Goal: Task Accomplishment & Management: Use online tool/utility

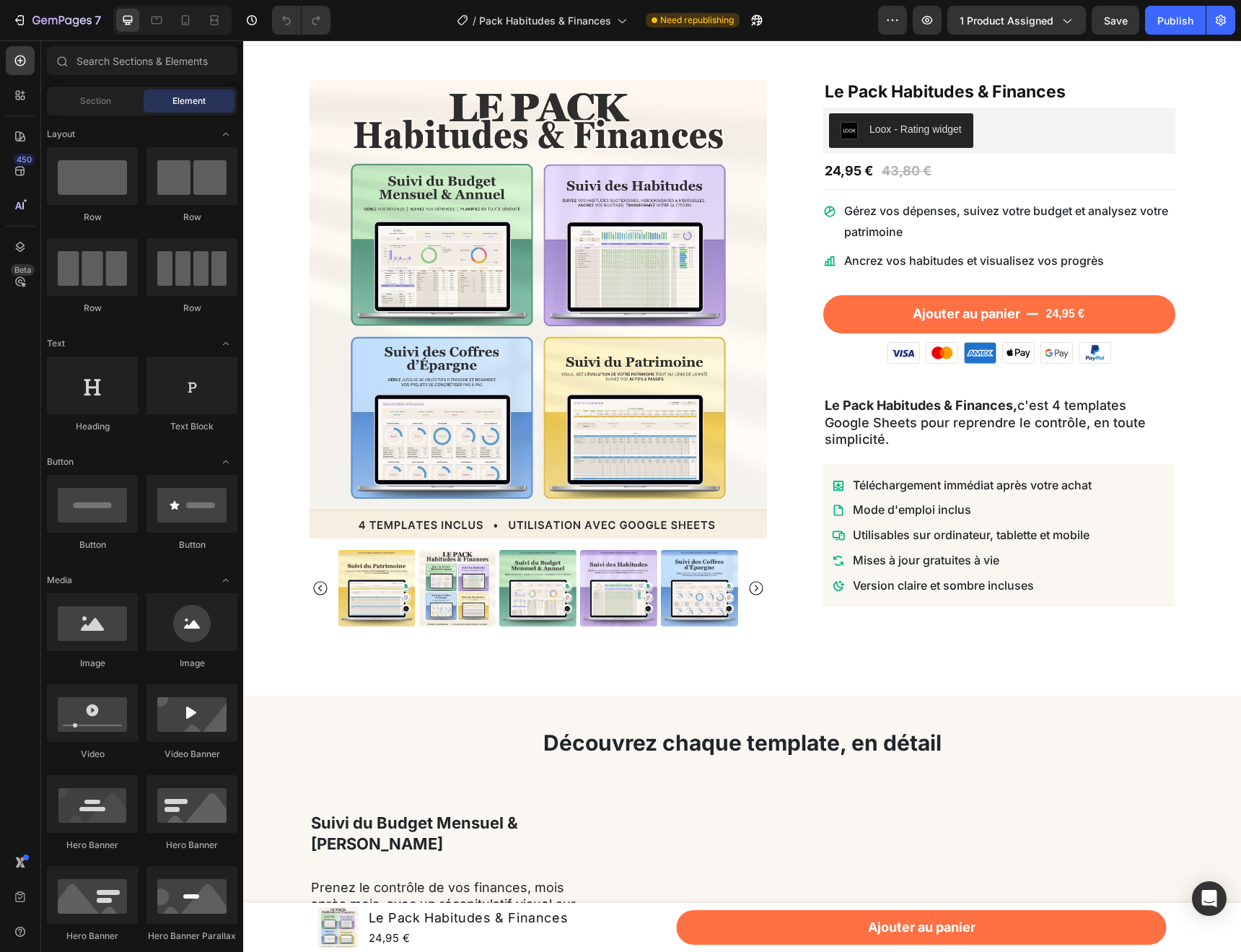
scroll to position [23, 0]
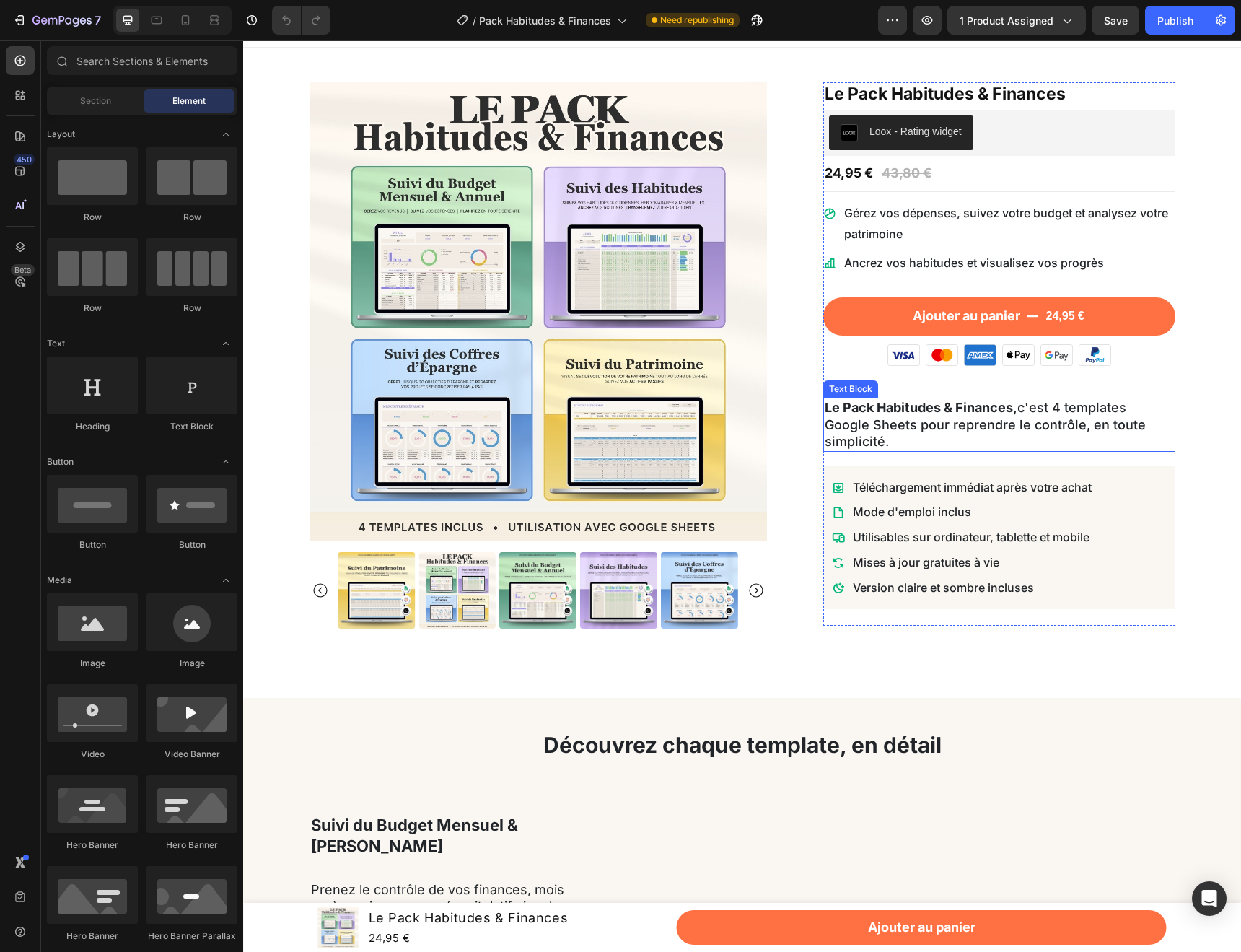
click at [946, 421] on p "Le Pack Habitudes & Finances, c'est 4 templates Google Sheets pour reprendre le…" at bounding box center [999, 424] width 349 height 51
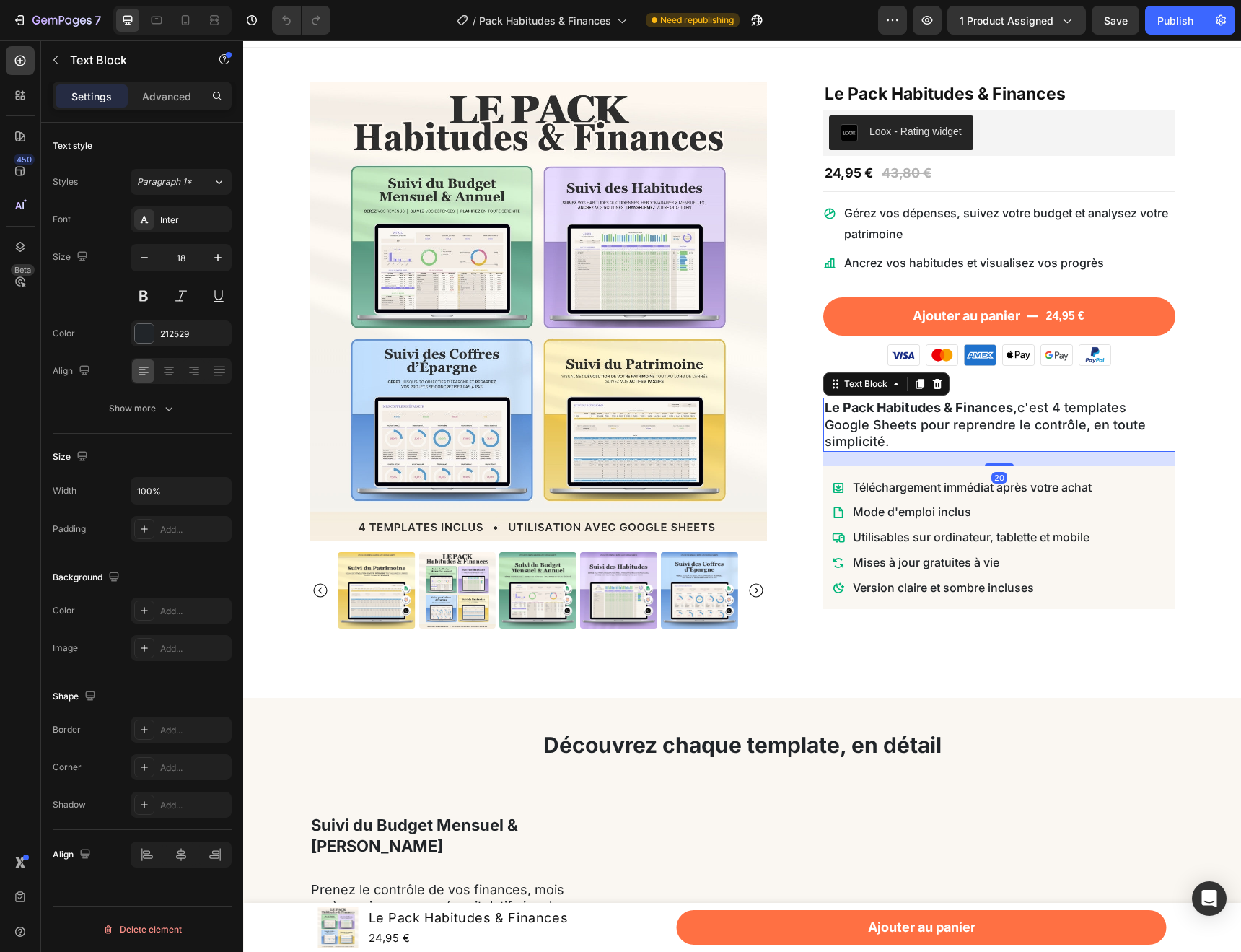
click at [946, 421] on p "Le Pack Habitudes & Finances, c'est 4 templates Google Sheets pour reprendre le…" at bounding box center [999, 424] width 349 height 51
click at [905, 428] on p "Le Pack Habitudes & Finances, c'est 4 templates Google Sheets pour reprendre le…" at bounding box center [999, 424] width 349 height 51
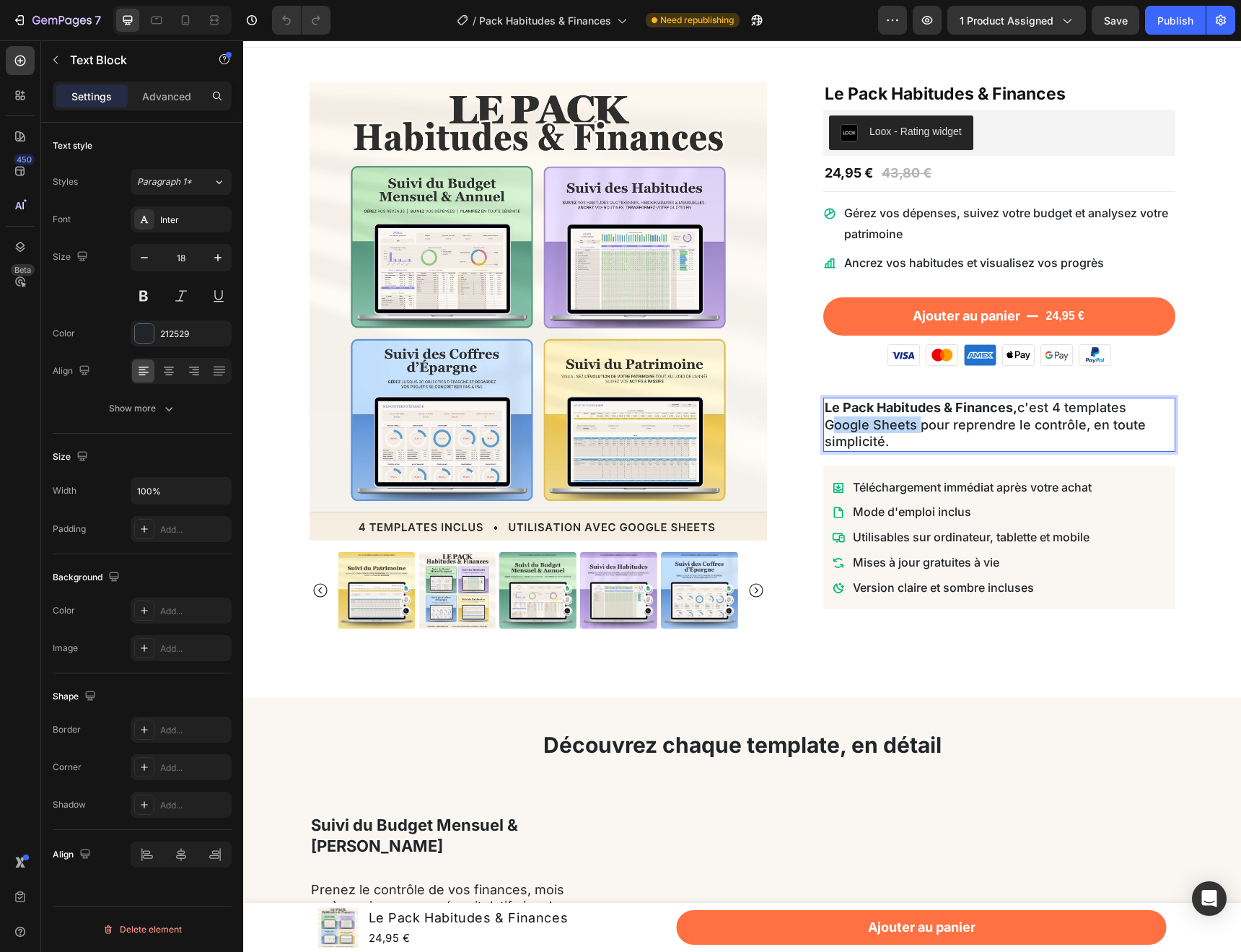
drag, startPoint x: 913, startPoint y: 428, endPoint x: 833, endPoint y: 422, distance: 80.2
click at [833, 422] on p "Le Pack Habitudes & Finances, c'est 4 templates Google Sheets pour reprendre le…" at bounding box center [999, 424] width 349 height 51
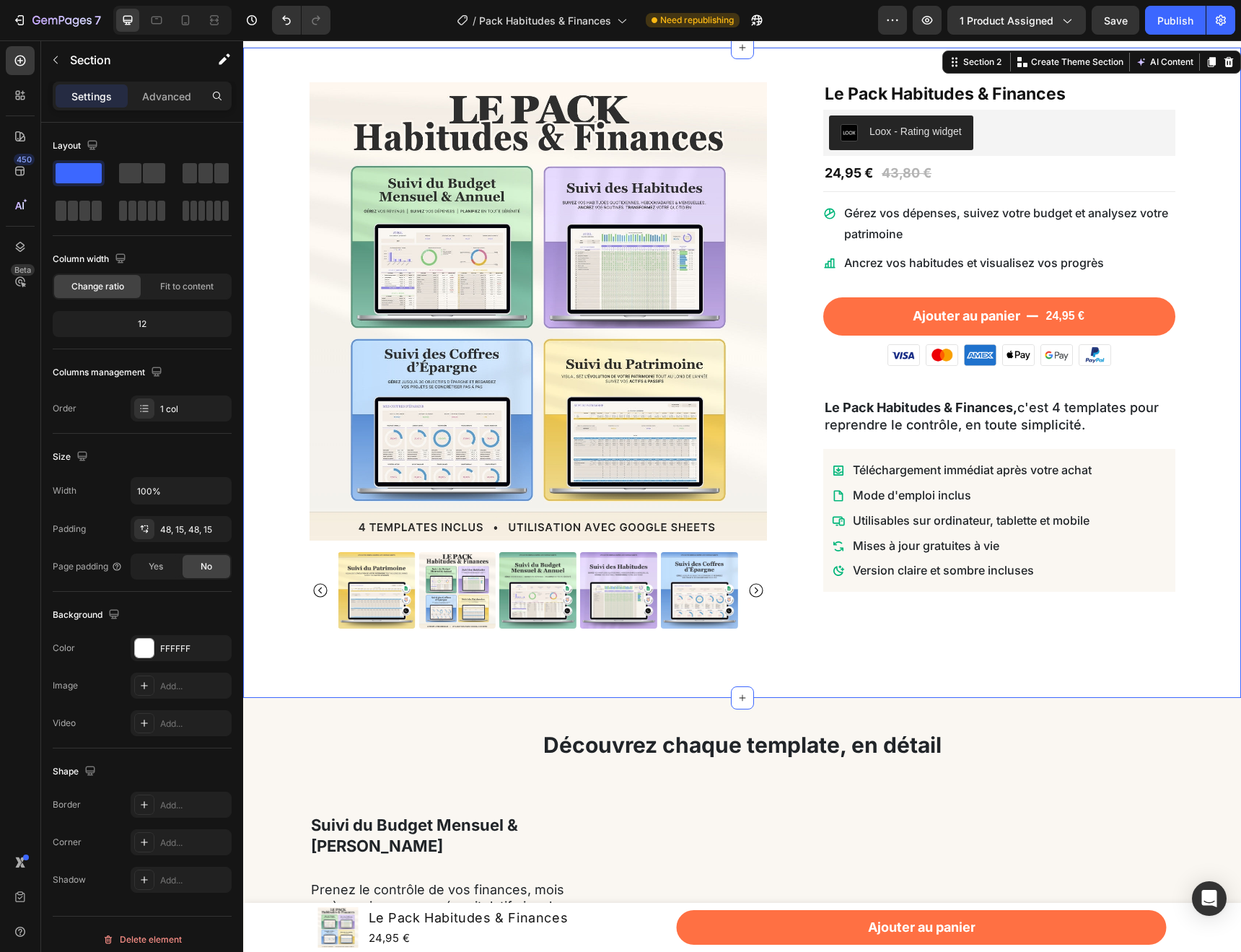
click at [1187, 467] on div "Product Images Le Pack Habitudes & Finances Product Title Loox - Rating widget …" at bounding box center [743, 372] width 977 height 581
click at [1003, 222] on p "Gérez vos dépenses, suivez votre budget et analysez votre patrimoine" at bounding box center [1008, 224] width 329 height 42
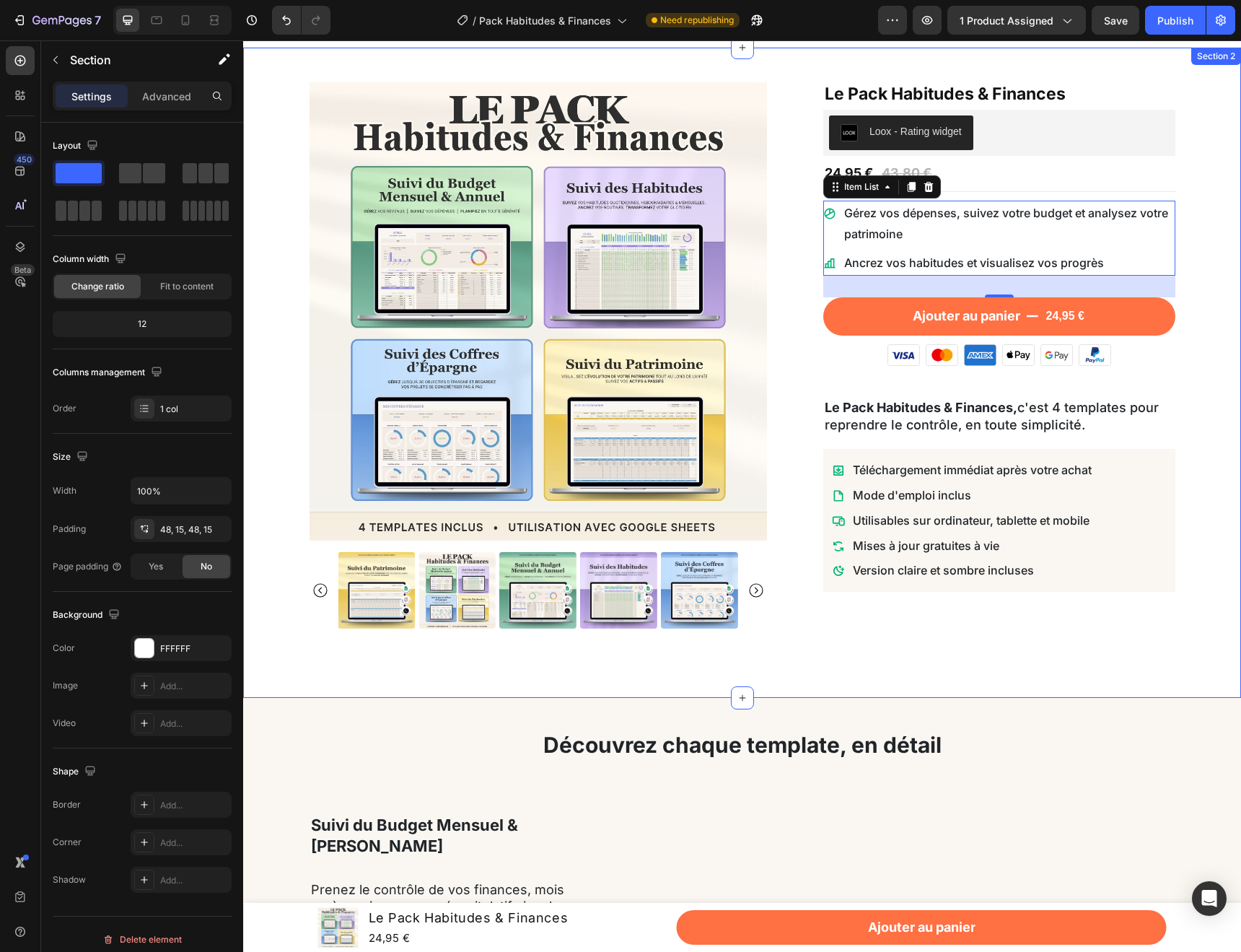
click at [1204, 581] on div "Product Images Le Pack Habitudes & Finances Product Title Loox - Rating widget …" at bounding box center [743, 372] width 977 height 581
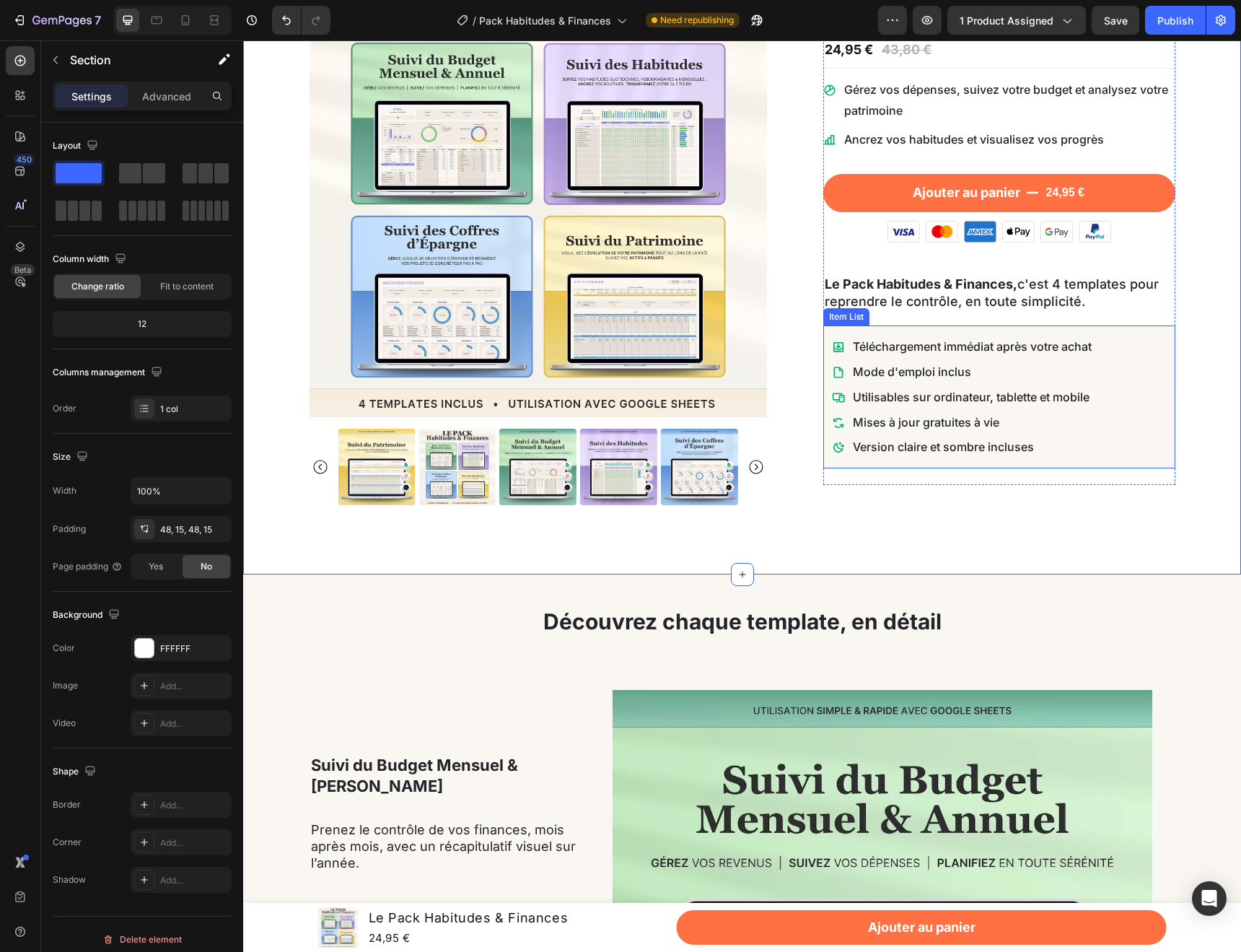
scroll to position [150, 0]
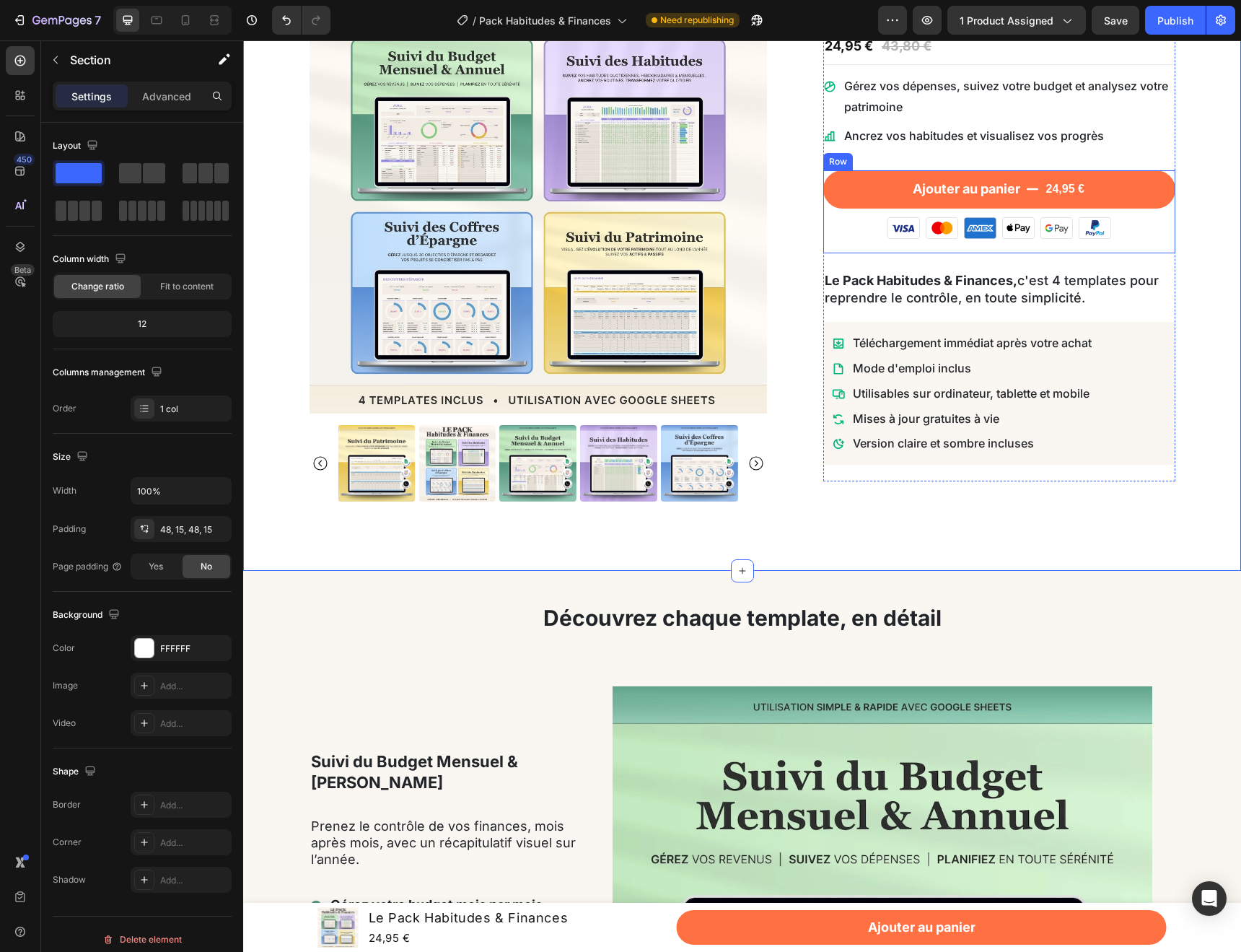
click at [1087, 240] on div "Ajouter au panier 24,95 € Add to Cart Image Image Image Image Image Image Row" at bounding box center [999, 211] width 352 height 84
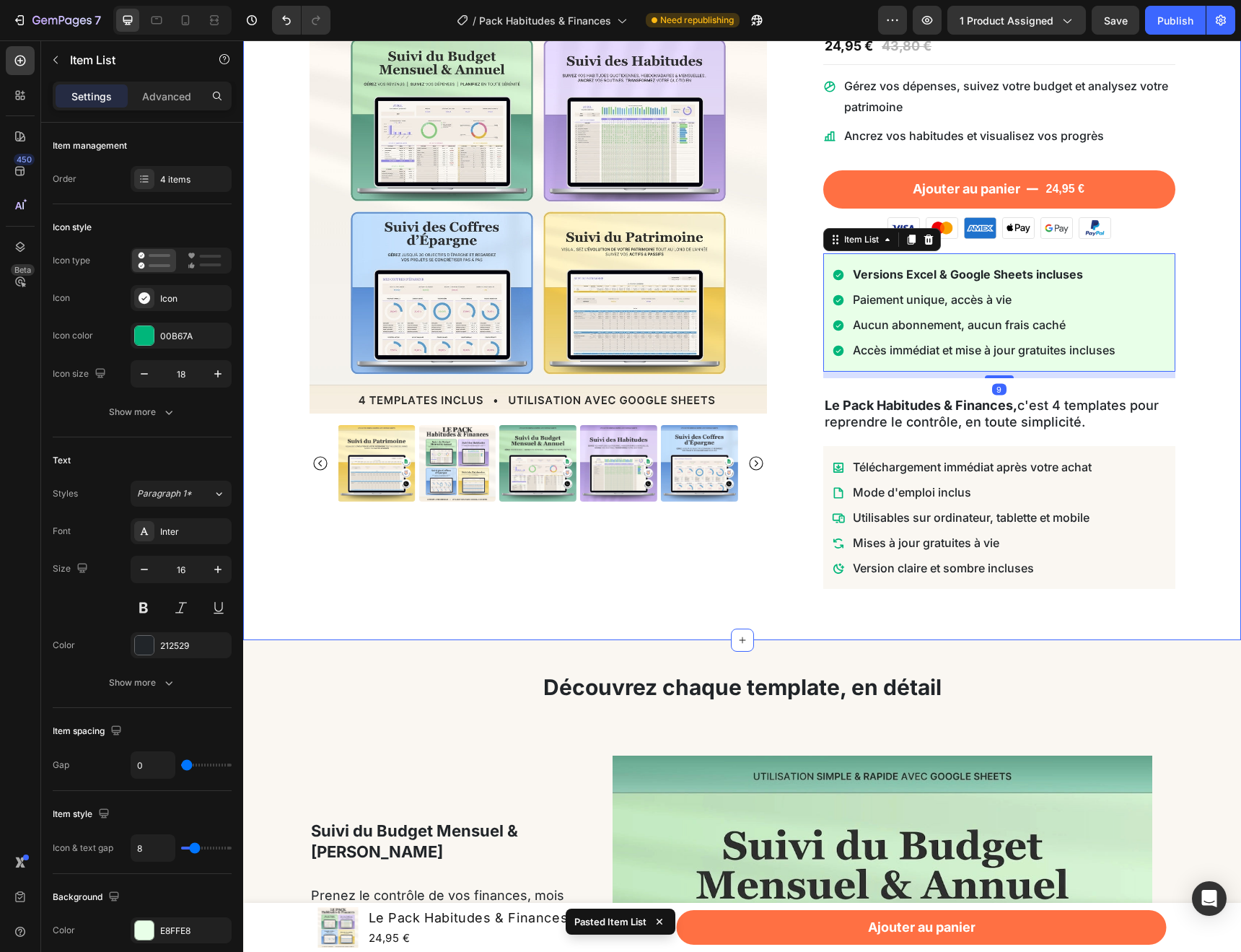
click at [1221, 284] on div "Product Images Le Pack Habitudes & Finances Product Title Loox - Rating widget …" at bounding box center [742, 281] width 998 height 719
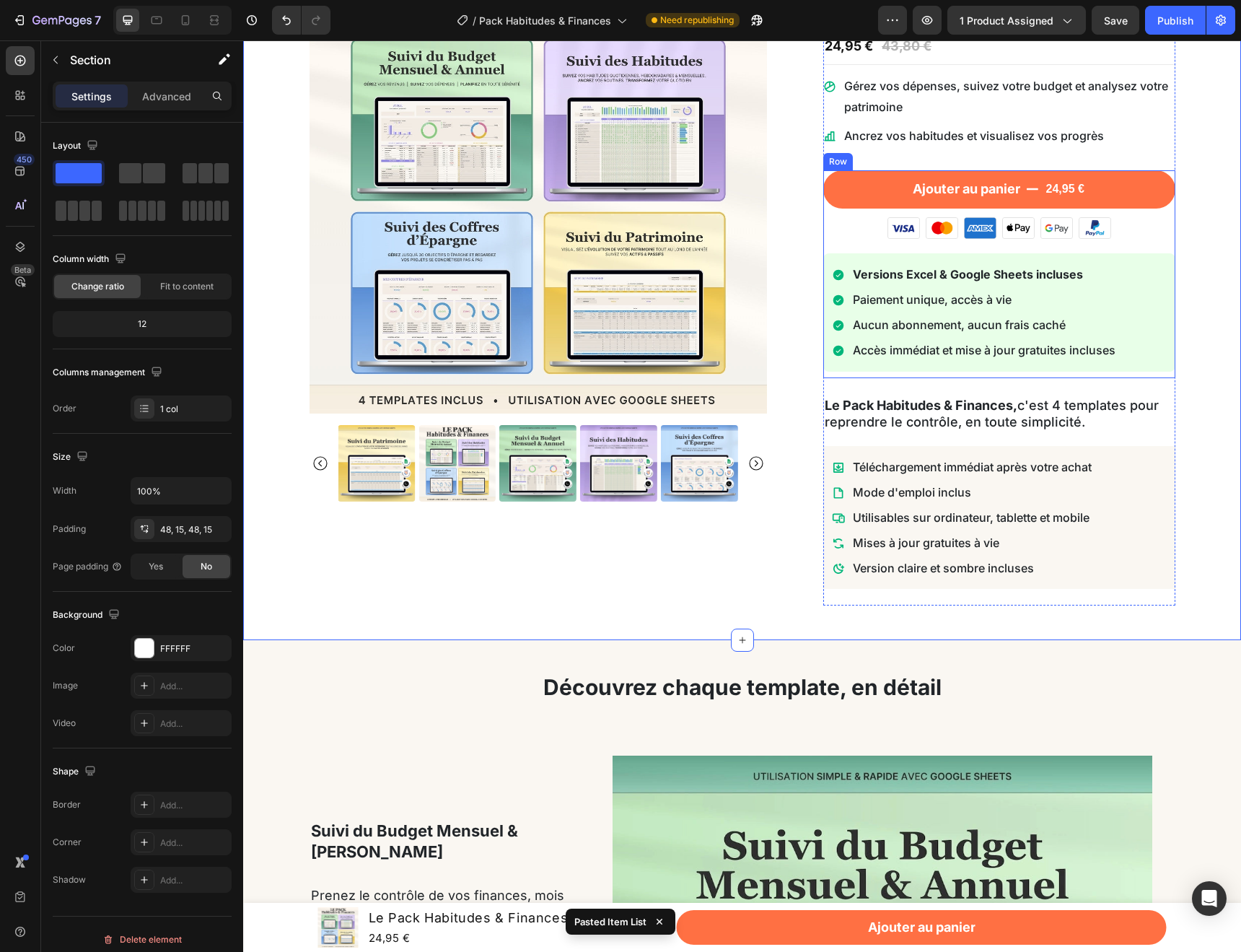
click at [1019, 371] on div "Ajouter au panier 24,95 € Add to Cart Image Image Image Image Image Image Row V…" at bounding box center [999, 274] width 352 height 208
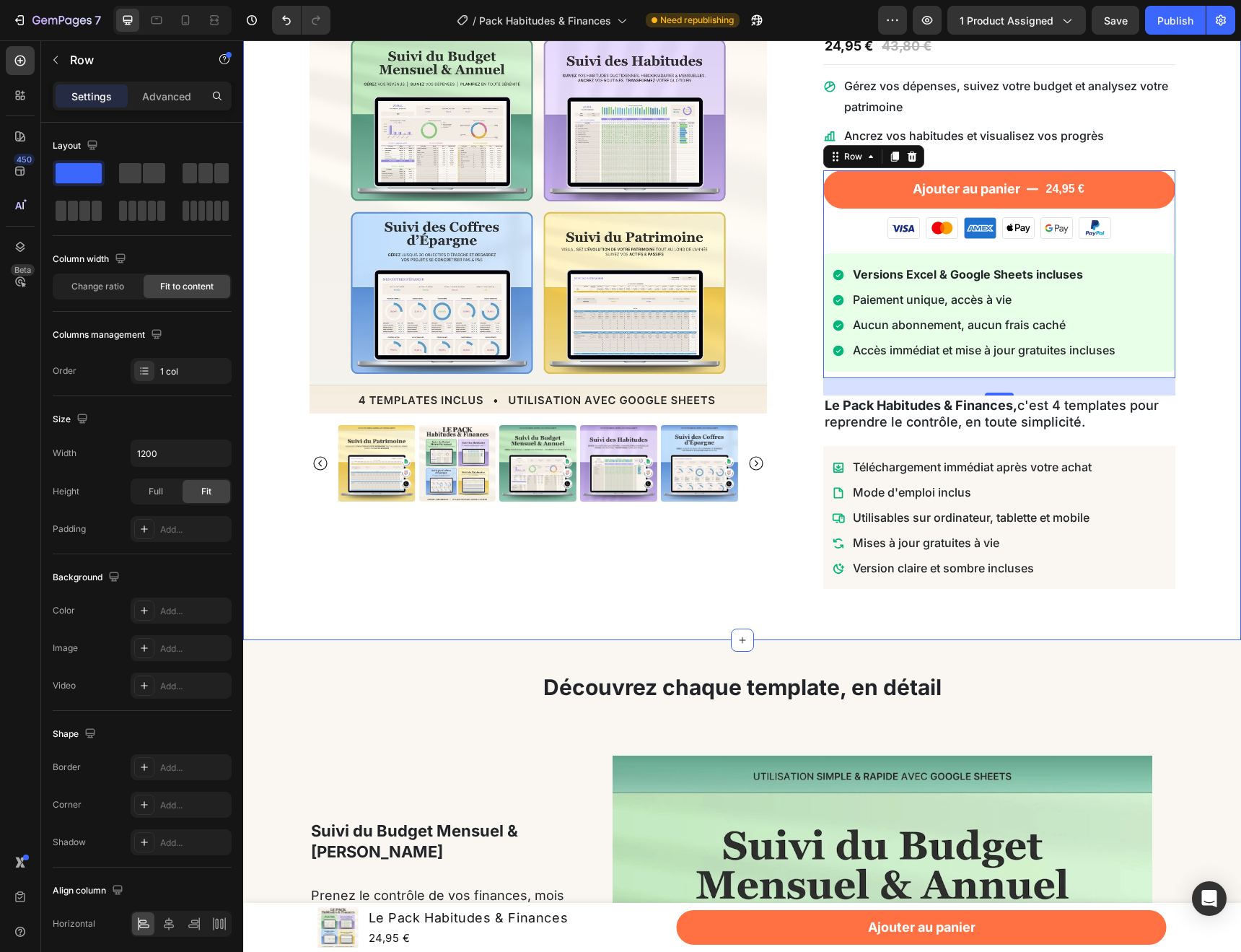
click at [1186, 424] on div "Product Images Le Pack Habitudes & Finances Product Title Loox - Rating widget …" at bounding box center [743, 280] width 977 height 650
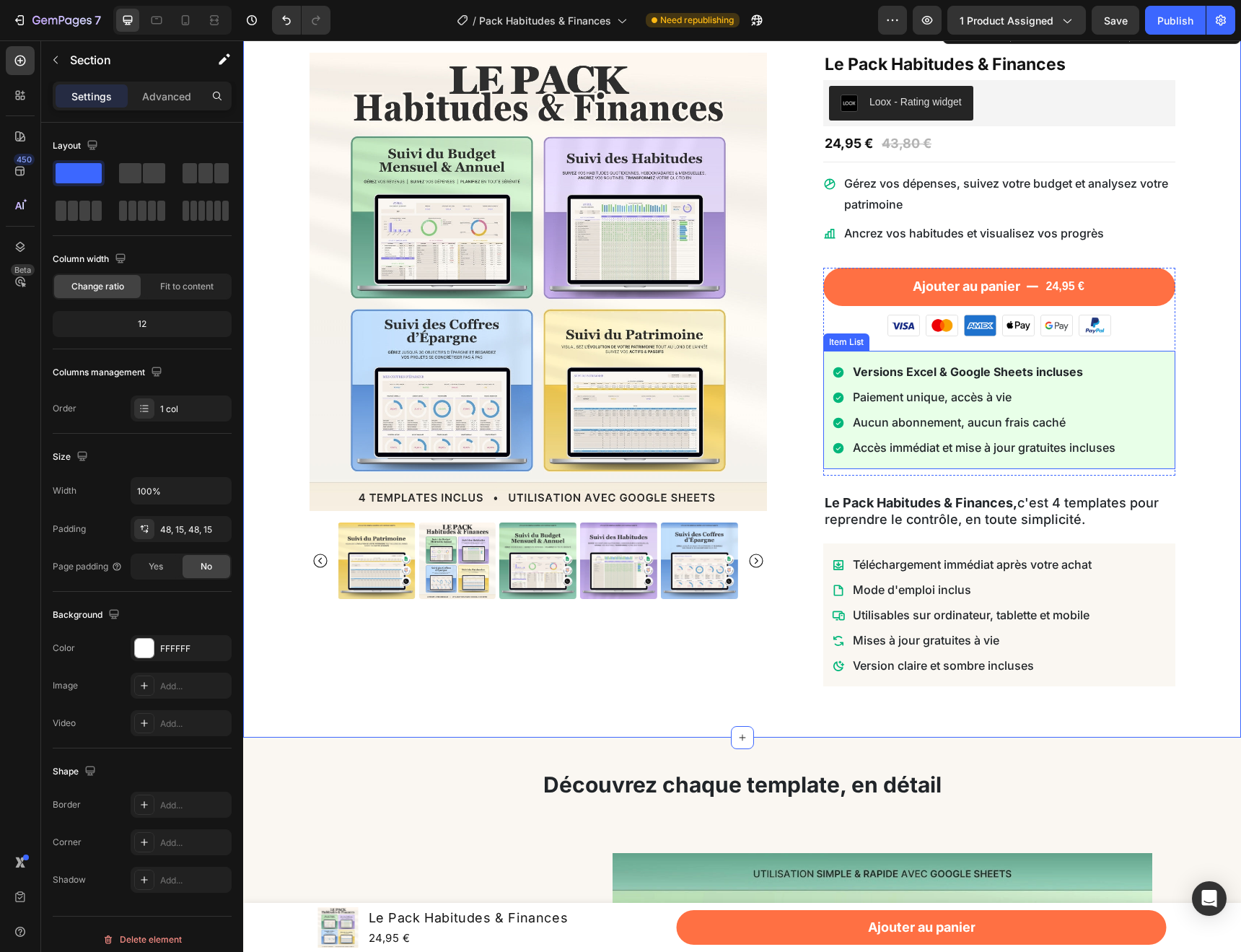
scroll to position [44, 0]
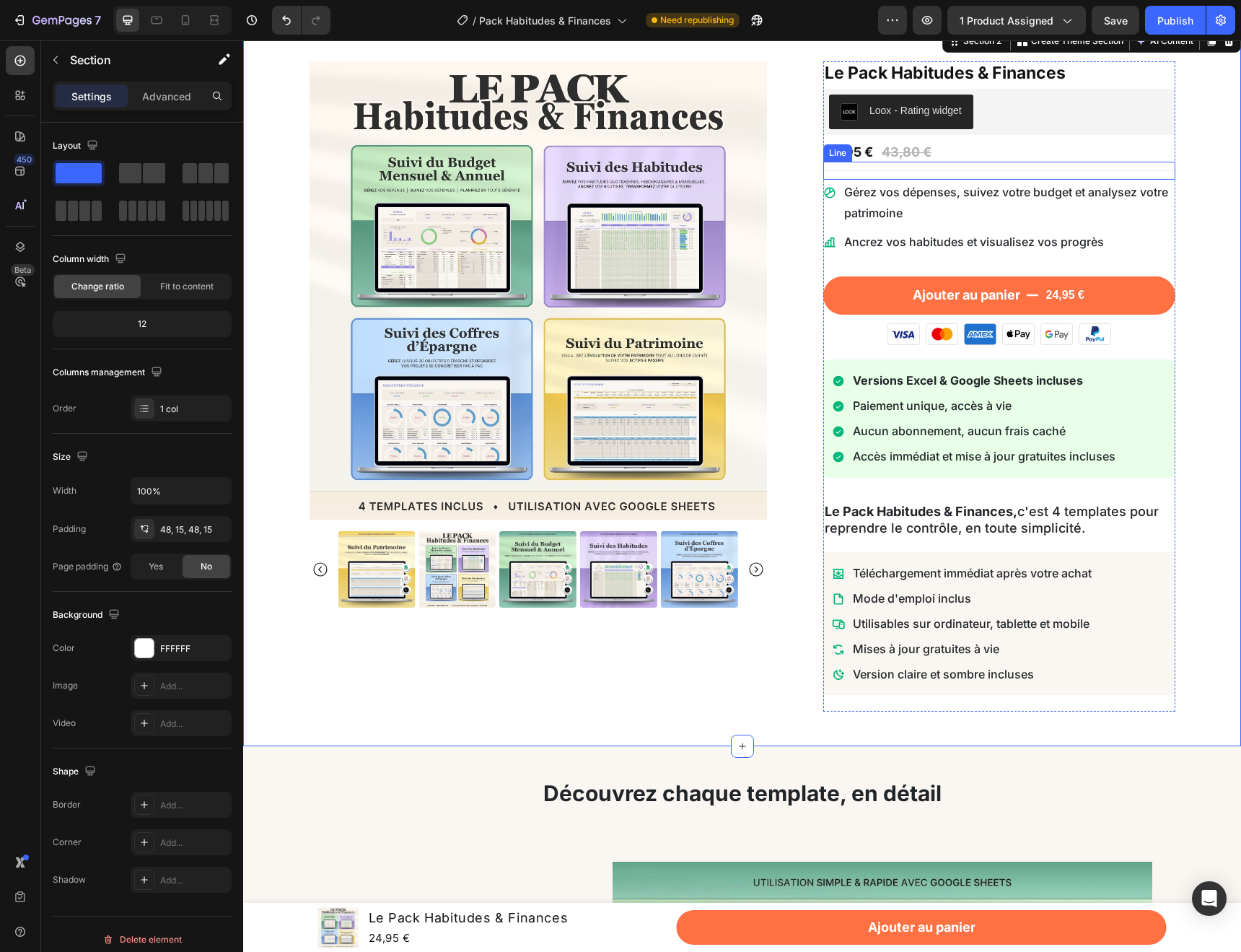
click at [915, 175] on div "Title Line" at bounding box center [999, 170] width 352 height 18
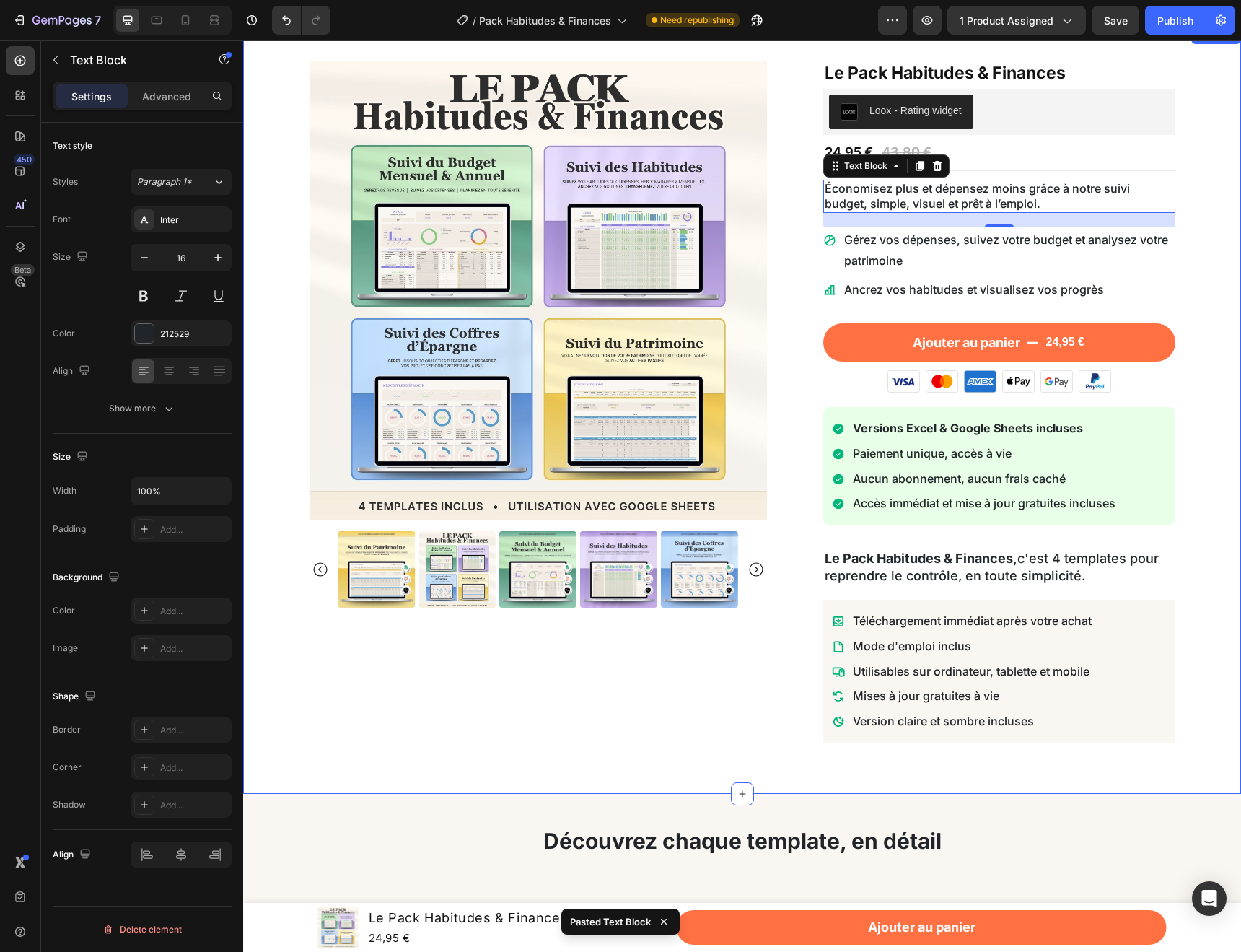
click at [1190, 283] on div "Product Images Le Pack Habitudes & Finances Product Title Loox - Rating widget …" at bounding box center [743, 410] width 977 height 698
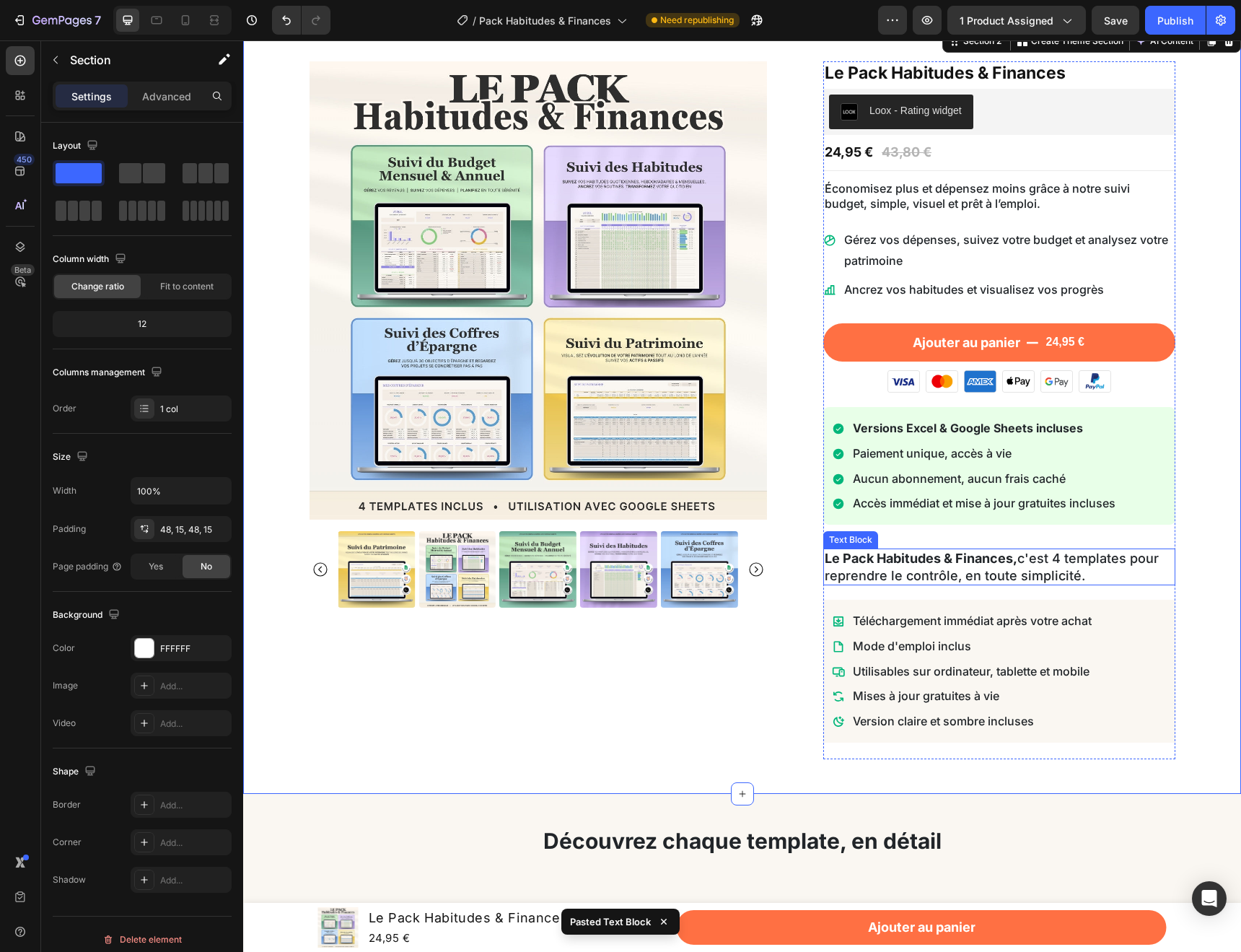
click at [923, 564] on strong "Le Pack Habitudes & Finances," at bounding box center [921, 558] width 193 height 15
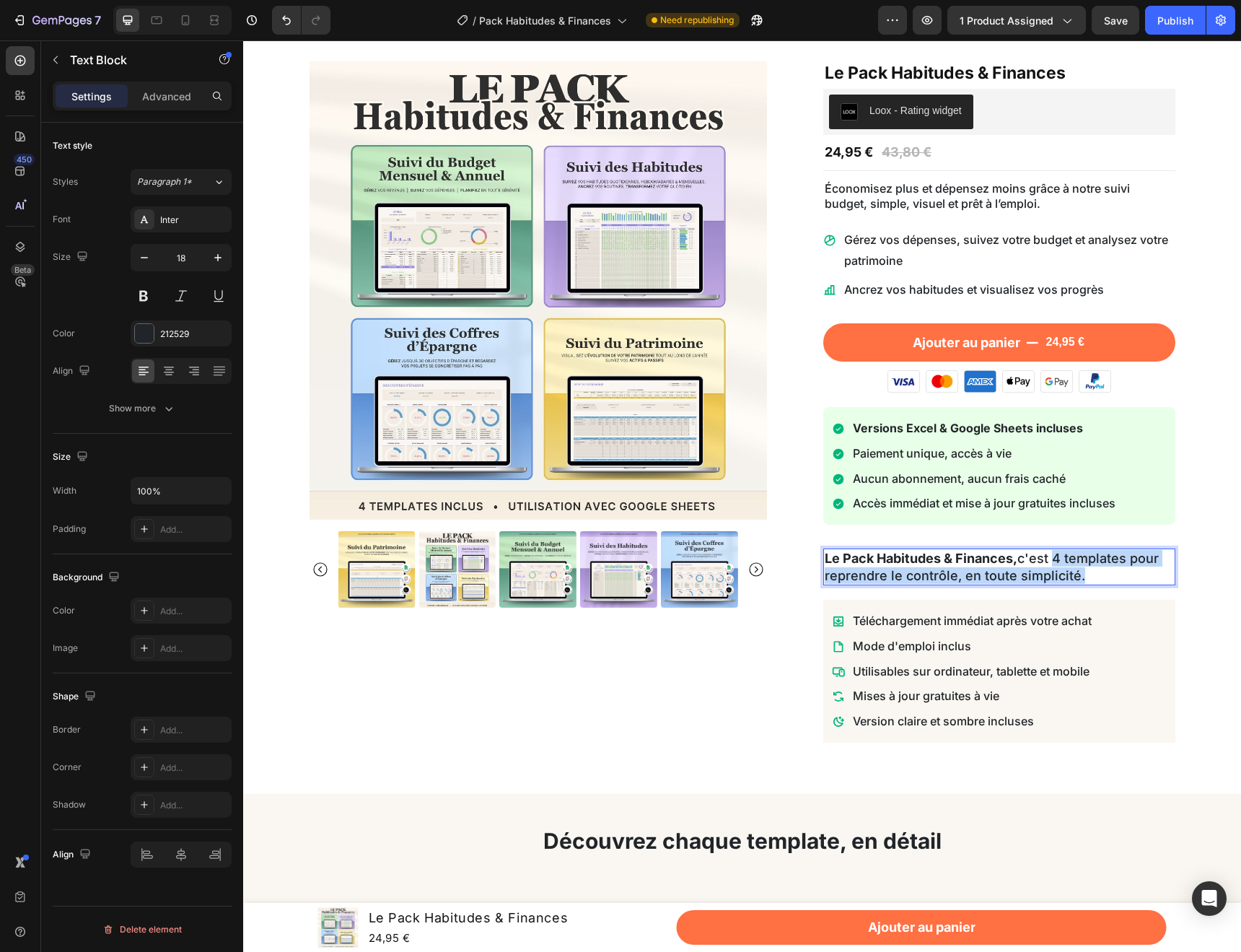
drag, startPoint x: 1081, startPoint y: 570, endPoint x: 1053, endPoint y: 557, distance: 30.9
click at [1053, 557] on p "Le Pack Habitudes & Finances, c'est 4 templates pour reprendre le contrôle, en …" at bounding box center [999, 567] width 349 height 34
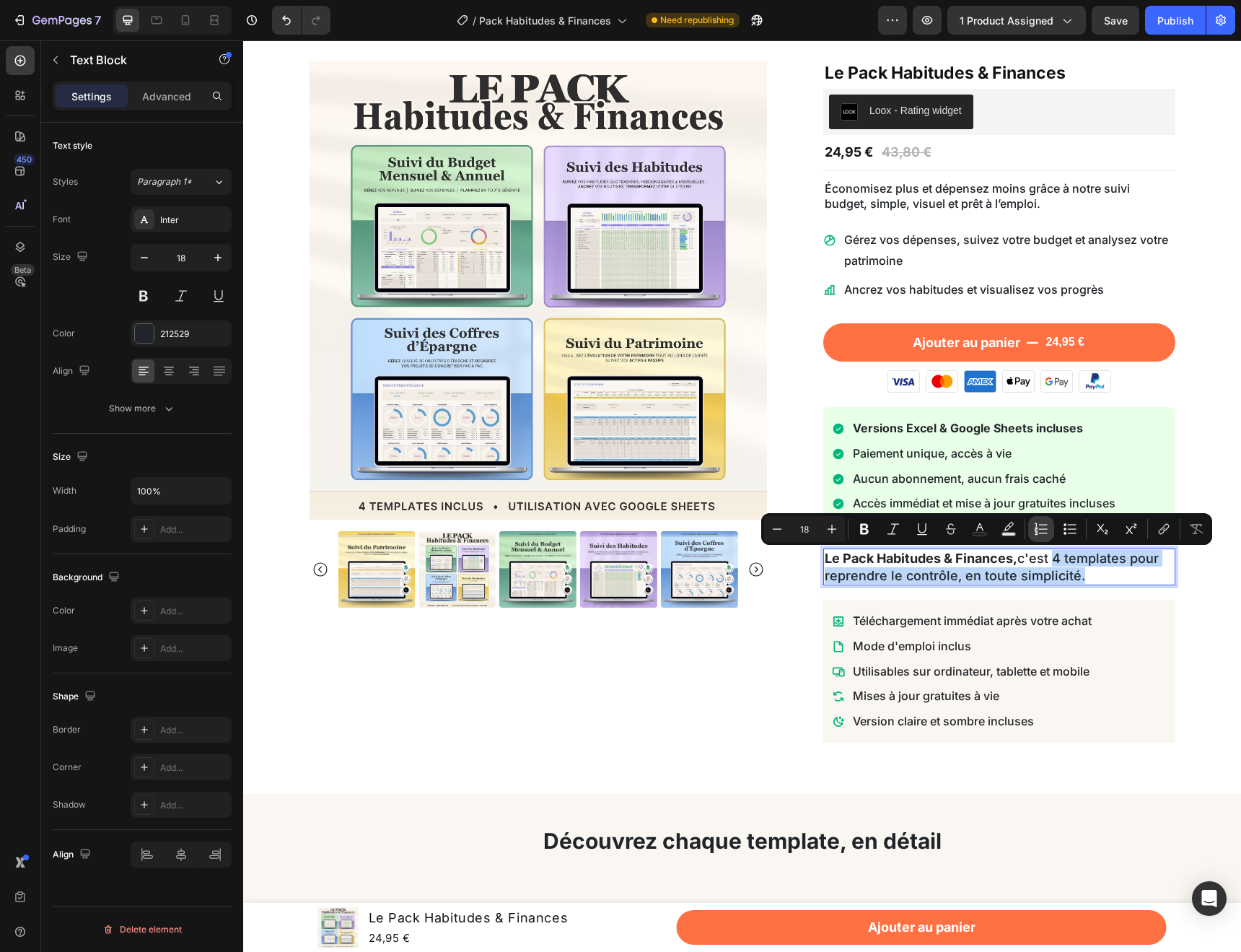
copy p "4 templates pour reprendre le contrôle, en toute simplicité."
click at [942, 185] on p "Économisez plus et dépensez moins grâce à notre suivi budget, simple, visuel et…" at bounding box center [999, 196] width 349 height 31
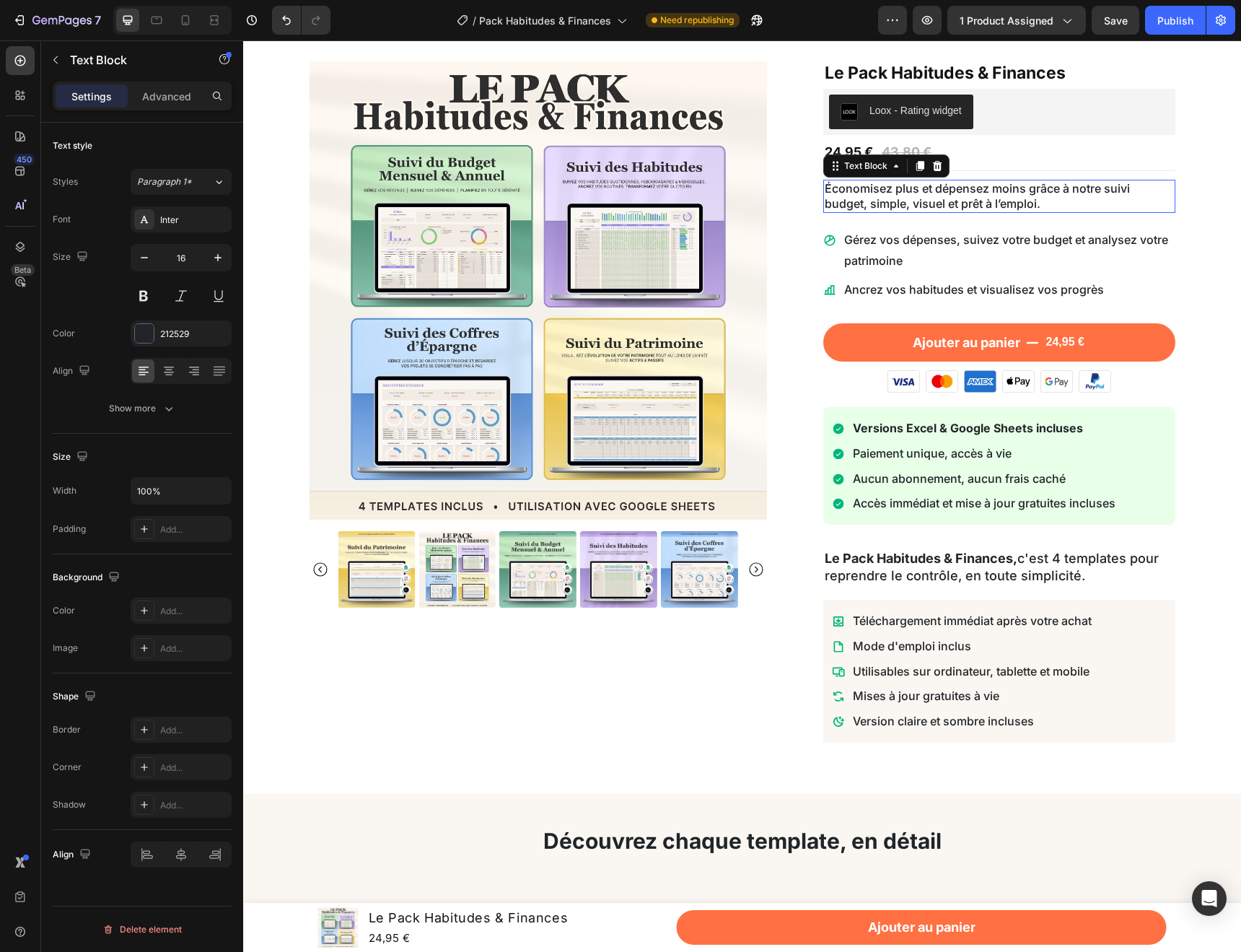
click at [942, 185] on p "Économisez plus et dépensez moins grâce à notre suivi budget, simple, visuel et…" at bounding box center [999, 196] width 349 height 31
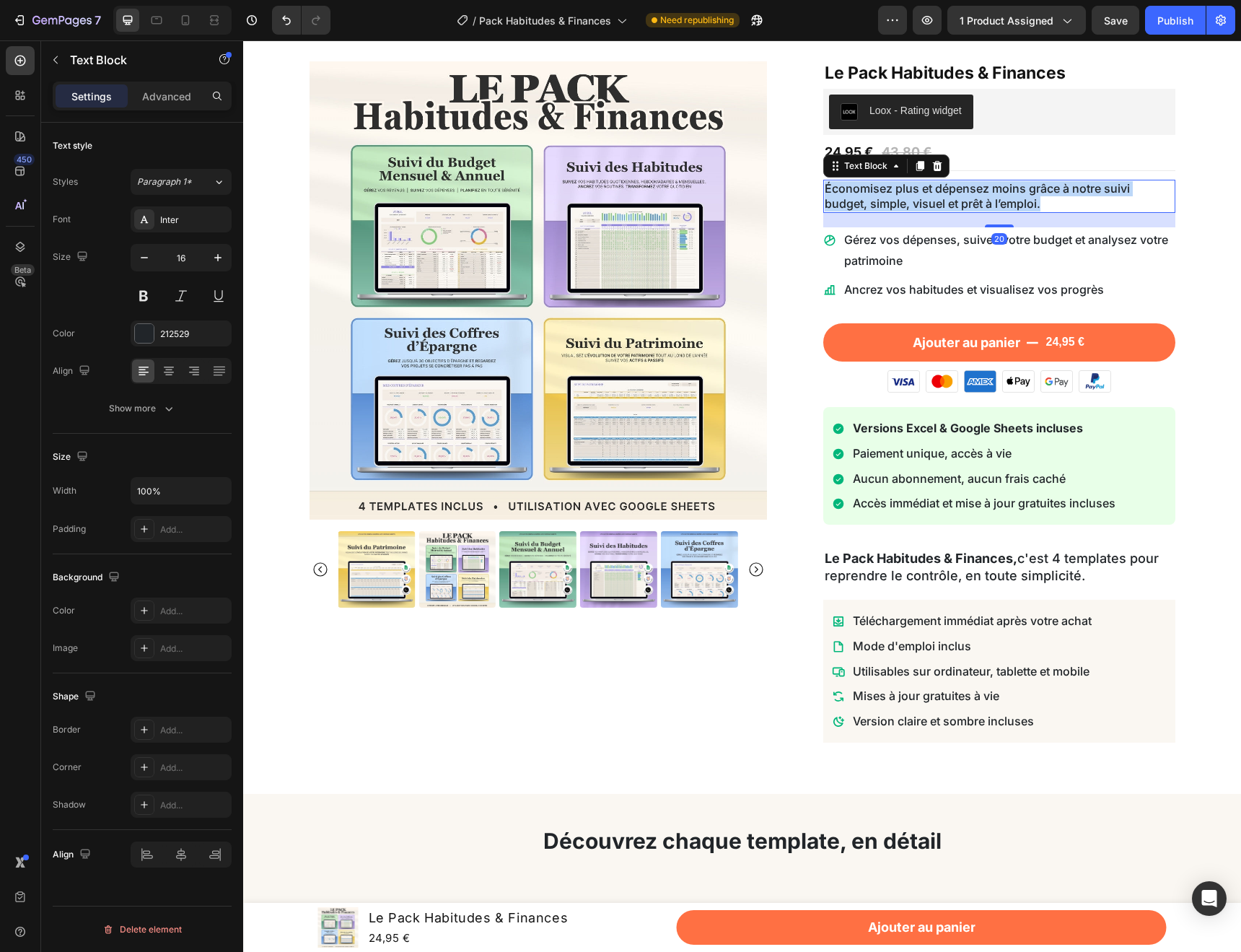
click at [942, 185] on p "Économisez plus et dépensez moins grâce à notre suivi budget, simple, visuel et…" at bounding box center [999, 196] width 349 height 31
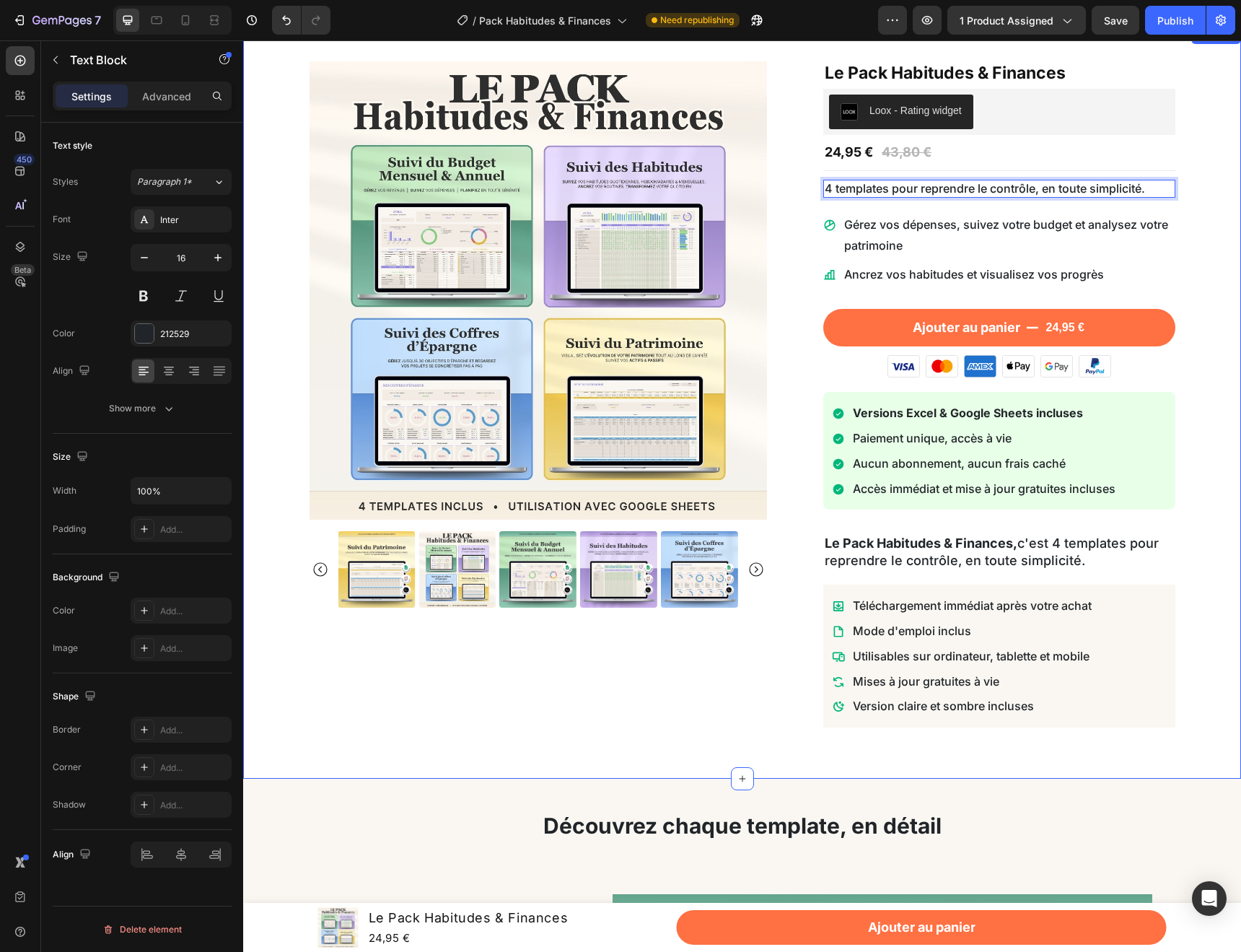
click at [1204, 266] on div "Product Images Le Pack Habitudes & Finances Product Title Loox - Rating widget …" at bounding box center [743, 402] width 977 height 682
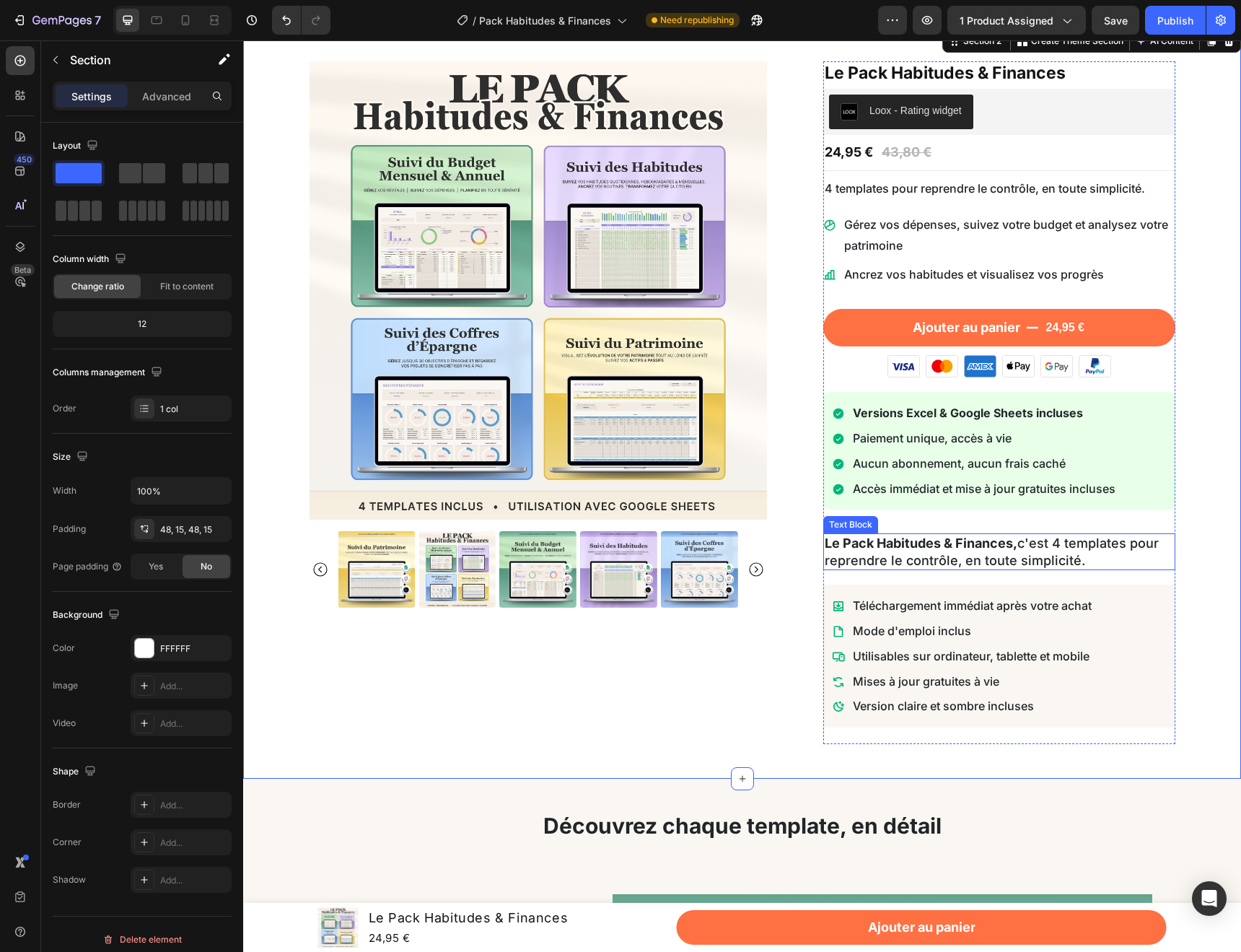
click at [1084, 555] on p "Le Pack Habitudes & Finances, c'est 4 templates pour reprendre le contrôle, en …" at bounding box center [999, 552] width 349 height 34
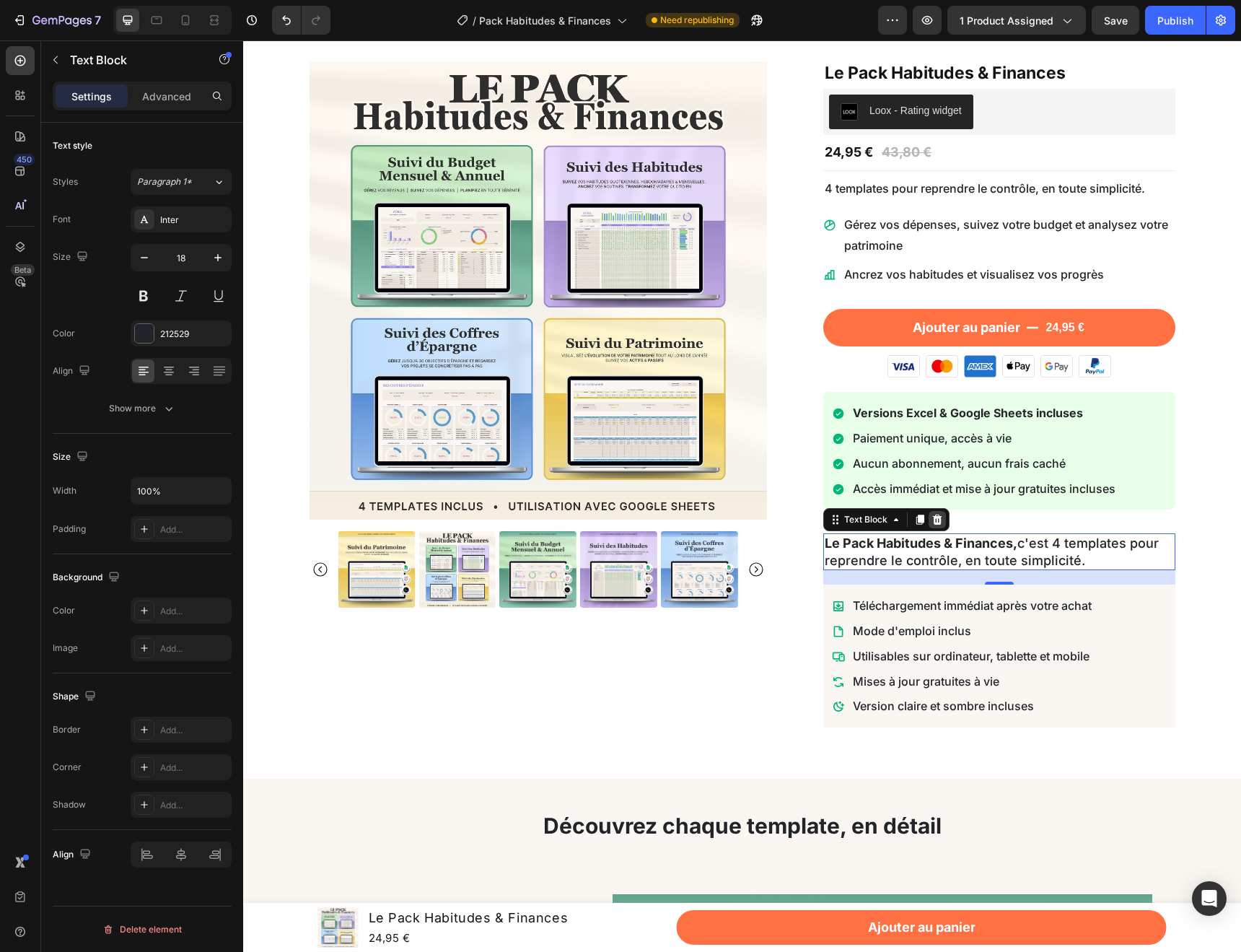
click at [934, 517] on icon at bounding box center [937, 520] width 9 height 10
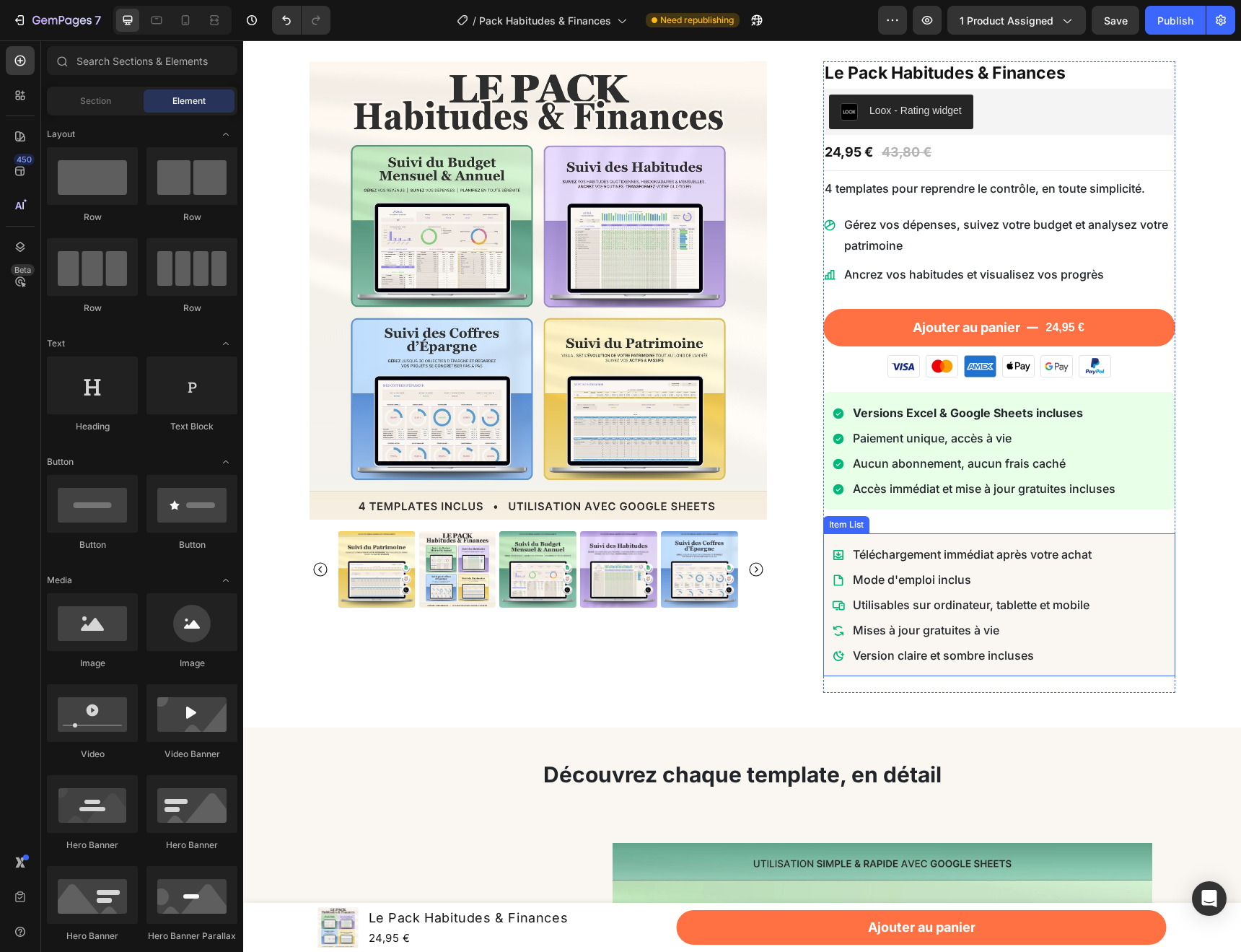
click at [995, 540] on div "Téléchargement immédiat après votre achat Mode d'emploi inclus Utilisables sur …" at bounding box center [999, 605] width 352 height 143
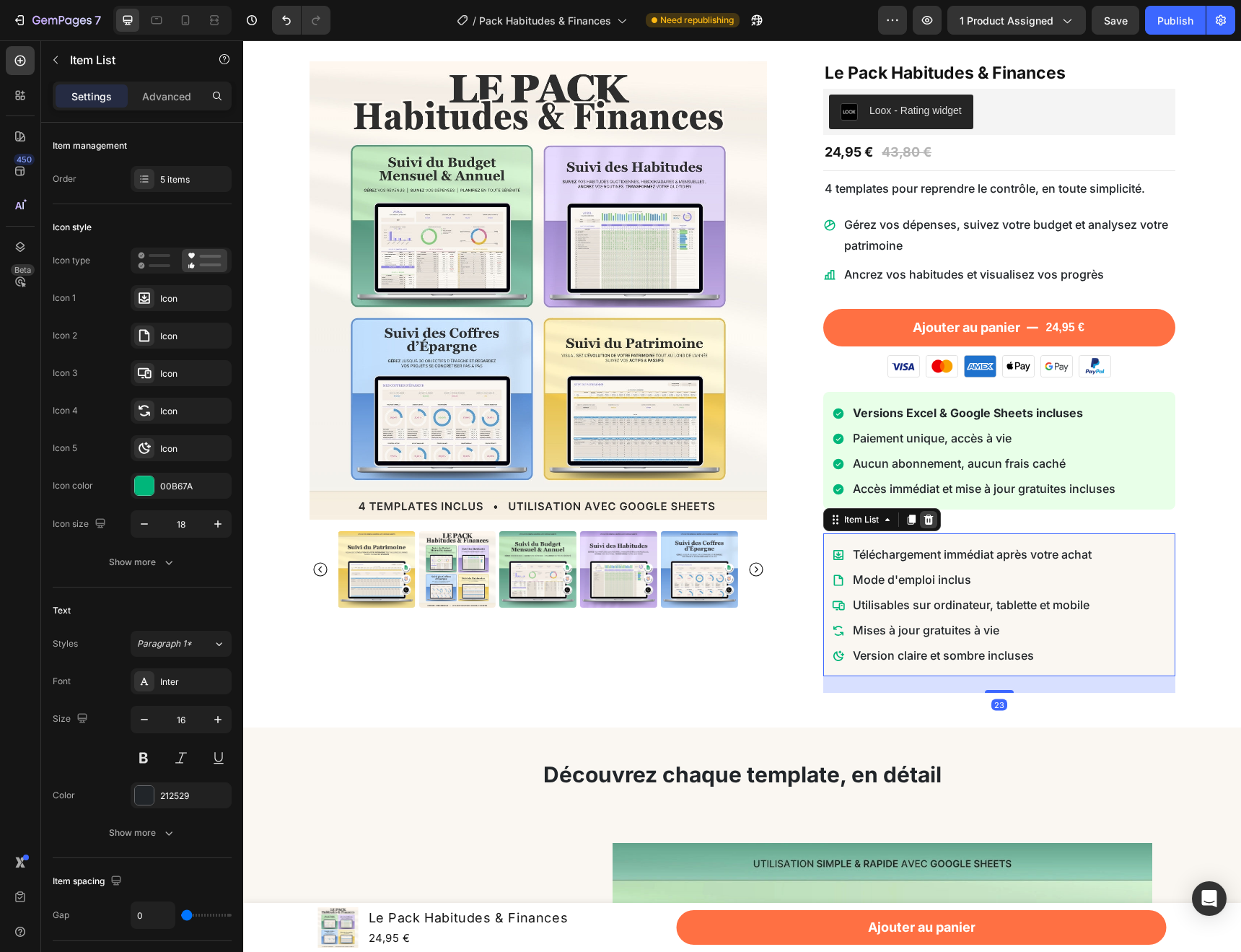
click at [927, 520] on icon at bounding box center [929, 520] width 12 height 12
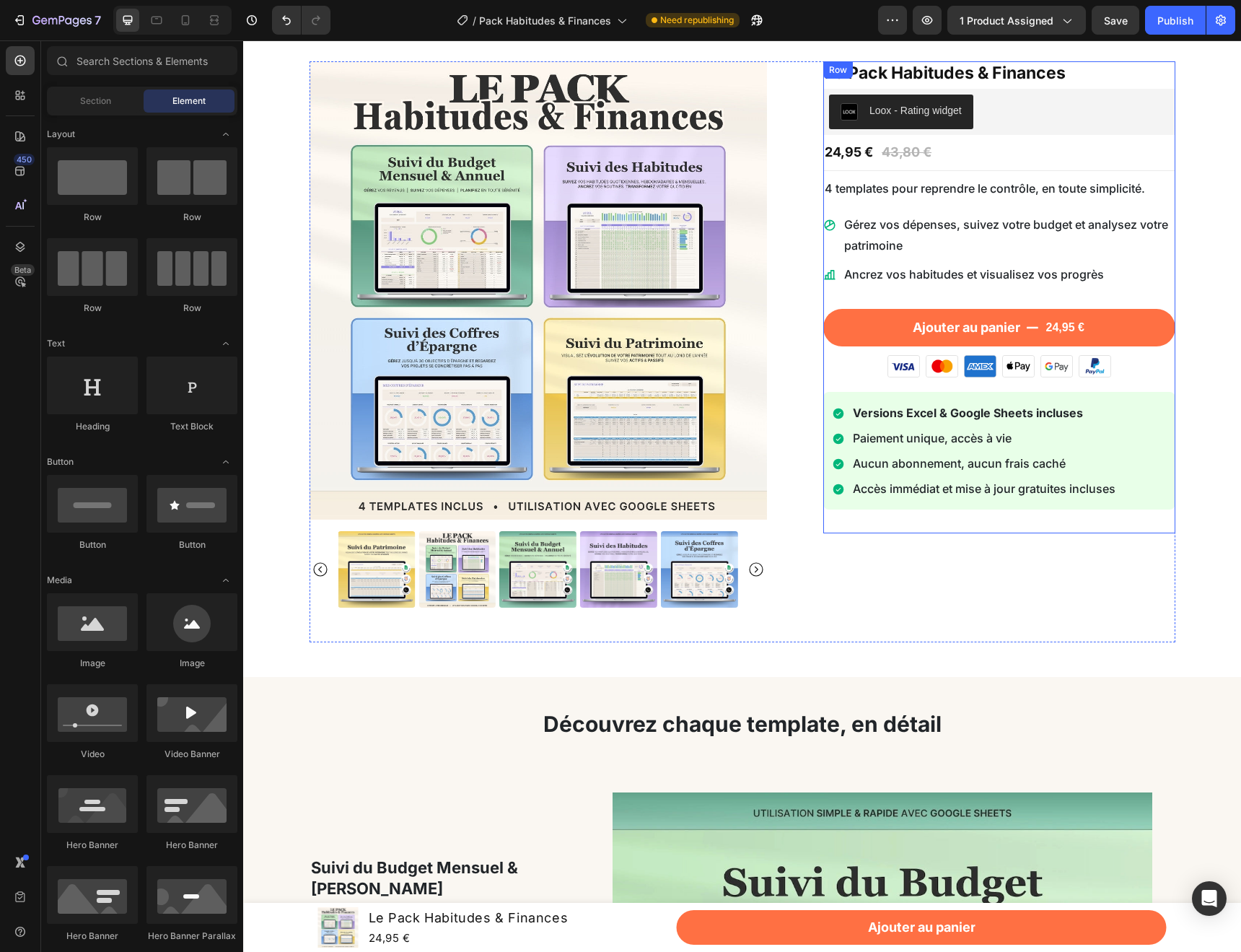
click at [929, 520] on div "Le Pack Habitudes & Finances Product Title Loox - Rating widget Loox 24,95 € Pr…" at bounding box center [999, 297] width 352 height 472
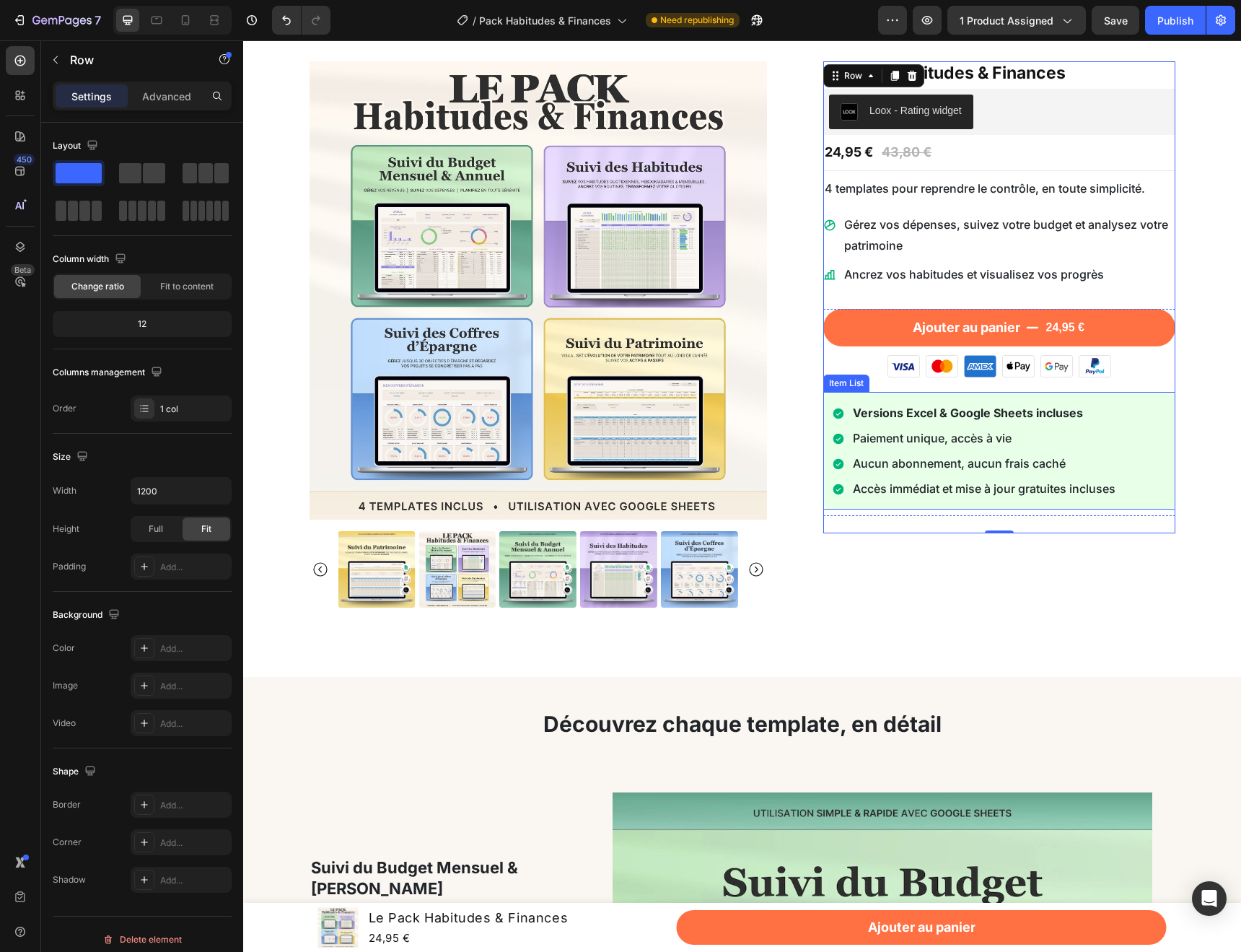
click at [1051, 496] on p "Accès immédiat et mise à jour gratuites incluses" at bounding box center [984, 488] width 262 height 21
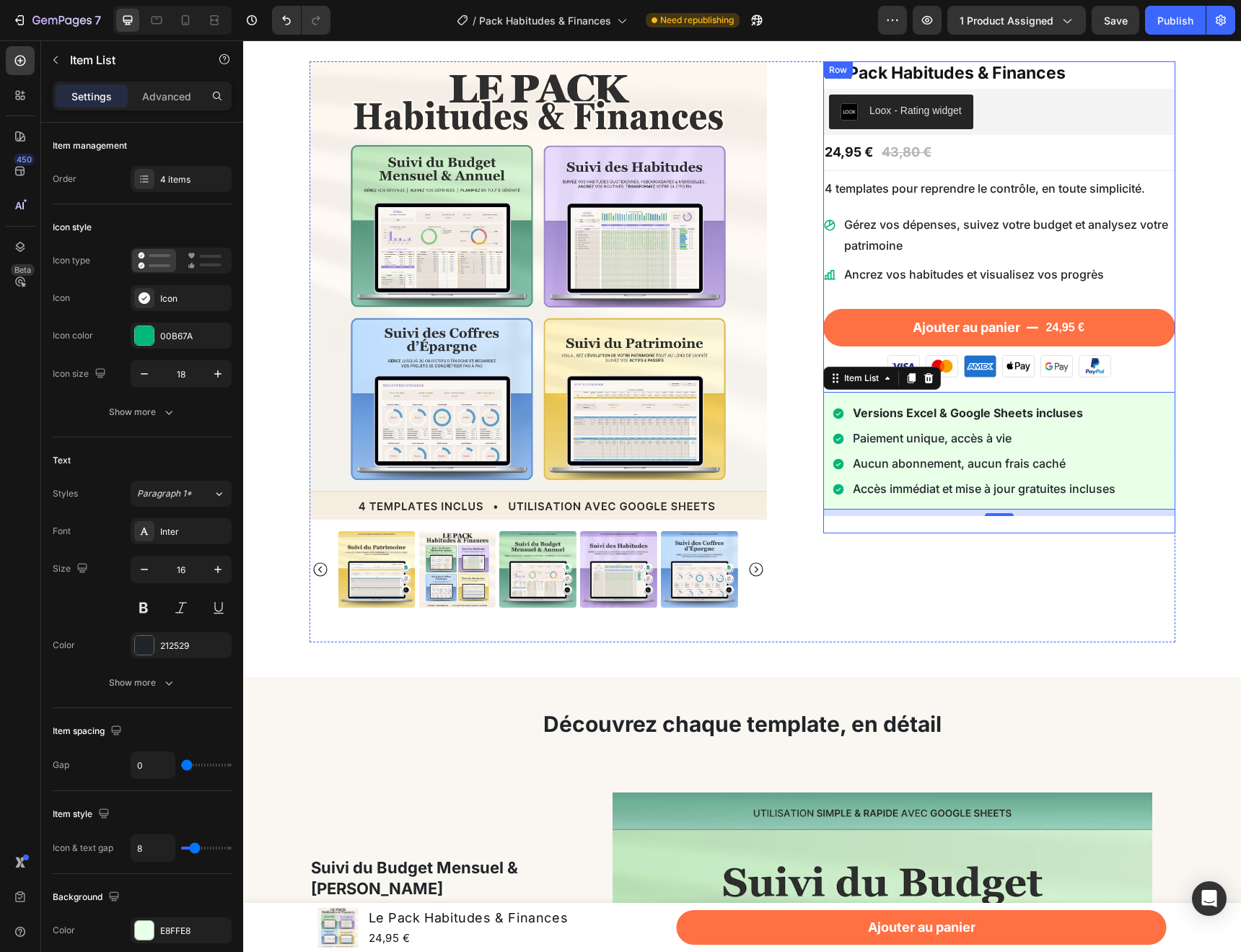
click at [1131, 526] on div "Le Pack Habitudes & Finances Product Title Loox - Rating widget Loox 24,95 € Pr…" at bounding box center [999, 297] width 352 height 472
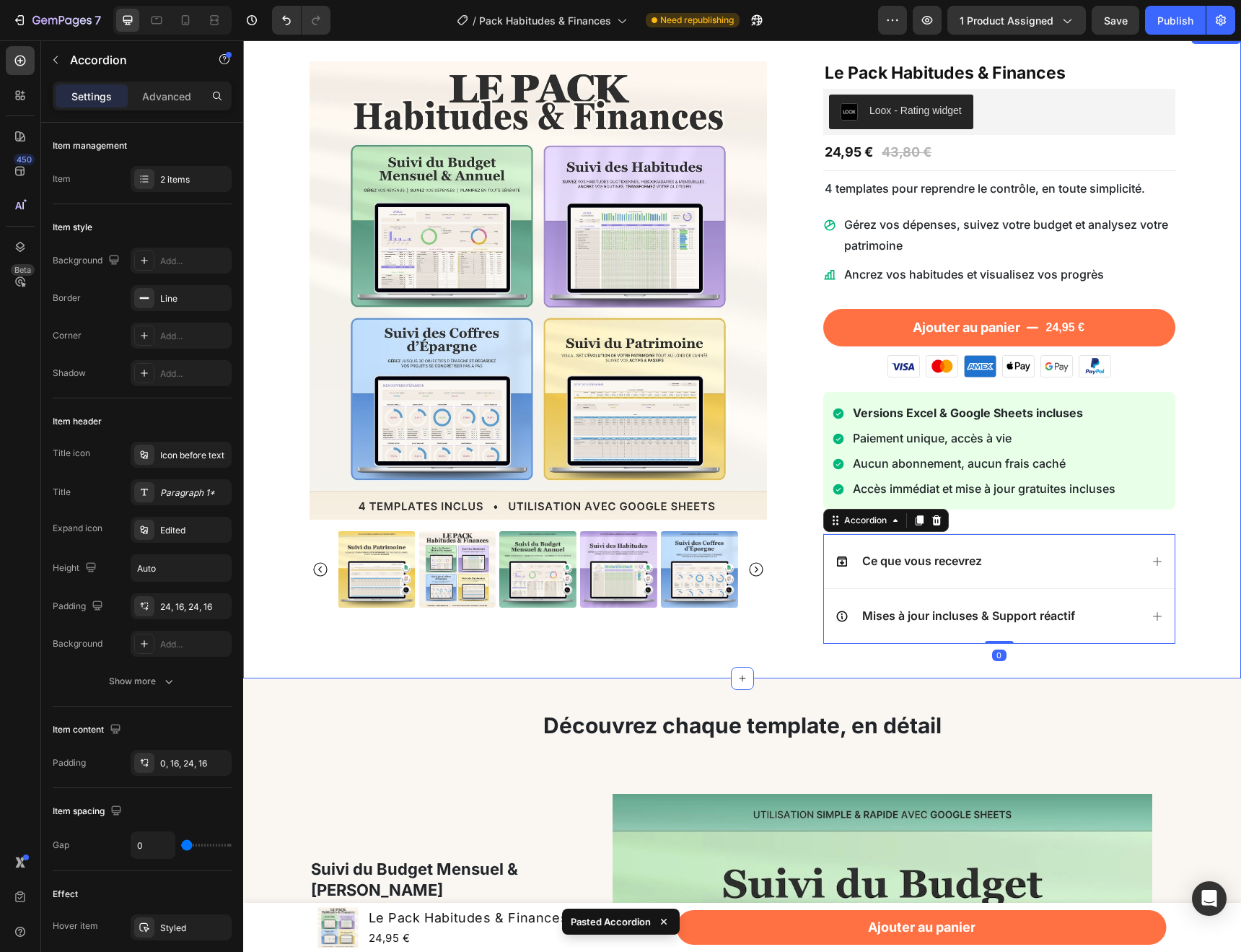
click at [1217, 528] on div "Product Images Le Pack Habitudes & Finances Product Title Loox - Rating widget …" at bounding box center [743, 352] width 977 height 582
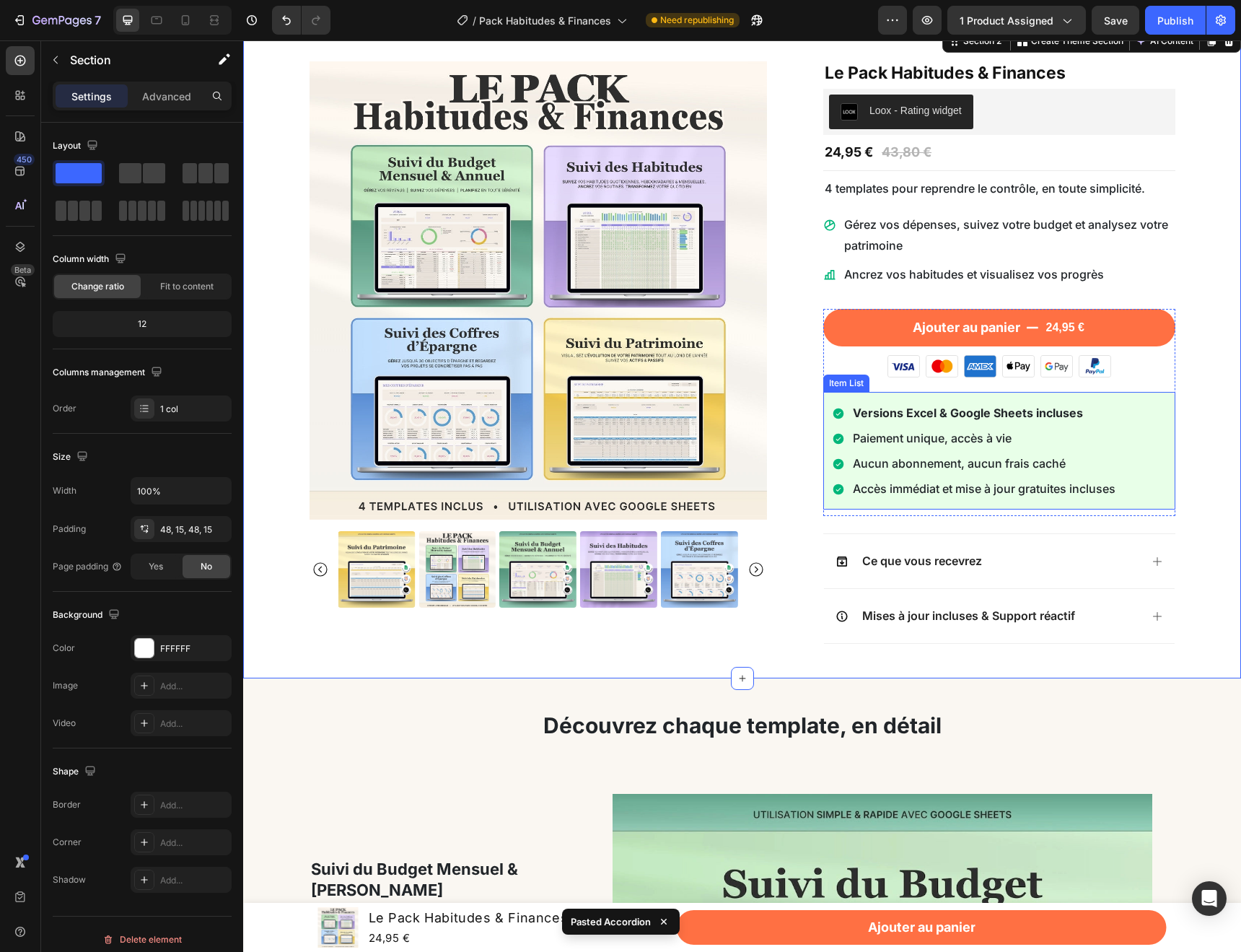
click at [1109, 501] on div "Accès immédiat et mise à jour gratuites incluses" at bounding box center [984, 488] width 267 height 25
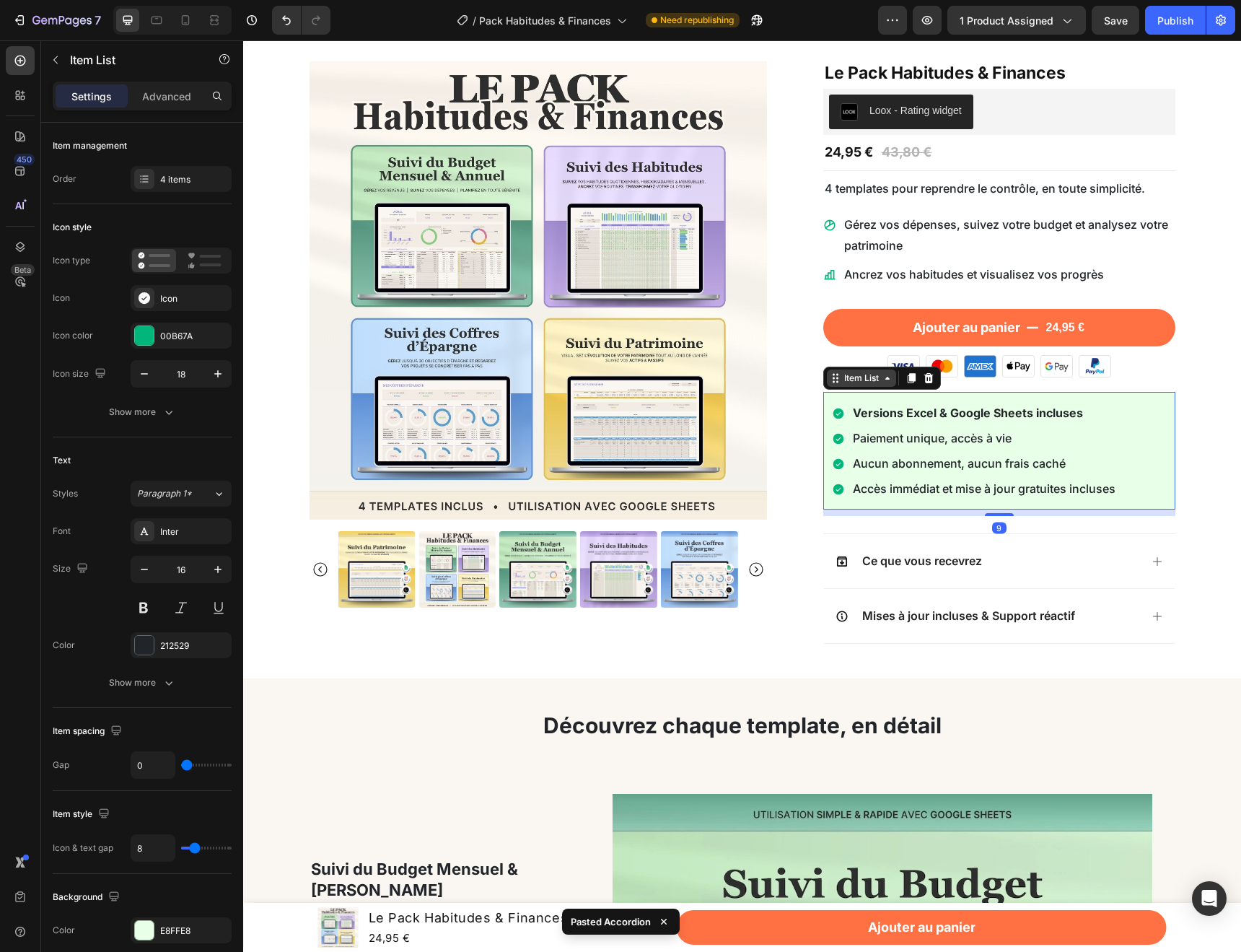
click at [884, 382] on icon at bounding box center [888, 378] width 12 height 12
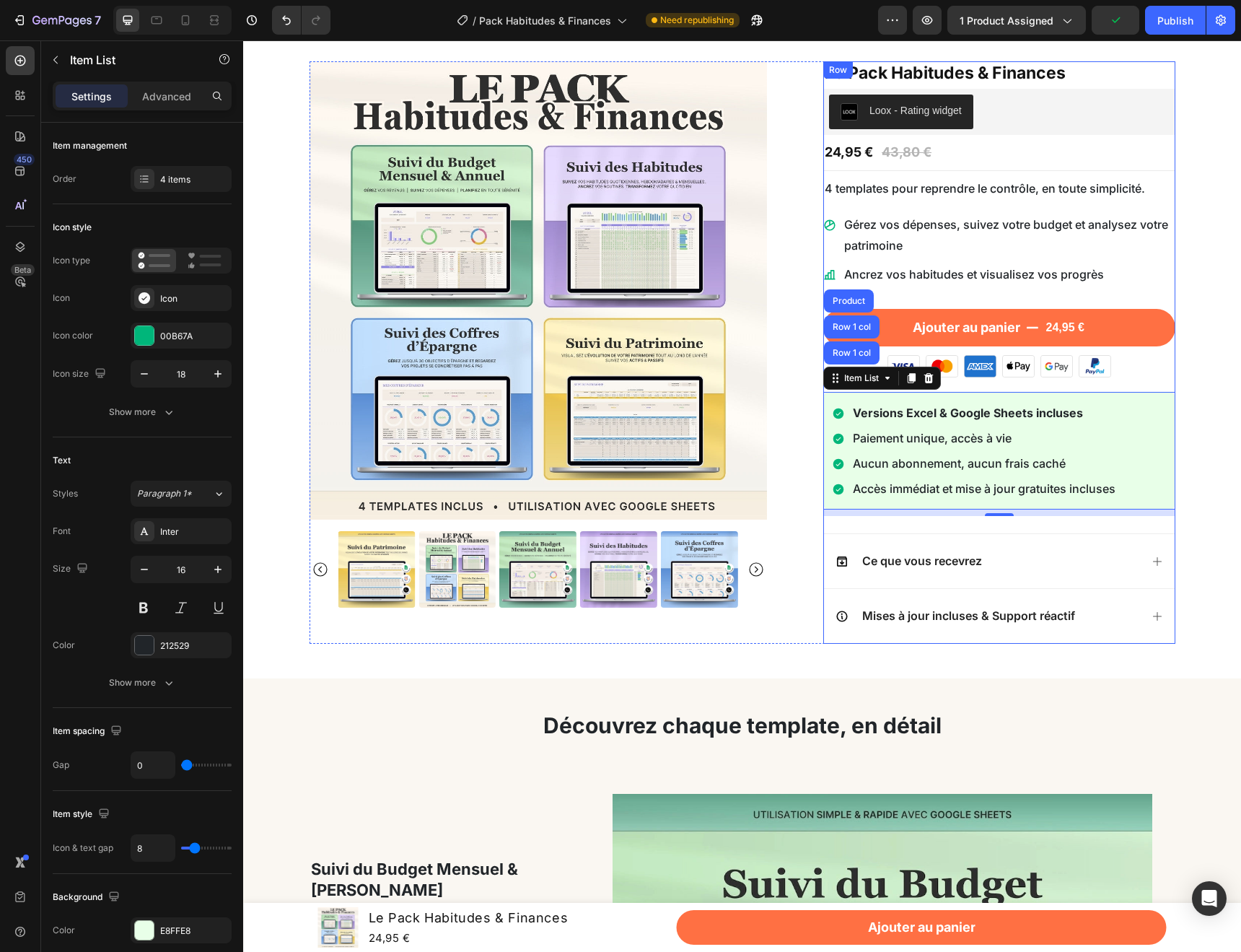
click at [1166, 524] on div "Le Pack Habitudes & Finances Product Title Loox - Rating widget Loox 24,95 € Pr…" at bounding box center [999, 352] width 352 height 582
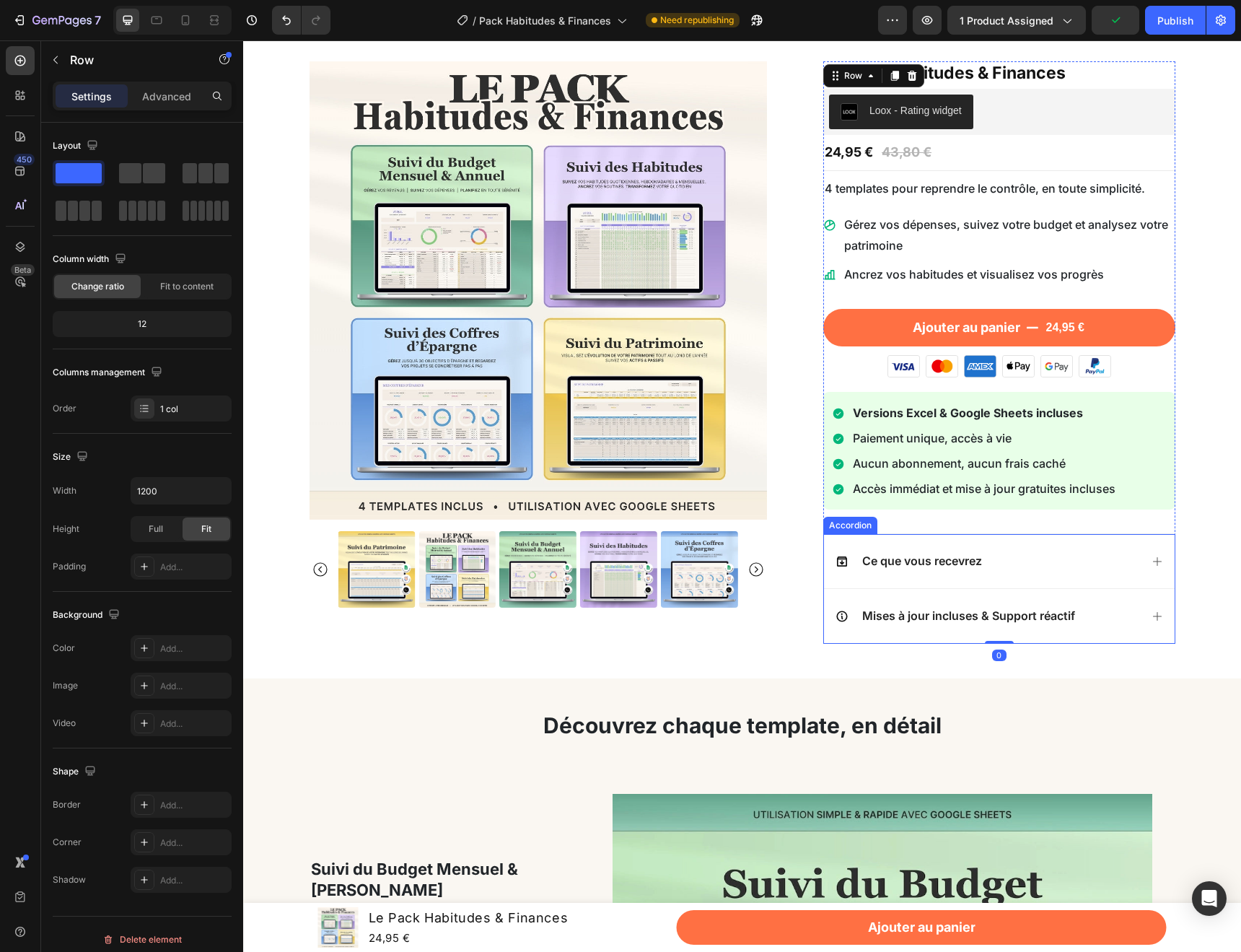
click at [1046, 580] on div "Ce que vous recevrez" at bounding box center [999, 561] width 351 height 54
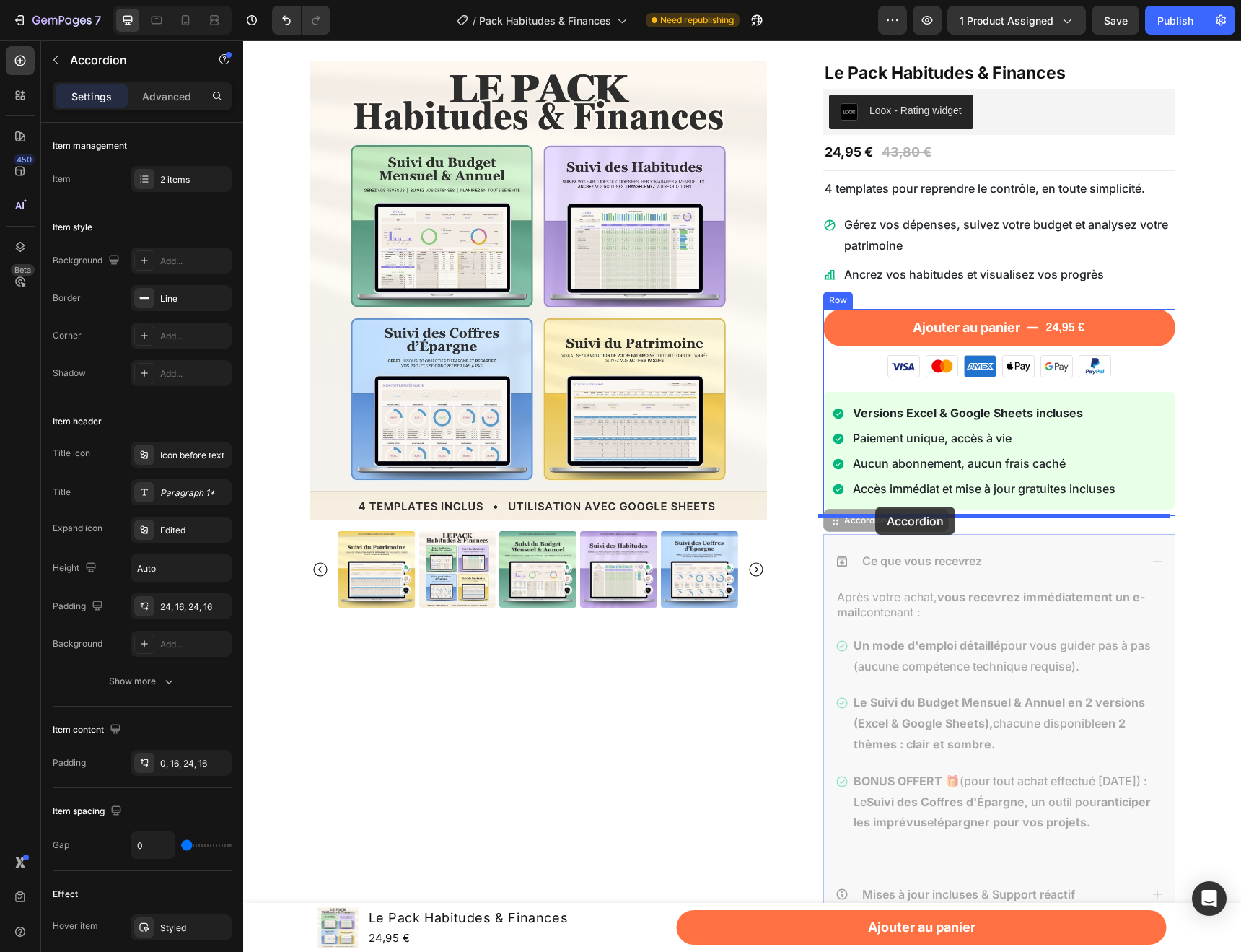
drag, startPoint x: 868, startPoint y: 520, endPoint x: 876, endPoint y: 507, distance: 15.3
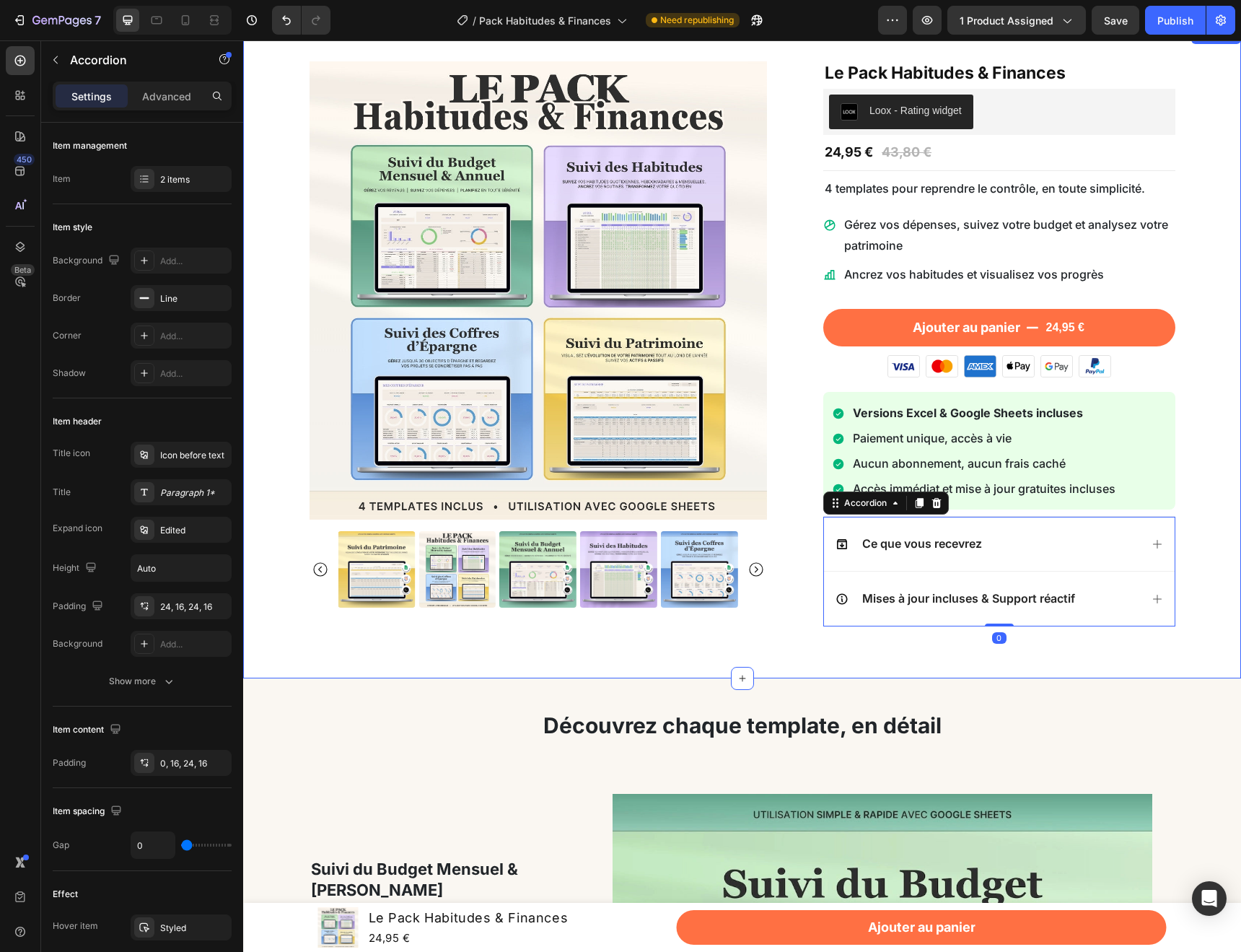
click at [1210, 546] on div "Product Images Le Pack Habitudes & Finances Product Title Loox - Rating widget …" at bounding box center [743, 352] width 977 height 582
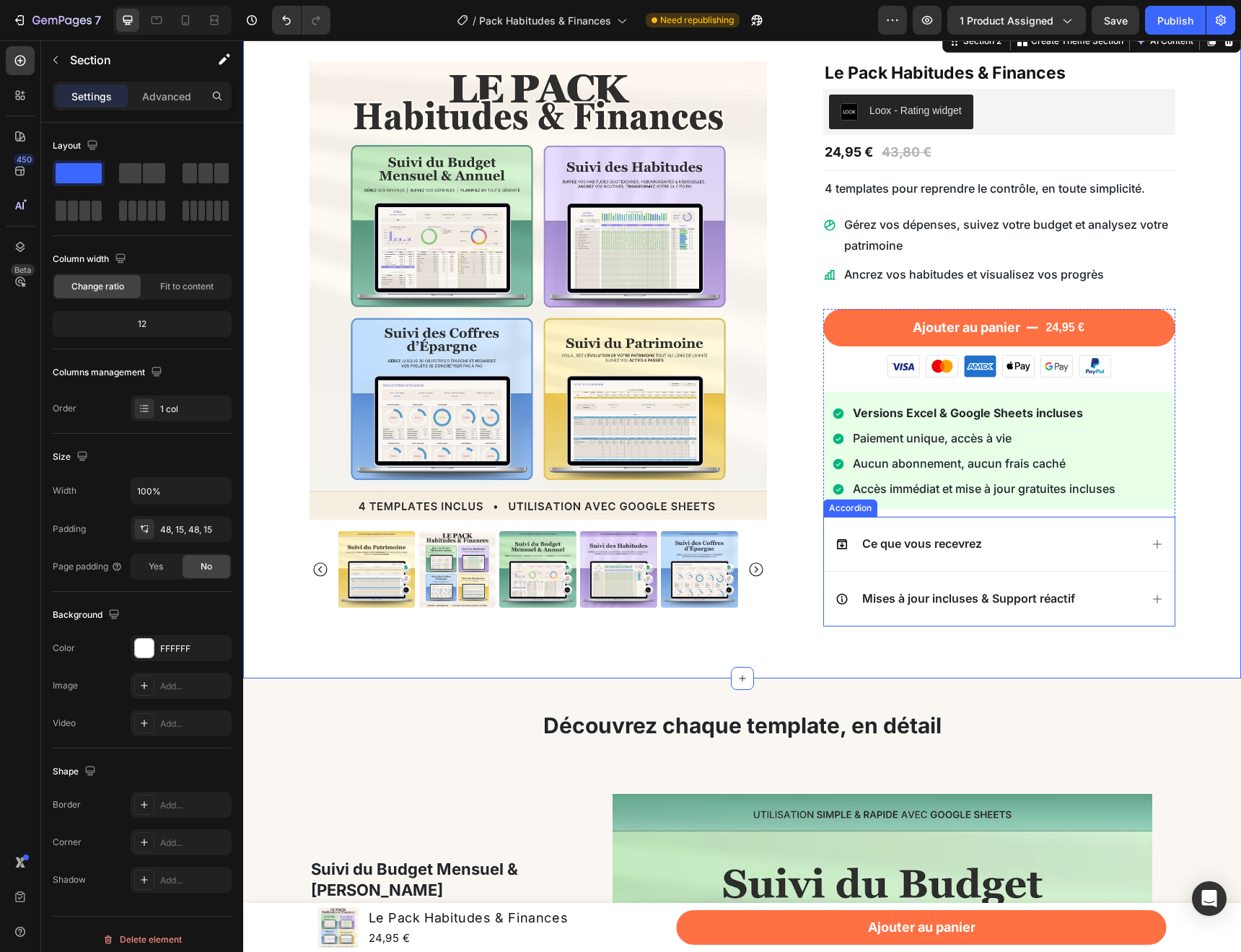
click at [1092, 552] on div "Ce que vous recevrez" at bounding box center [987, 544] width 304 height 20
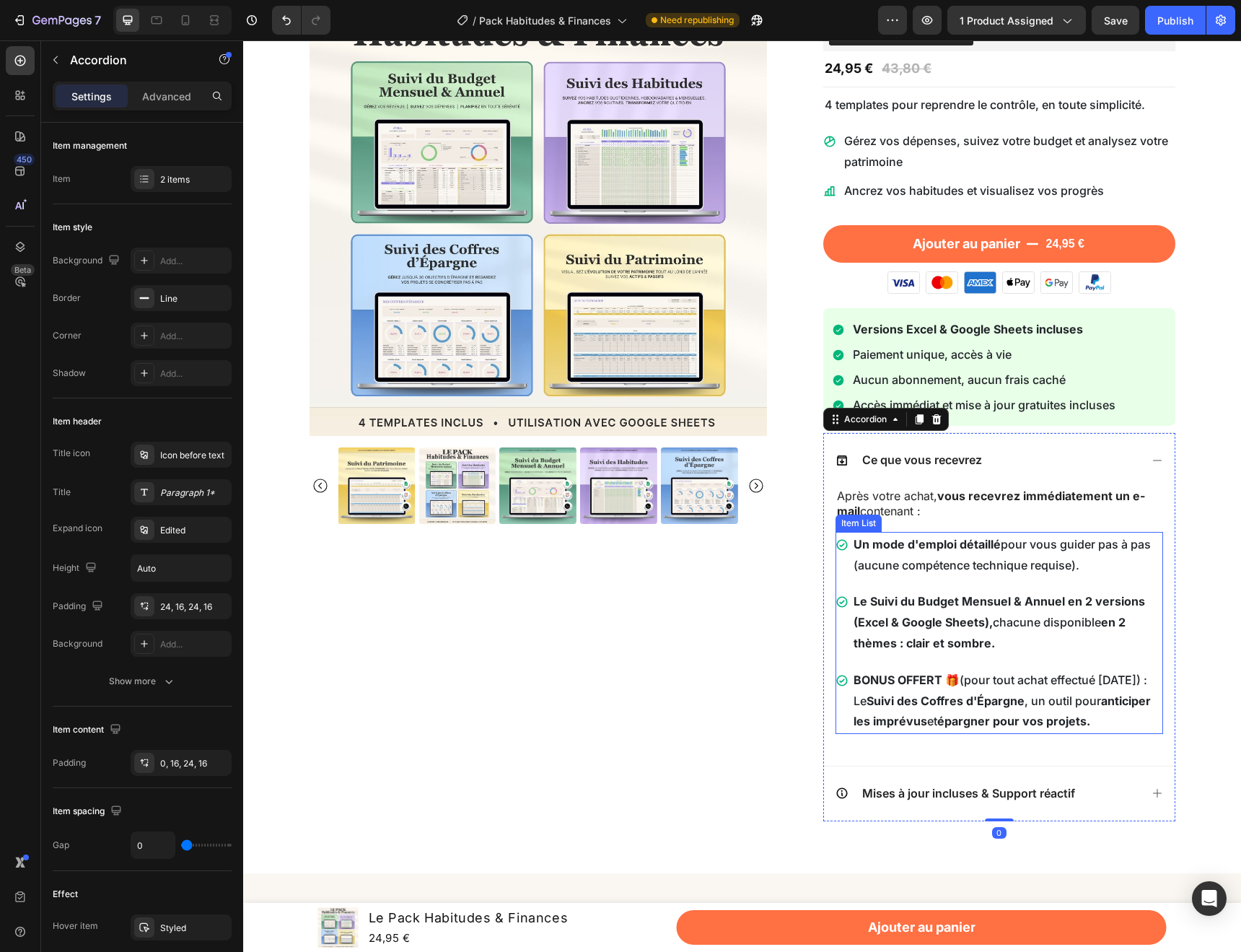
scroll to position [172, 0]
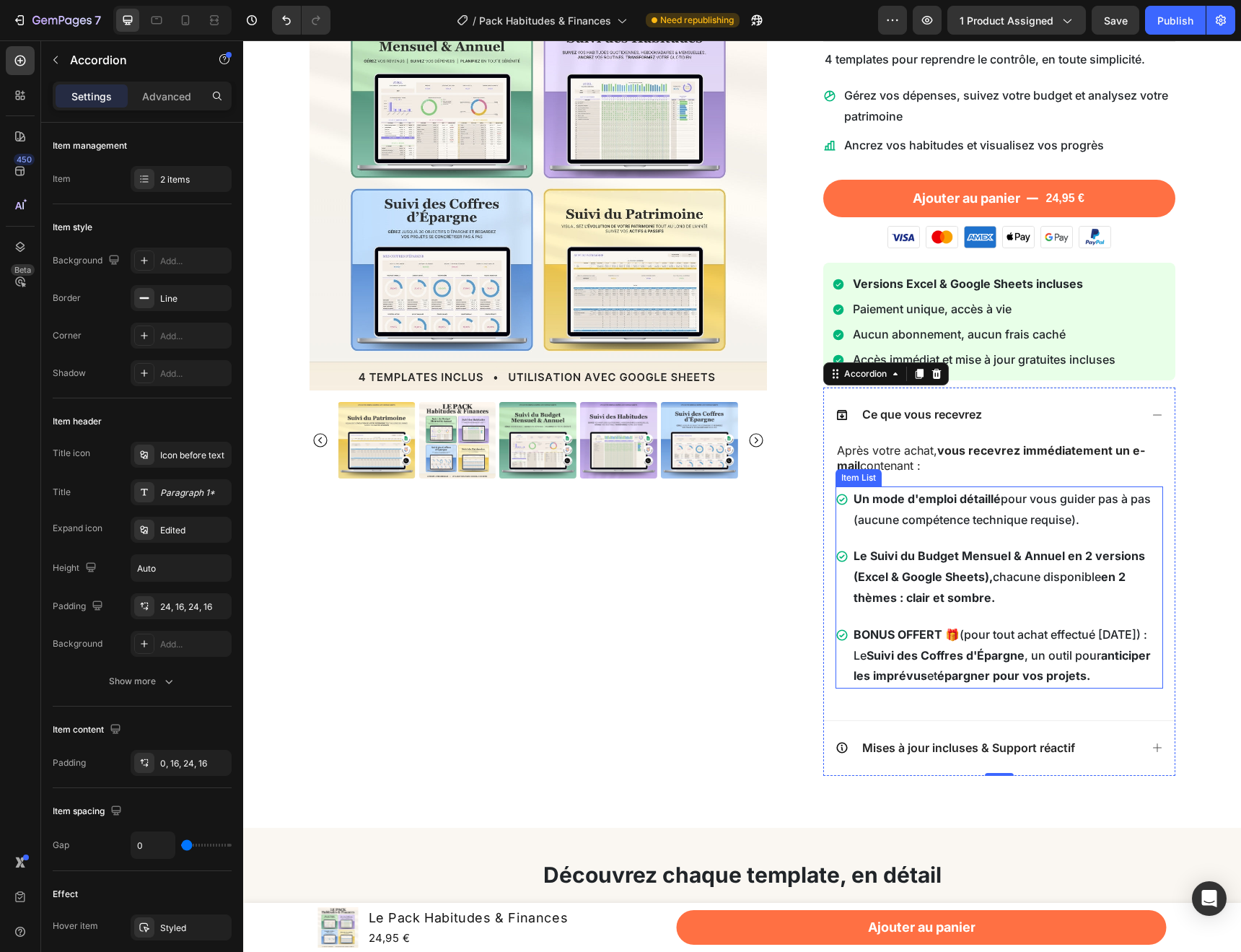
click at [947, 500] on strong "Un mode d'emploi détaillé" at bounding box center [927, 499] width 147 height 15
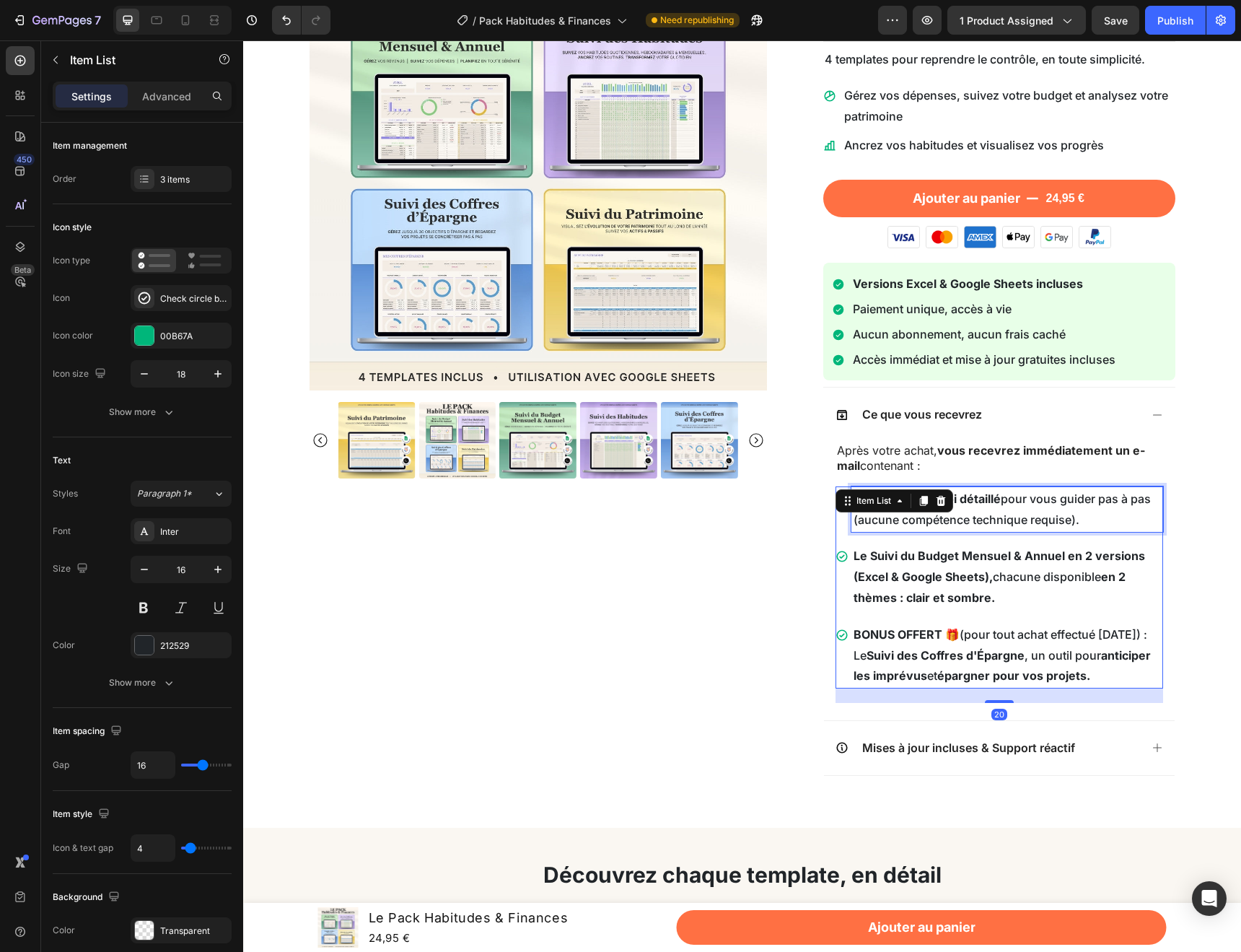
click at [1059, 519] on p "Un mode d'emploi détaillé pour vous guider pas à pas (aucune compétence techniq…" at bounding box center [1007, 509] width 307 height 42
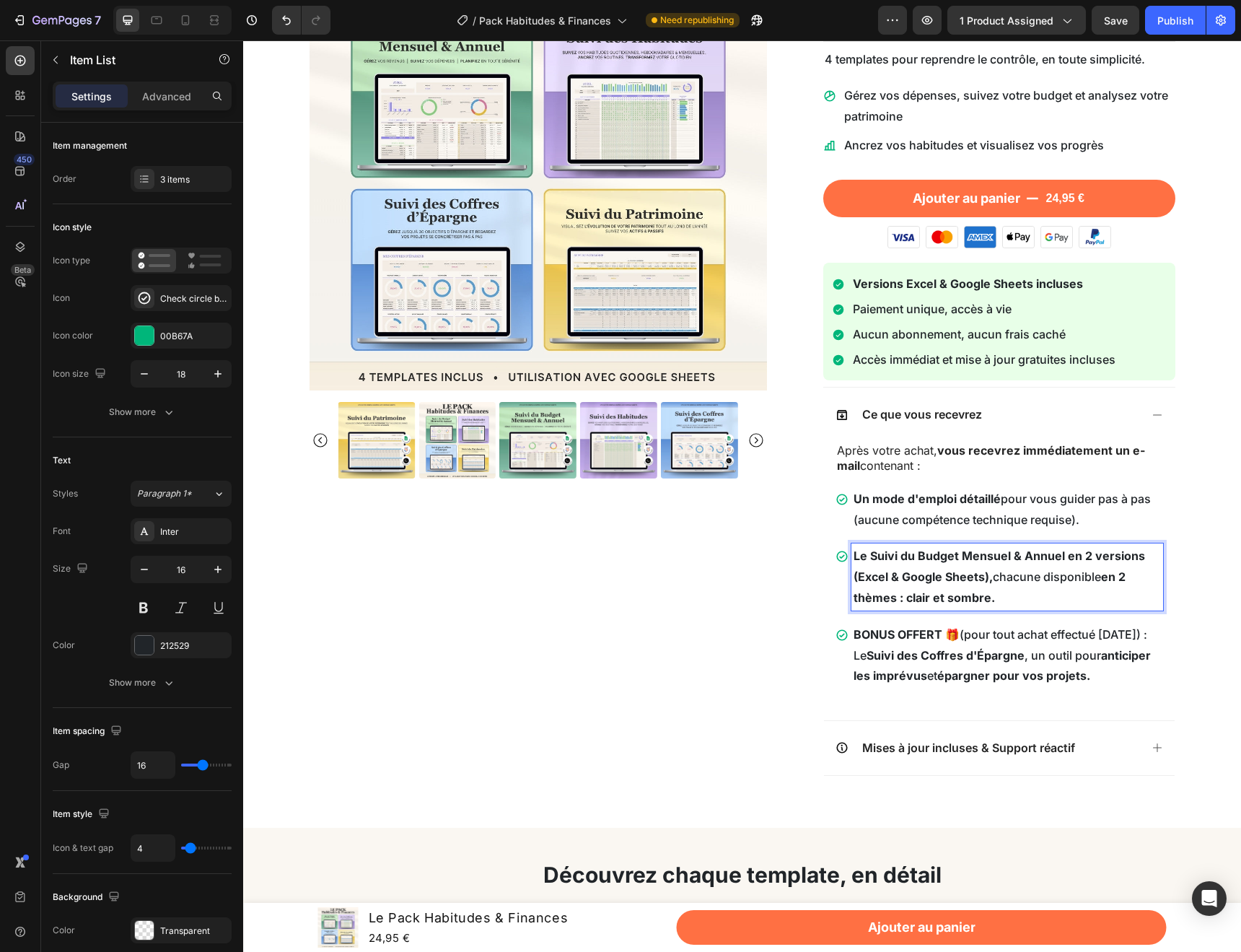
click at [1006, 565] on p "Le Suivi du Budget Mensuel & Annuel en 2 versions (Excel & Google Sheets), chac…" at bounding box center [1007, 576] width 307 height 62
click at [1016, 574] on p "Le Suivi du Budget Mensuel & Annuel en 2 versions (Excel & Google Sheets), chac…" at bounding box center [1007, 576] width 307 height 62
click at [1024, 605] on p "Le Suivi du Budget Mensuel & Annuel en 2 versions (Excel & Google Sheets), chac…" at bounding box center [1007, 576] width 307 height 62
click at [863, 553] on strong "Le Suivi du Budget Mensuel & Annuel en 2 versions (Excel & Google Sheets)," at bounding box center [999, 566] width 291 height 36
click at [1054, 629] on p "BONUS OFFERT 🎁 (pour tout achat effectué [DATE]) : Le Suivi des Coffres d'Éparg…" at bounding box center [1007, 655] width 307 height 62
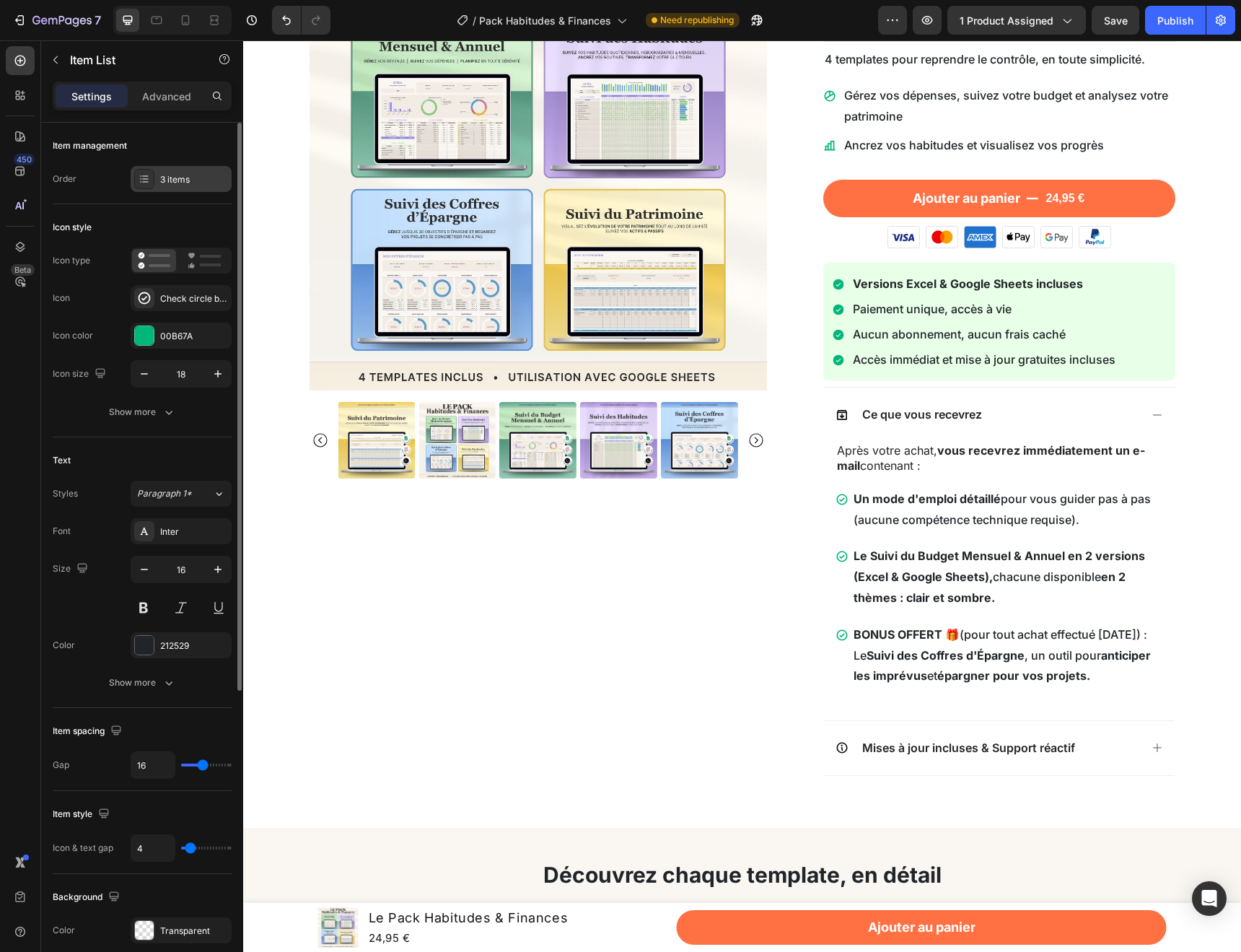
click at [175, 182] on div "3 items" at bounding box center [193, 179] width 68 height 13
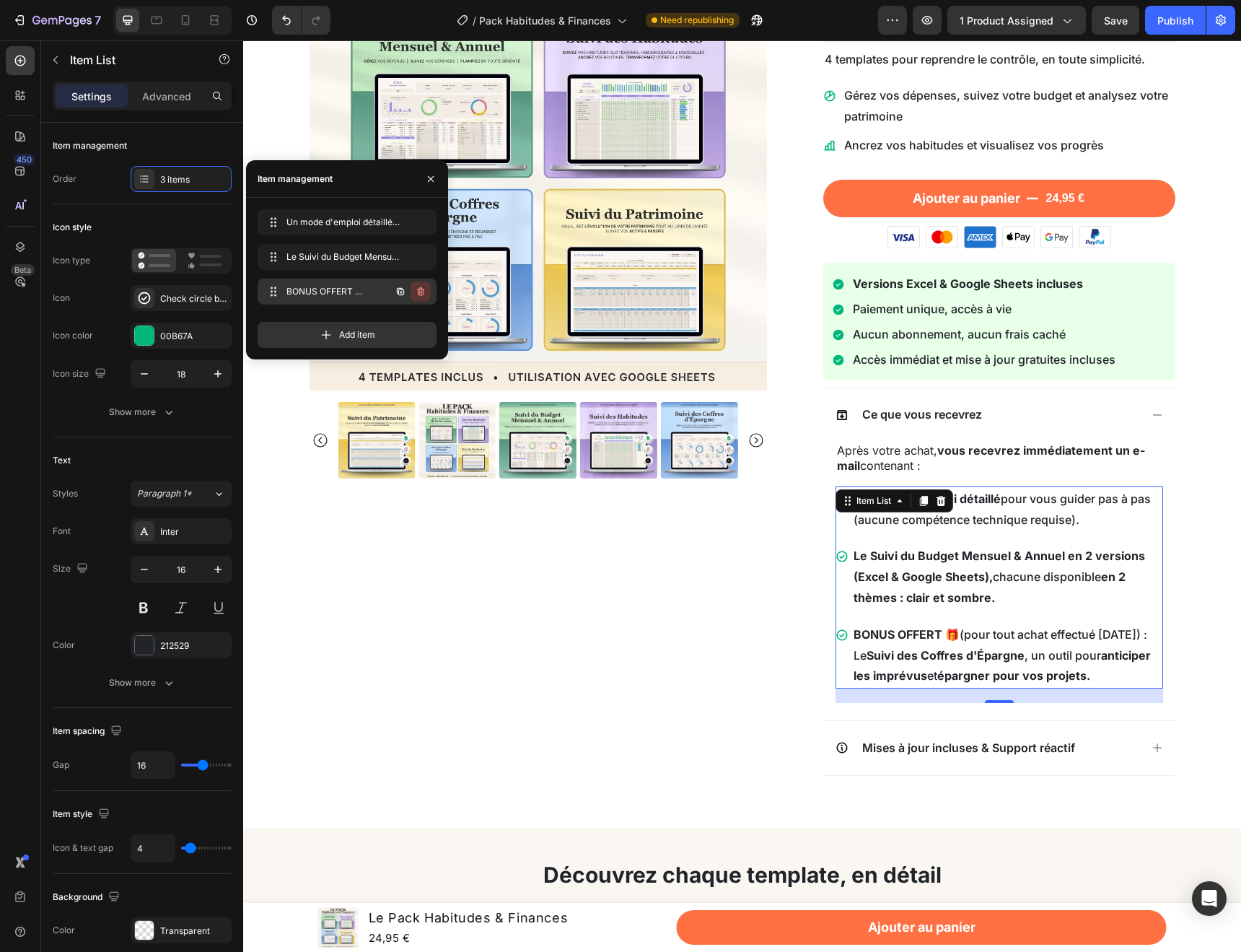
click at [419, 291] on icon "button" at bounding box center [419, 292] width 1 height 4
click at [410, 291] on div "Delete" at bounding box center [411, 291] width 27 height 13
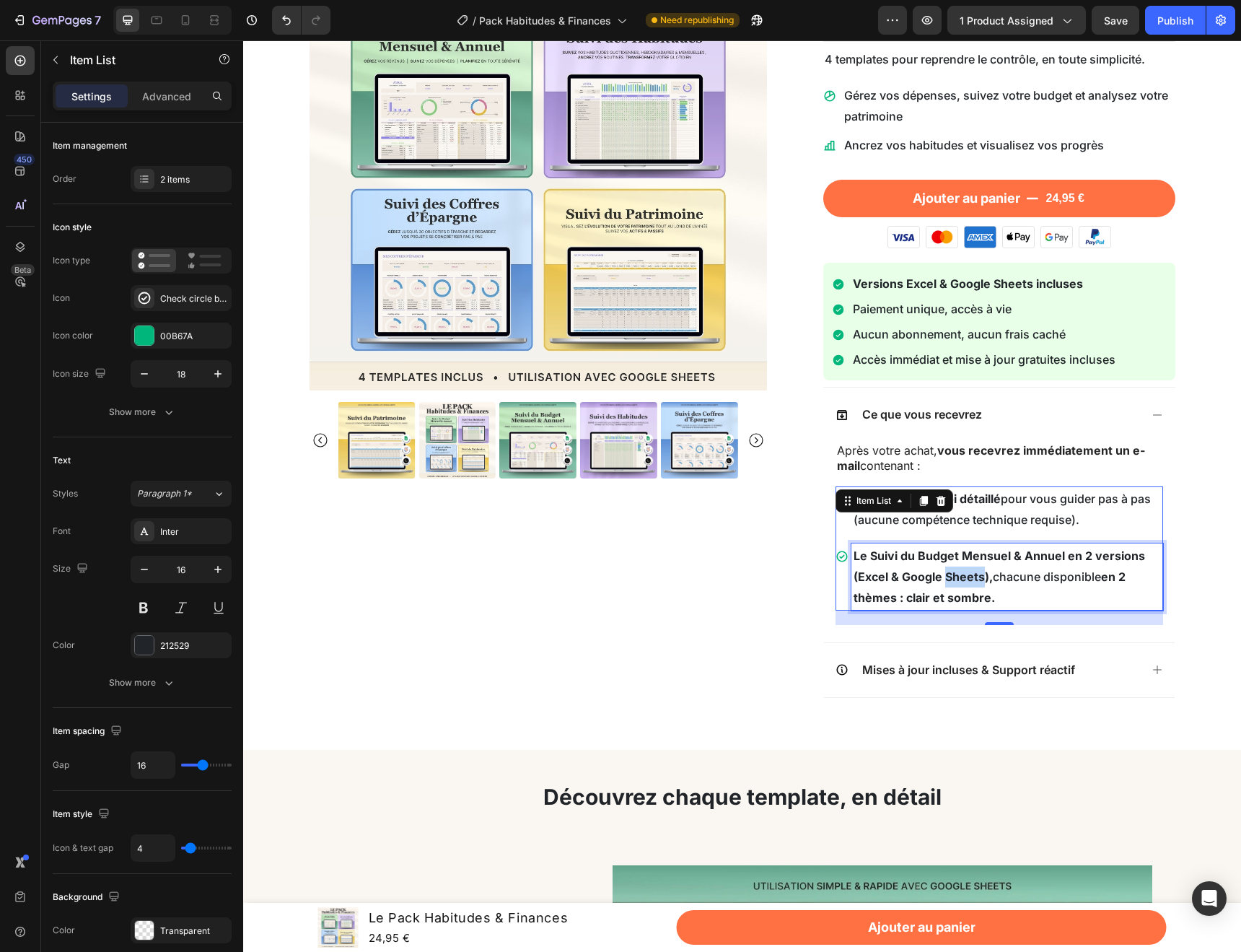
click at [959, 574] on strong "Le Suivi du Budget Mensuel & Annuel en 2 versions (Excel & Google Sheets)," at bounding box center [999, 566] width 291 height 36
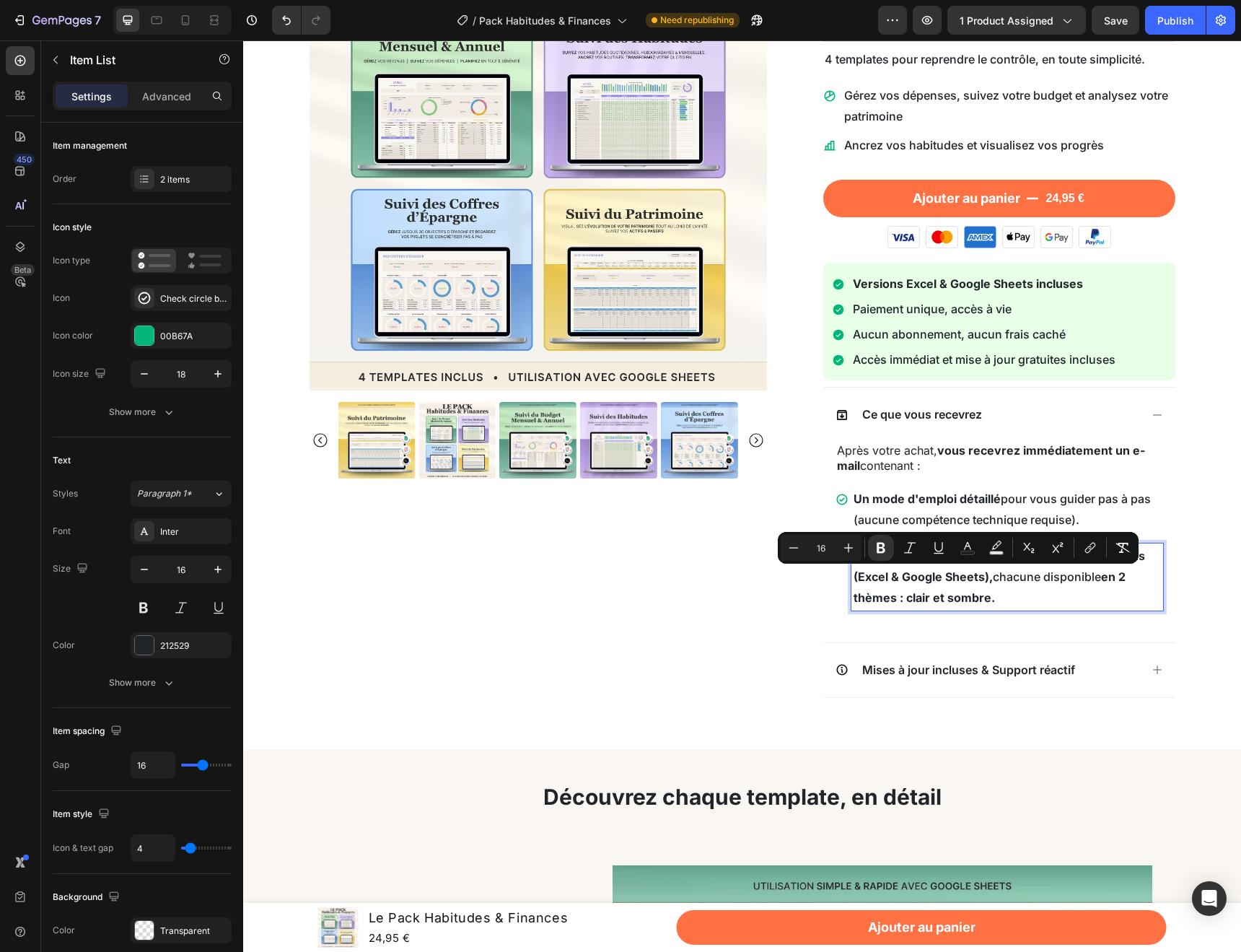
click at [892, 591] on strong "en 2 thèmes : clair et sombre." at bounding box center [990, 587] width 272 height 36
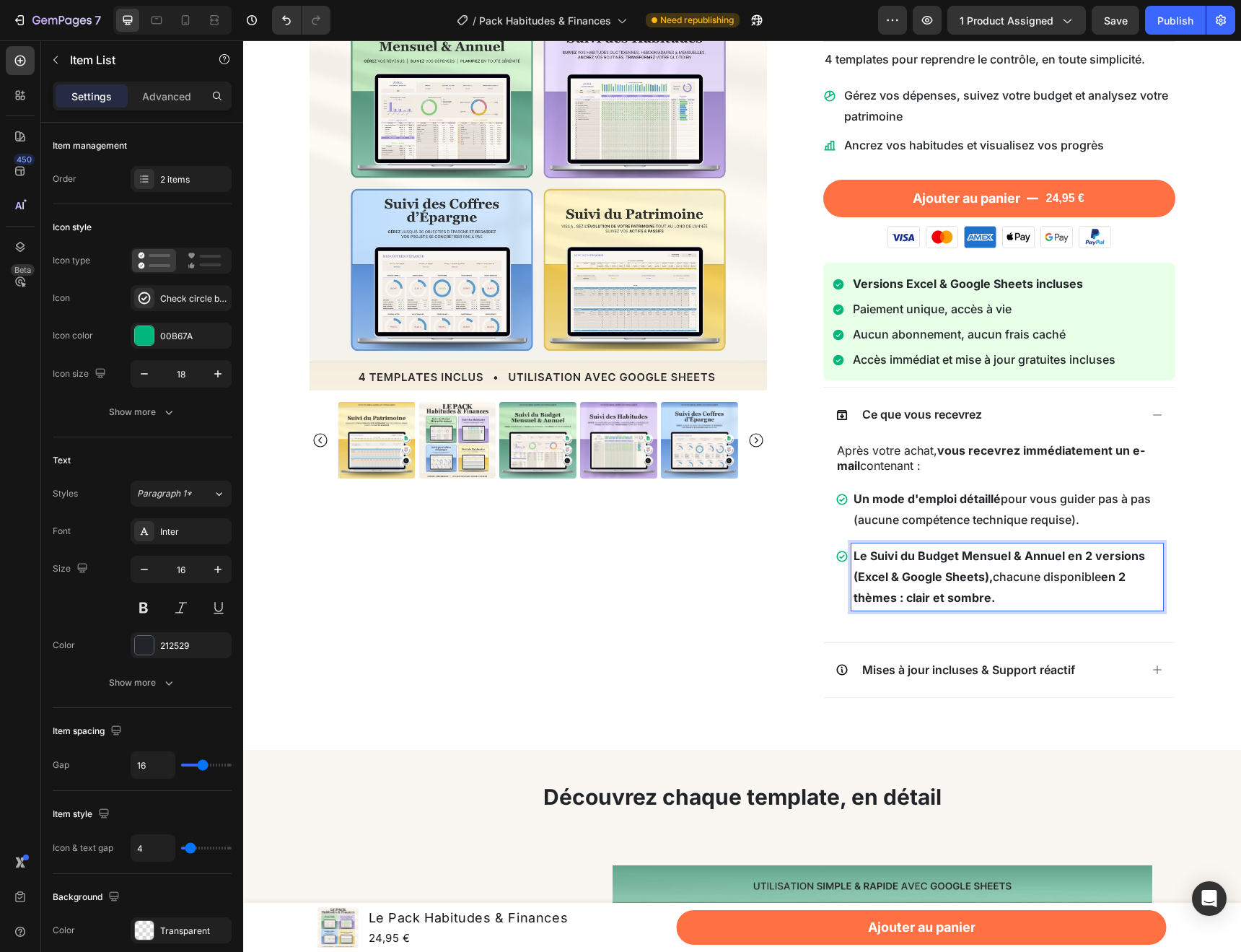
click at [995, 597] on p "Le Suivi du Budget Mensuel & Annuel en 2 versions (Excel & Google Sheets), chac…" at bounding box center [1007, 576] width 307 height 62
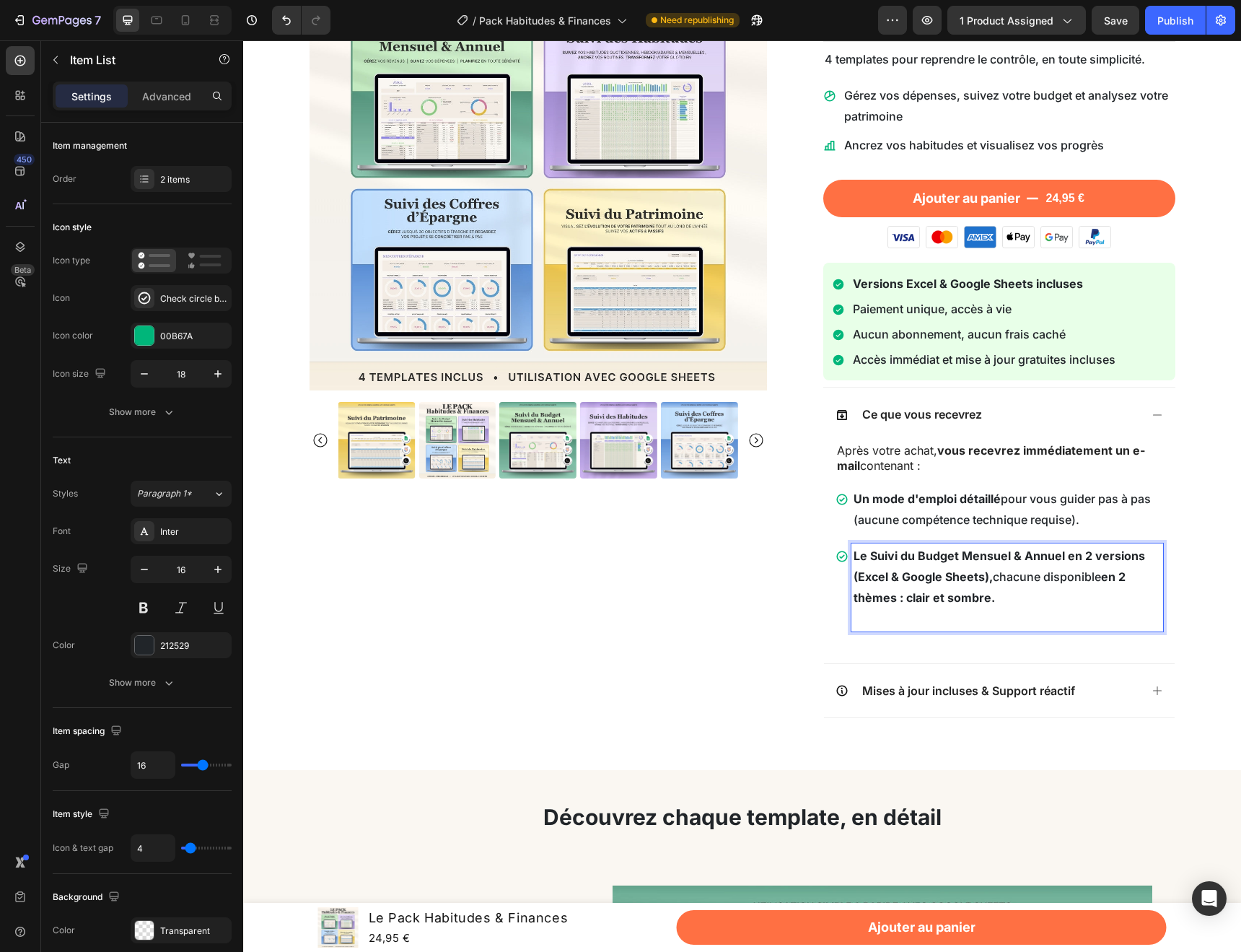
click at [876, 618] on p "Rich Text Editor. Editing area: main" at bounding box center [1007, 618] width 307 height 21
click at [969, 597] on strong "en 2 thèmes : clair et sombre." at bounding box center [990, 587] width 272 height 36
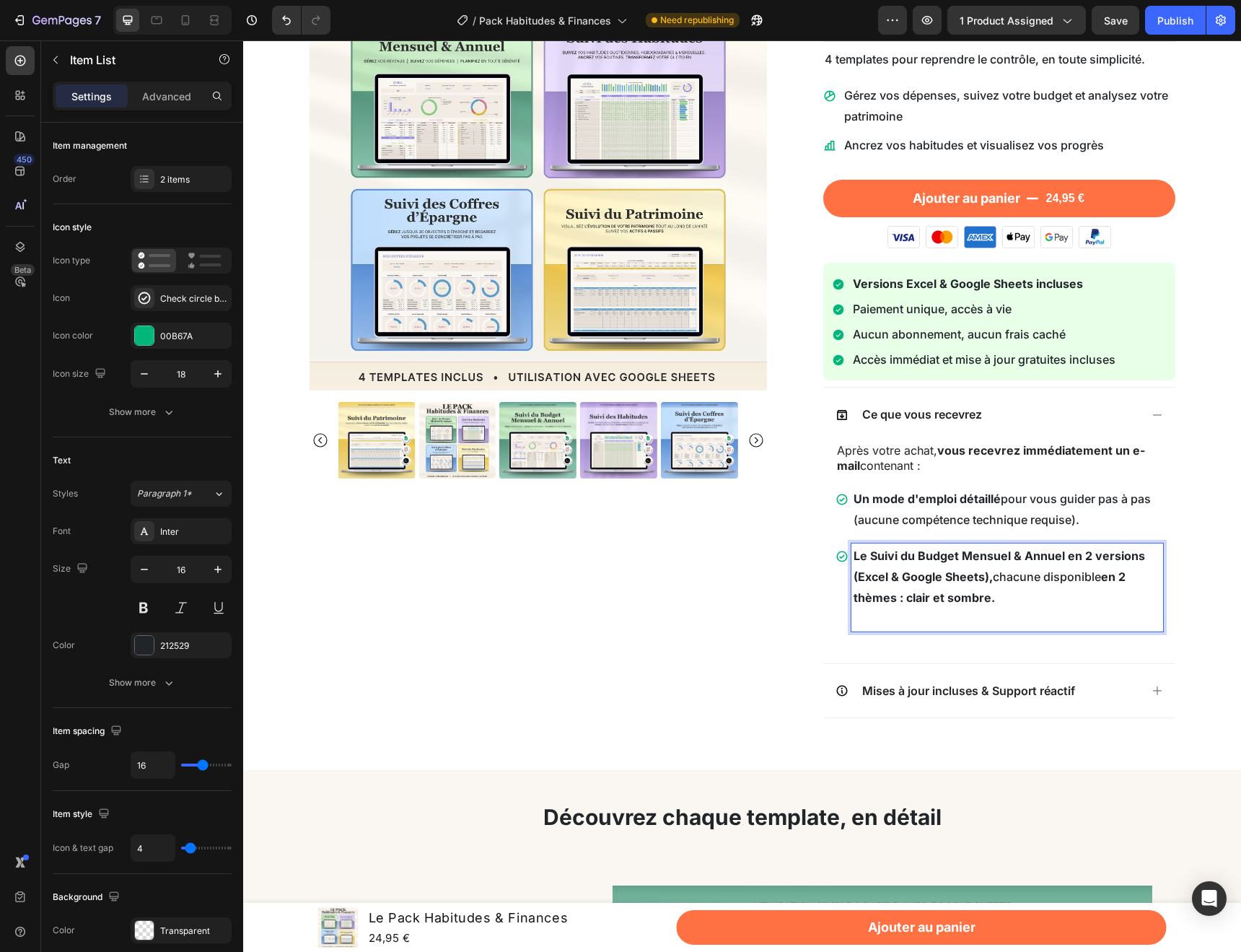
click at [969, 597] on strong "en 2 thèmes : clair et sombre." at bounding box center [990, 587] width 272 height 36
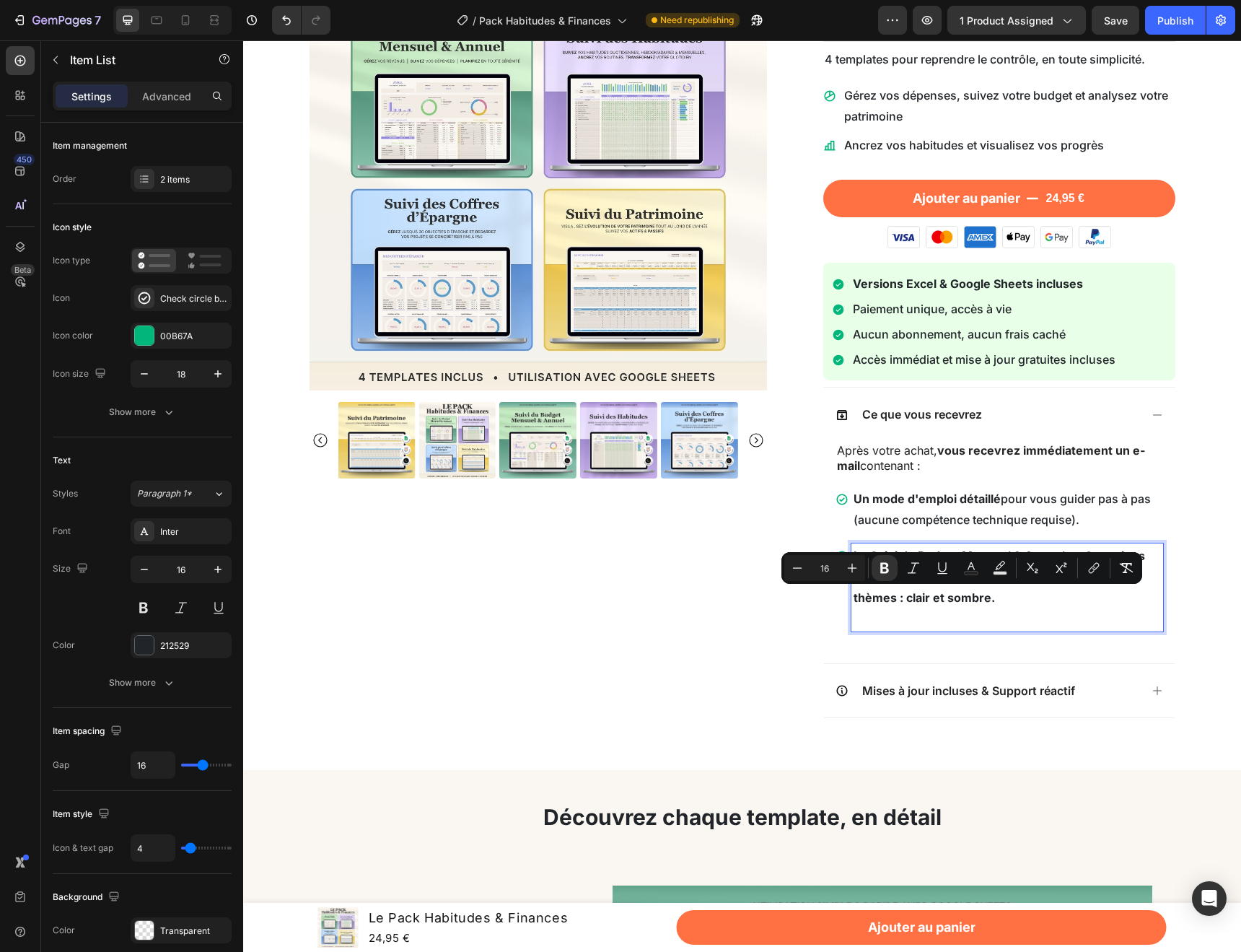
click at [992, 597] on p "Le Suivi du Budget Mensuel & Annuel en 2 versions (Excel & Google Sheets), chac…" at bounding box center [1007, 576] width 307 height 62
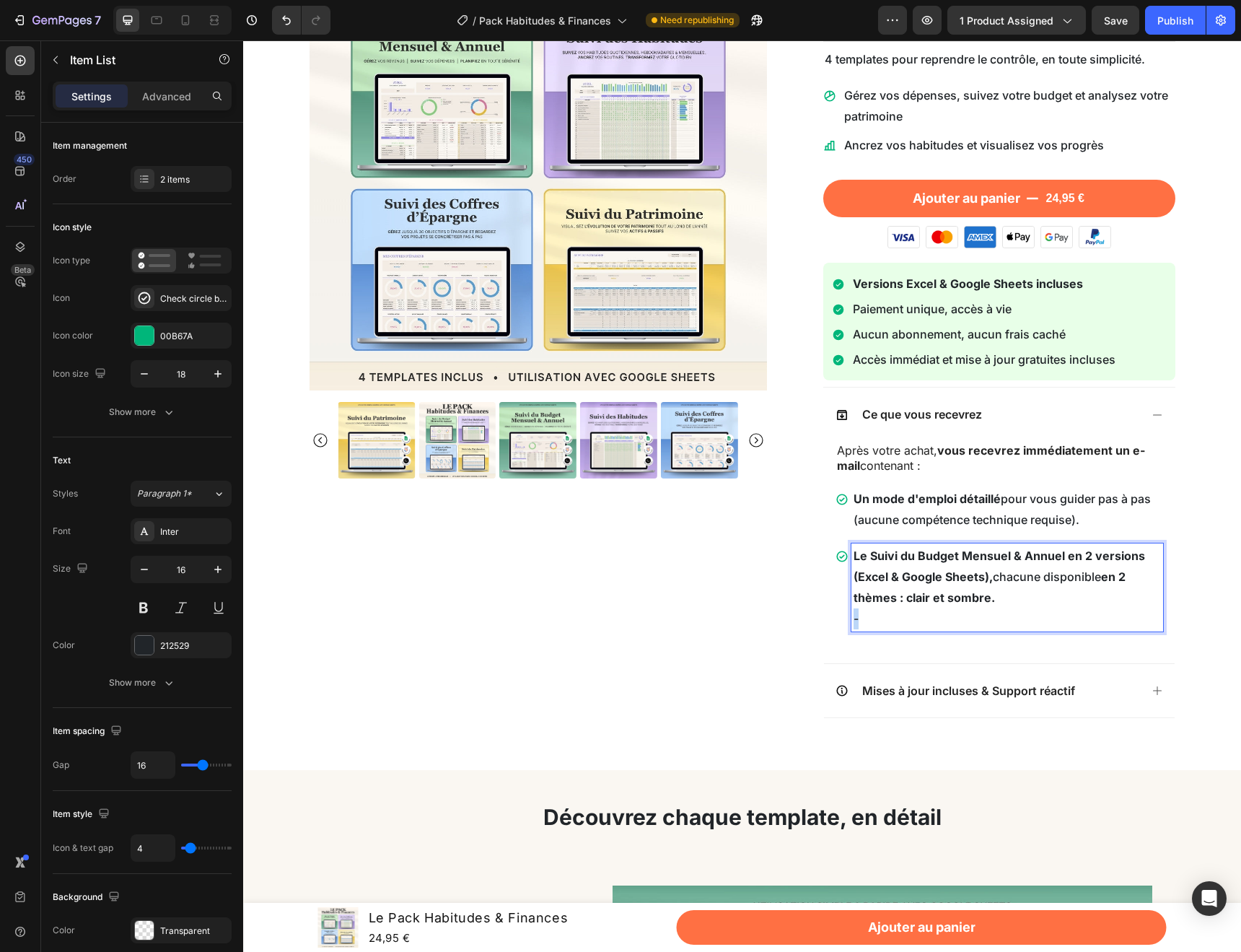
drag, startPoint x: 855, startPoint y: 616, endPoint x: 845, endPoint y: 616, distance: 10.0
click at [852, 616] on div "Le Suivi du Budget Mensuel & Annuel en 2 versions (Excel & Google Sheets), chac…" at bounding box center [1007, 587] width 312 height 87
click at [886, 617] on p "-" at bounding box center [1007, 618] width 307 height 21
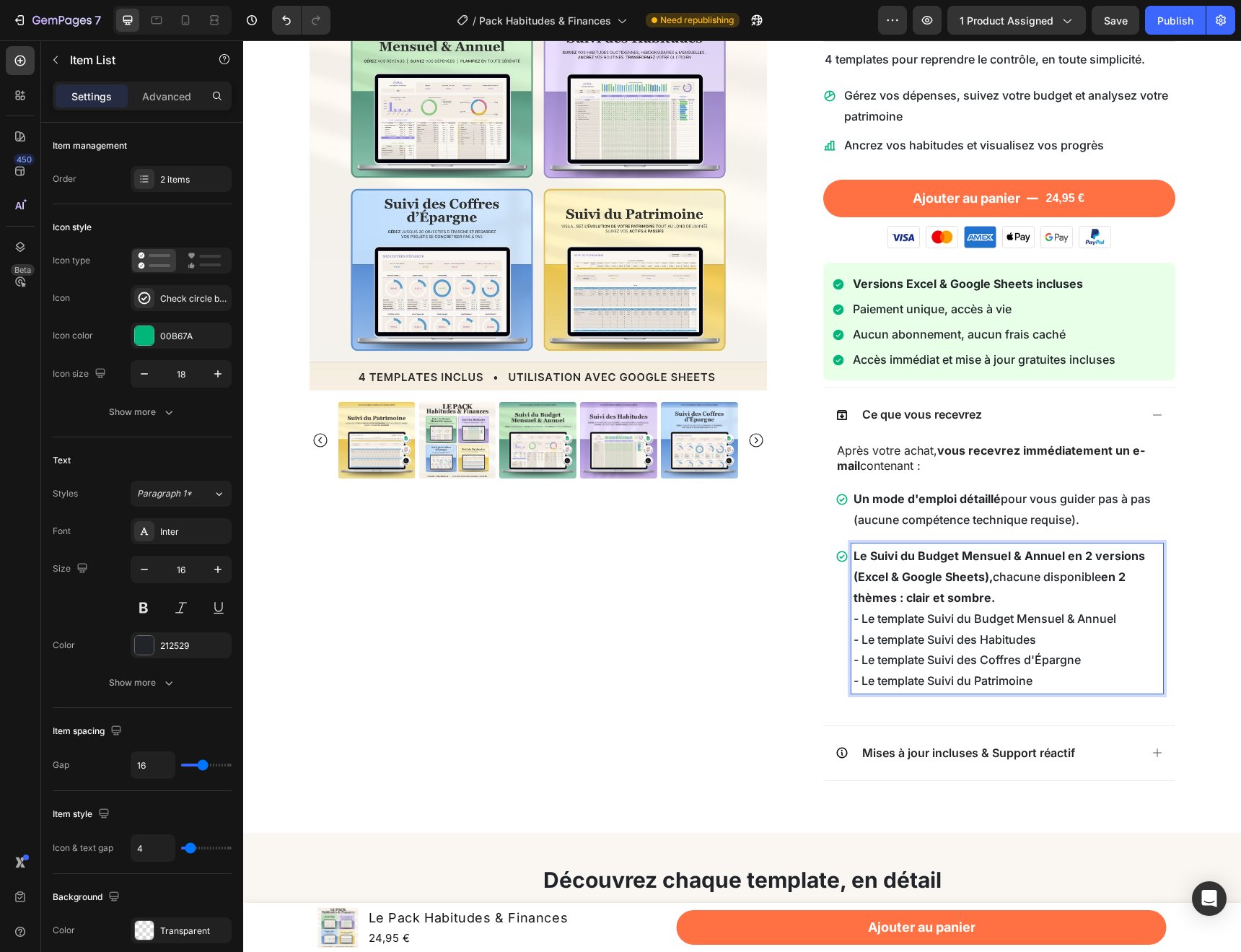
click at [1006, 597] on p "Le Suivi du Budget Mensuel & Annuel en 2 versions (Excel & Google Sheets), chac…" at bounding box center [1007, 576] width 307 height 62
click at [1003, 576] on p "Le Suivi du Budget Mensuel & Annuel en 2 versions (Excel & Google Sheets), chac…" at bounding box center [1007, 576] width 307 height 62
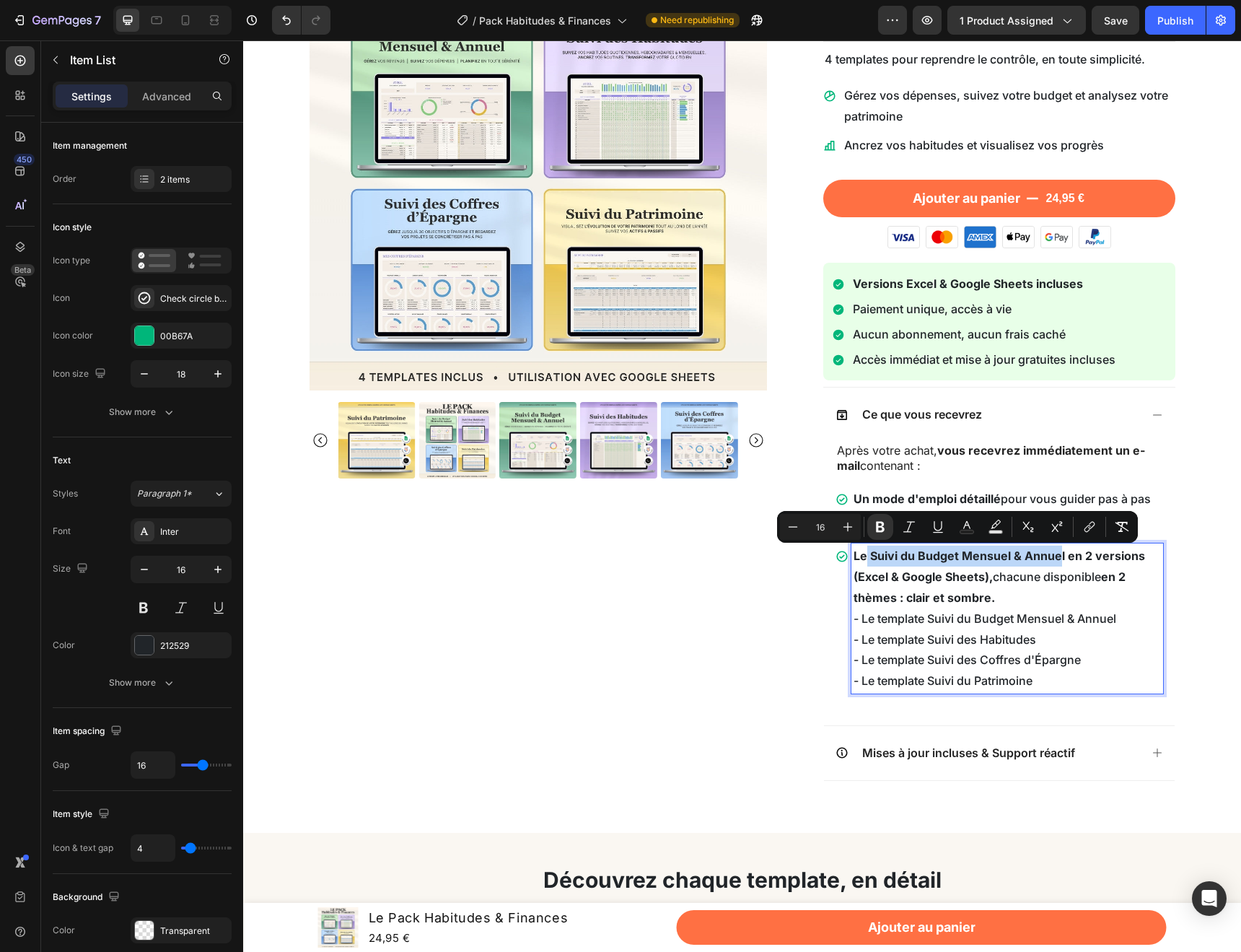
drag, startPoint x: 1056, startPoint y: 557, endPoint x: 862, endPoint y: 557, distance: 194.0
click at [861, 557] on strong "Le Suivi du Budget Mensuel & Annuel en 2 versions (Excel & Google Sheets)," at bounding box center [999, 566] width 291 height 36
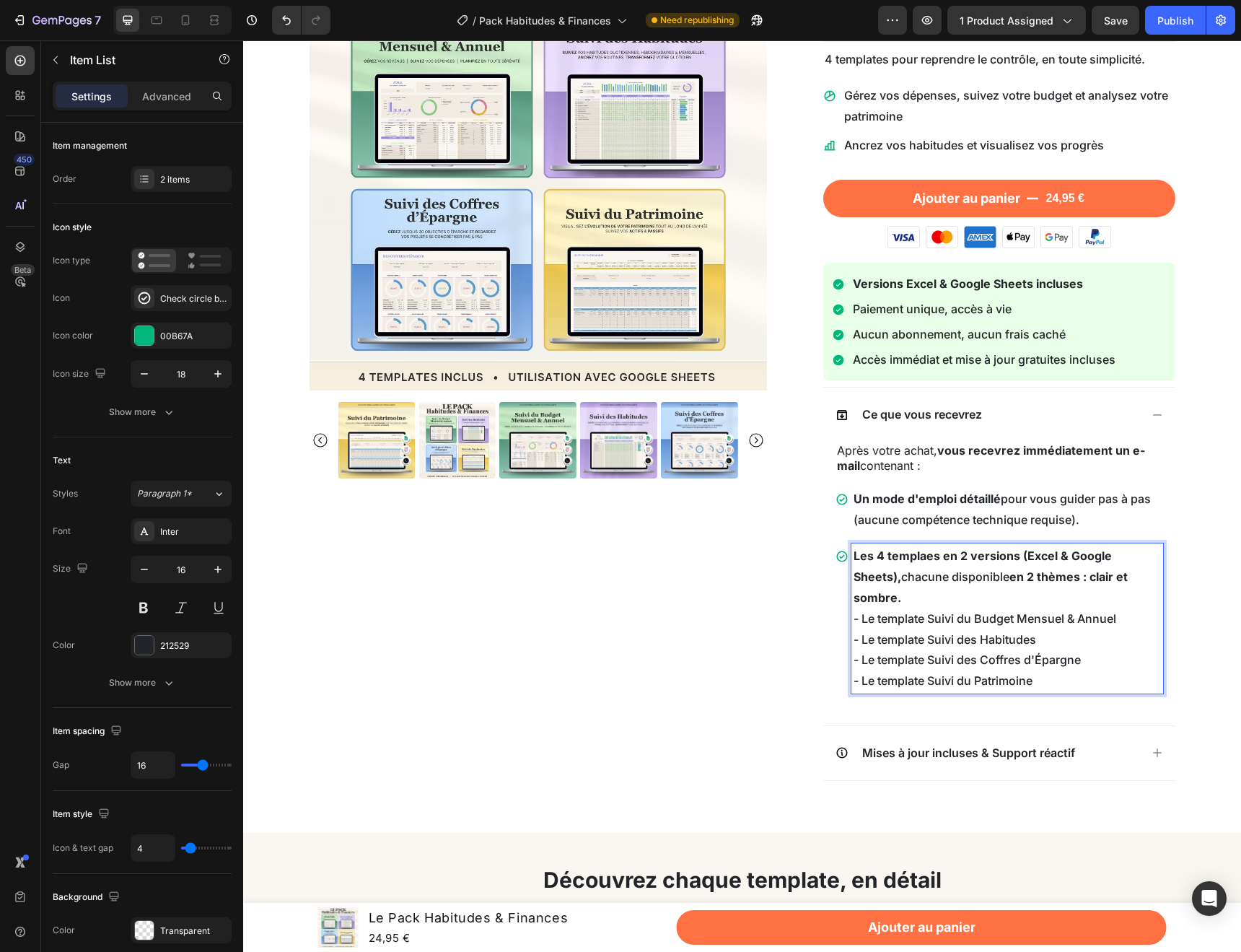
click at [1129, 572] on p "Les 4 templaes en 2 versions (Excel & Google Sheets), chacune disponible en 2 t…" at bounding box center [1007, 576] width 307 height 62
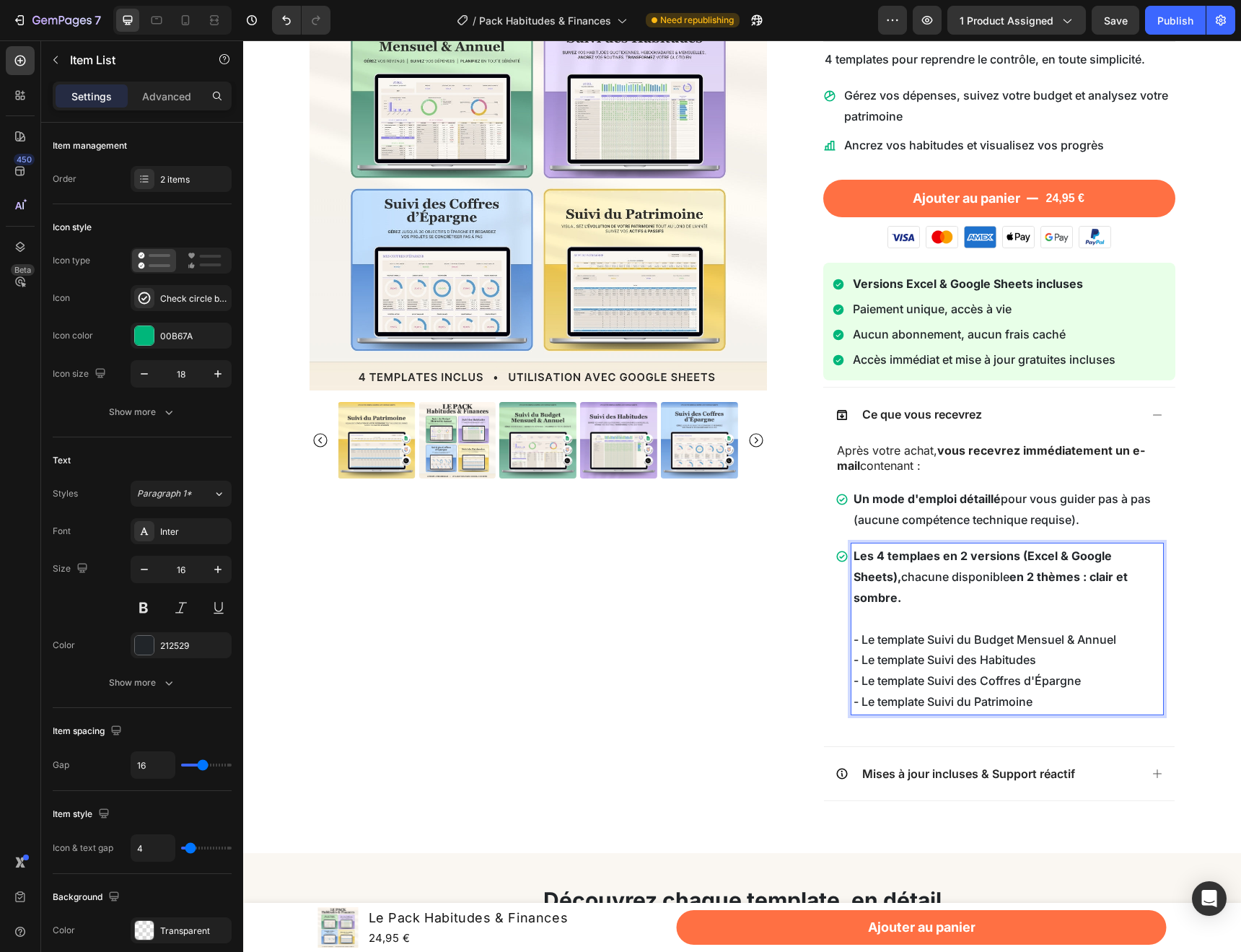
click at [1059, 688] on p "- Le template Suivi du Budget Mensuel & Annuel - Le template Suivi des Habitude…" at bounding box center [1007, 671] width 307 height 83
click at [920, 560] on strong "Les 4 templaes en 2 versions (Excel & Google Sheets)," at bounding box center [983, 566] width 259 height 36
click at [1181, 626] on div "Product Images Le Pack Habitudes & Finances Product Title Loox - Rating widget …" at bounding box center [743, 376] width 977 height 887
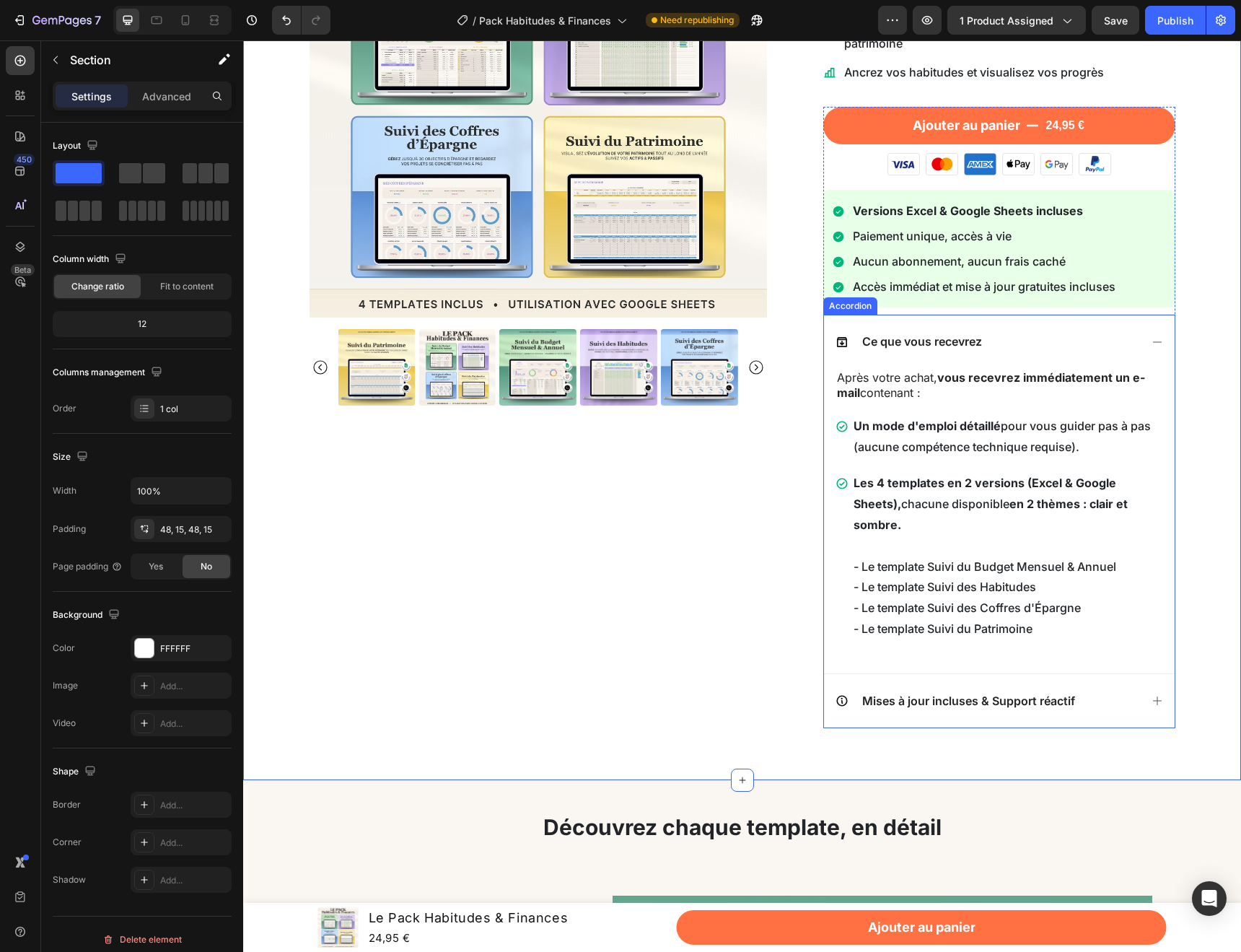
scroll to position [262, 0]
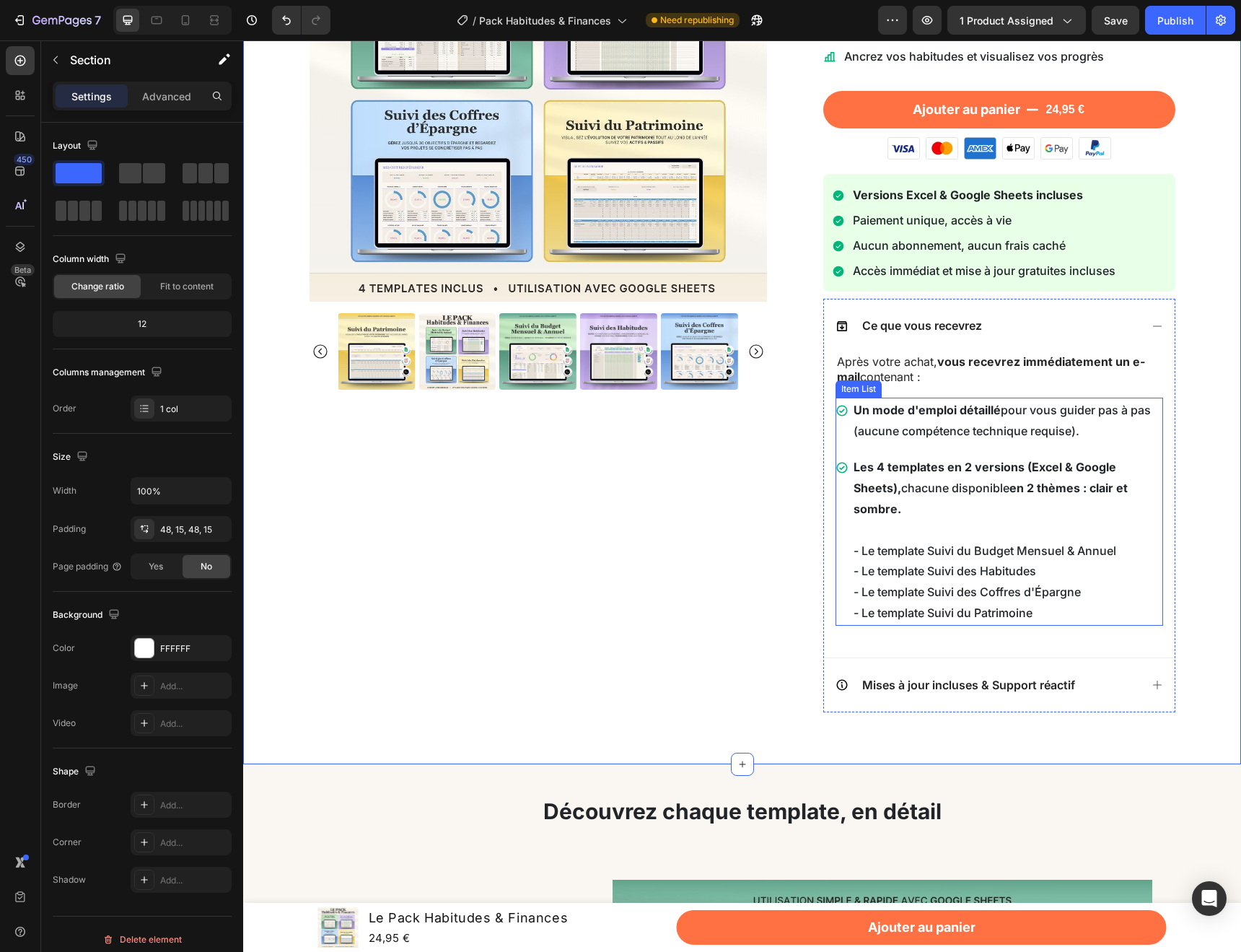
click at [1034, 588] on p "- Le template Suivi du Budget Mensuel & Annuel - Le template Suivi des Habitude…" at bounding box center [1007, 582] width 307 height 83
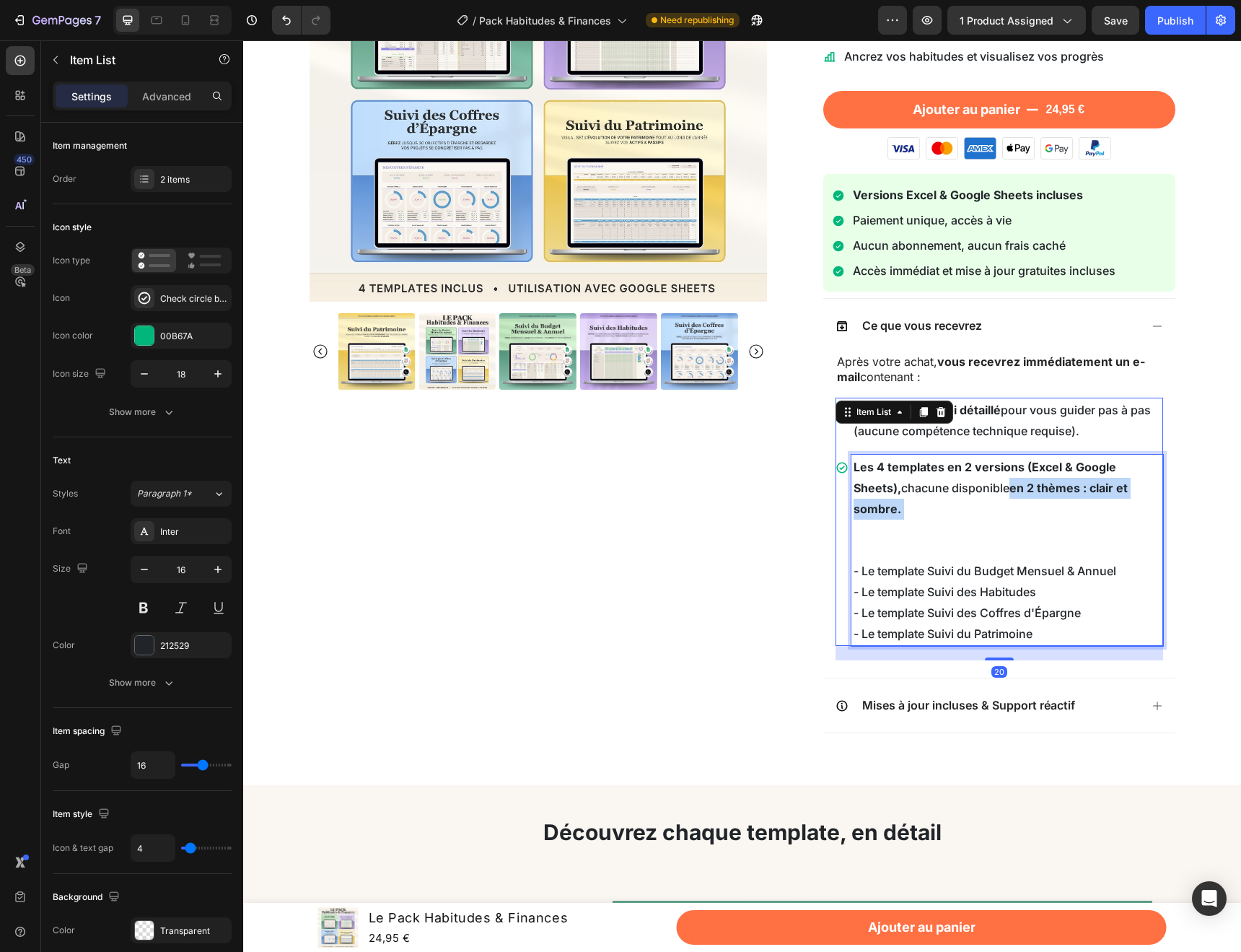
click at [931, 505] on p "Les 4 templates en 2 versions (Excel & Google Sheets), chacune disponible en 2 …" at bounding box center [1007, 509] width 307 height 104
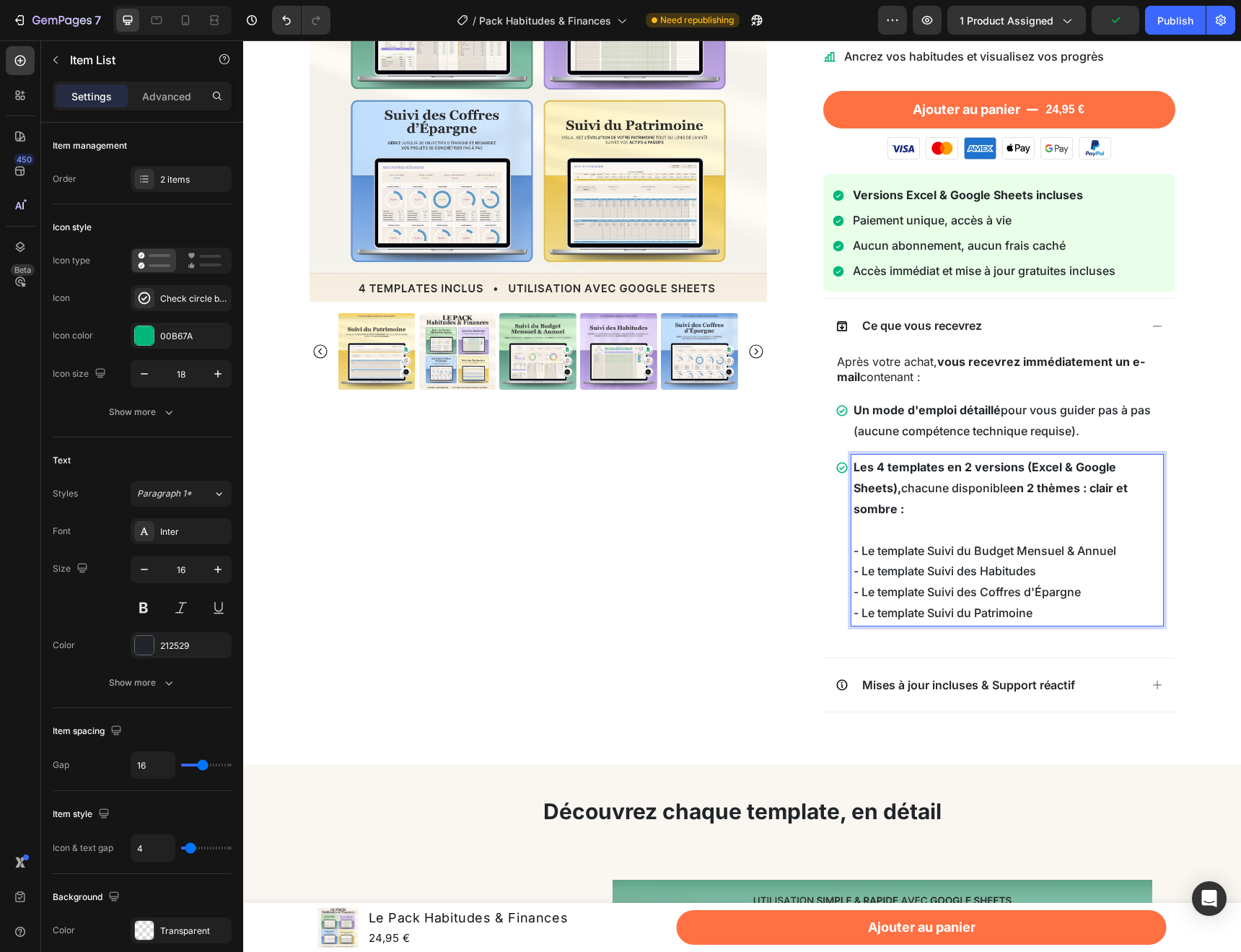
click at [913, 521] on p "Les 4 templates en 2 versions (Excel & Google Sheets), chacune disponible en 2 …" at bounding box center [1007, 499] width 307 height 83
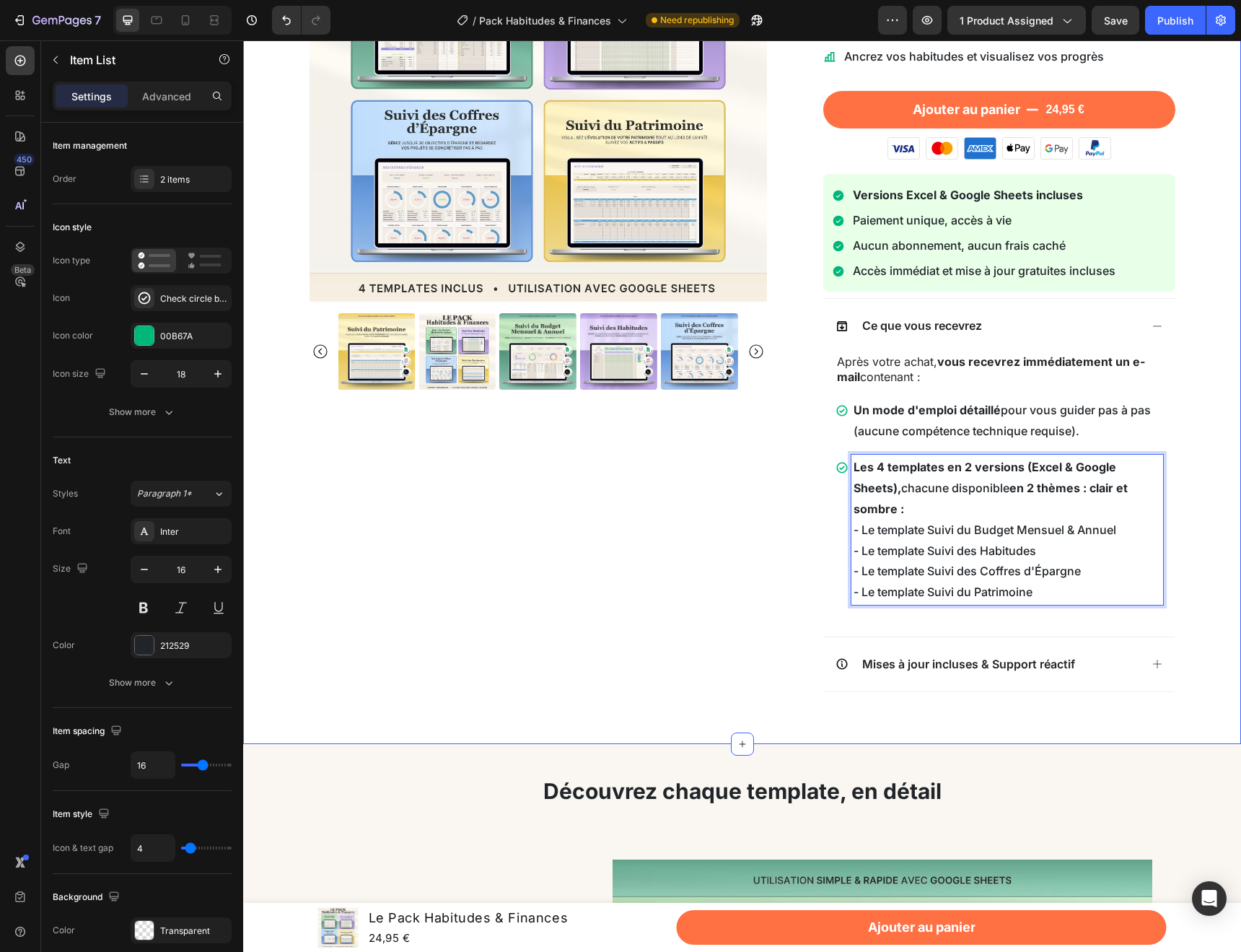
click at [1197, 599] on div "Product Images Le Pack Habitudes & Finances Product Title Loox - Rating widget …" at bounding box center [743, 276] width 977 height 866
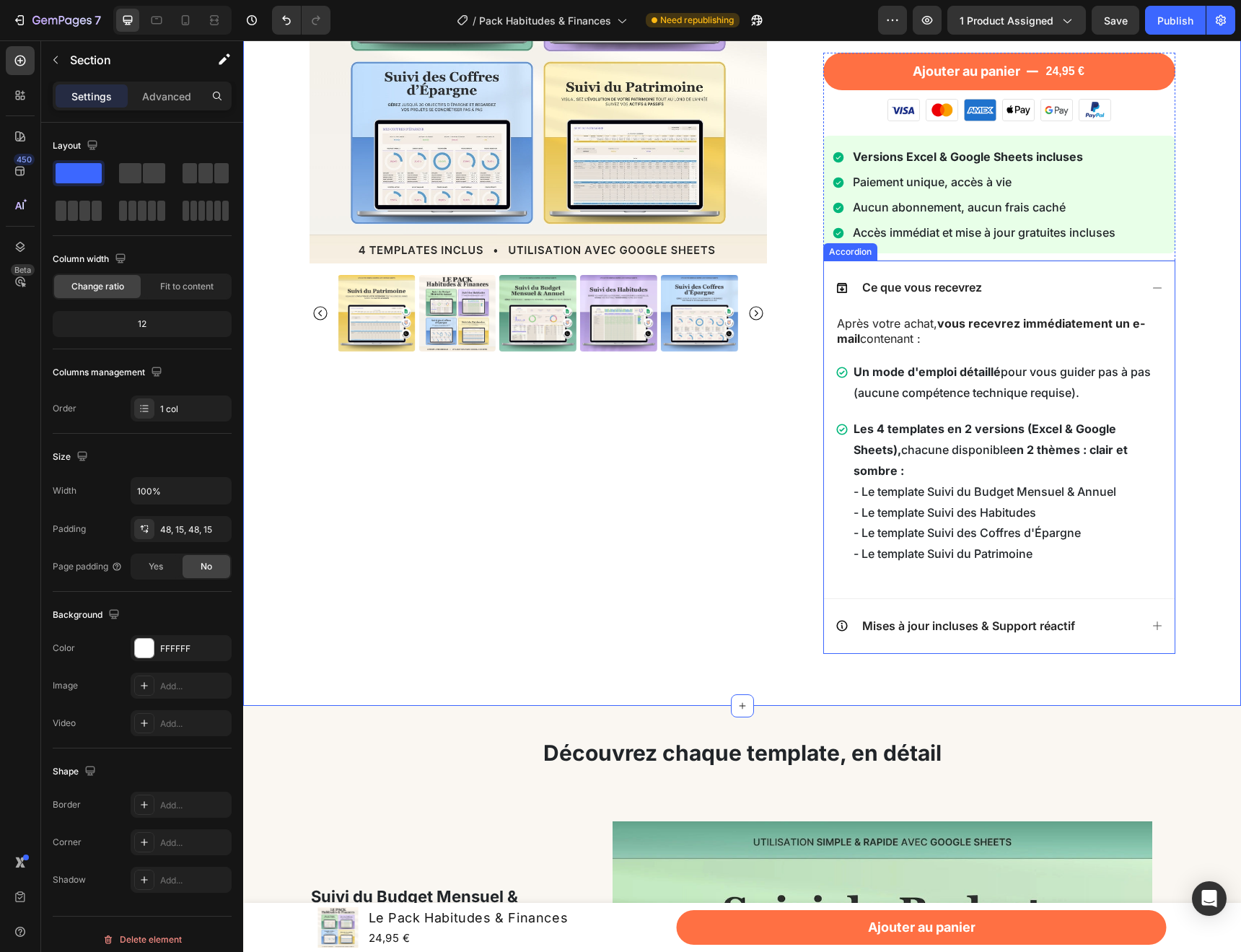
scroll to position [301, 0]
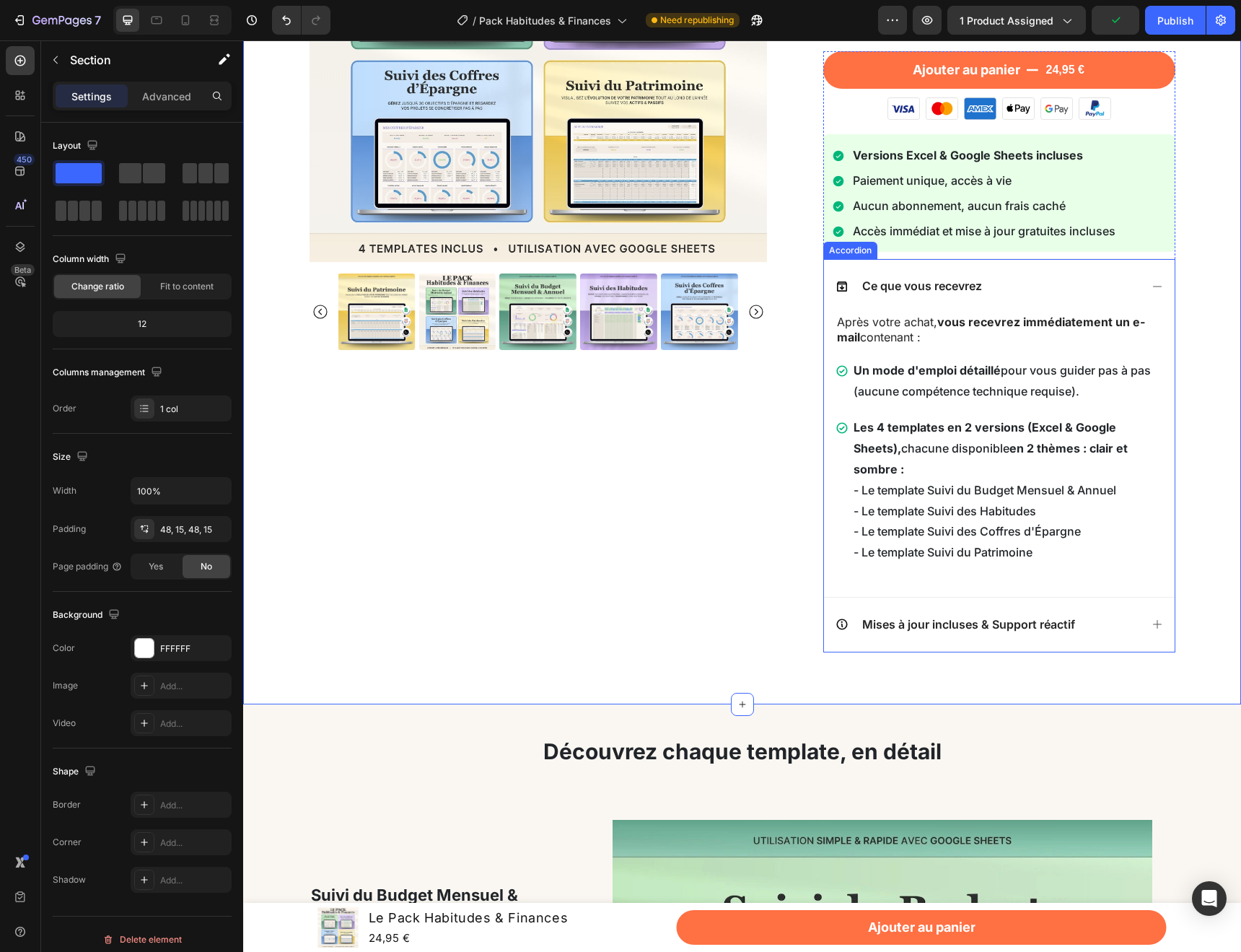
click at [1154, 290] on icon at bounding box center [1157, 286] width 12 height 12
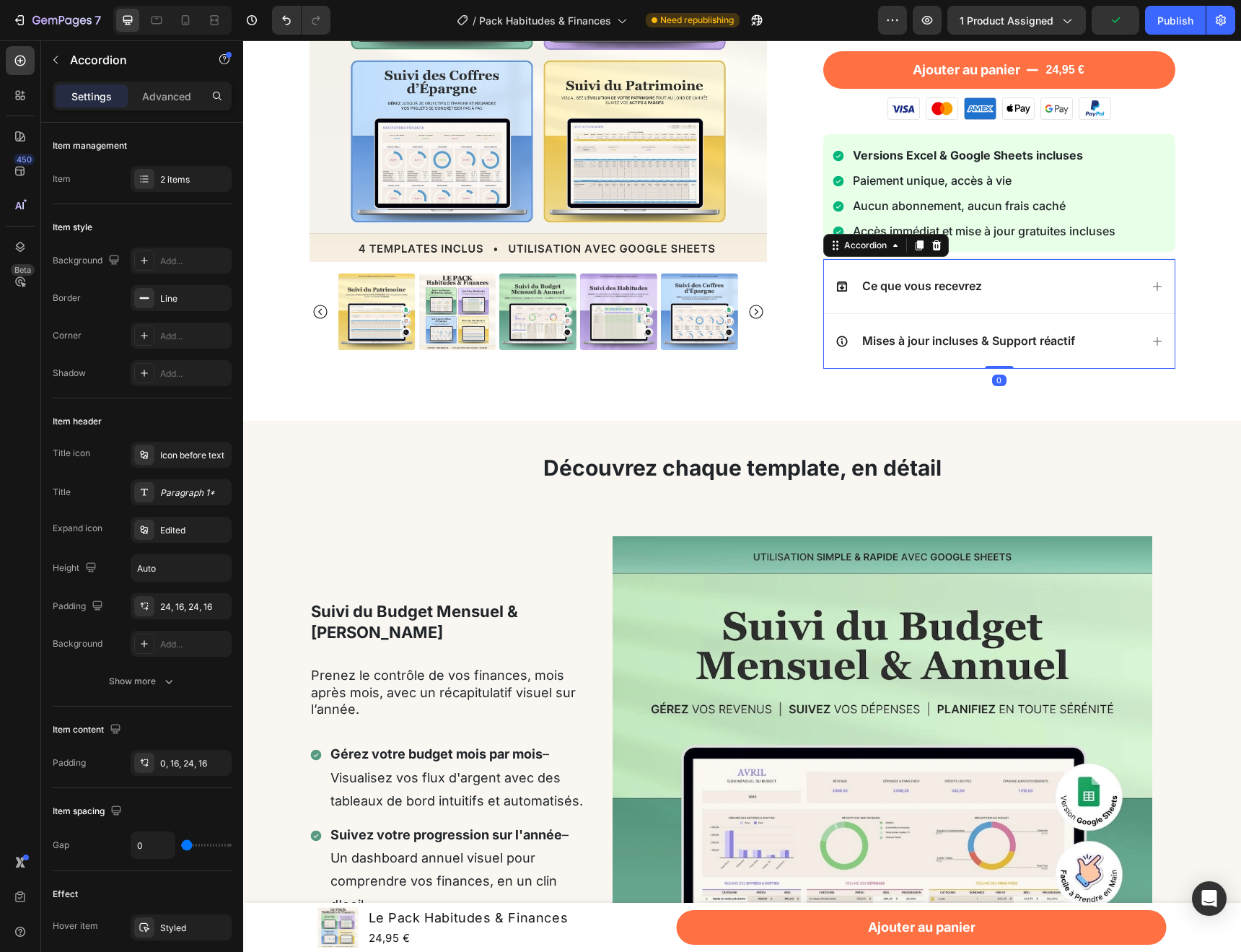
click at [1151, 350] on div "Mises à jour incluses & Support réactif" at bounding box center [999, 341] width 351 height 54
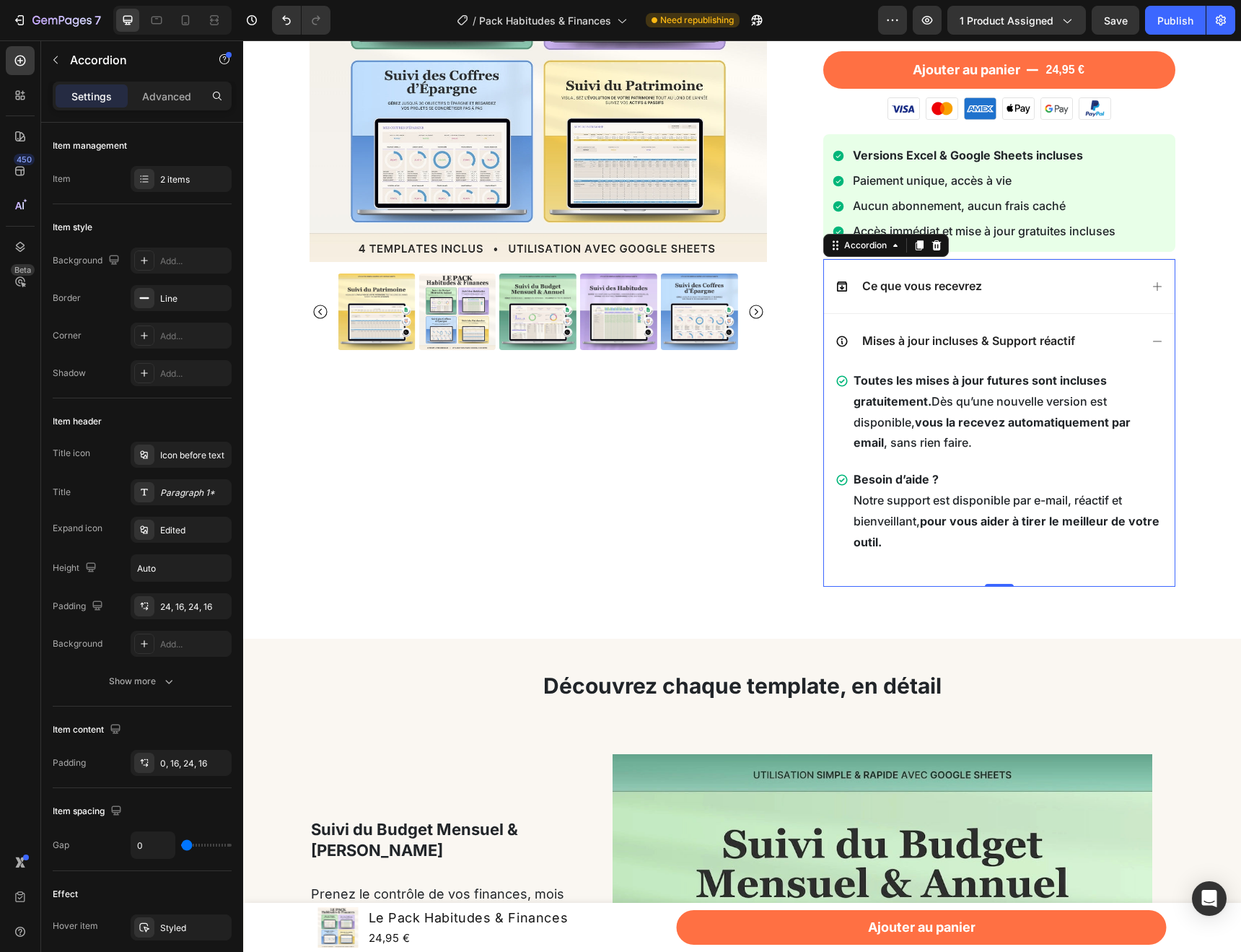
click at [1152, 339] on icon at bounding box center [1157, 342] width 12 height 12
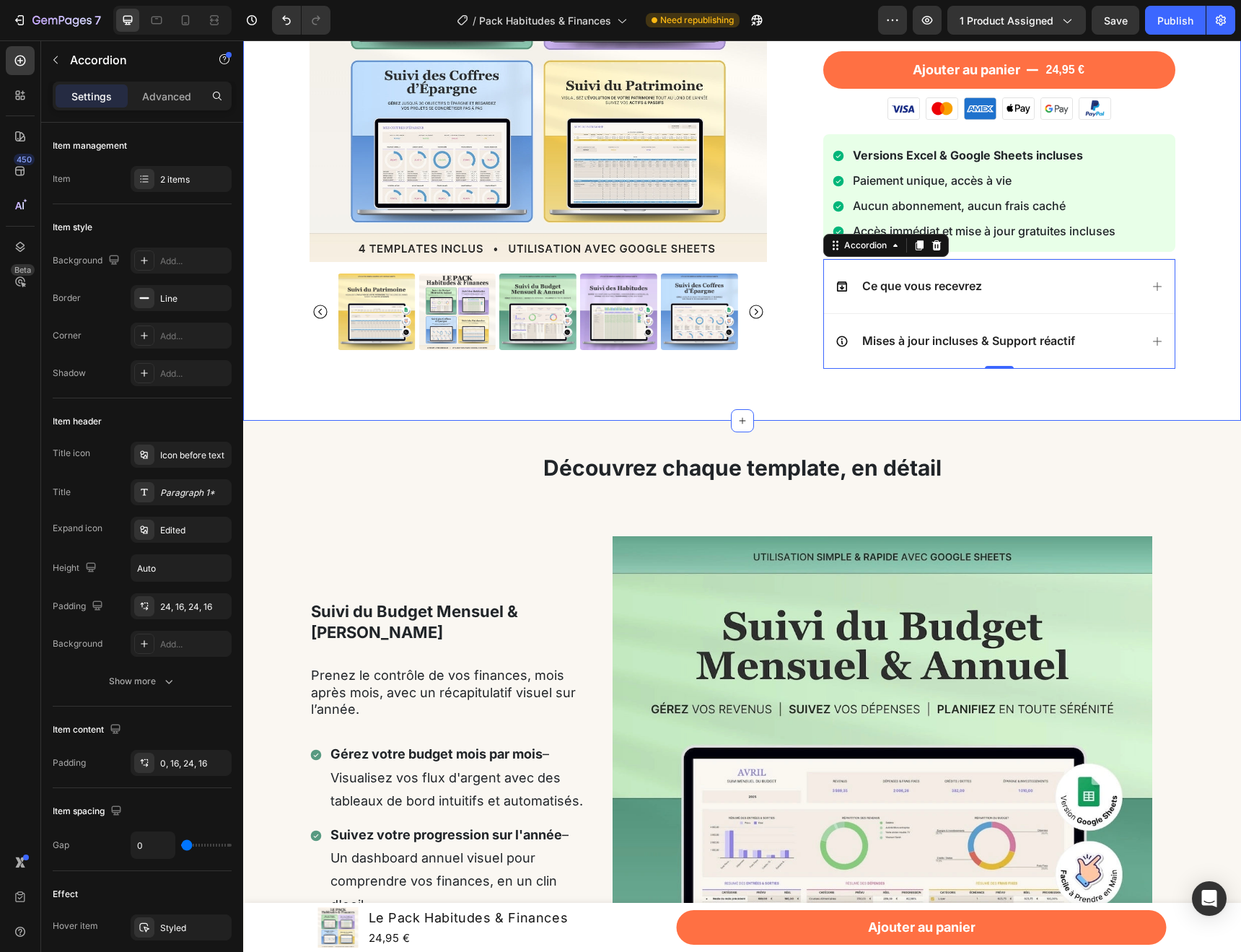
click at [1202, 407] on div "Product Images Le Pack Habitudes & Finances Product Title Loox - Rating widget …" at bounding box center [742, 94] width 998 height 652
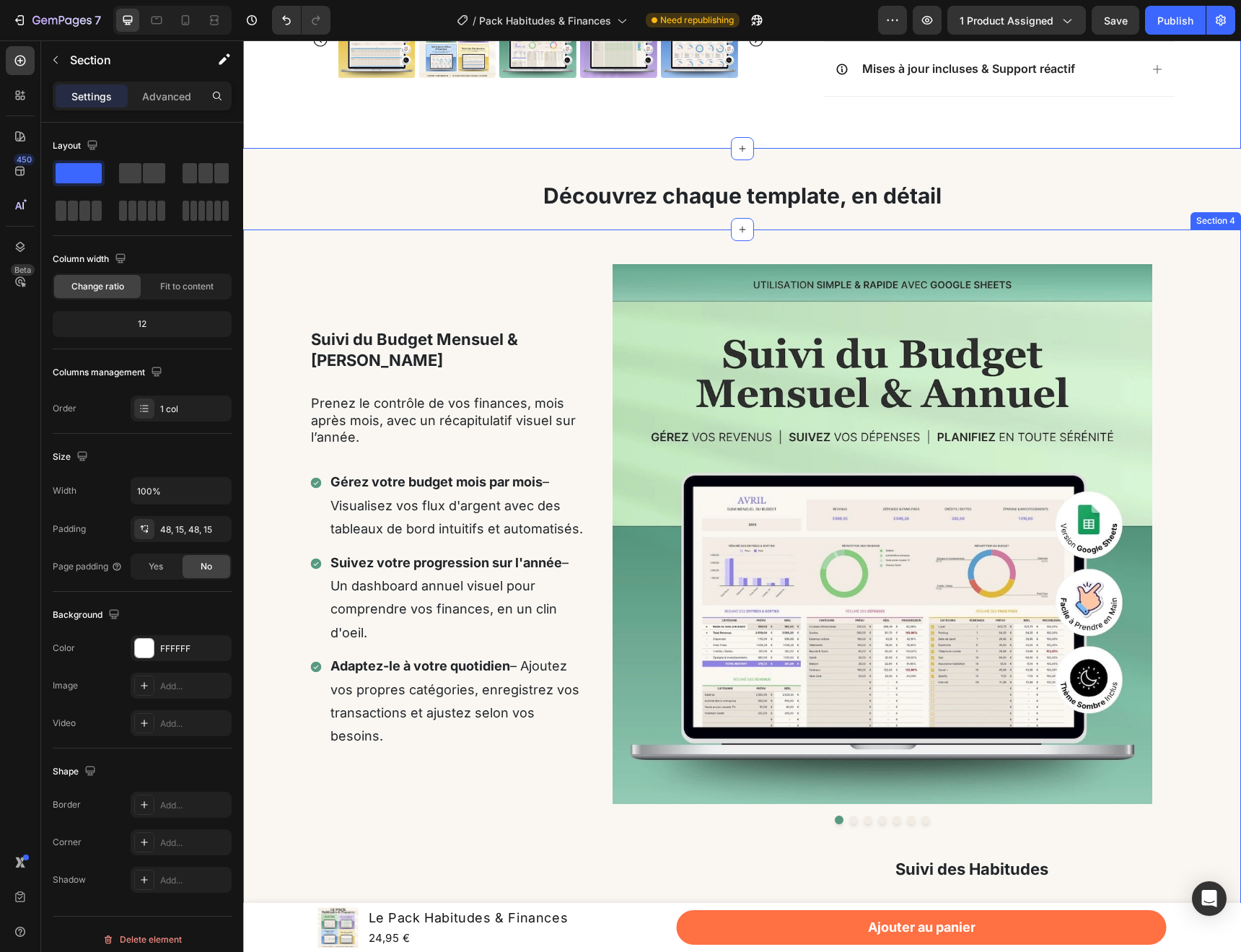
scroll to position [576, 0]
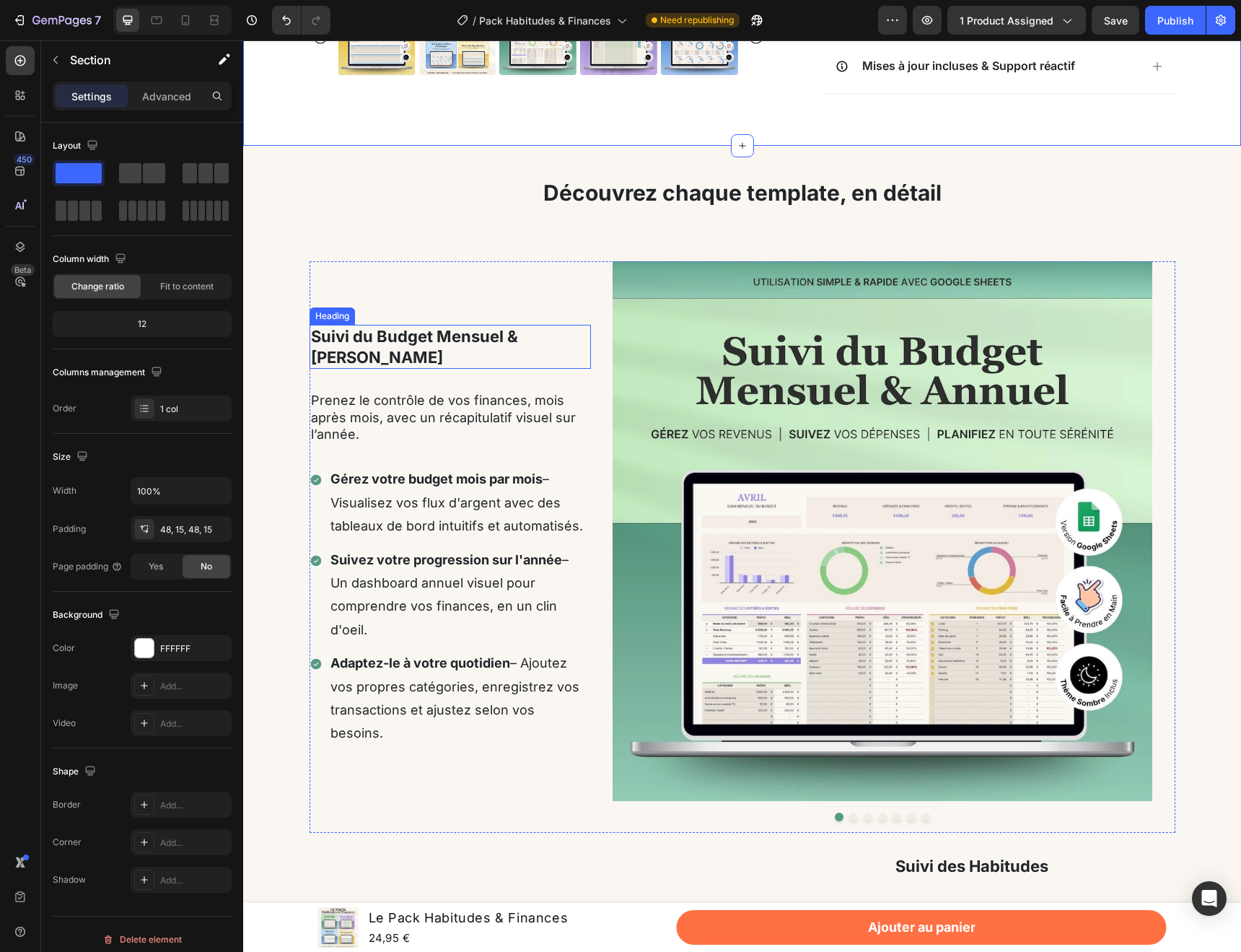
click at [459, 368] on h2 "Suivi du Budget Mensuel & [PERSON_NAME]" at bounding box center [450, 347] width 281 height 44
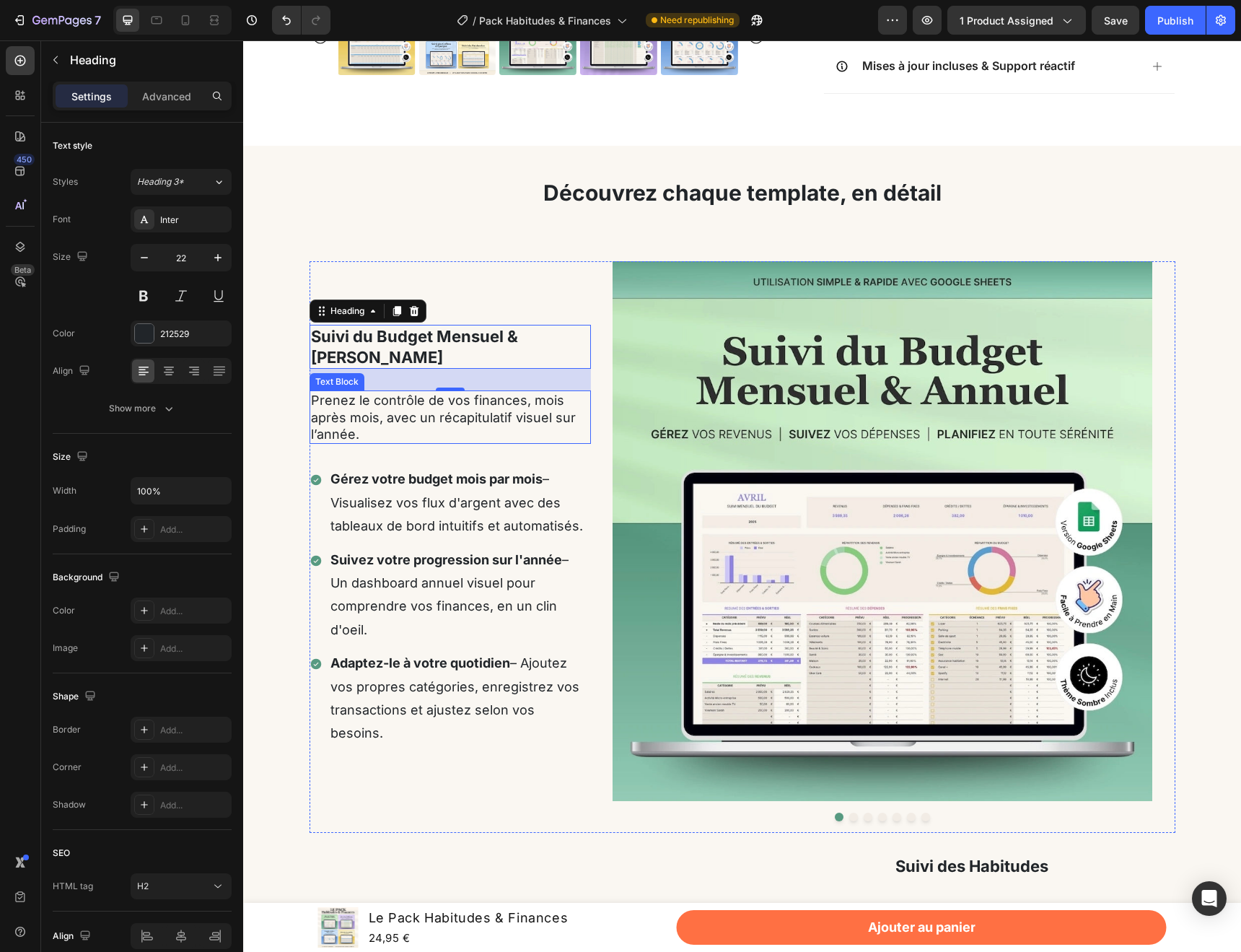
click at [346, 421] on p "Prenez le contrôle de vos finances, mois après mois, avec un récapitulatif visu…" at bounding box center [450, 417] width 278 height 51
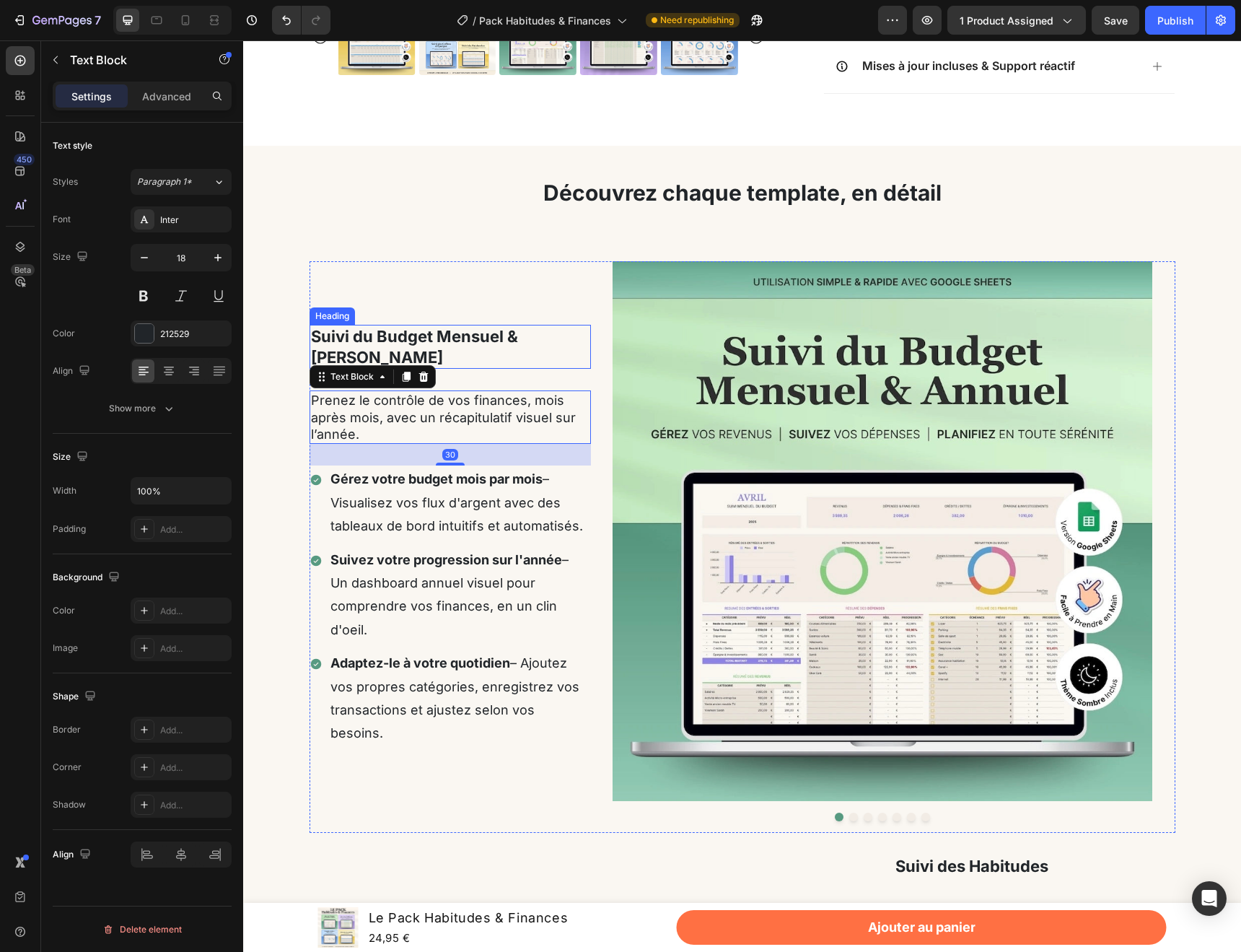
click at [429, 355] on h2 "Suivi du Budget Mensuel & [PERSON_NAME]" at bounding box center [450, 347] width 281 height 44
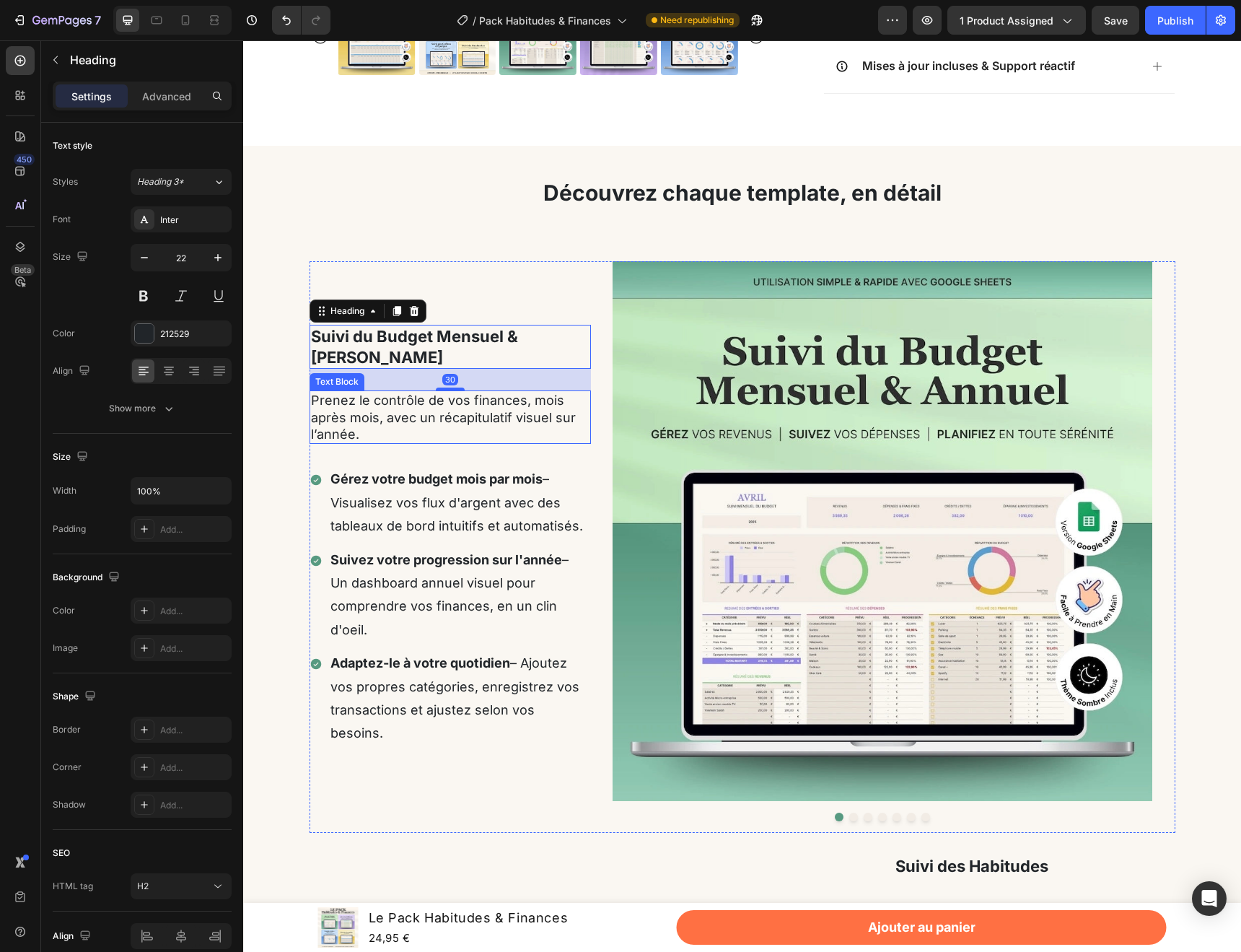
click at [352, 419] on p "Prenez le contrôle de vos finances, mois après mois, avec un récapitulatif visu…" at bounding box center [450, 417] width 278 height 51
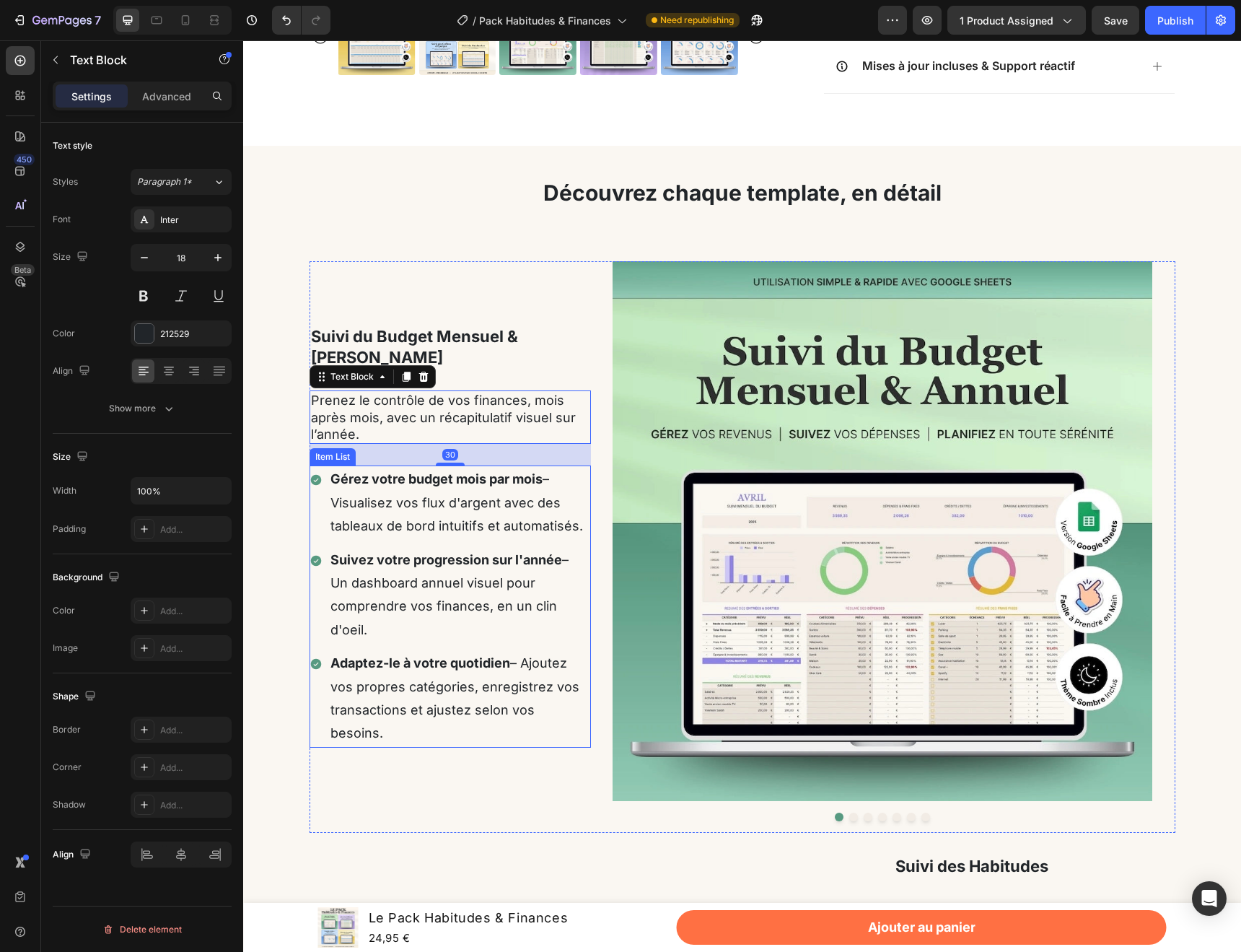
click at [411, 517] on p "Gérez votre budget mois par mois – Visualisez vos flux d'argent avec des tablea…" at bounding box center [460, 503] width 259 height 70
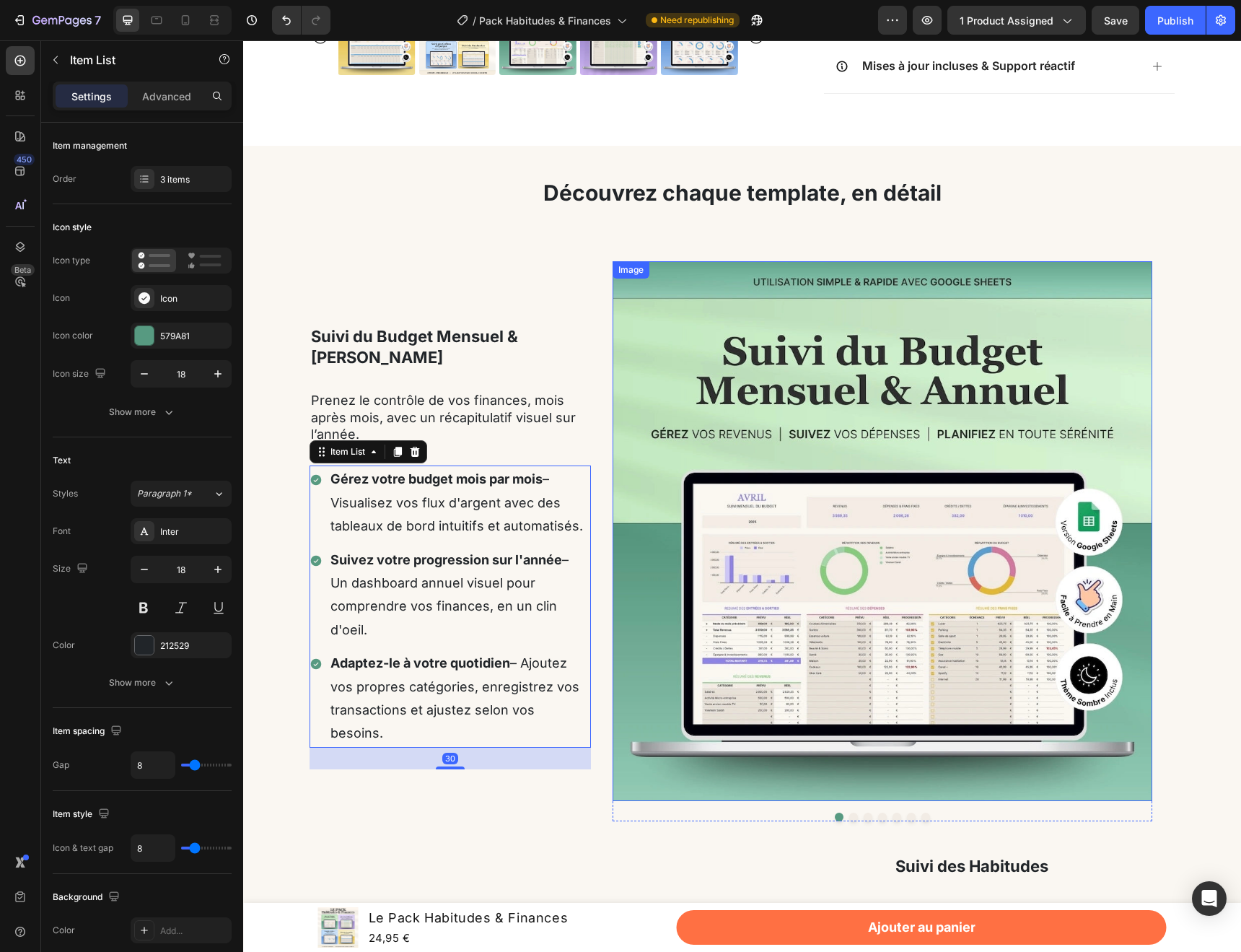
click at [719, 435] on img at bounding box center [882, 531] width 540 height 540
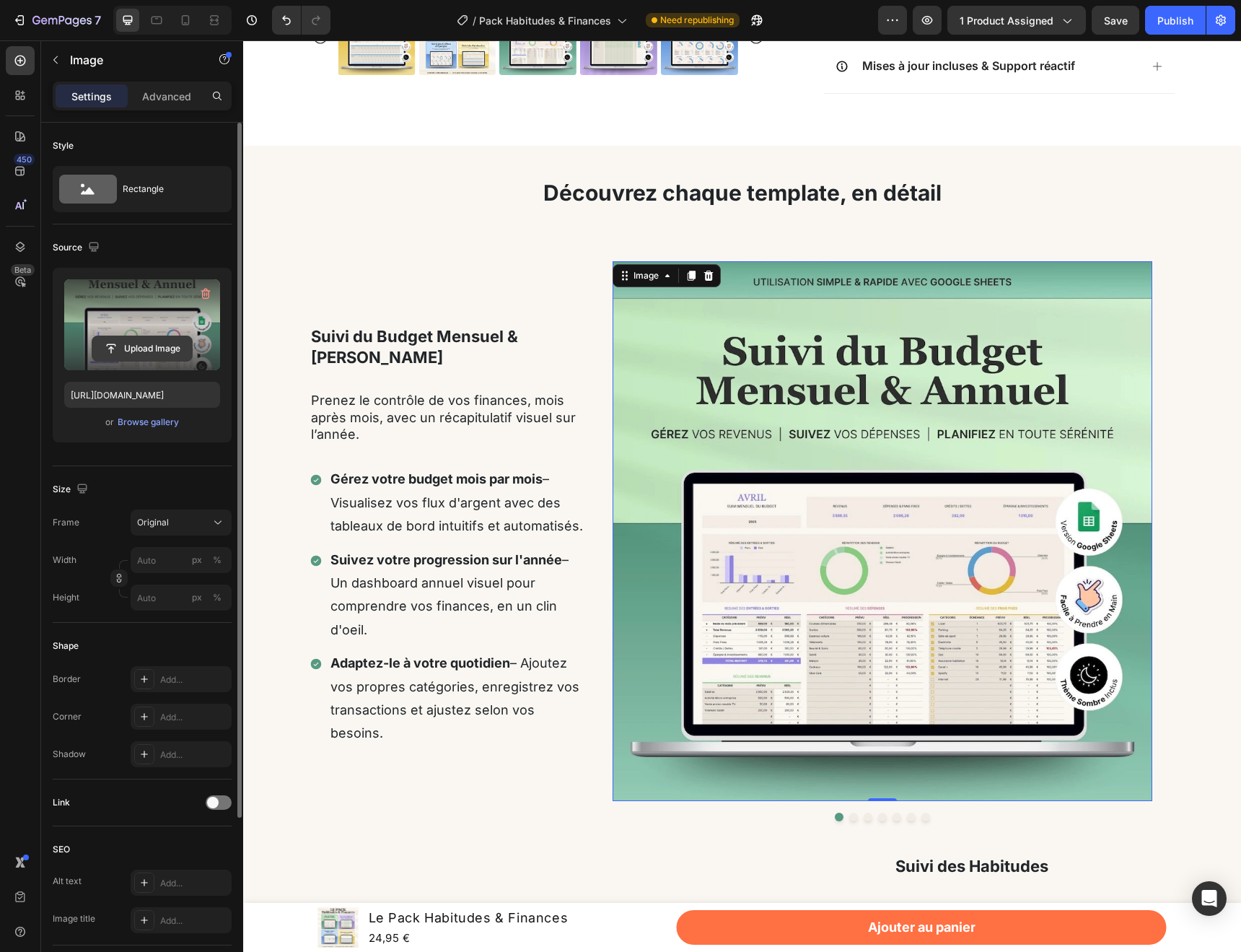
click at [147, 347] on input "file" at bounding box center [142, 349] width 100 height 25
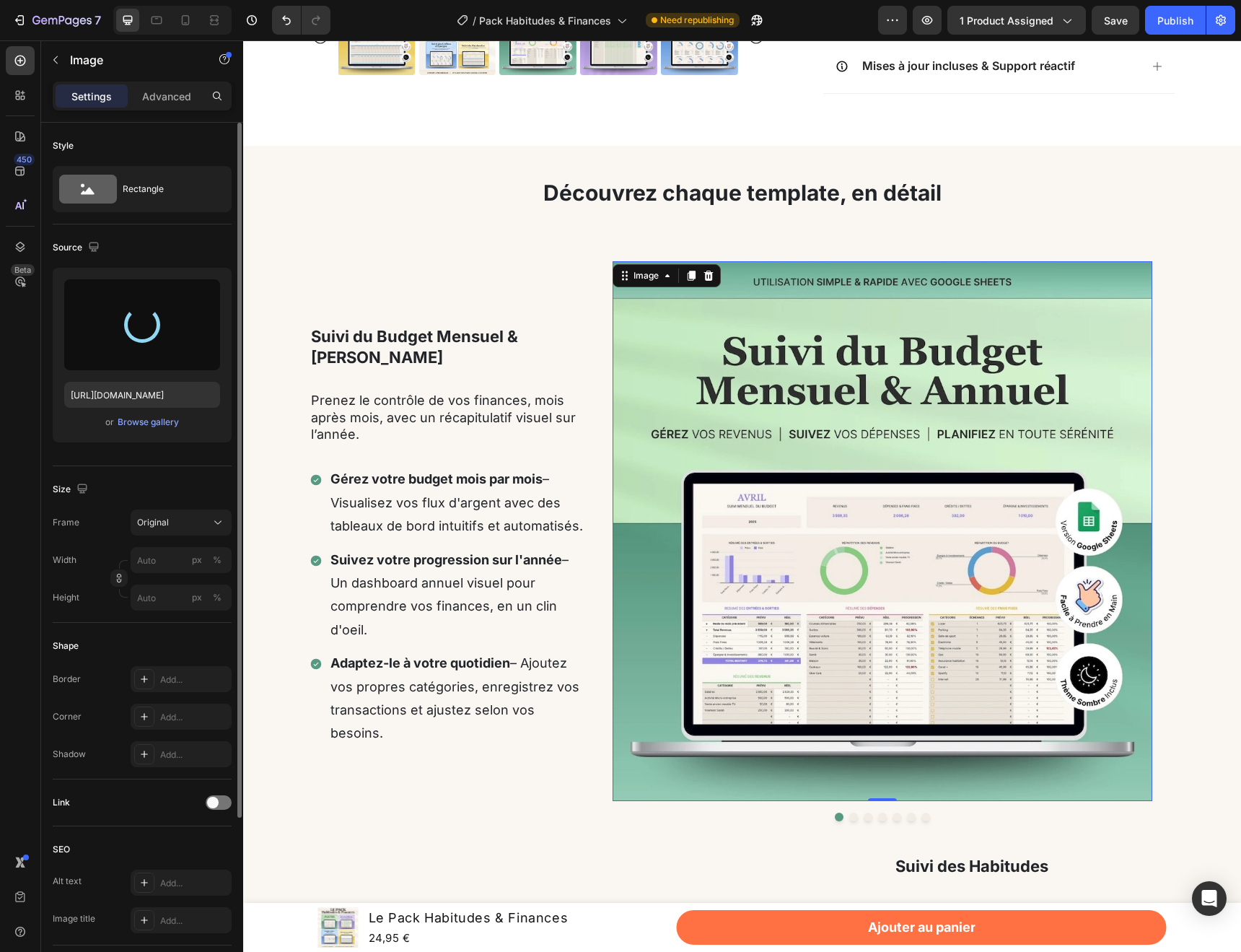
type input "[URL][DOMAIN_NAME]"
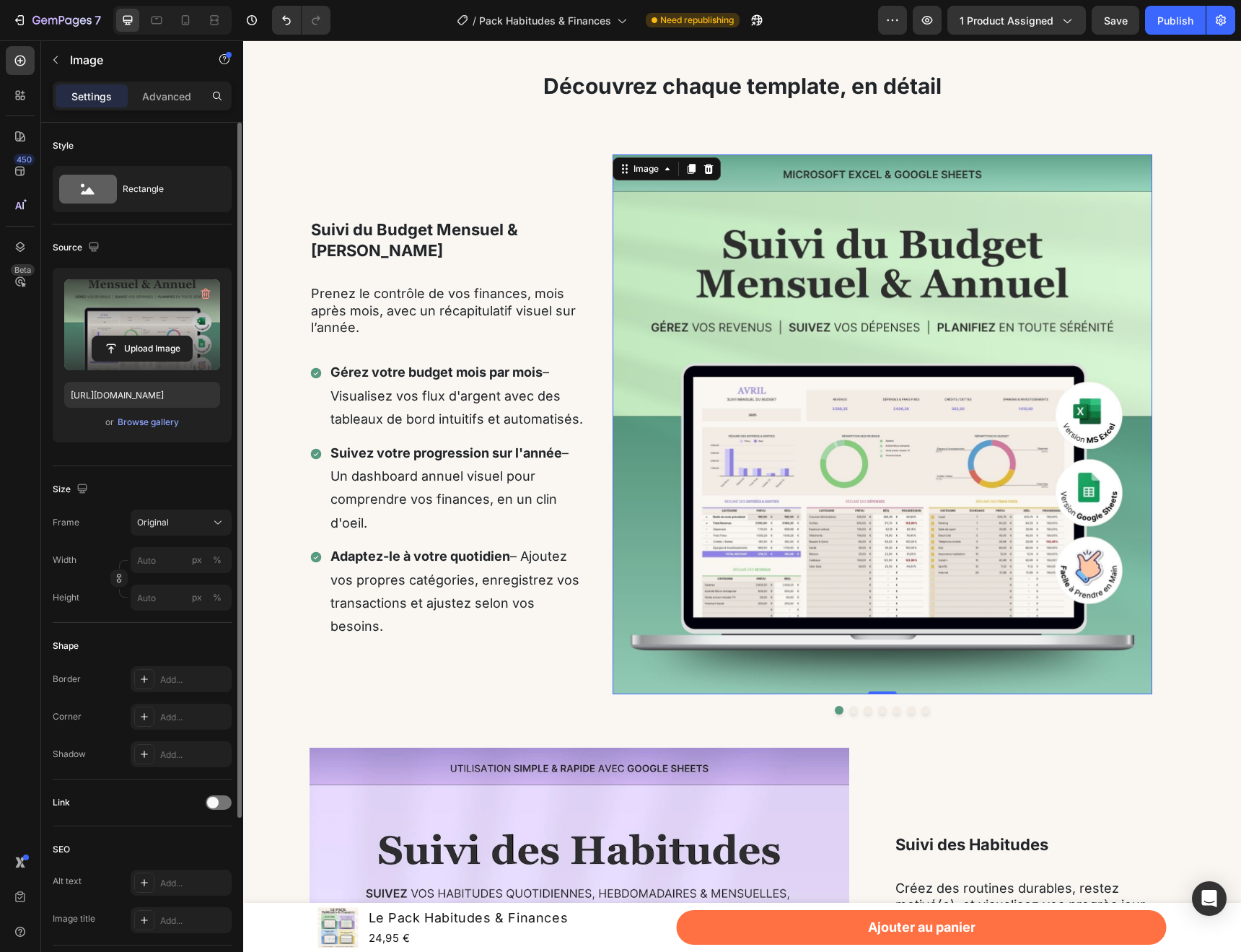
scroll to position [698, 0]
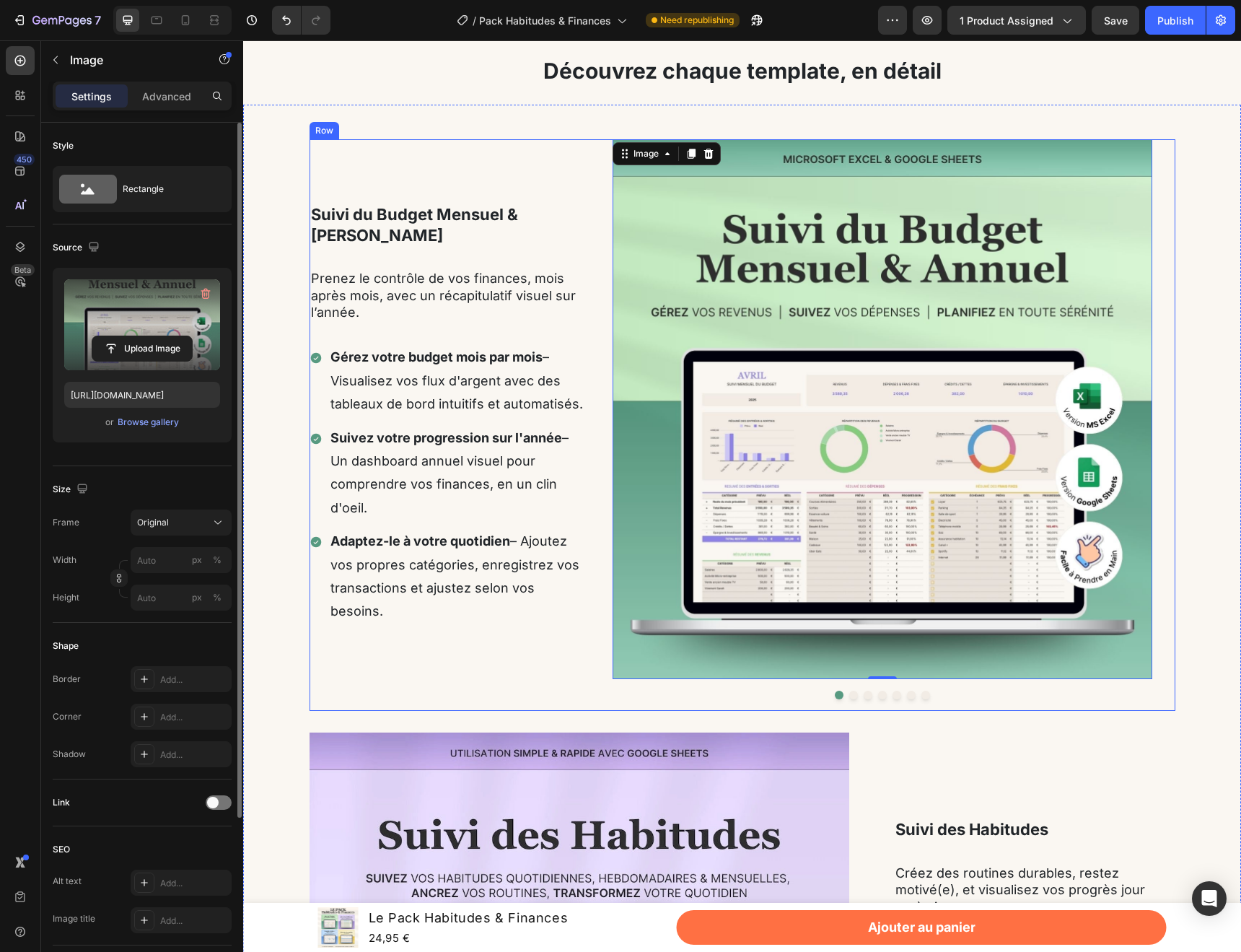
click at [844, 701] on div "Image 0 Image Image Image Image Image Image Carousel Row" at bounding box center [894, 425] width 563 height 572
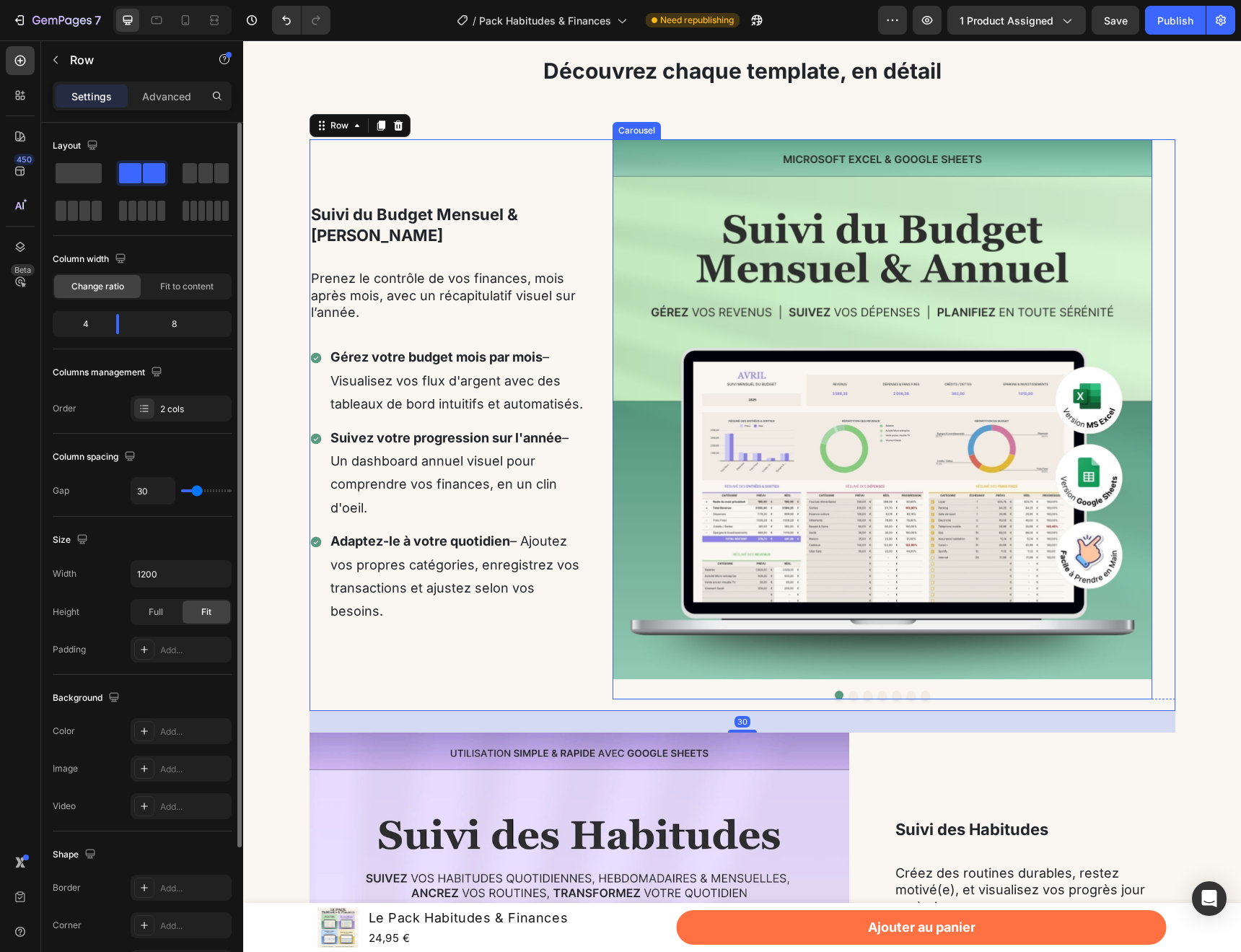
click at [849, 697] on button "Dot" at bounding box center [854, 695] width 9 height 9
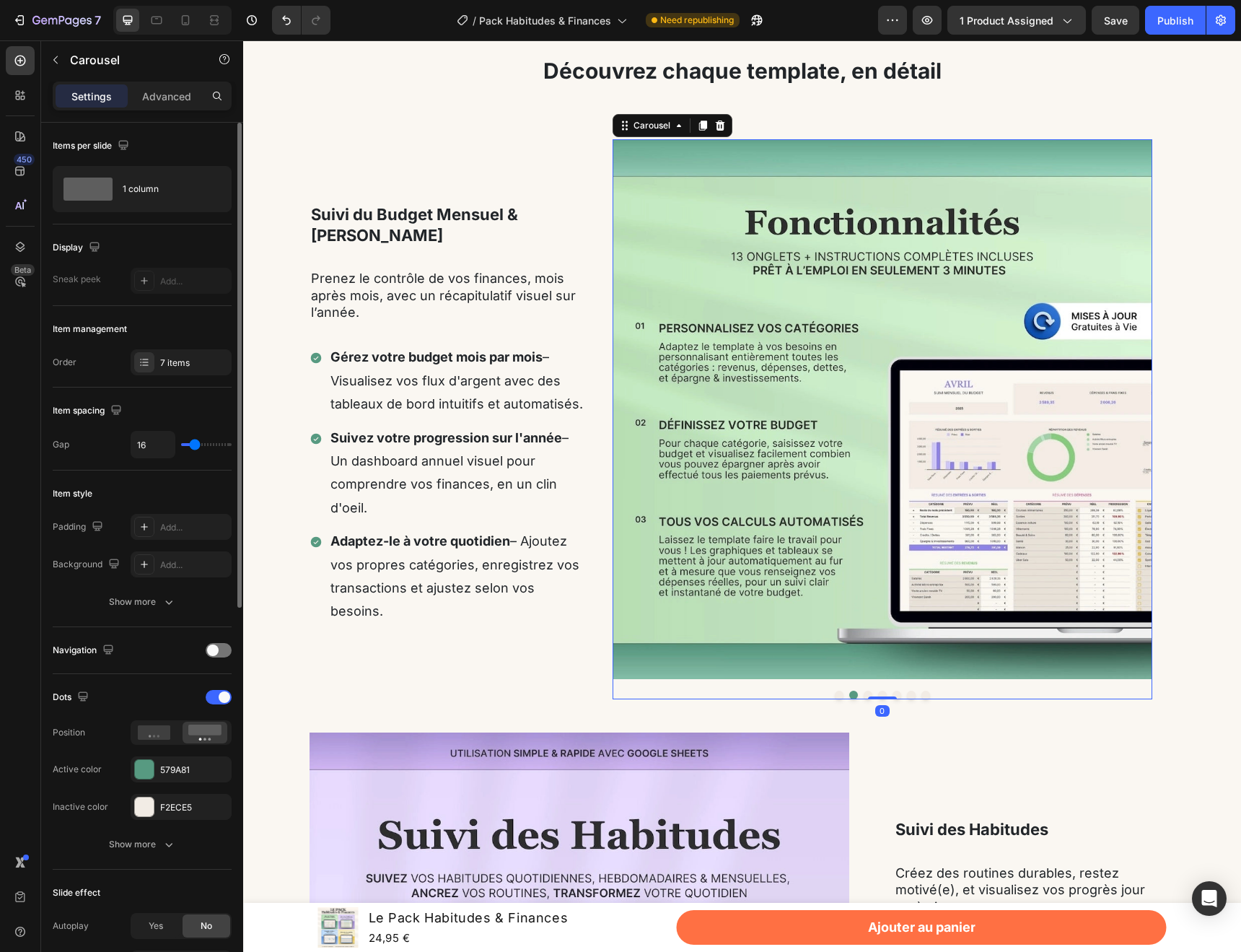
click at [864, 693] on button "Dot" at bounding box center [868, 695] width 9 height 9
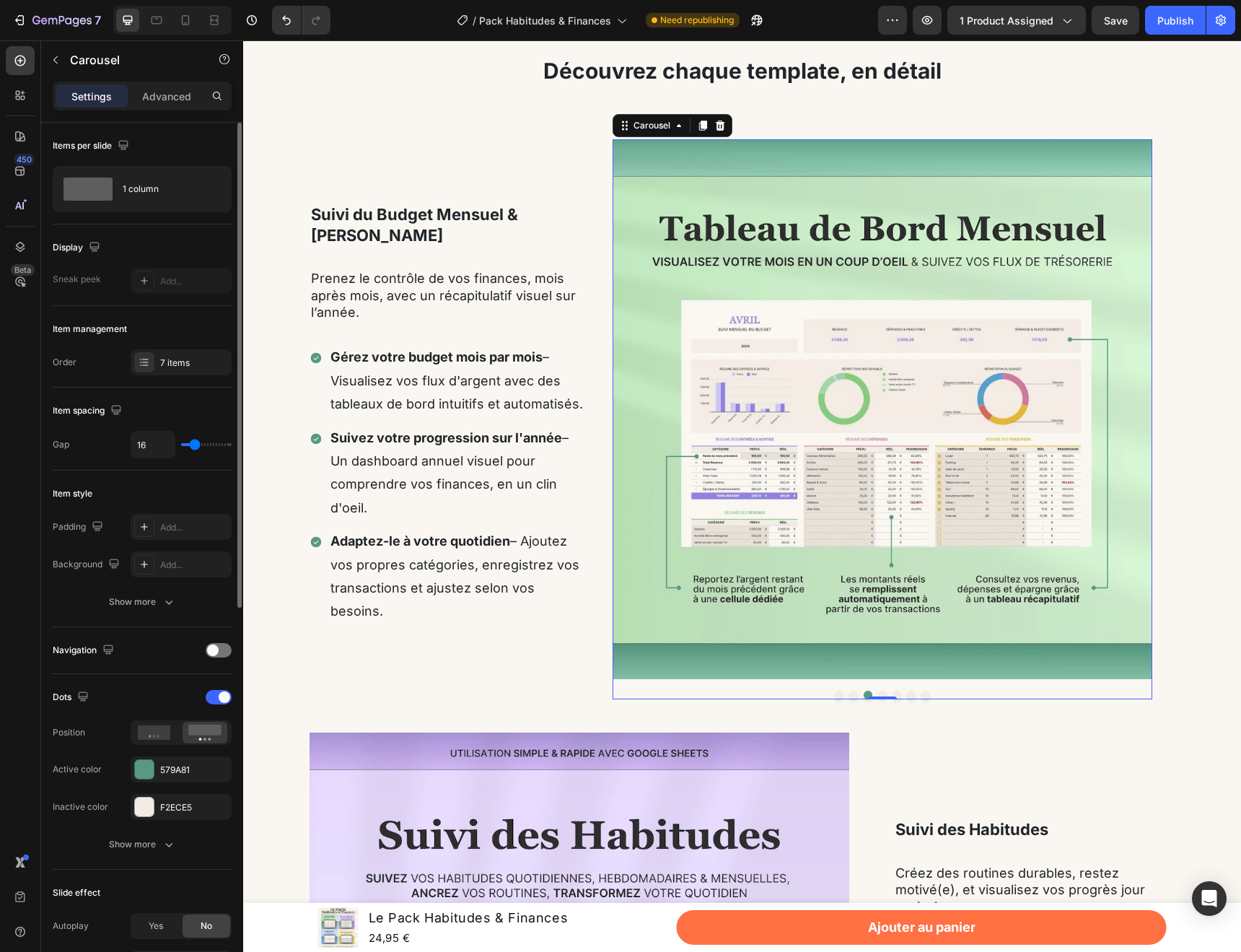
click at [878, 693] on button "Dot" at bounding box center [883, 695] width 9 height 9
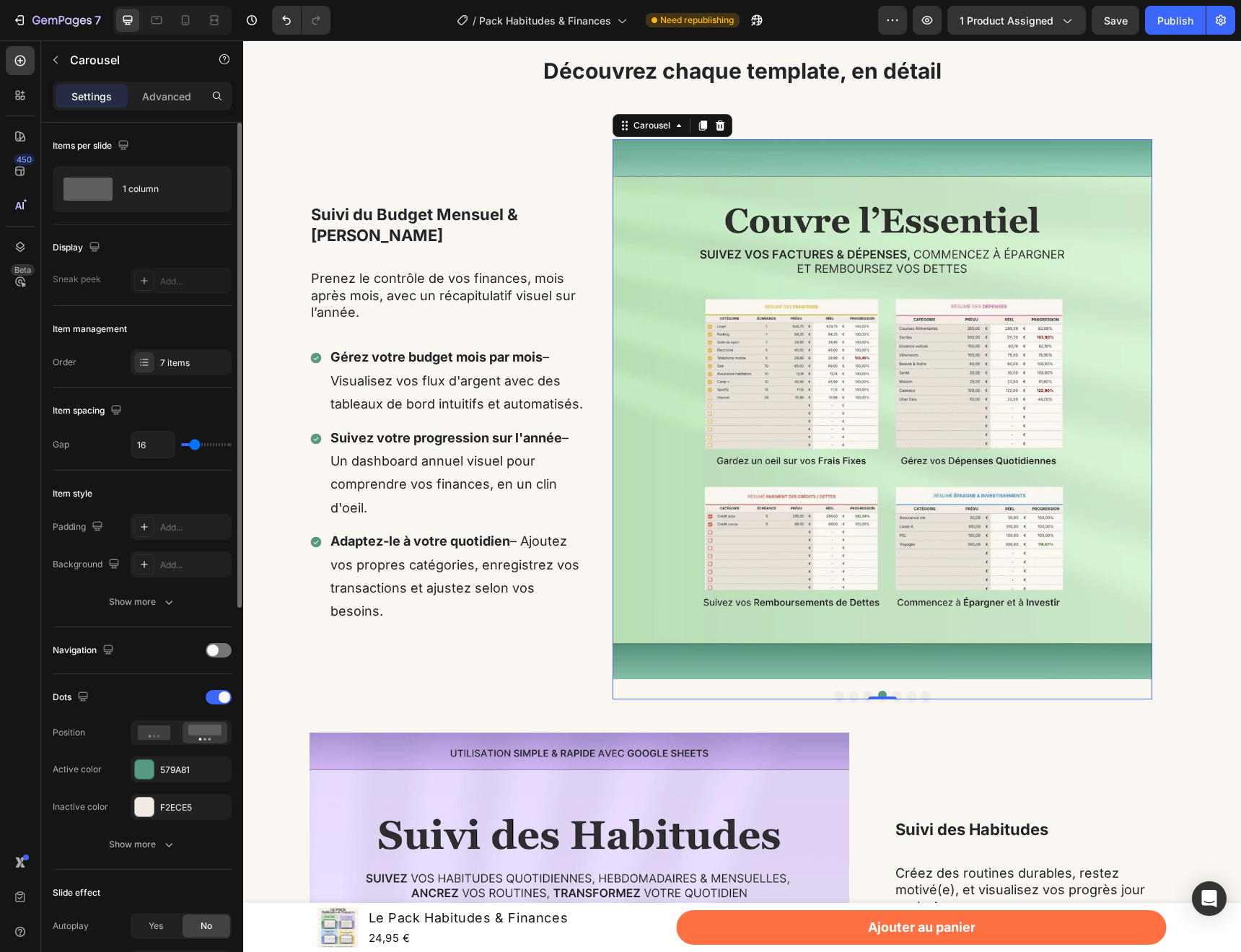
click at [835, 694] on button "Dot" at bounding box center [839, 695] width 9 height 9
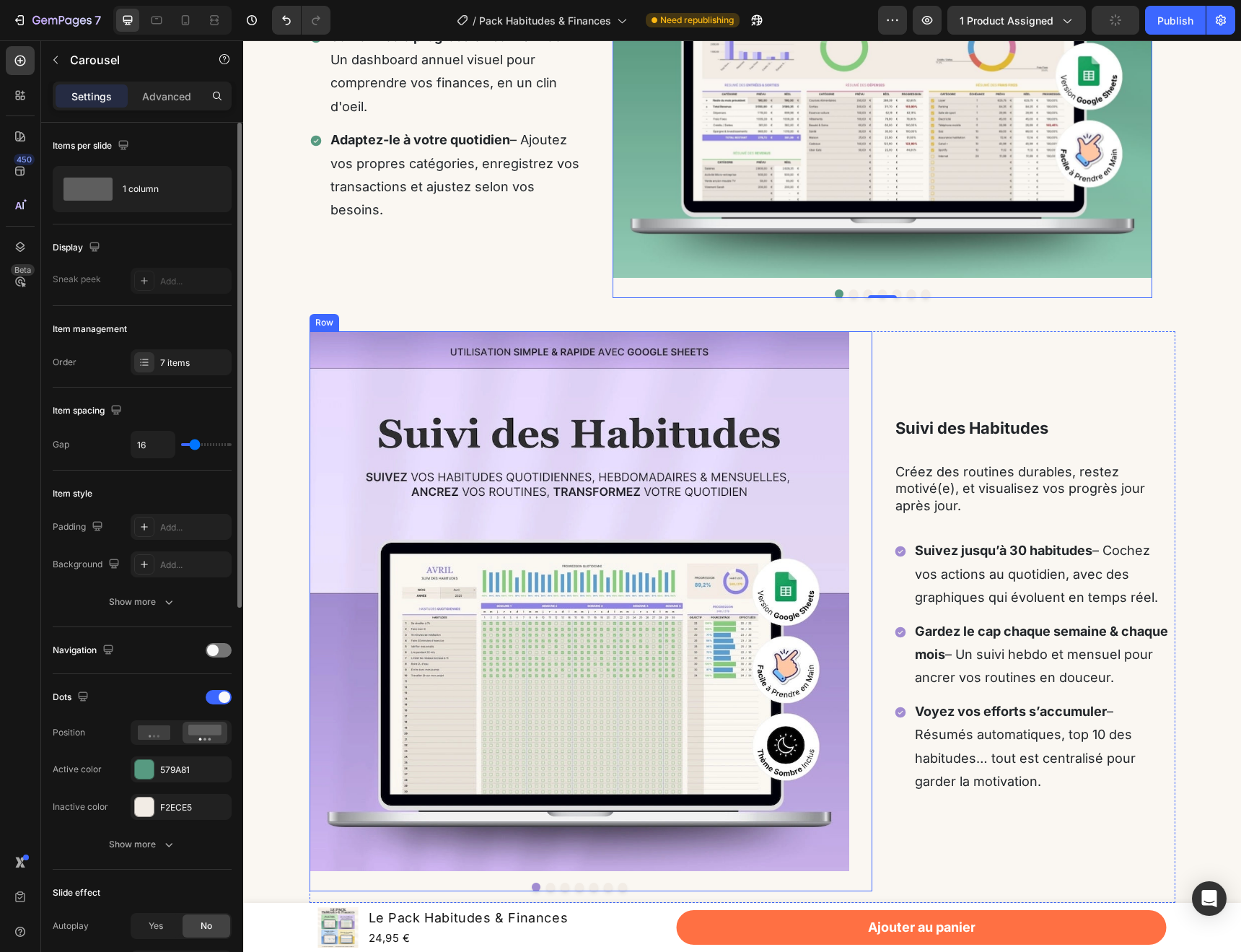
scroll to position [1105, 0]
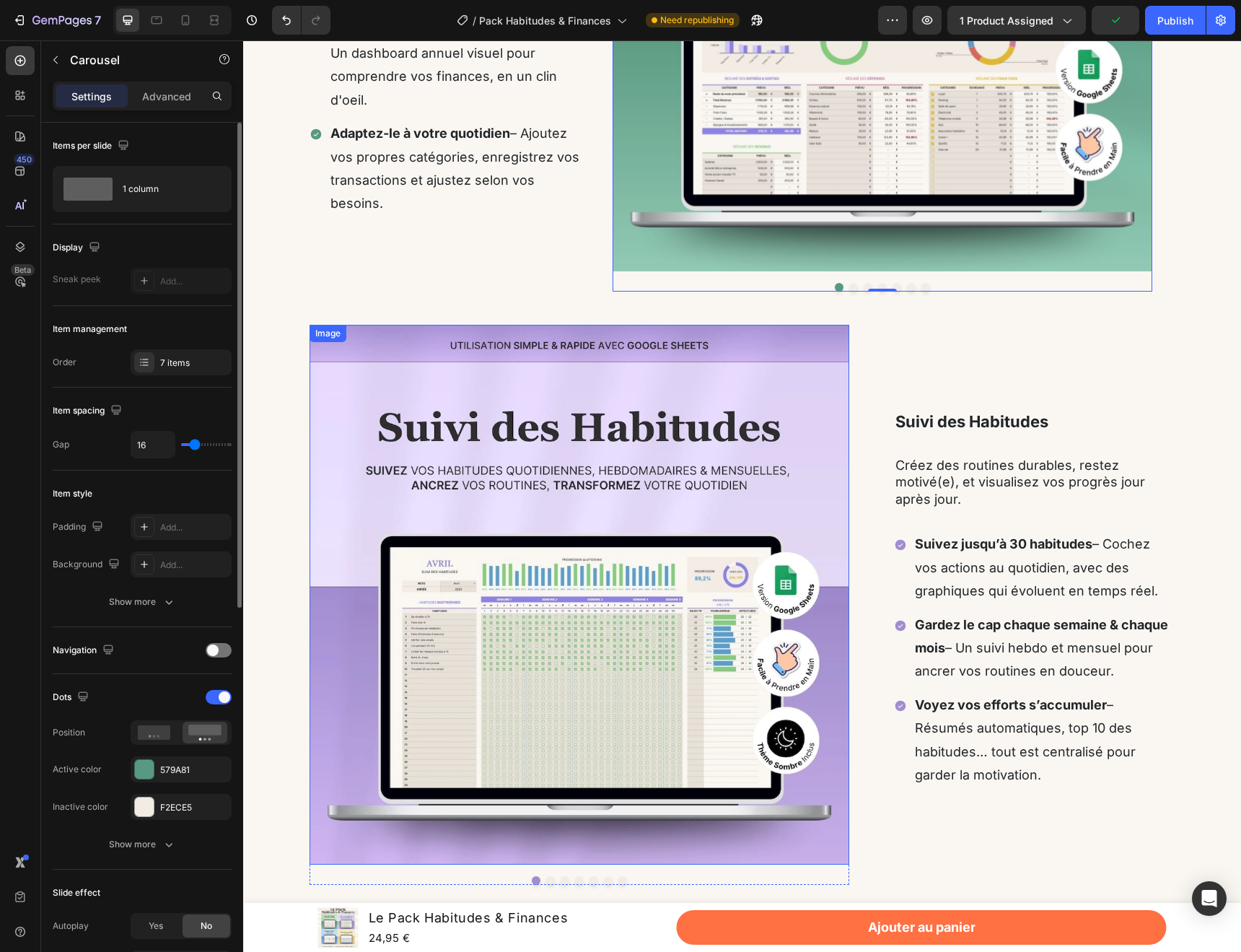
click at [750, 578] on img at bounding box center [579, 594] width 540 height 540
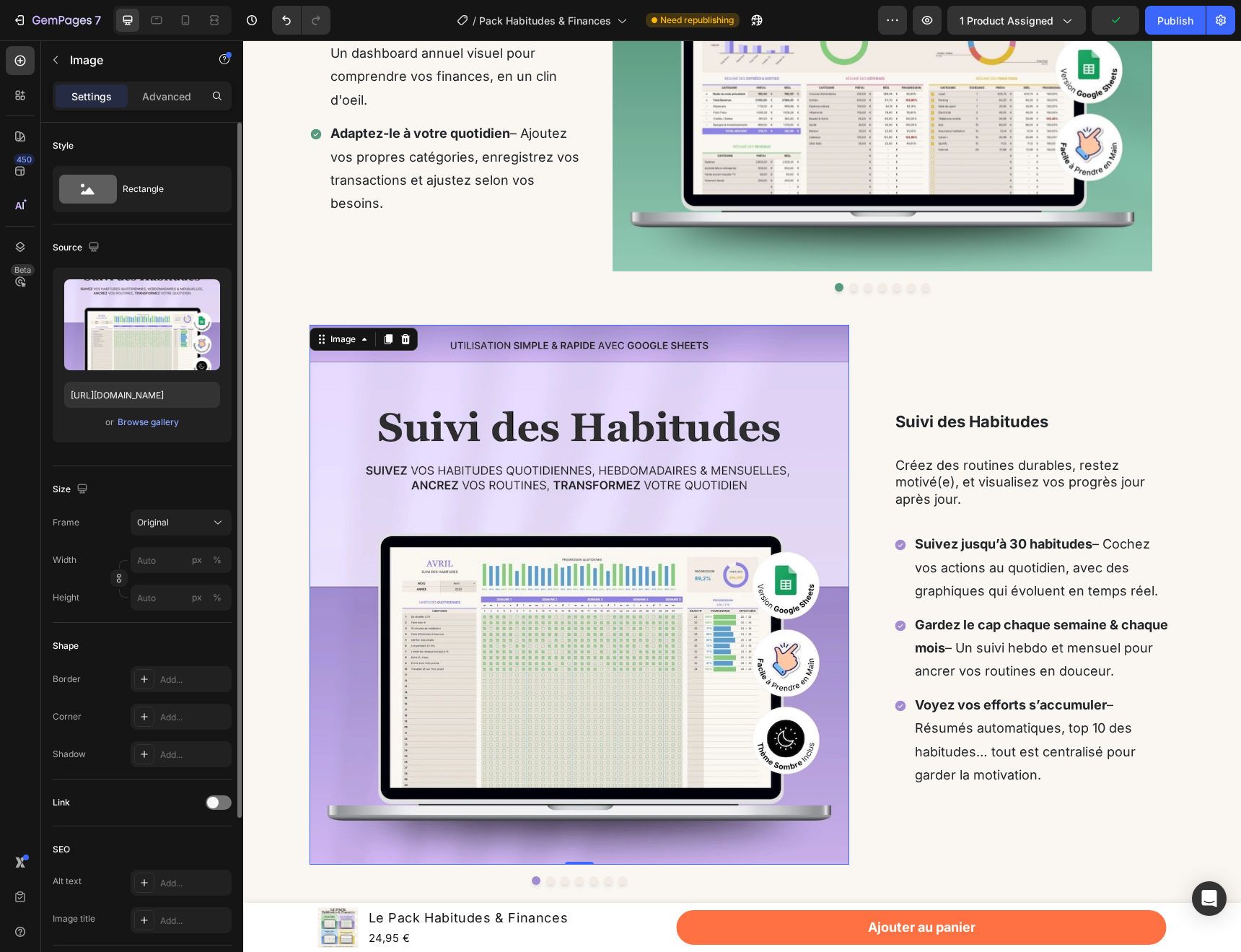
scroll to position [1185, 0]
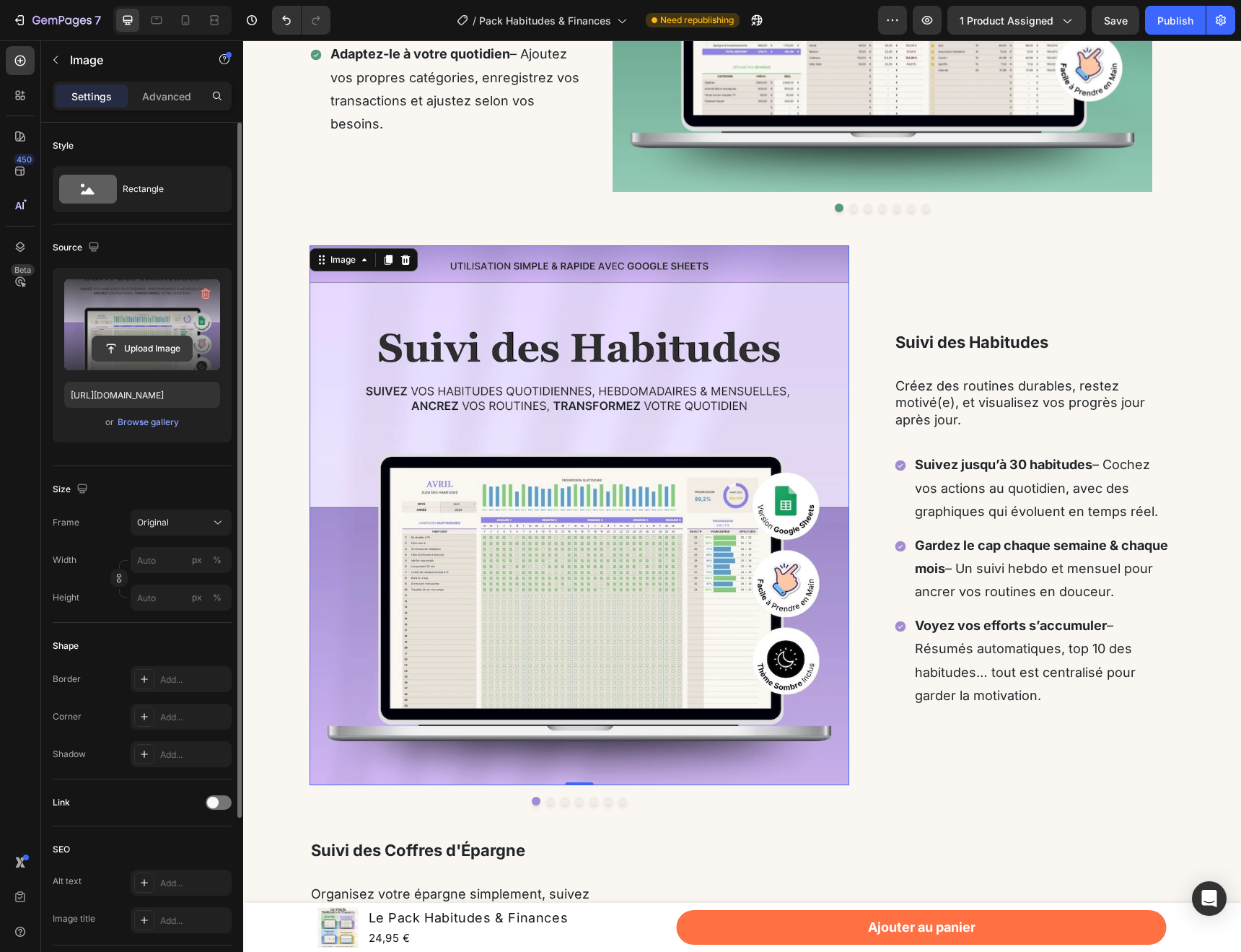
click at [151, 352] on input "file" at bounding box center [142, 349] width 100 height 25
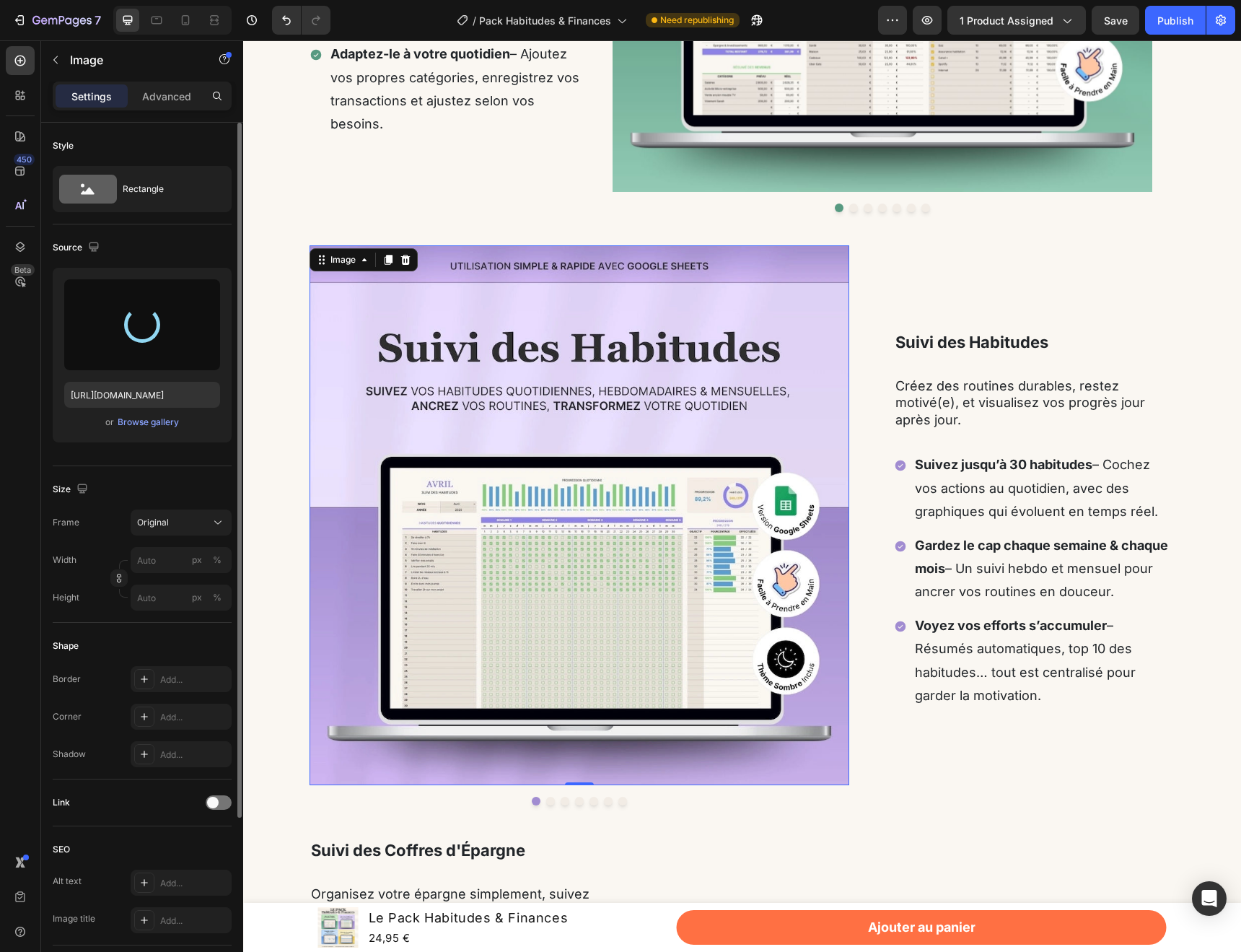
type input "[URL][DOMAIN_NAME]"
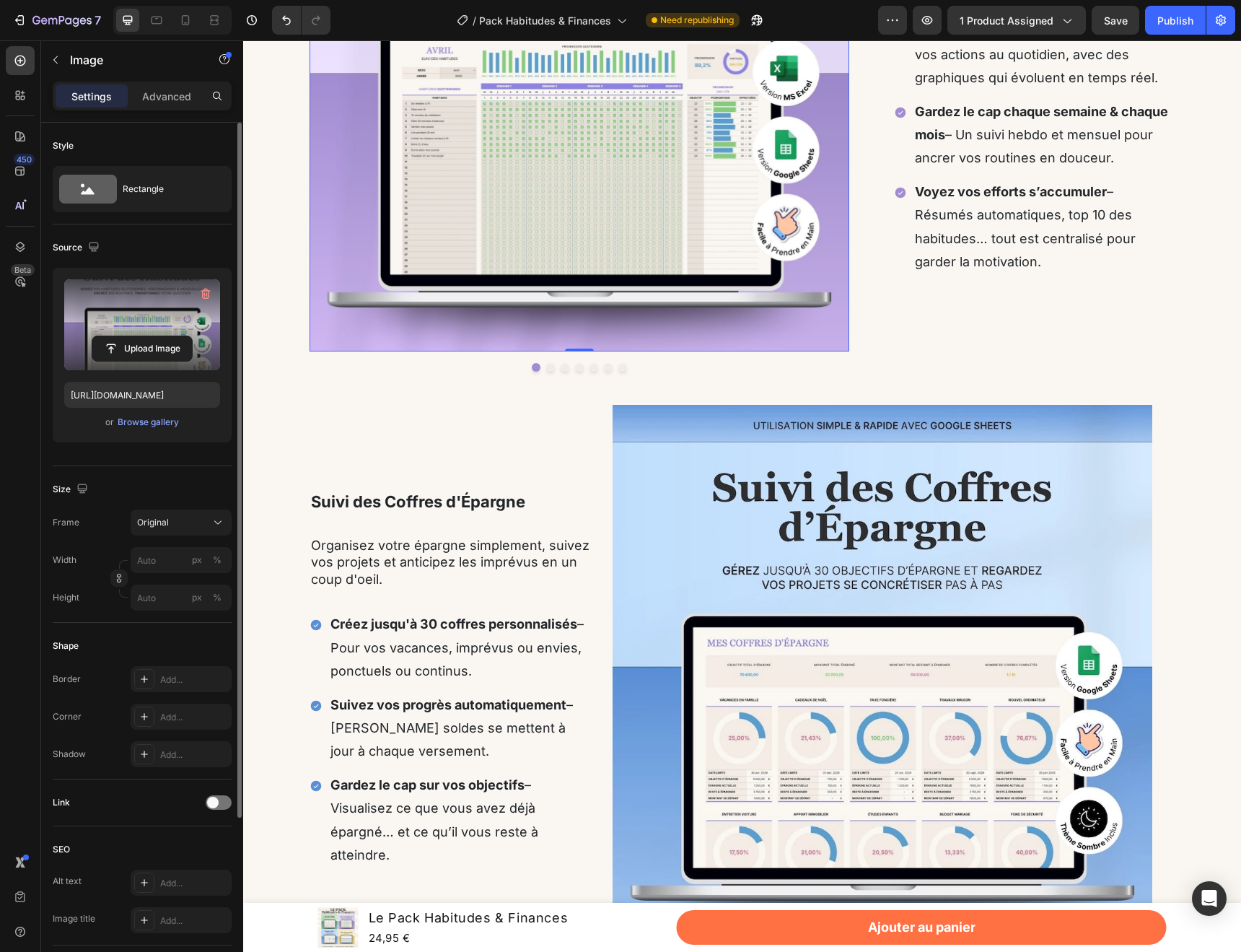
scroll to position [1620, 0]
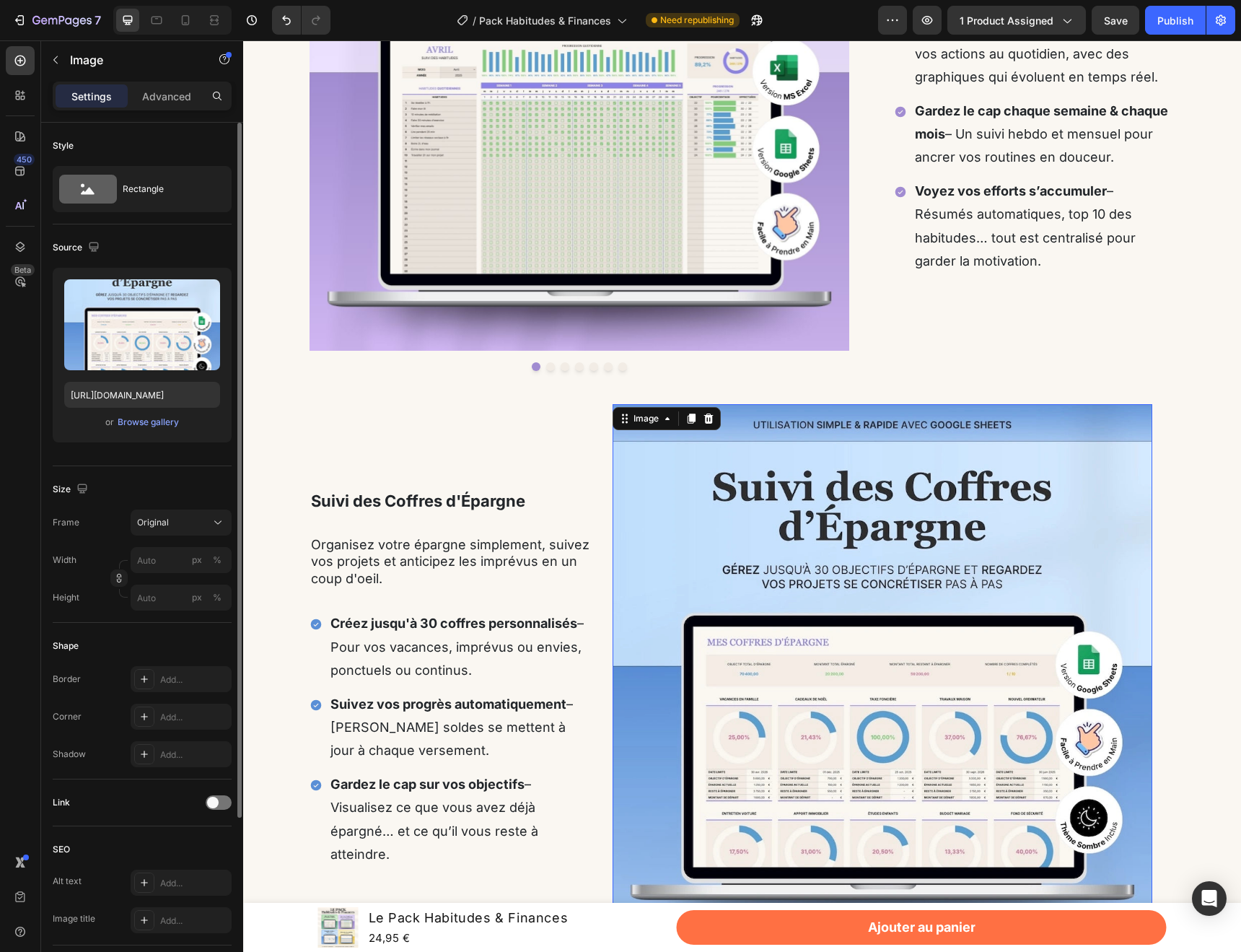
click at [776, 502] on img at bounding box center [882, 674] width 540 height 540
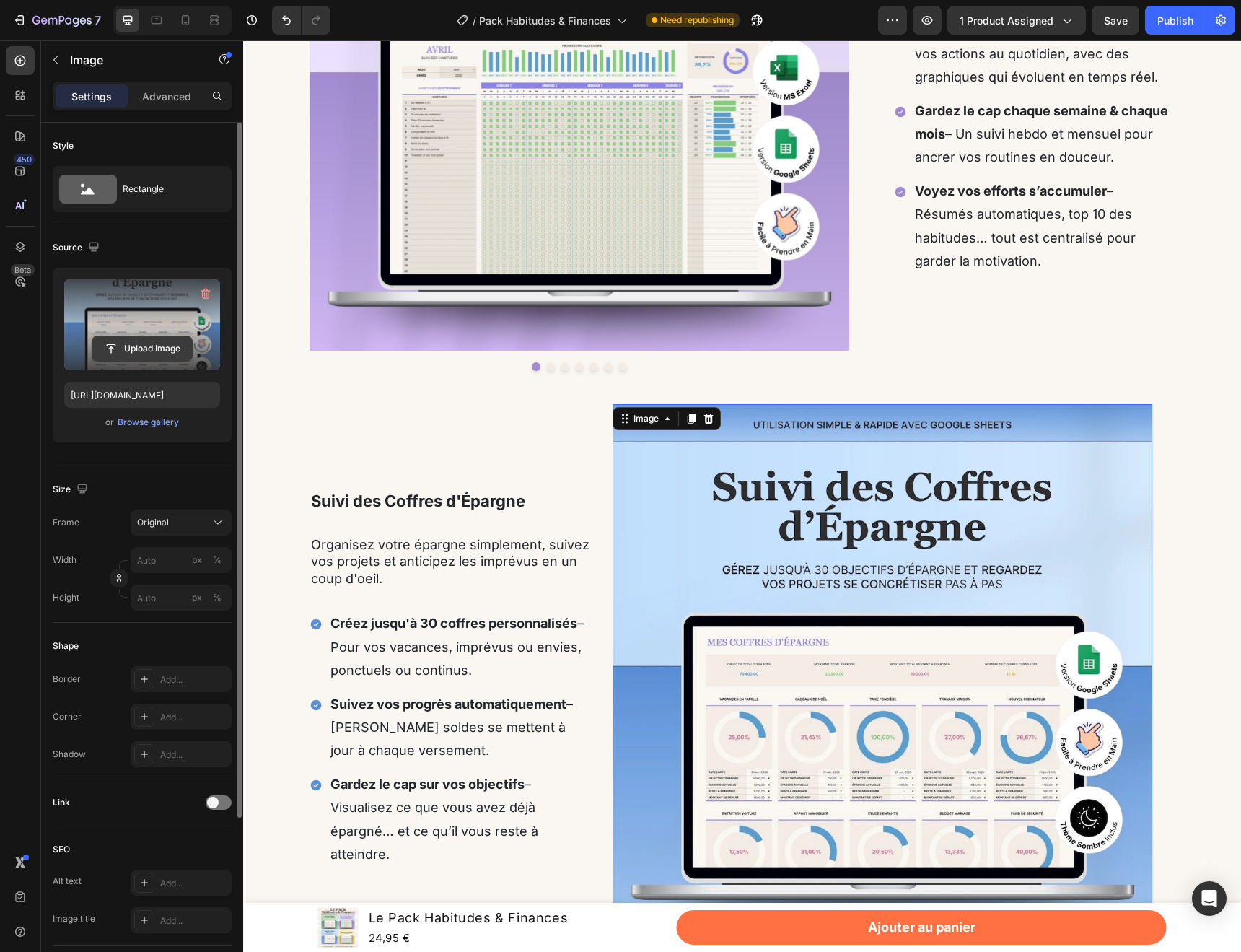
click at [145, 348] on input "file" at bounding box center [142, 349] width 100 height 25
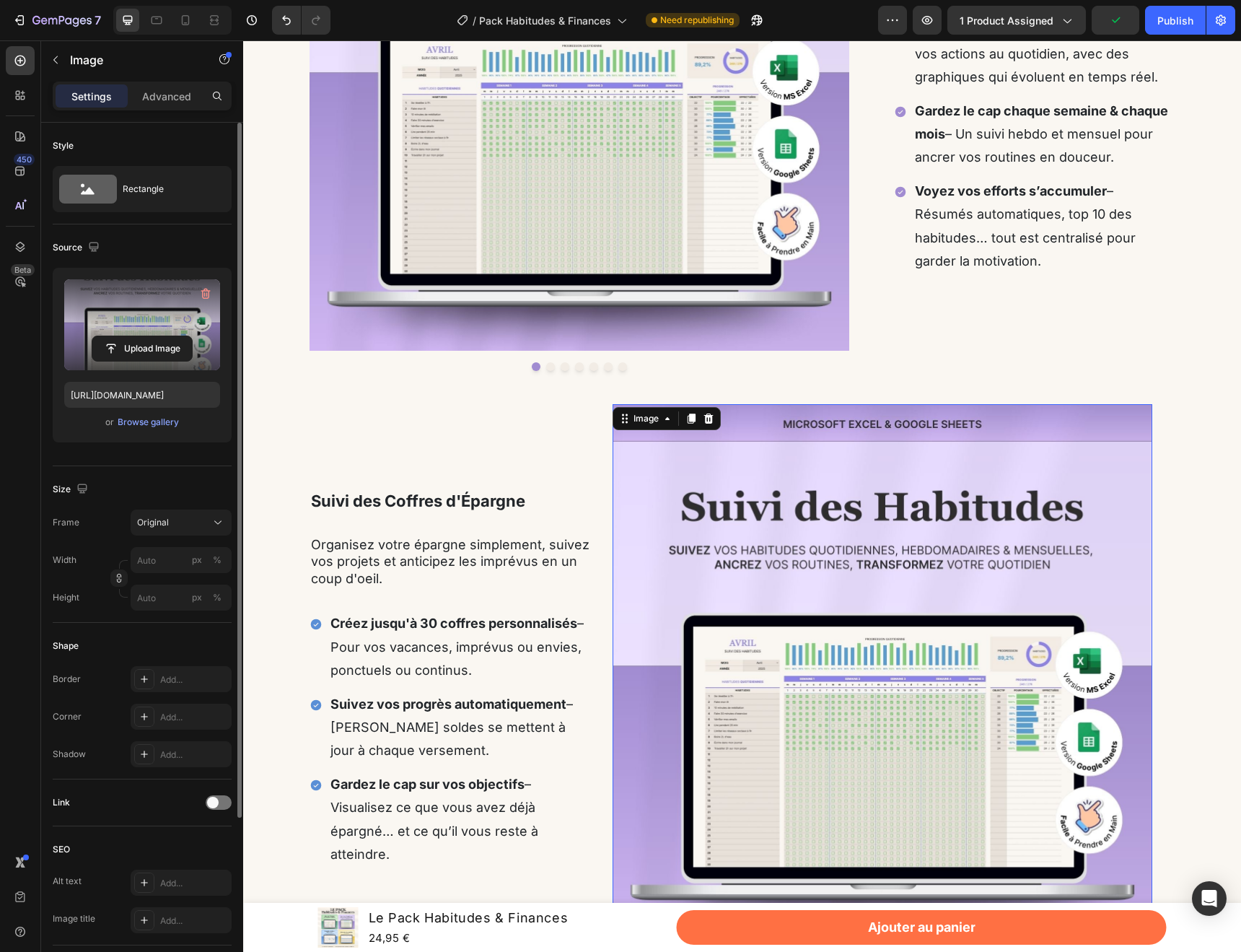
click at [761, 536] on img at bounding box center [882, 674] width 540 height 540
click at [161, 345] on input "file" at bounding box center [142, 349] width 100 height 25
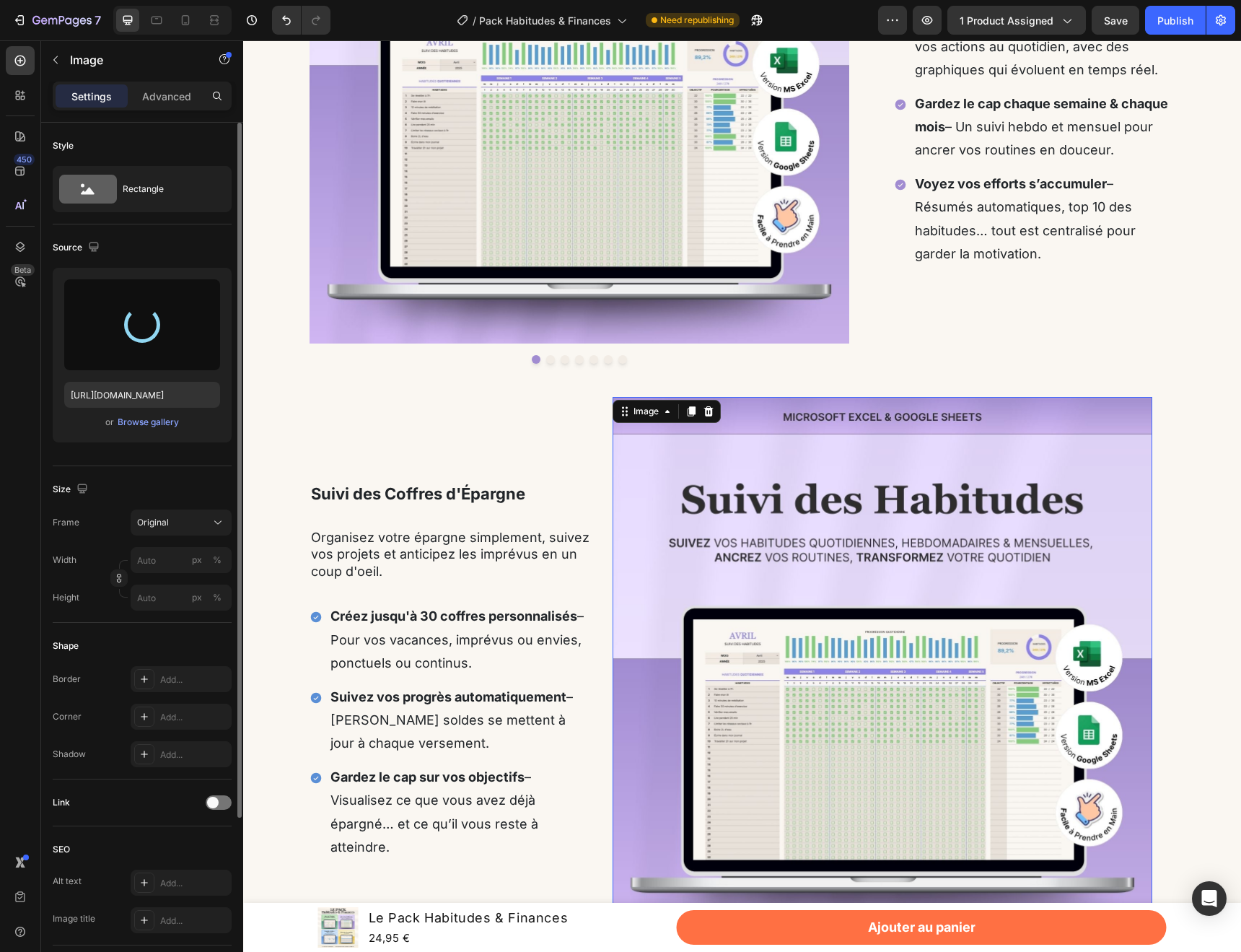
type input "[URL][DOMAIN_NAME]"
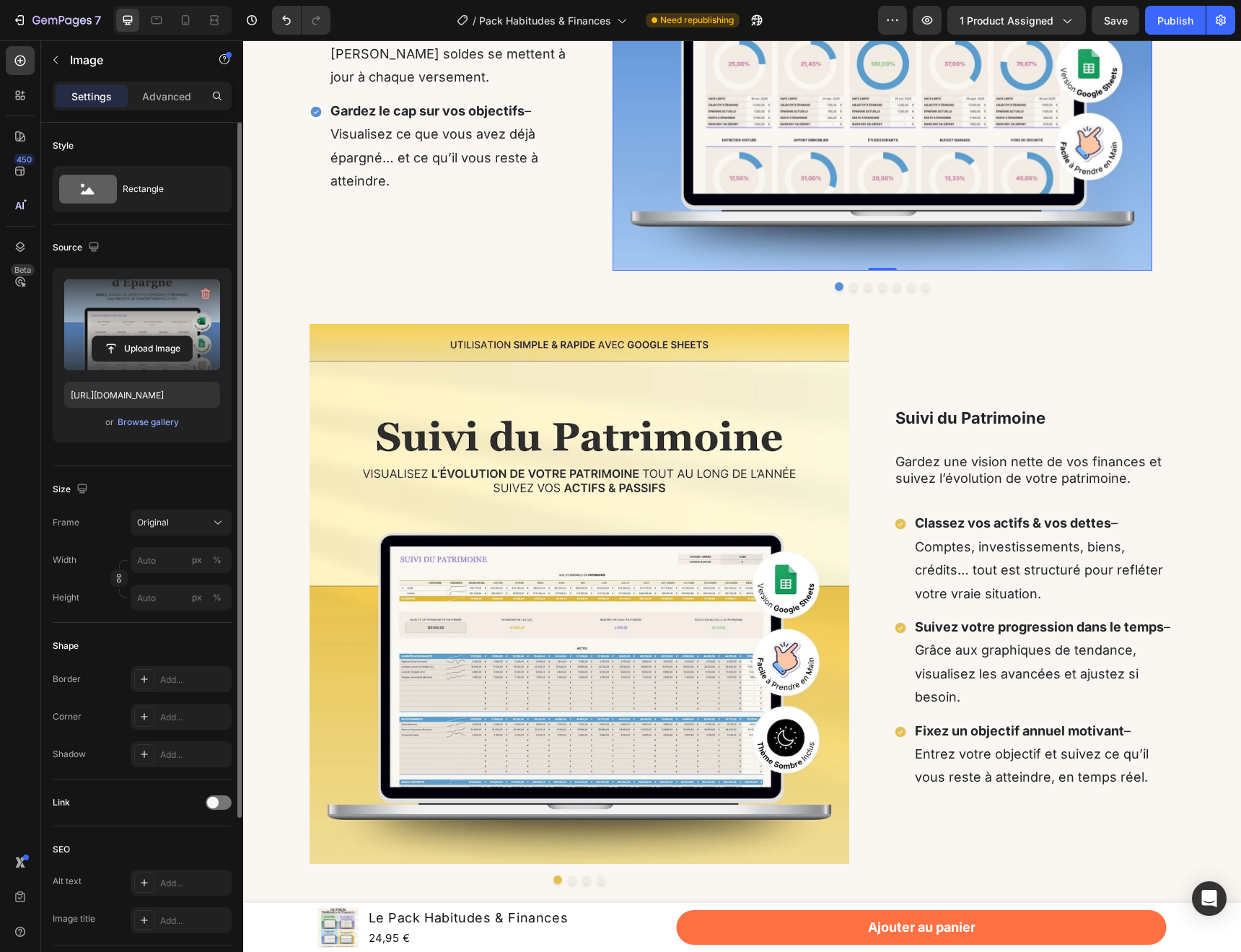
scroll to position [2294, 0]
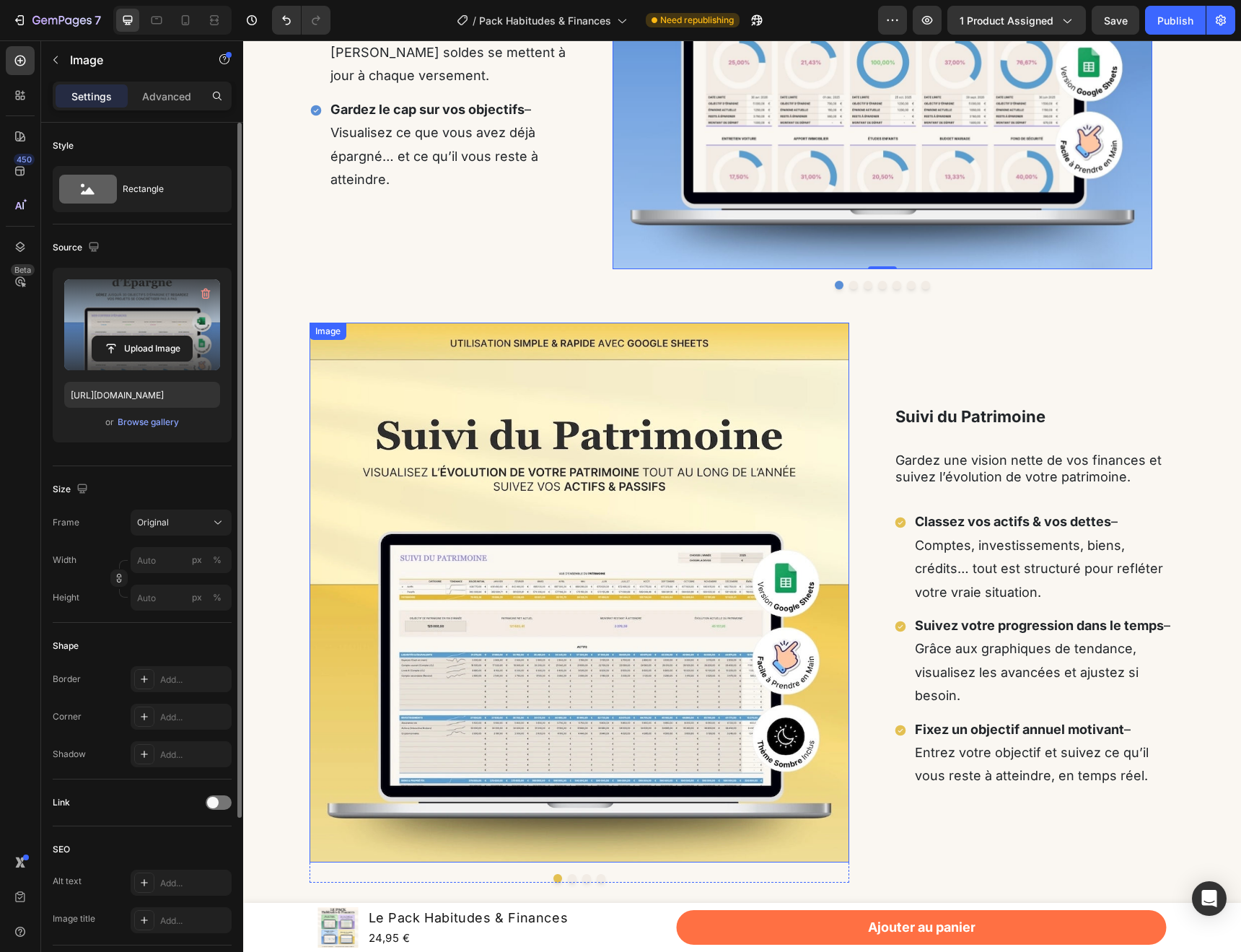
click at [668, 359] on img at bounding box center [579, 592] width 540 height 540
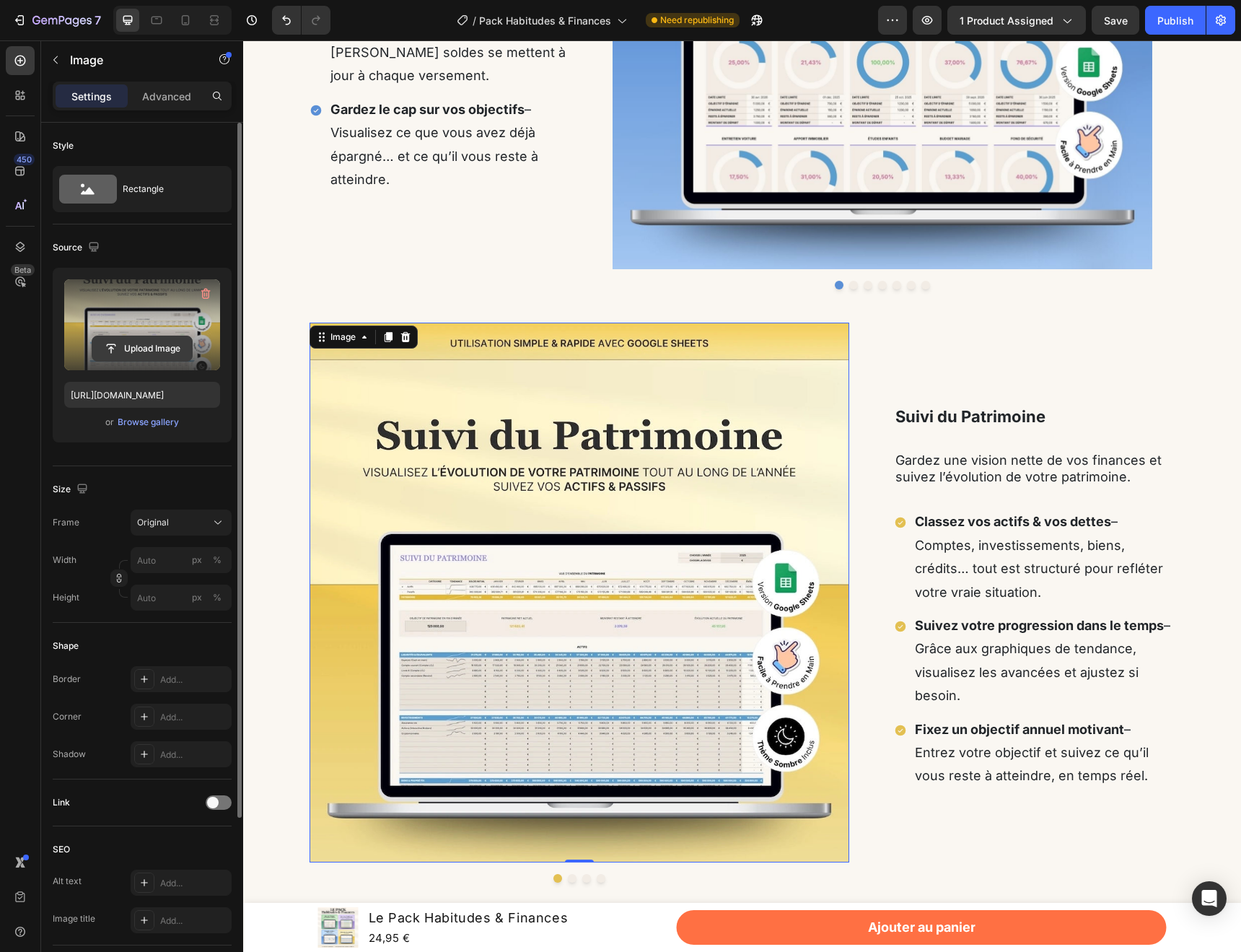
click at [157, 352] on input "file" at bounding box center [142, 349] width 100 height 25
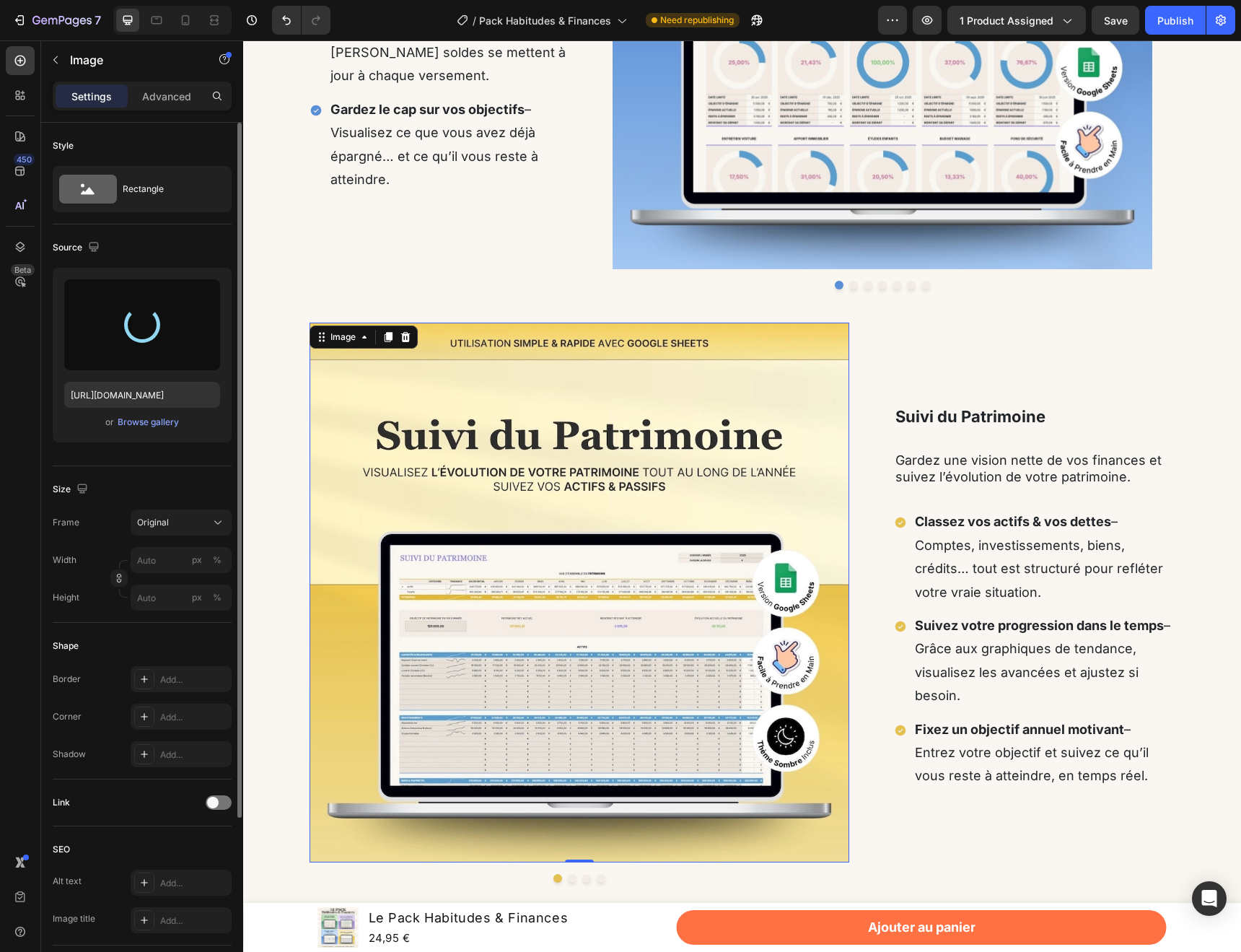
type input "[URL][DOMAIN_NAME]"
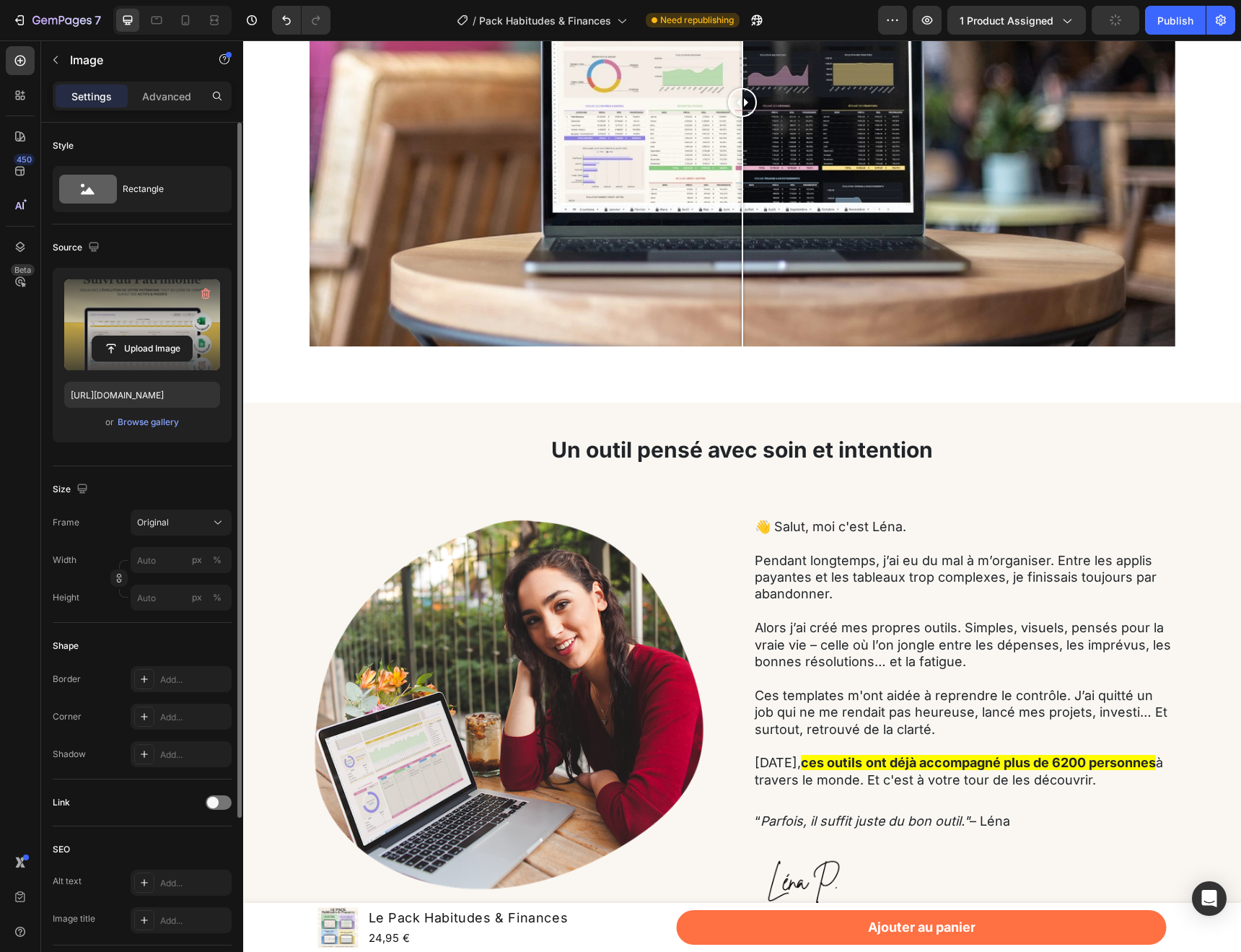
scroll to position [3525, 0]
click at [857, 645] on p "Alors j’ai créé mes propres outils. Simples, visuels, pensés pour la vraie vie …" at bounding box center [964, 644] width 419 height 51
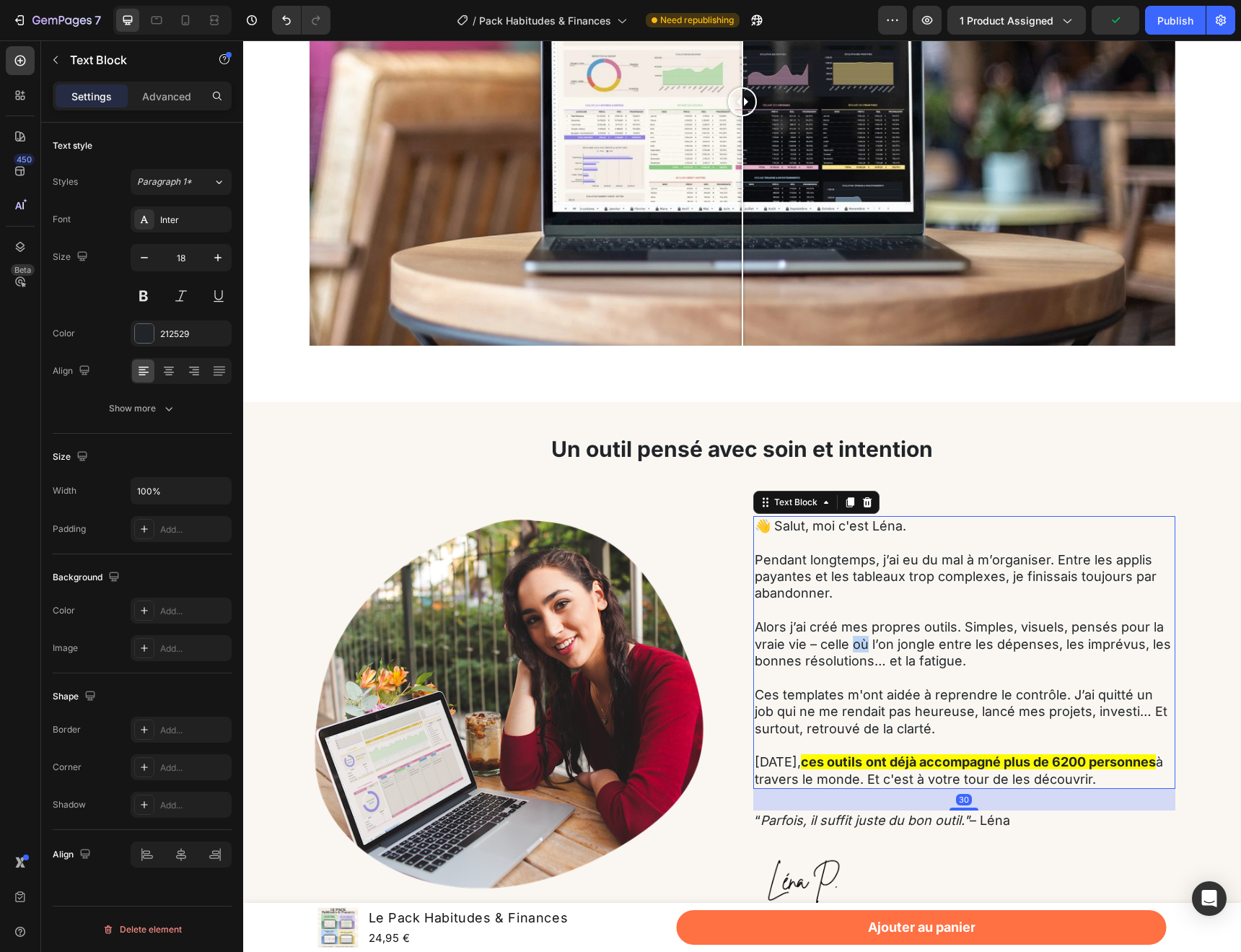
click at [857, 645] on p "Alors j’ai créé mes propres outils. Simples, visuels, pensés pour la vraie vie …" at bounding box center [964, 644] width 419 height 51
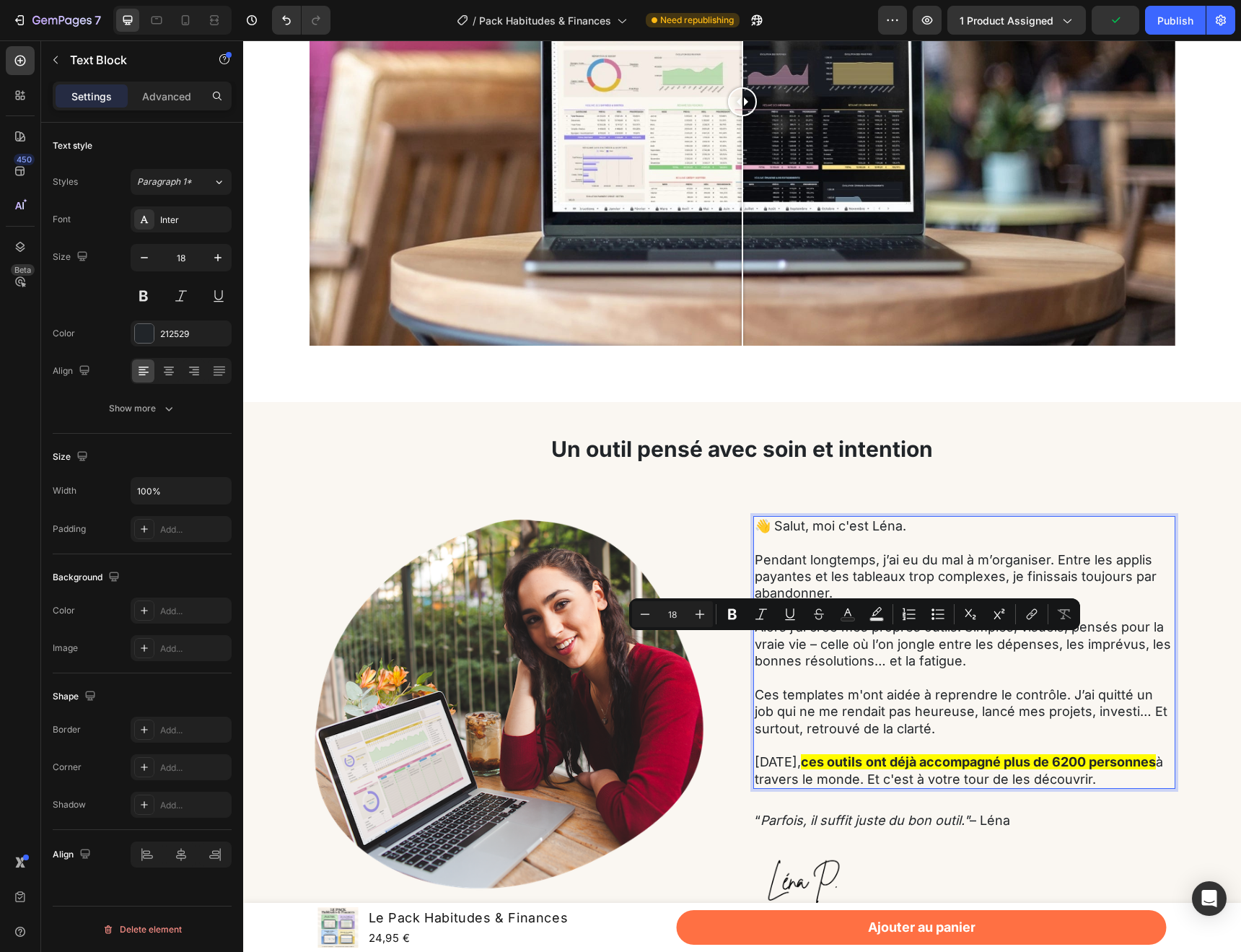
click at [812, 642] on p "Alors j’ai créé mes propres outils. Simples, visuels, pensés pour la vraie vie …" at bounding box center [964, 644] width 419 height 51
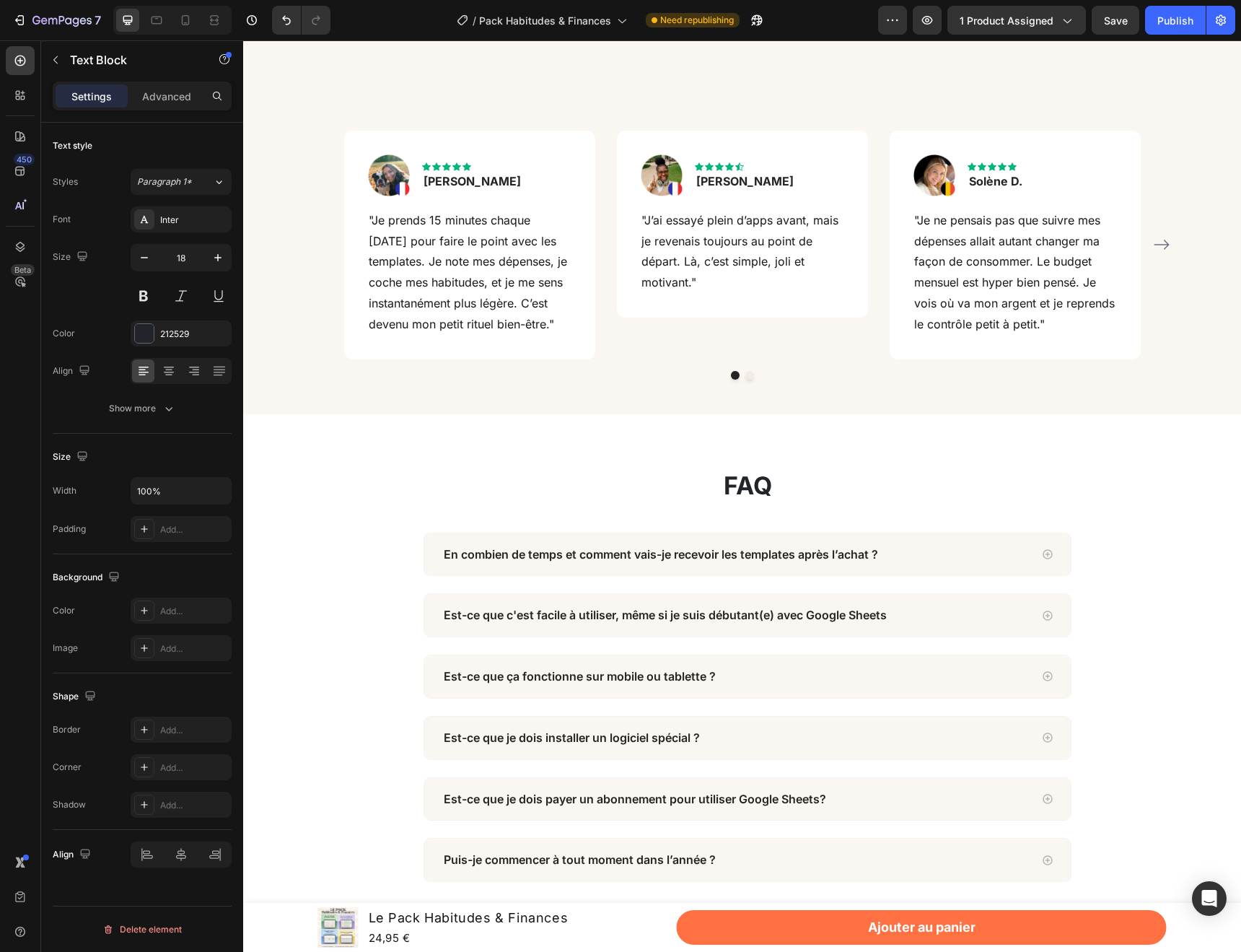
scroll to position [4393, 0]
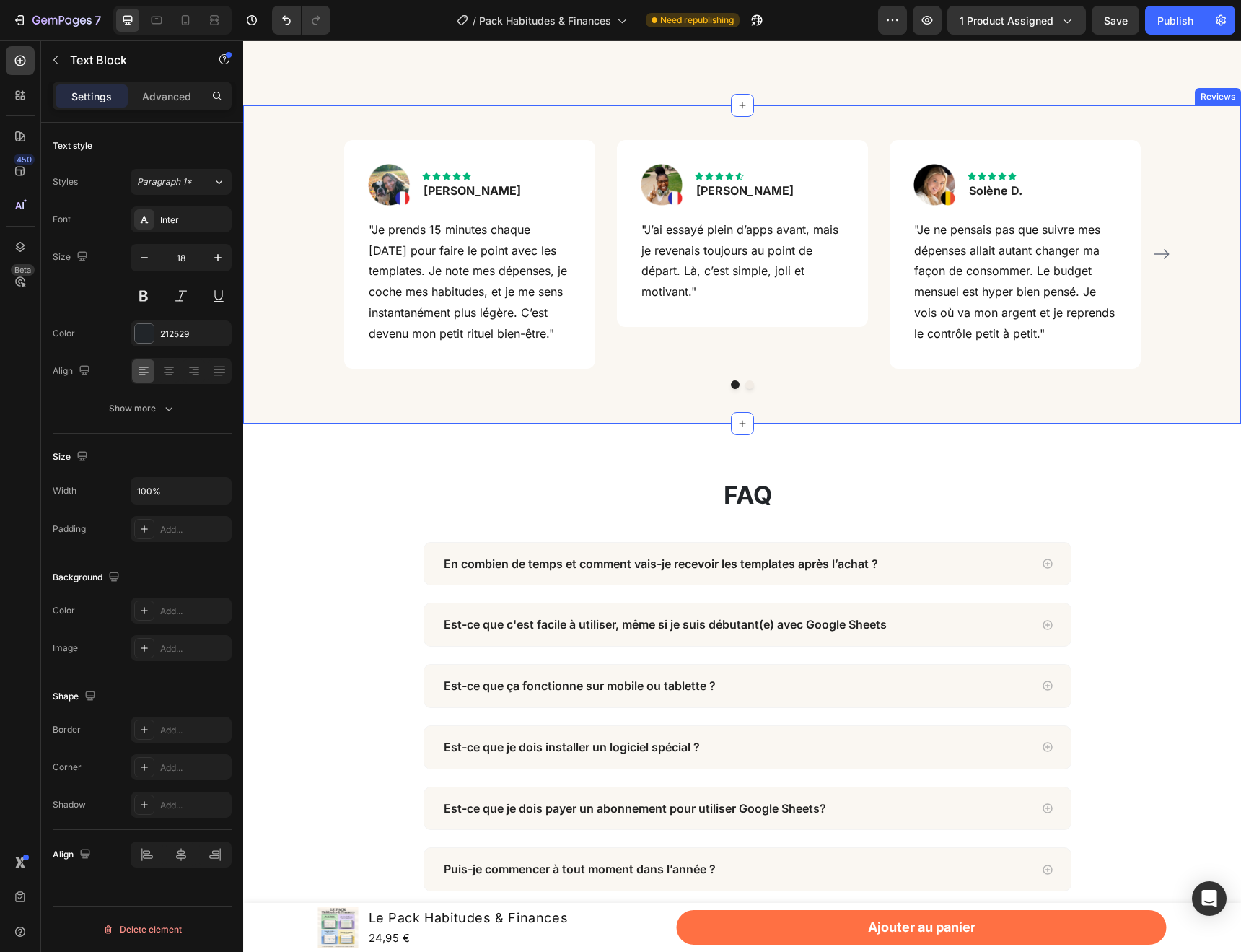
click at [921, 405] on div "Image Icon Icon Icon Icon Icon Row [PERSON_NAME] Text block Row "Je prends 15 m…" at bounding box center [742, 265] width 998 height 318
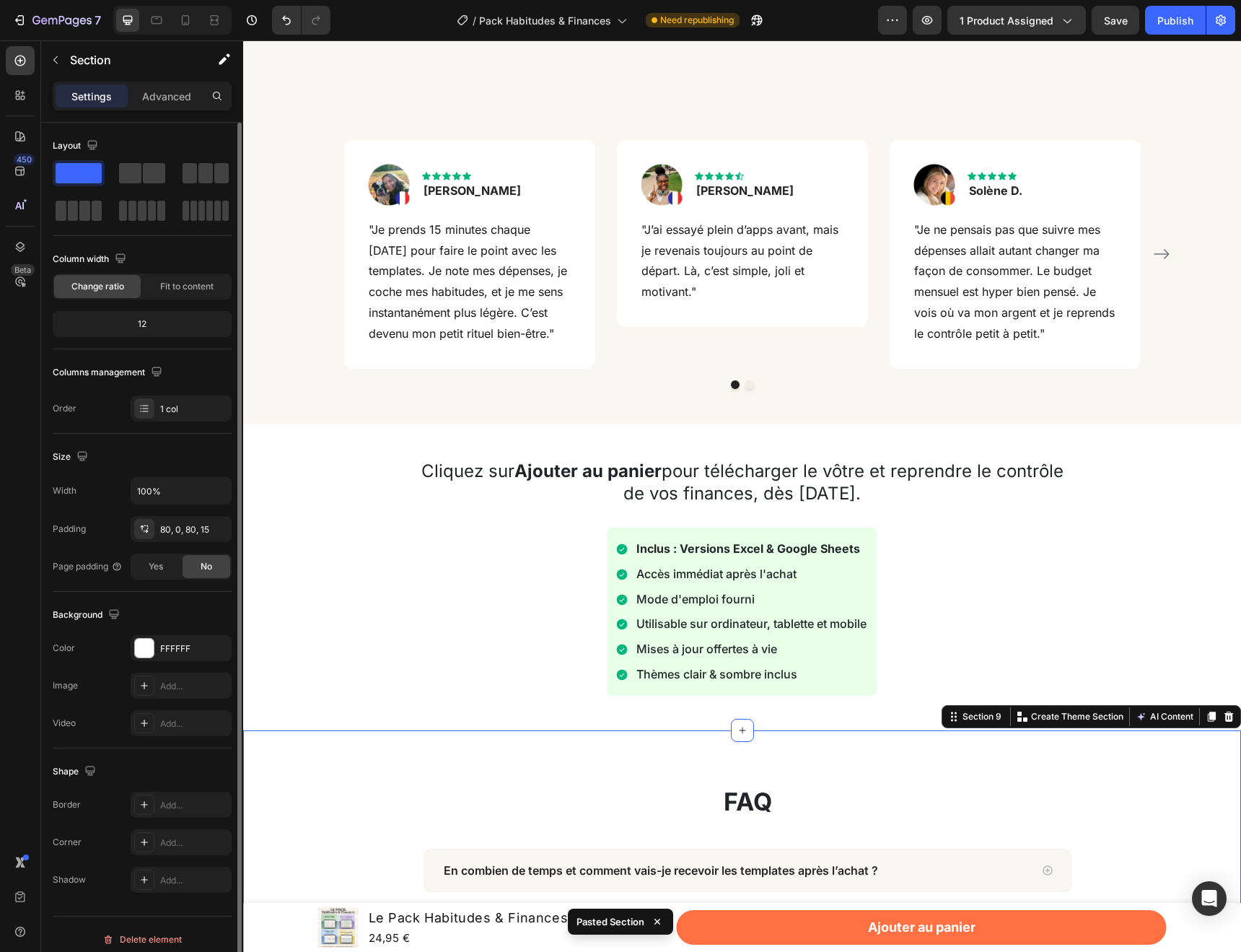
click at [830, 464] on p "Cliquez sur Ajouter au panier pour télécharger le vôtre et reprendre le contrôl…" at bounding box center [743, 483] width 647 height 45
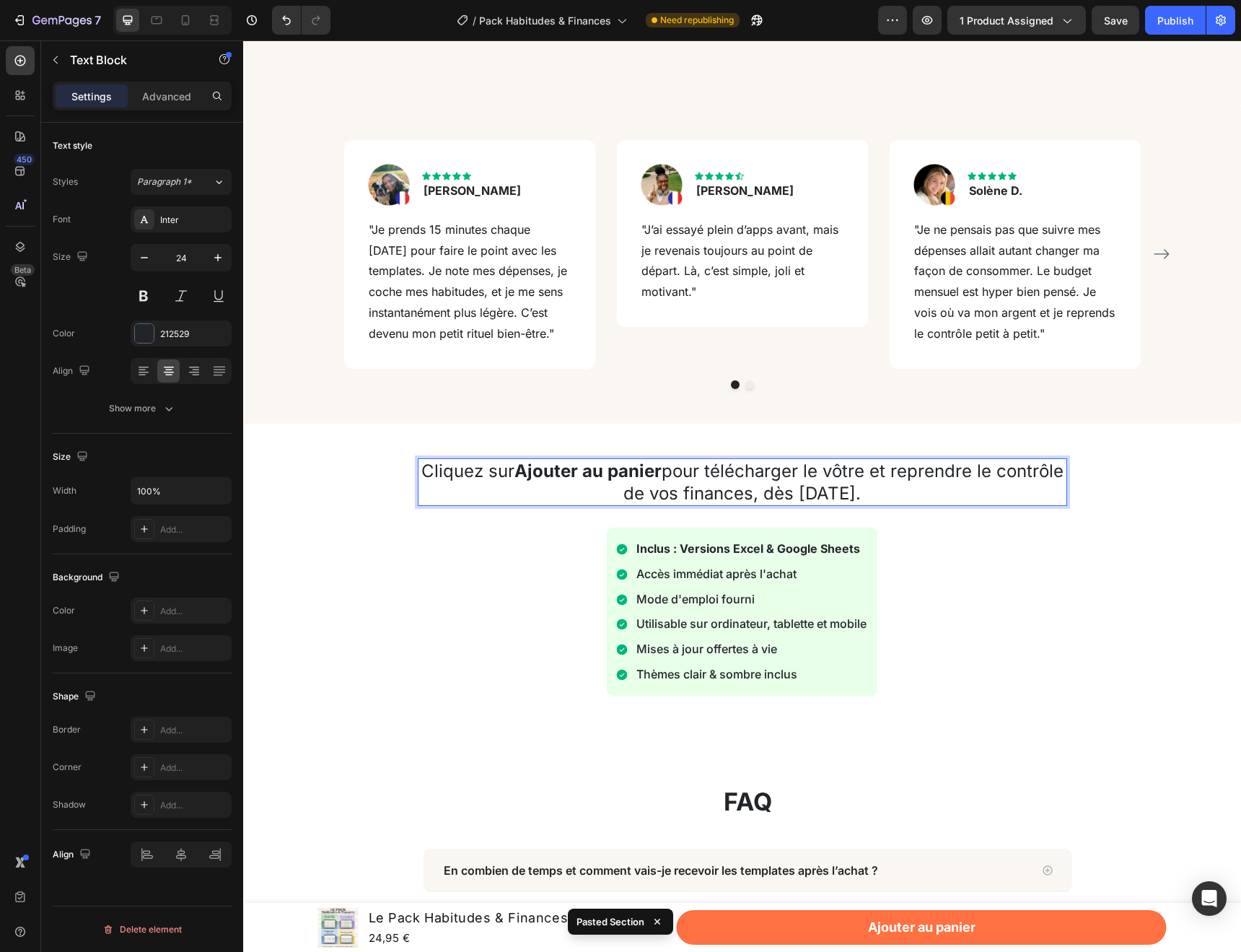
click at [829, 475] on p "Cliquez sur Ajouter au panier pour télécharger le vôtre et reprendre le contrôl…" at bounding box center [743, 483] width 647 height 45
click at [850, 475] on p "Cliquez sur Ajouter au panier pour télécharger le vôtre et reprendre le contrôl…" at bounding box center [743, 483] width 647 height 45
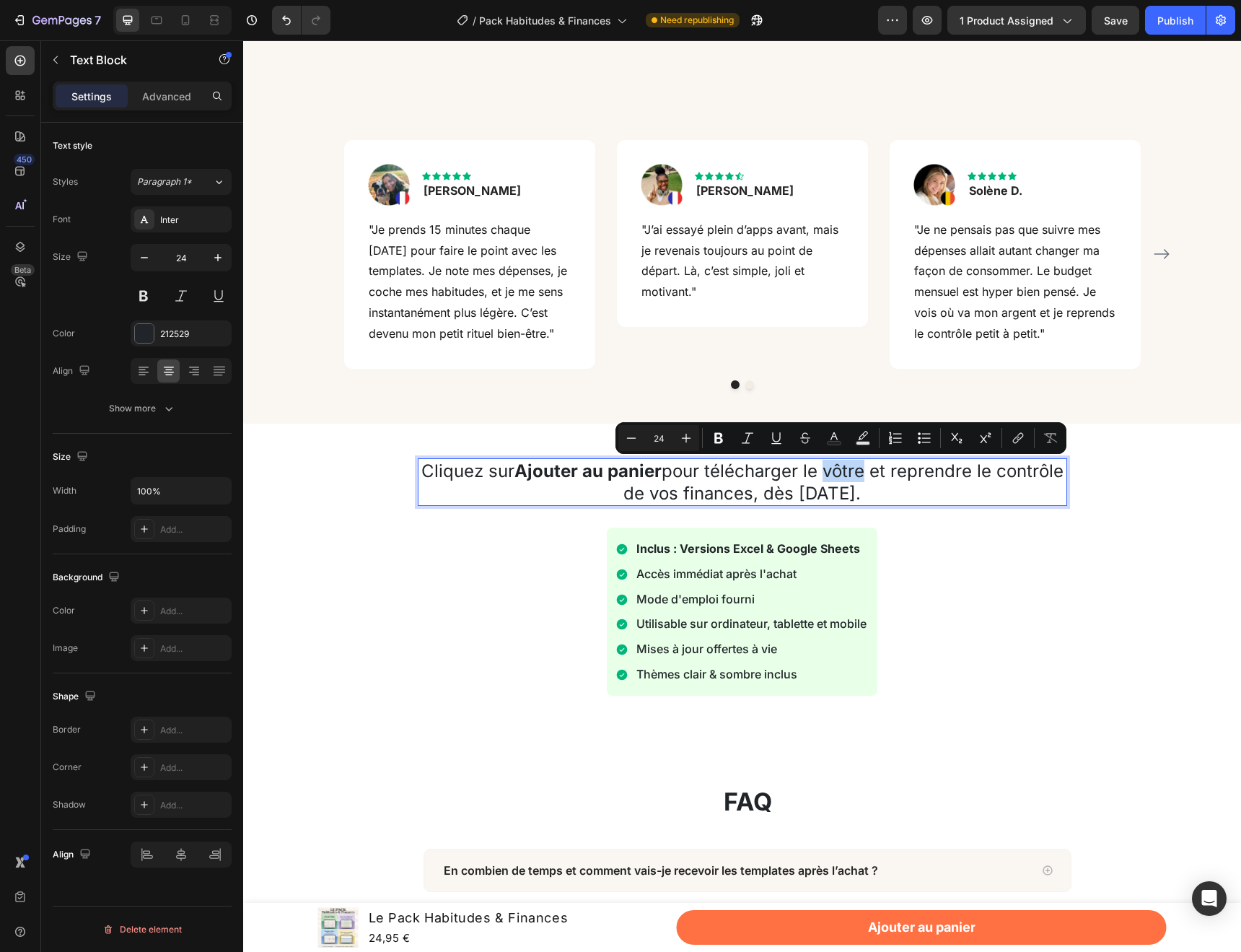
drag, startPoint x: 860, startPoint y: 472, endPoint x: 823, endPoint y: 472, distance: 37.0
click at [823, 472] on p "Cliquez sur Ajouter au panier pour télécharger le vôtre et reprendre le contrôl…" at bounding box center [743, 483] width 647 height 45
click at [900, 500] on p "Cliquez sur Ajouter au panier pour télécharger le vôtre et reprendre le contrôl…" at bounding box center [743, 483] width 647 height 45
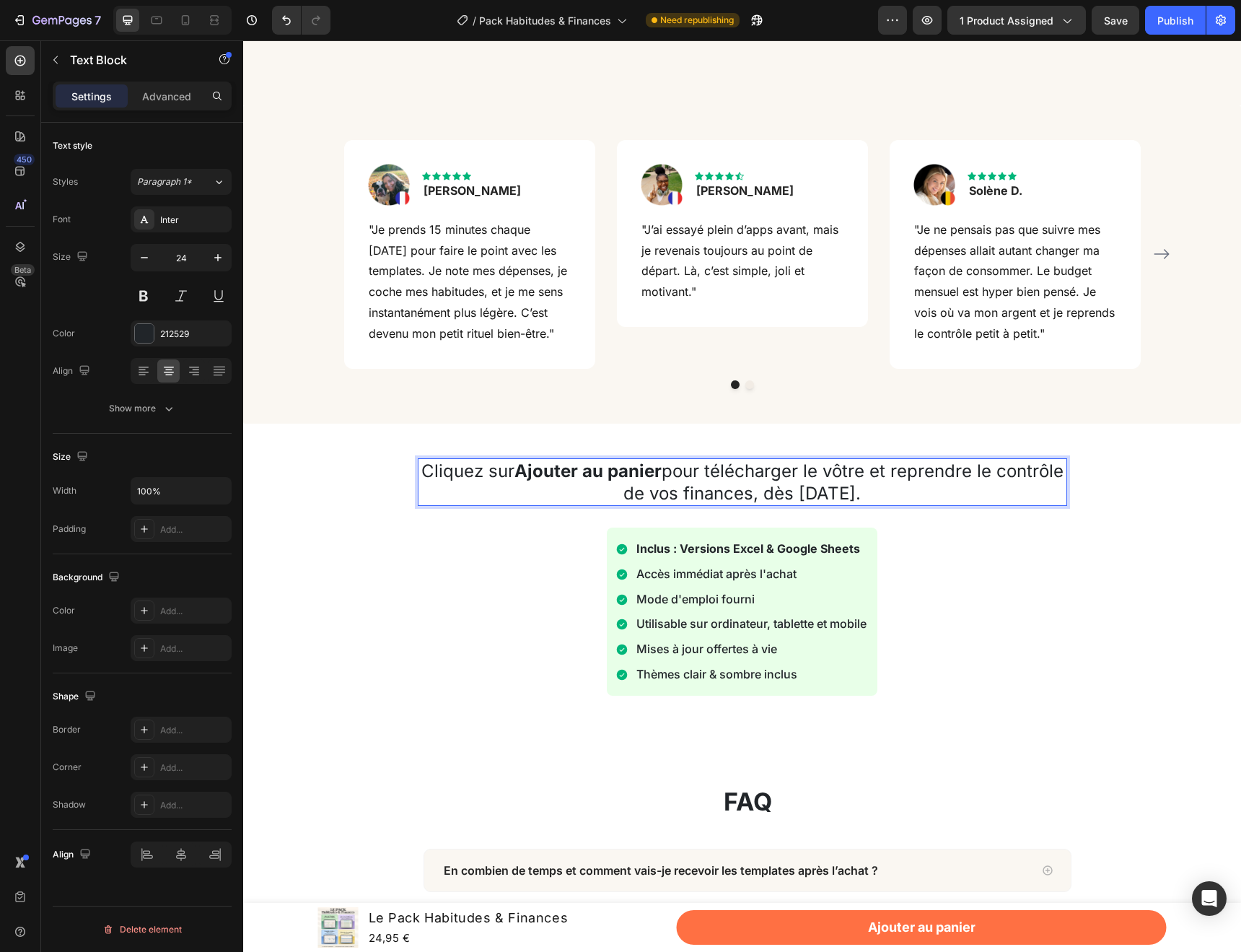
click at [732, 499] on p "Cliquez sur Ajouter au panier pour télécharger le vôtre et reprendre le contrôl…" at bounding box center [743, 483] width 647 height 45
click at [990, 619] on div "Inclus : Versions Excel & Google Sheets Accès immédiat après l'achat Mode d'emp…" at bounding box center [743, 611] width 650 height 168
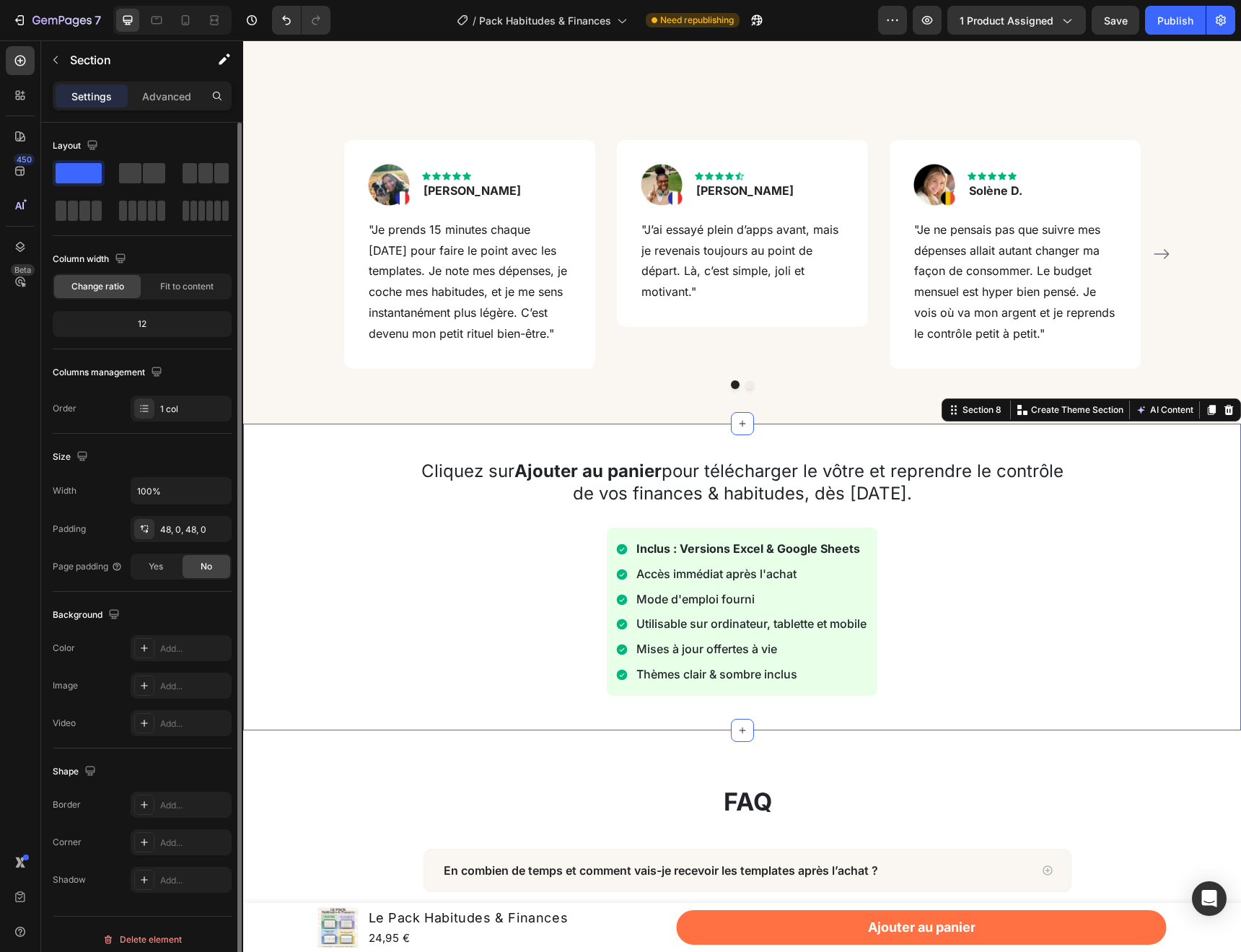
click at [996, 445] on div "Cliquez sur Ajouter au panier pour télécharger le vôtre et reprendre le contrôl…" at bounding box center [742, 577] width 998 height 307
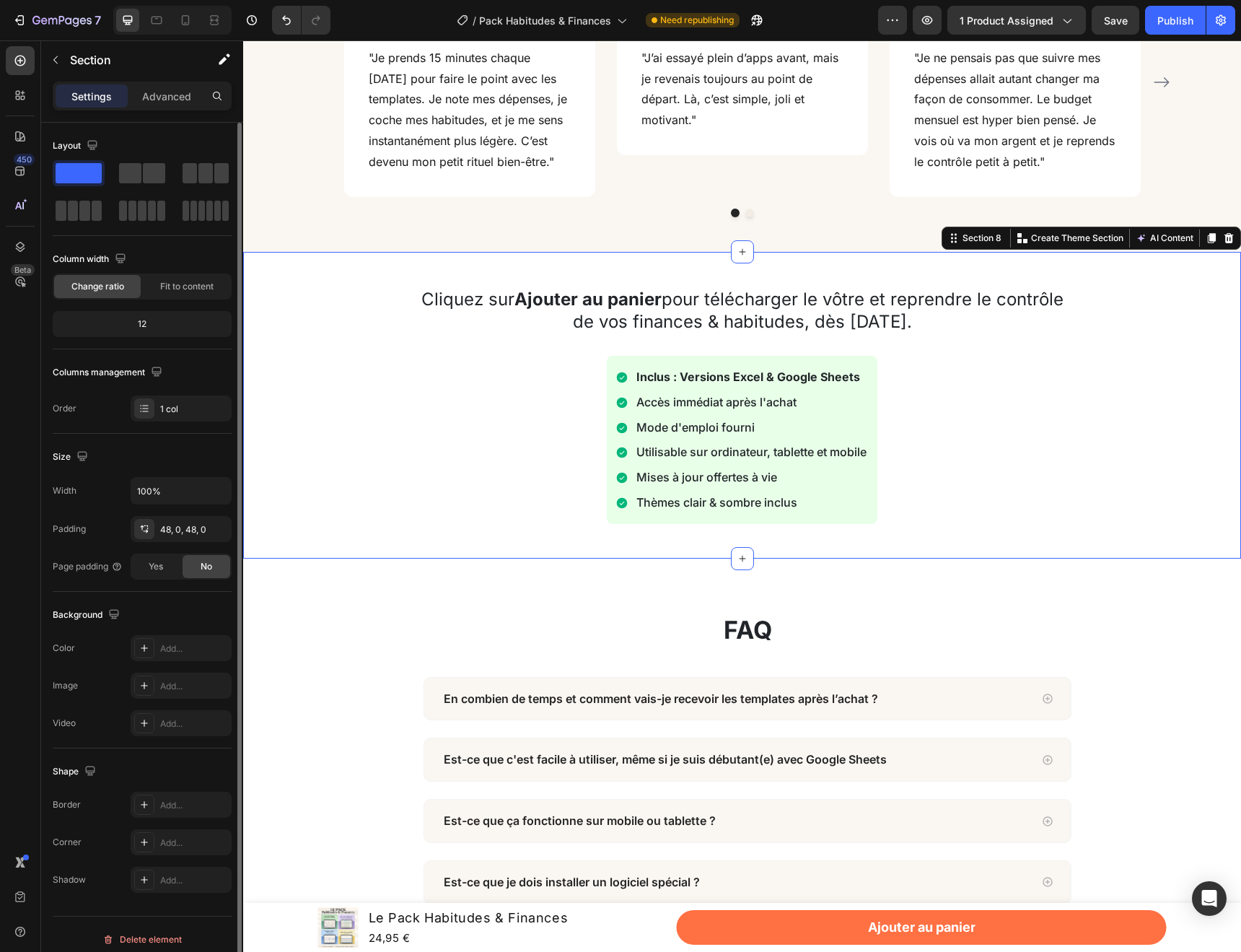
scroll to position [4713, 0]
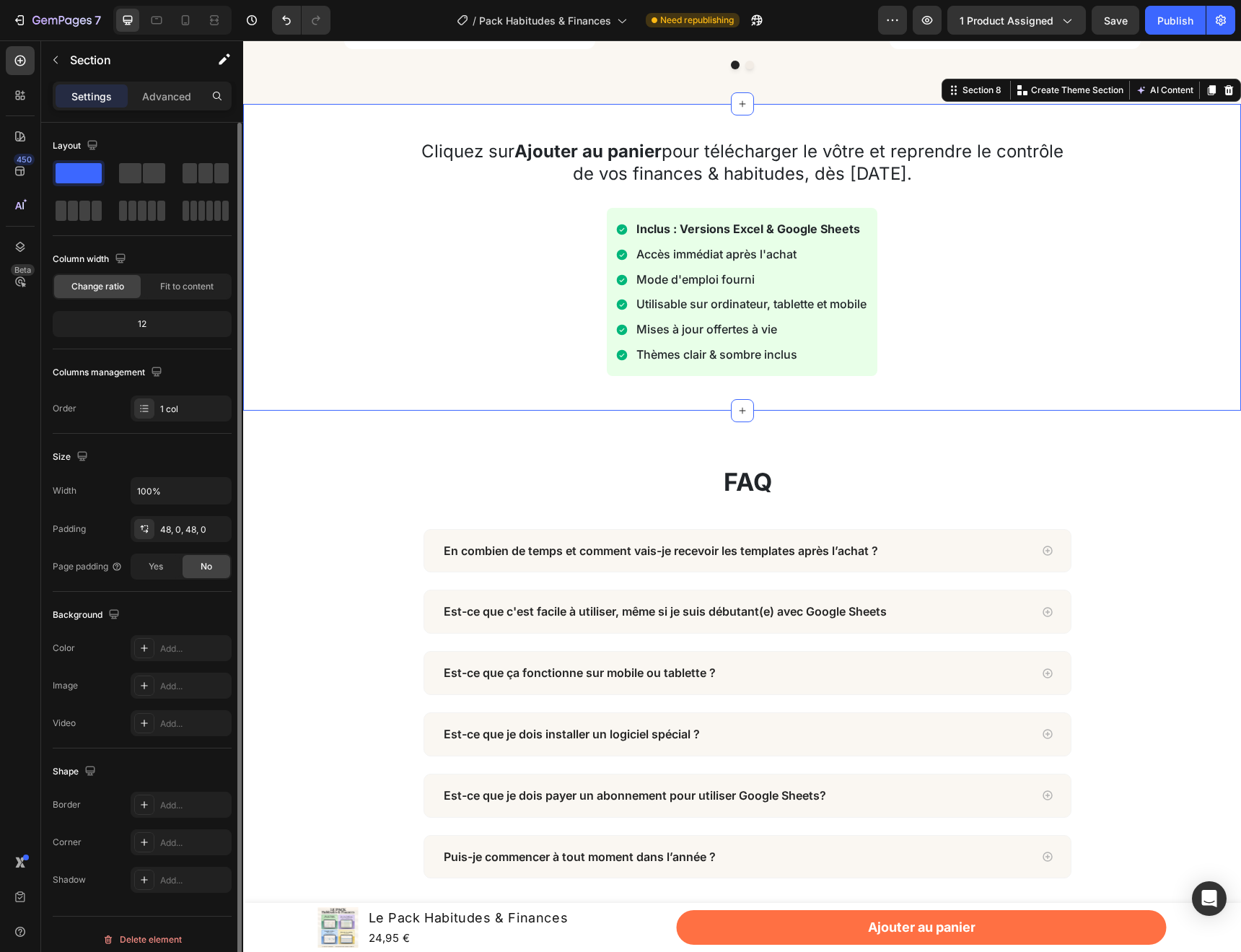
click at [1063, 376] on div "Cliquez sur Ajouter au panier pour télécharger le vôtre et reprendre le contrôl…" at bounding box center [742, 257] width 998 height 307
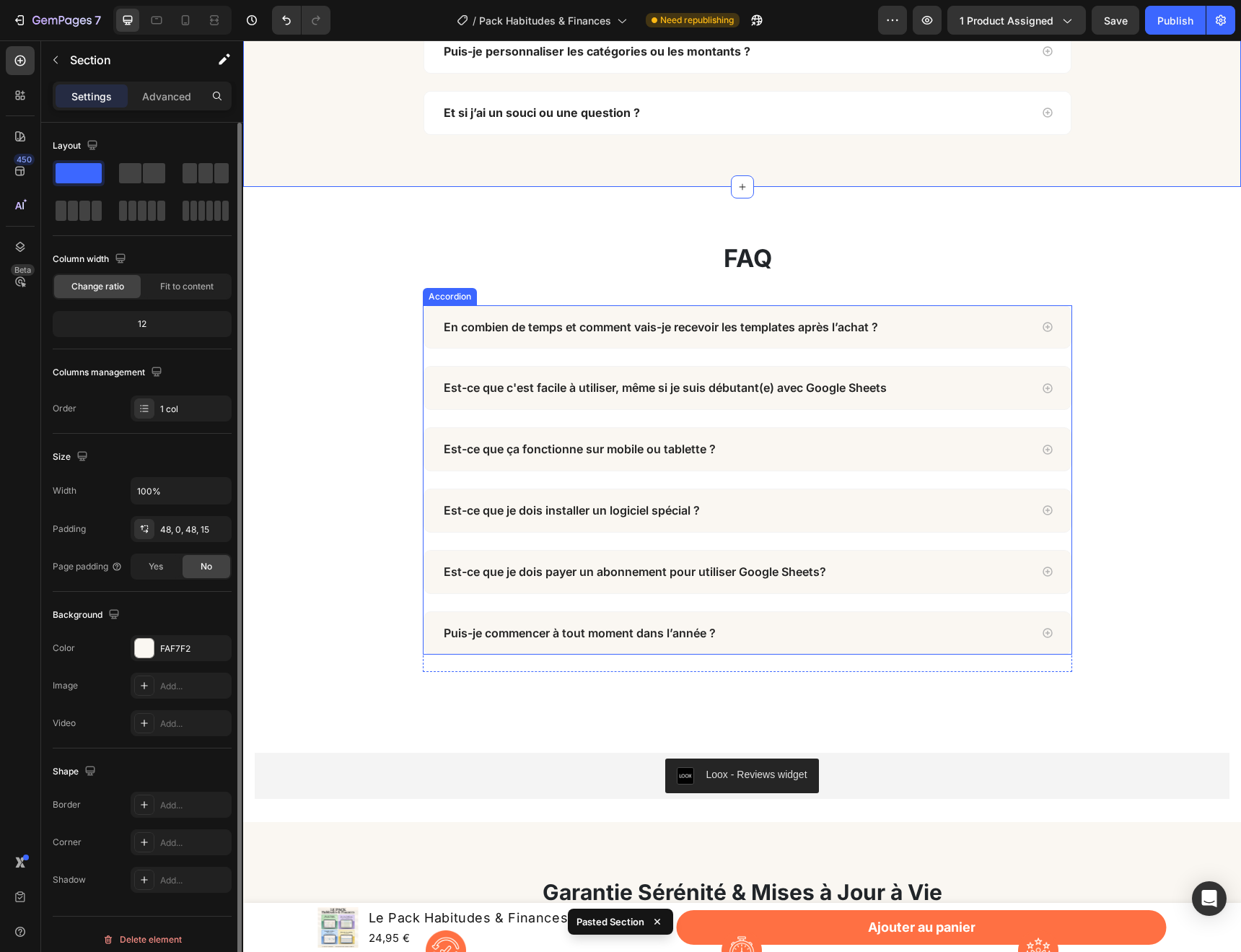
scroll to position [5713, 0]
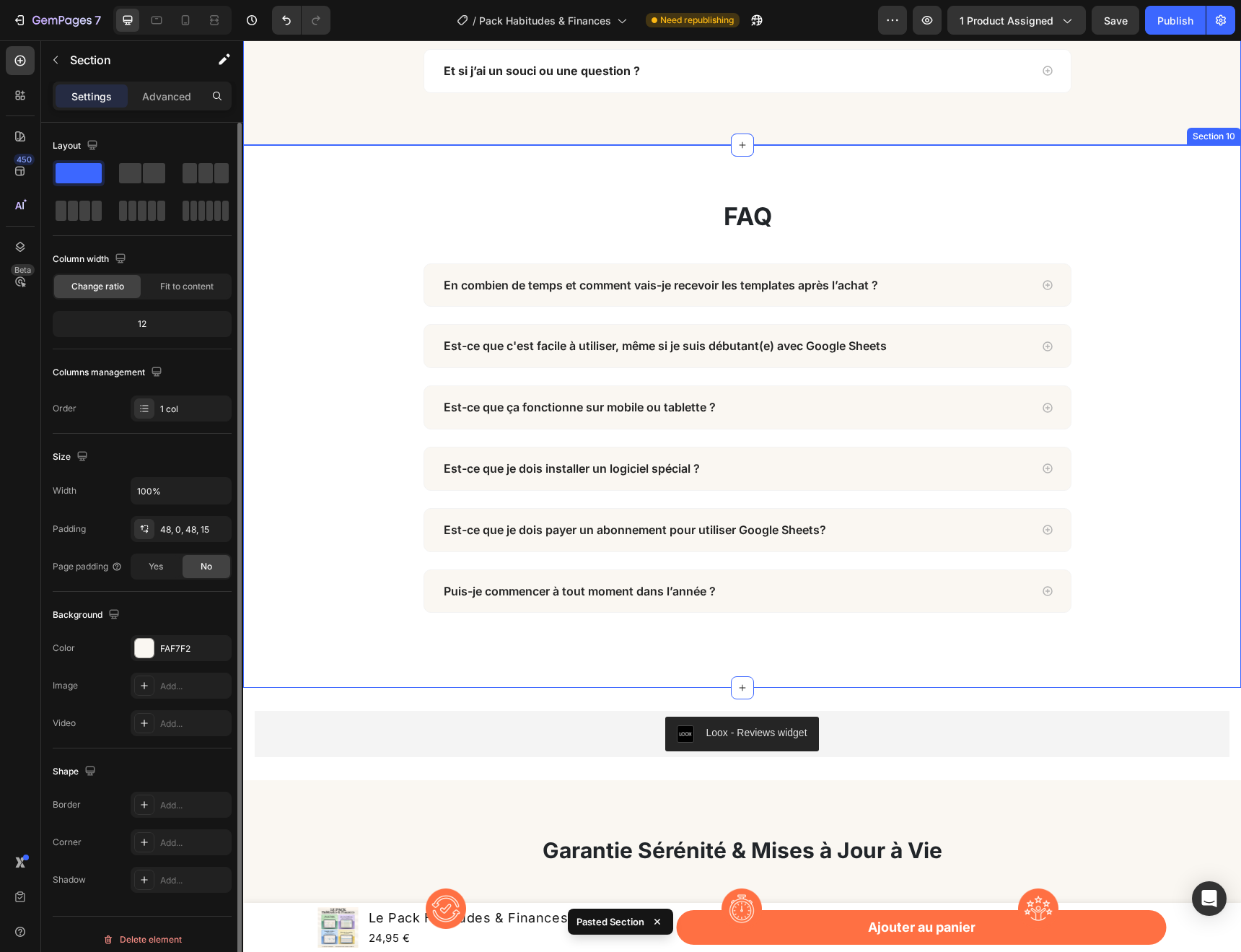
click at [1111, 270] on div "faq Heading Row En combien de temps et comment vais-je recevoir les templates a…" at bounding box center [748, 416] width 987 height 428
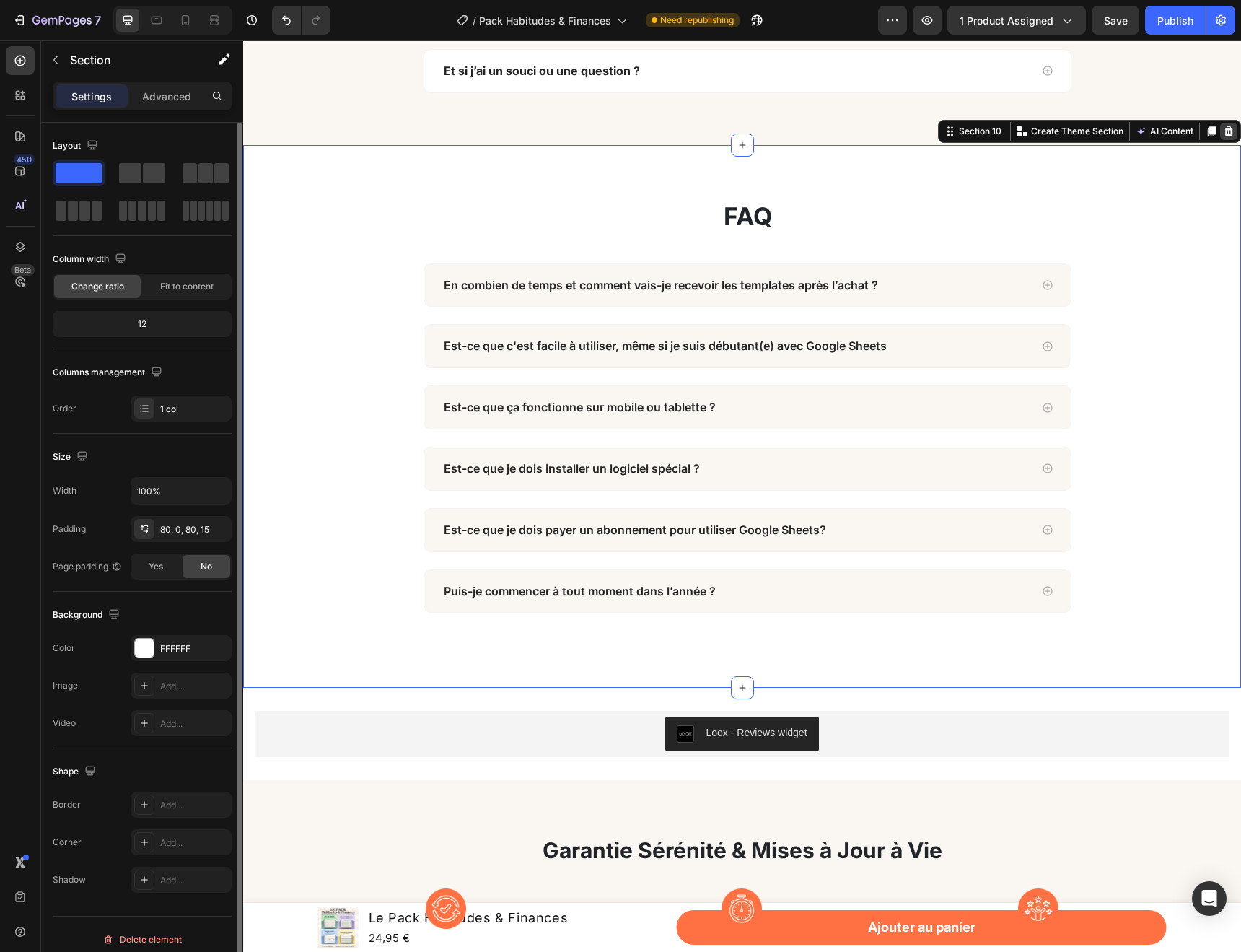
click at [1224, 132] on icon at bounding box center [1229, 132] width 9 height 10
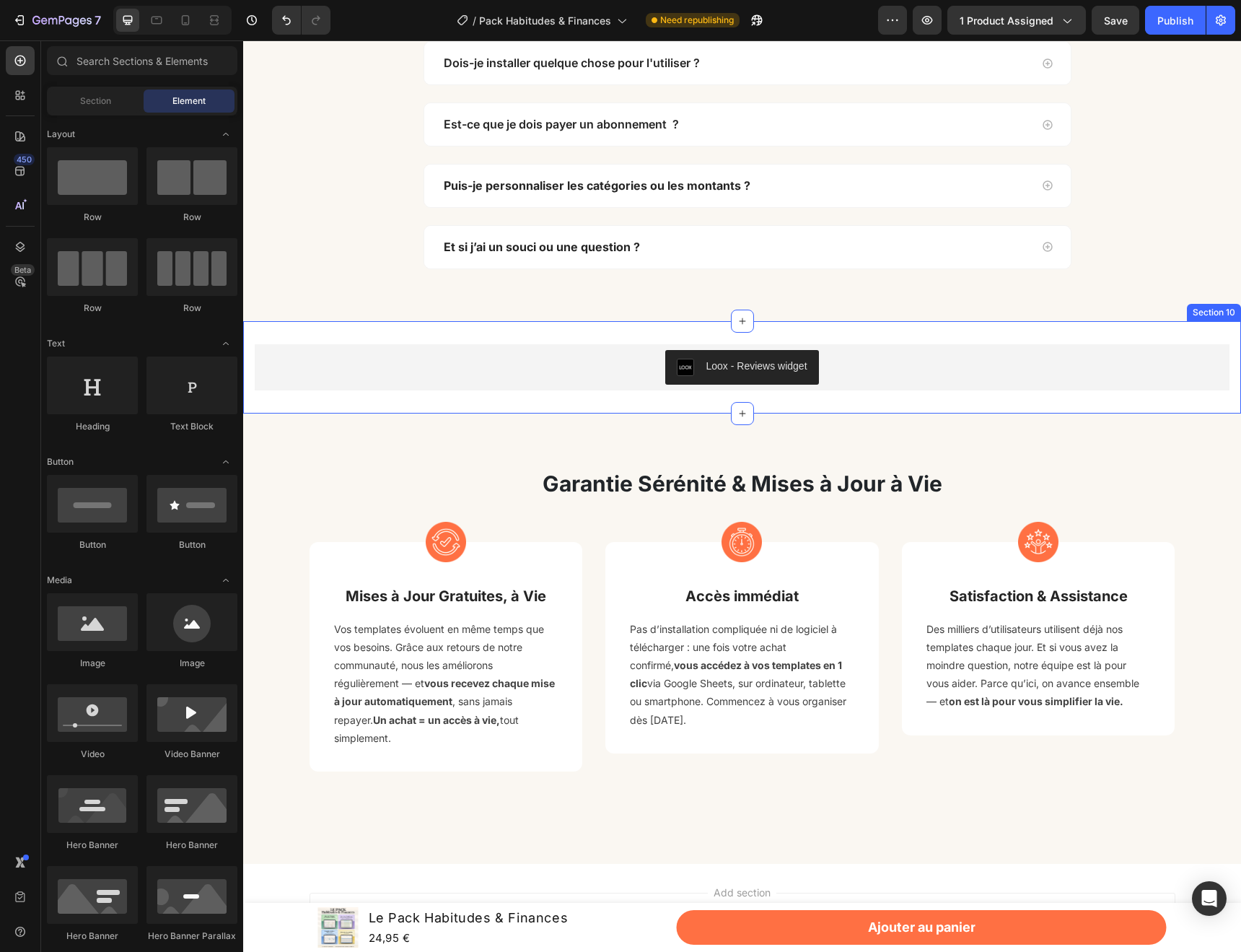
scroll to position [5622, 0]
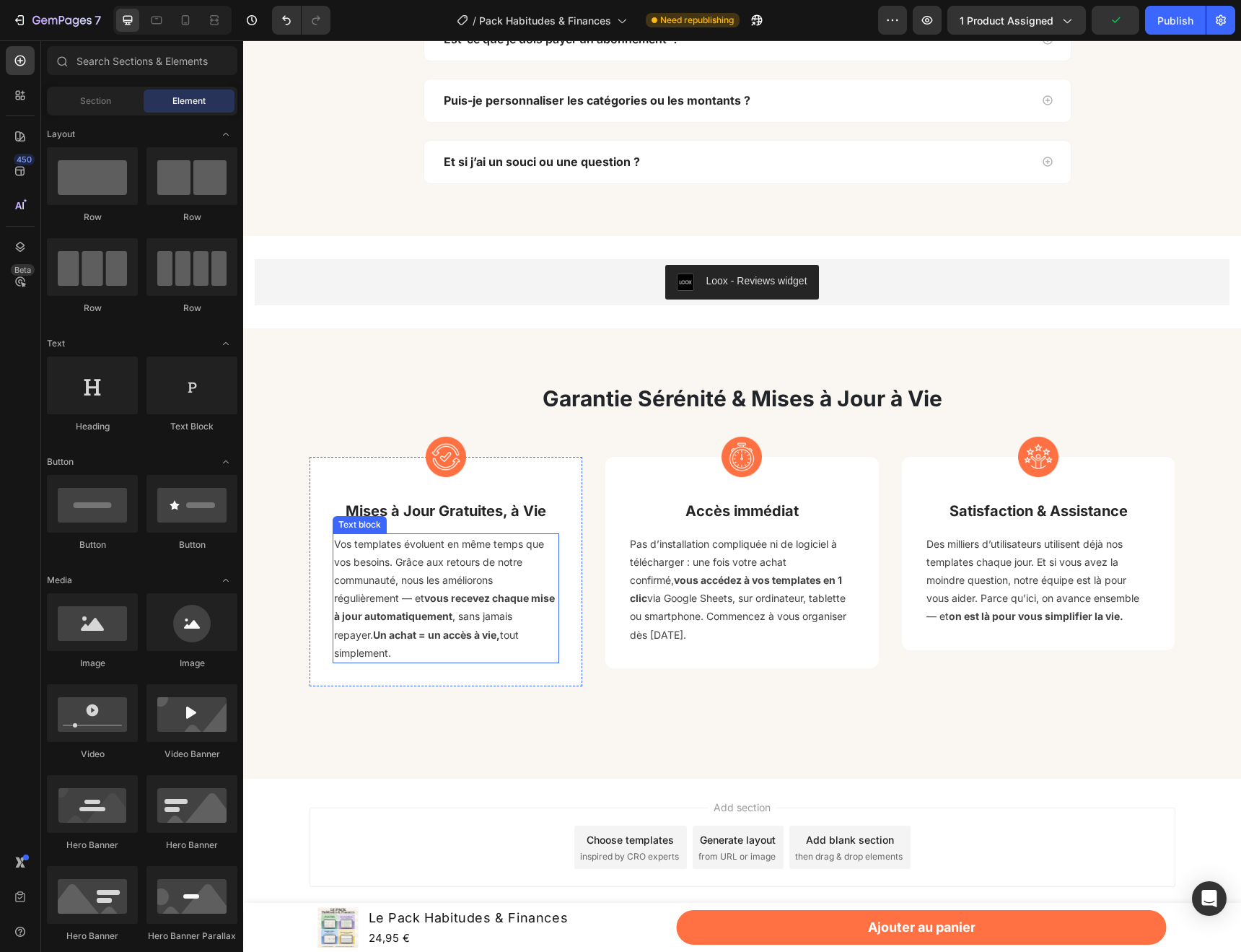
click at [469, 563] on p "Vos templates évoluent en même temps que vos besoins. Grâce aux retours de notr…" at bounding box center [446, 598] width 225 height 127
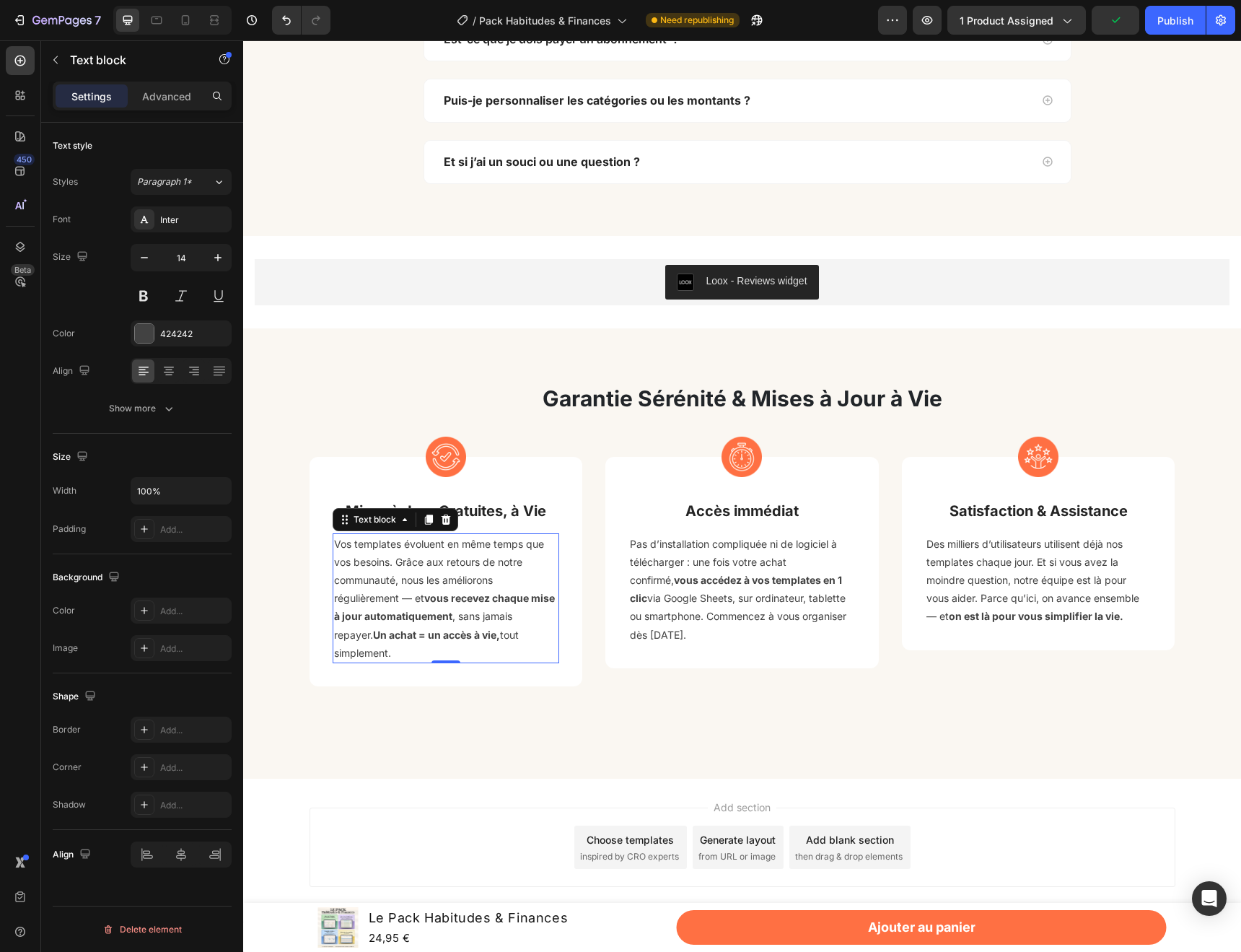
click at [469, 563] on p "Vos templates évoluent en même temps que vos besoins. Grâce aux retours de notr…" at bounding box center [446, 598] width 225 height 127
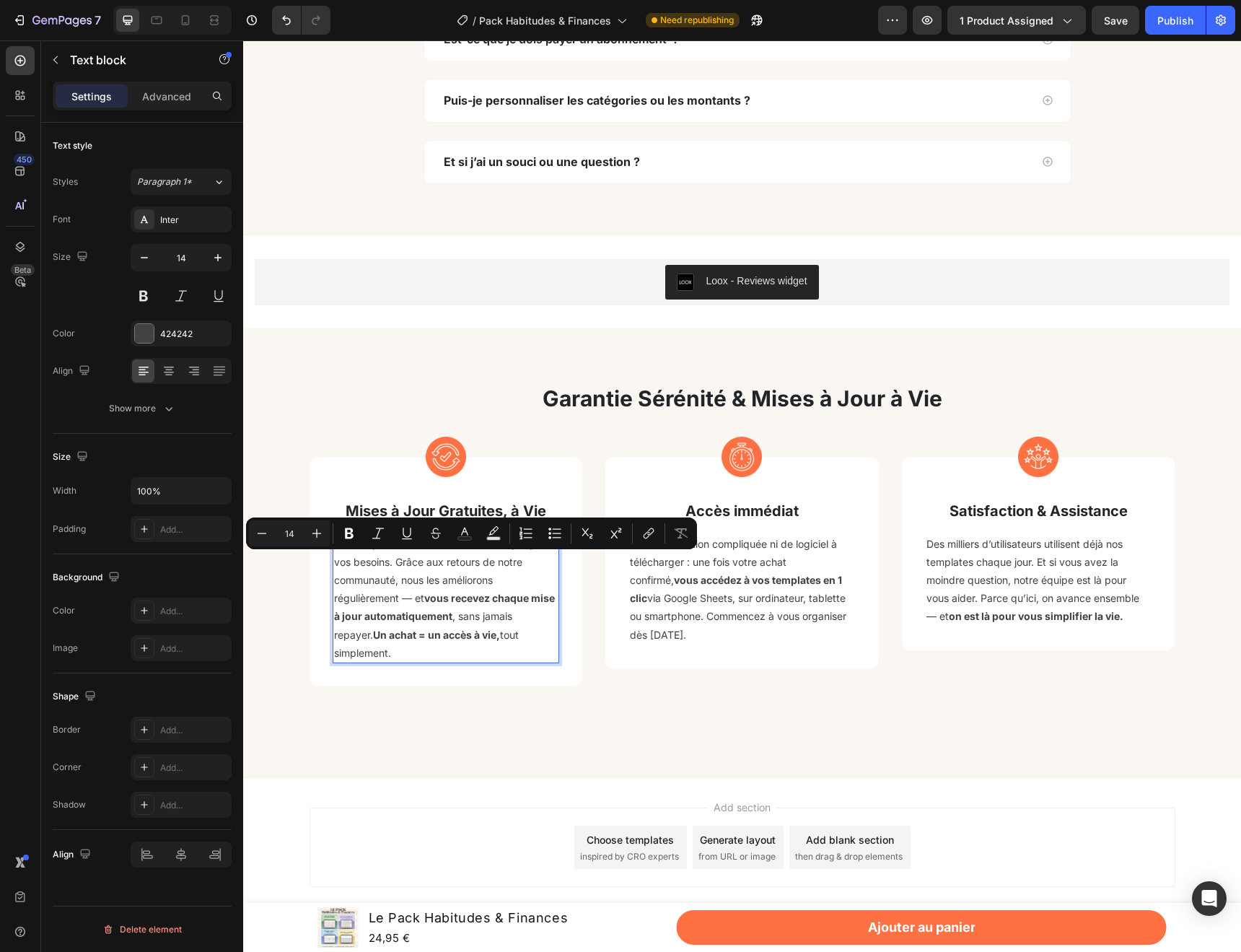
click at [514, 610] on p "Vos templates évoluent en même temps que vos besoins. Grâce aux retours de notr…" at bounding box center [446, 598] width 225 height 127
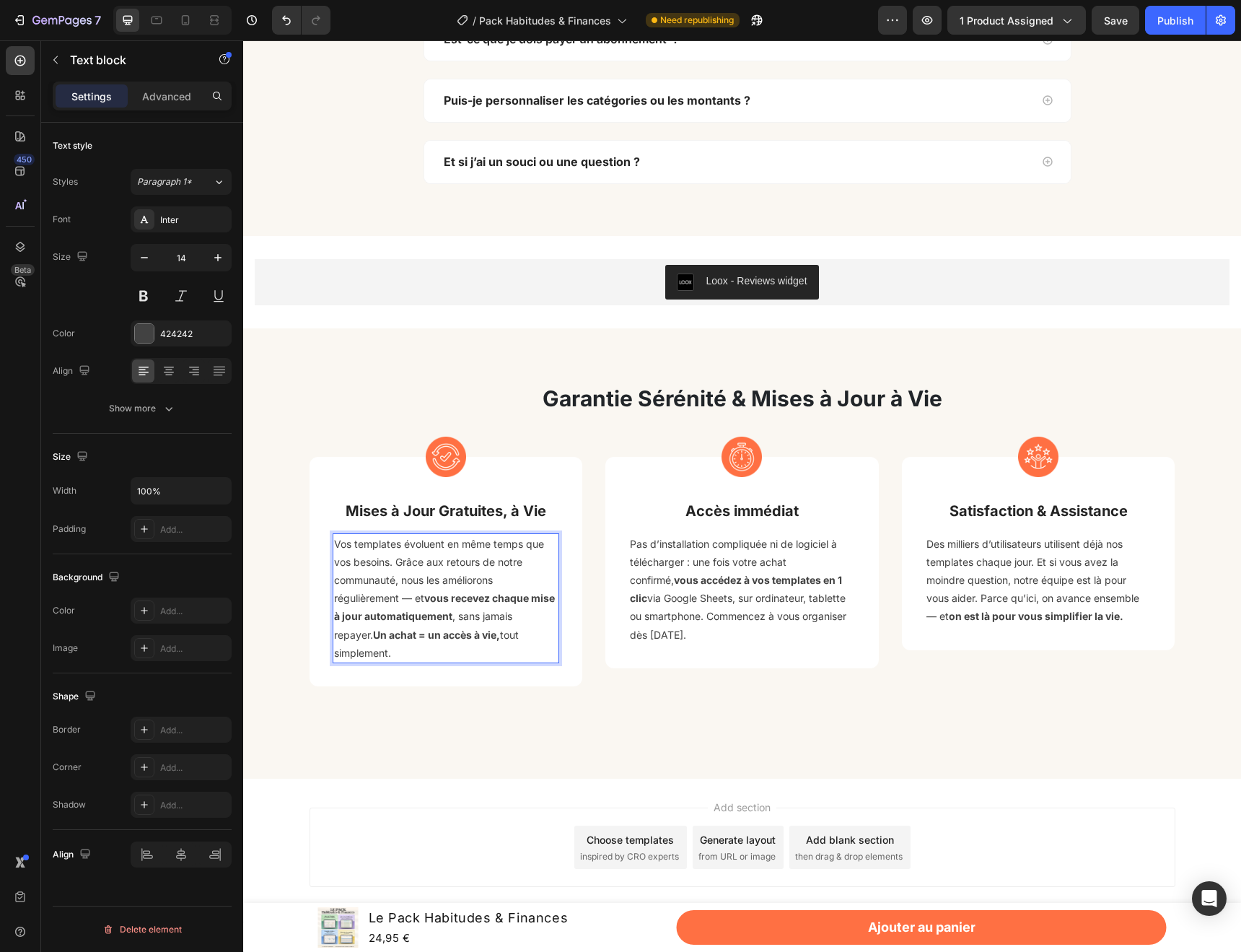
click at [407, 600] on p "Vos templates évoluent en même temps que vos besoins. Grâce aux retours de notr…" at bounding box center [446, 598] width 225 height 127
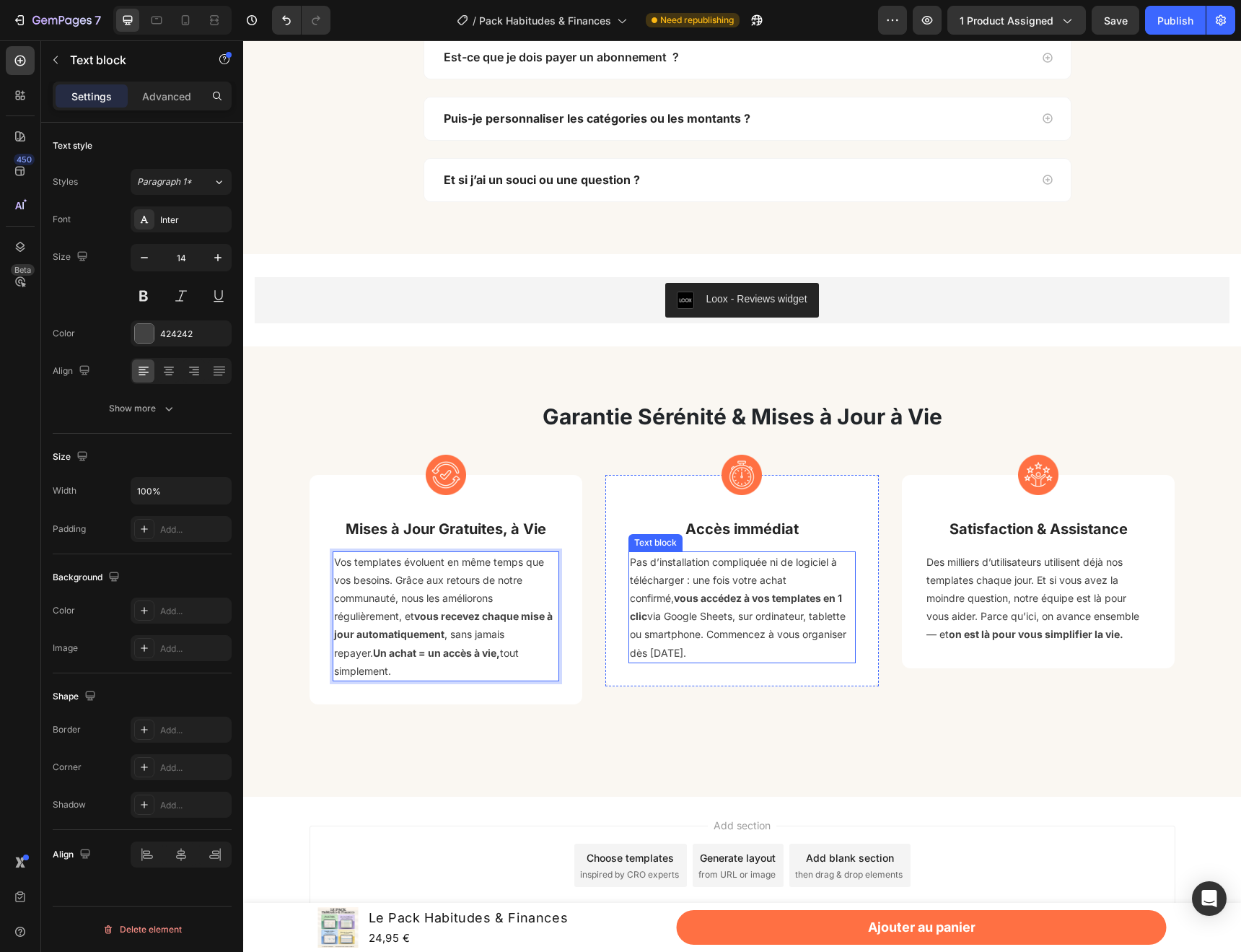
click at [671, 620] on p "Pas d’installation compliquée ni de logiciel à télécharger : une fois votre ach…" at bounding box center [742, 608] width 225 height 109
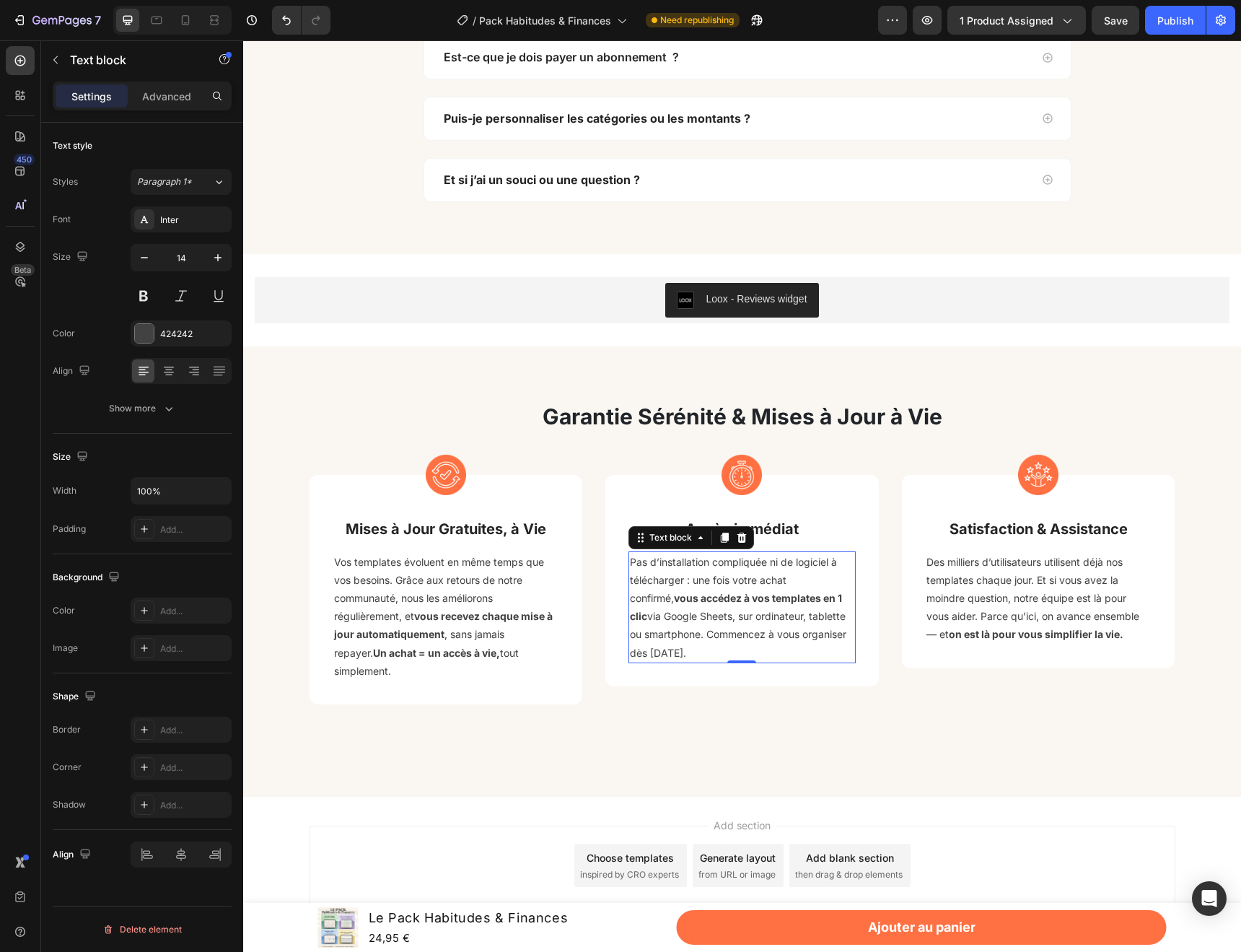
click at [724, 612] on p "Pas d’installation compliquée ni de logiciel à télécharger : une fois votre ach…" at bounding box center [742, 608] width 225 height 109
click at [692, 620] on p "Pas d’installation compliquée ni de logiciel à télécharger : une fois votre ach…" at bounding box center [742, 608] width 225 height 109
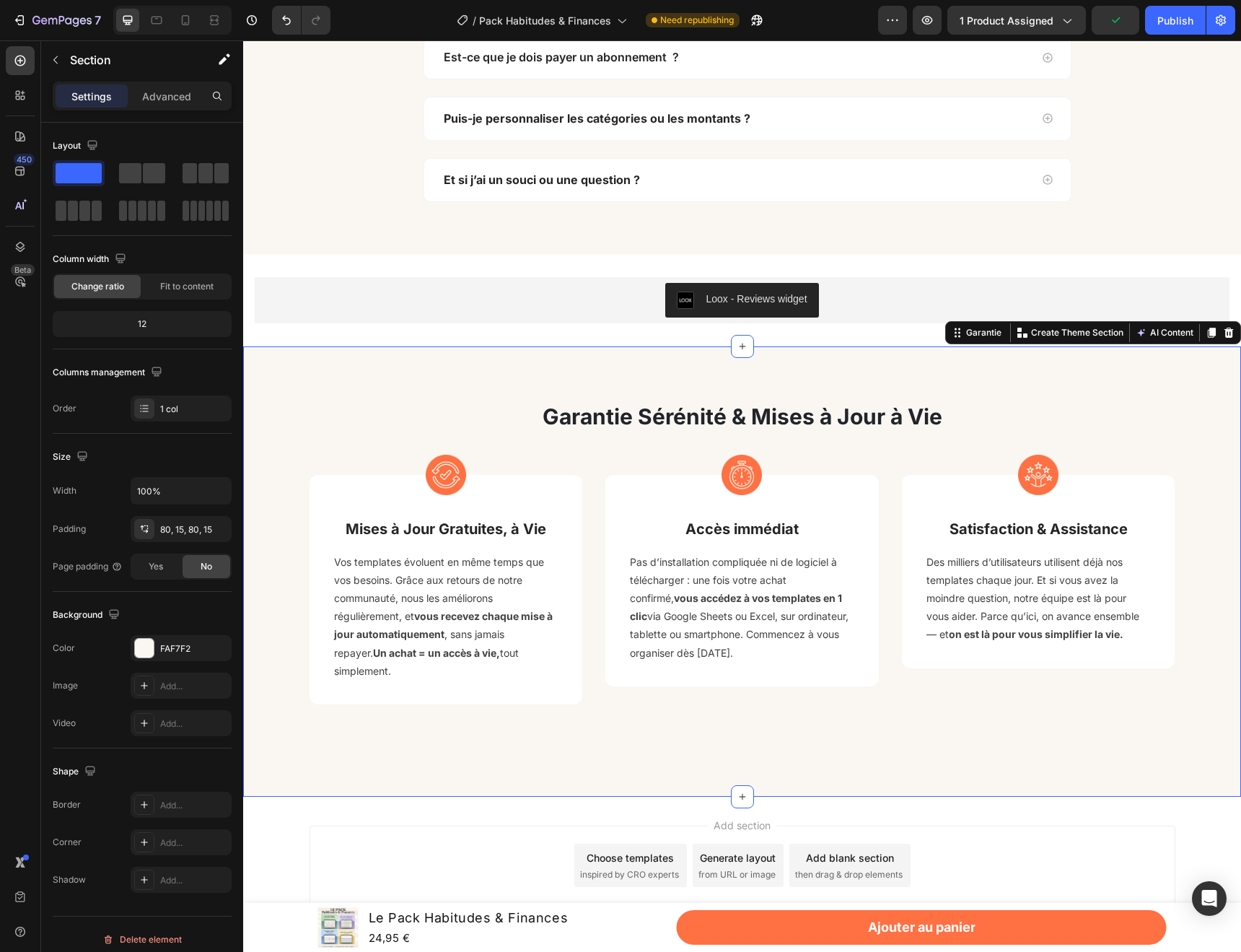
click at [796, 711] on div "Garantie Sérénité & Mises à Jour à Vie Heading Row Image Mises à Jour Gratuites…" at bounding box center [743, 571] width 977 height 335
click at [794, 642] on p "Pas d’installation compliquée ni de logiciel à télécharger : une fois votre ach…" at bounding box center [742, 608] width 225 height 109
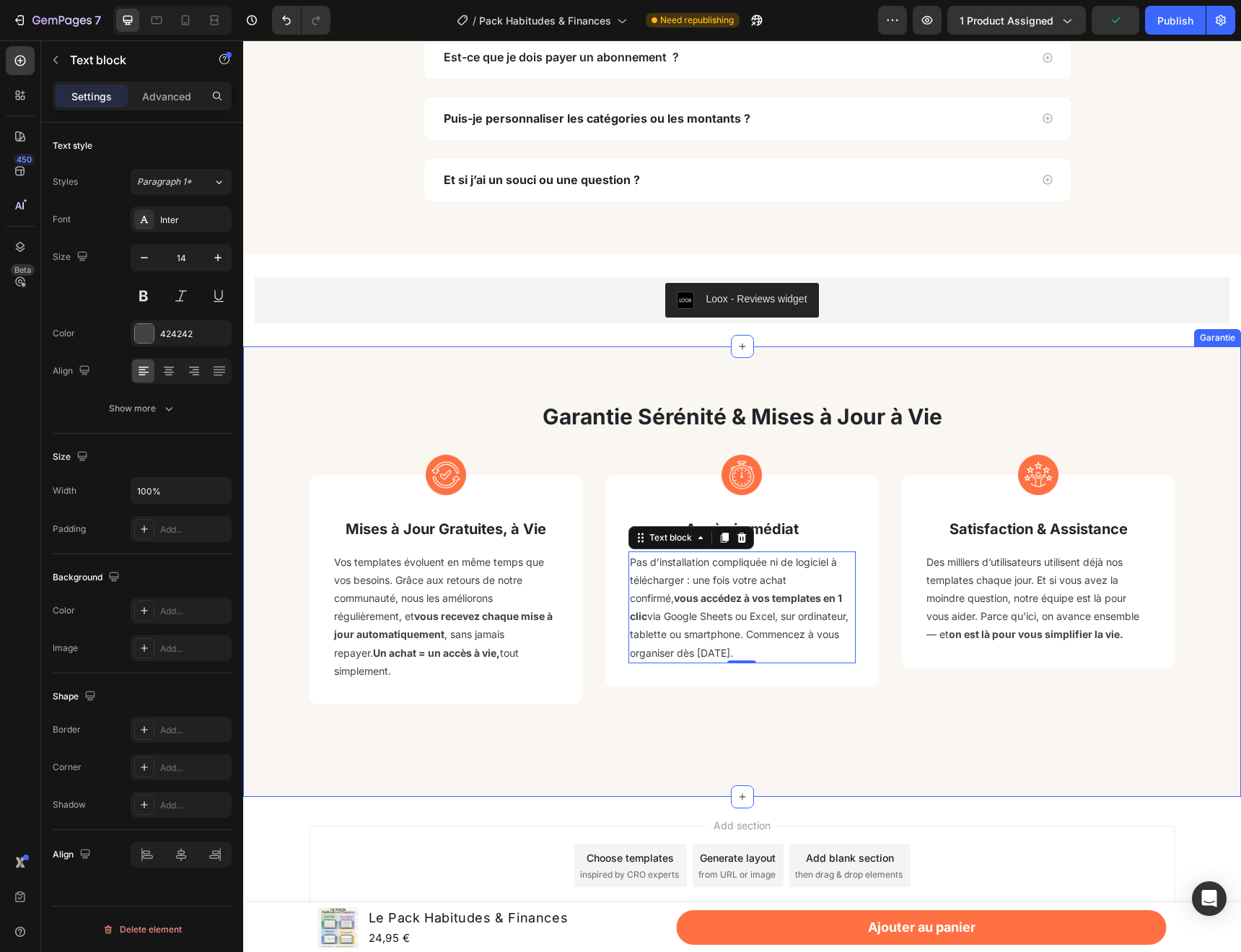
click at [822, 741] on div "Garantie Sérénité & Mises à Jour à Vie Heading Row Image Mises à Jour Gratuites…" at bounding box center [742, 572] width 998 height 451
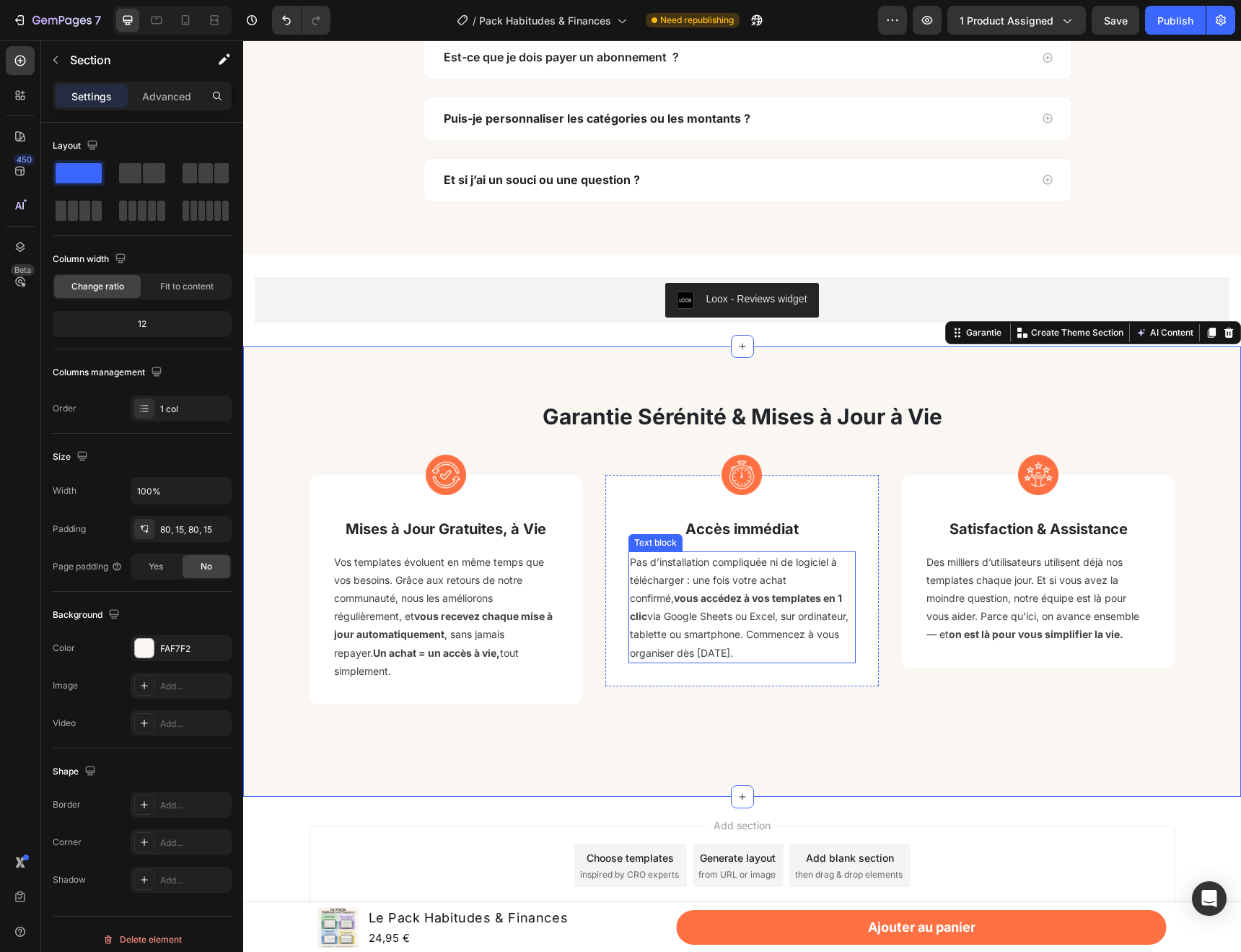
click at [769, 607] on p "Pas d’installation compliquée ni de logiciel à télécharger : une fois votre ach…" at bounding box center [742, 608] width 225 height 109
click at [909, 726] on div "Garantie Sérénité & Mises à Jour à Vie Heading Row Image Mises à Jour Gratuites…" at bounding box center [742, 572] width 998 height 451
click at [977, 607] on p "Des milliers d’utilisateurs utilisent déjà nos templates chaque jour. Et si vou…" at bounding box center [1038, 598] width 225 height 91
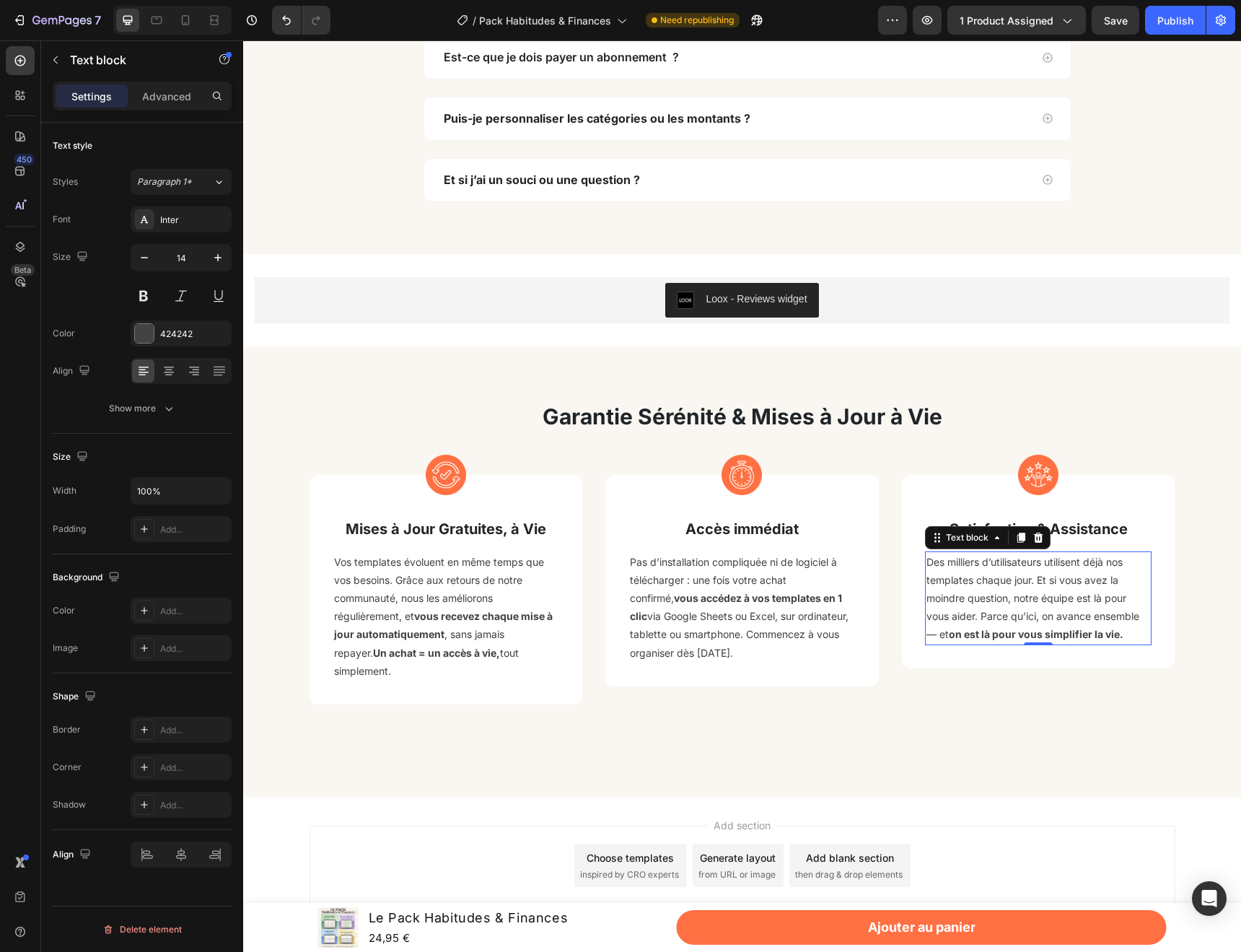
click at [977, 607] on p "Des milliers d’utilisateurs utilisent déjà nos templates chaque jour. Et si vou…" at bounding box center [1038, 598] width 225 height 91
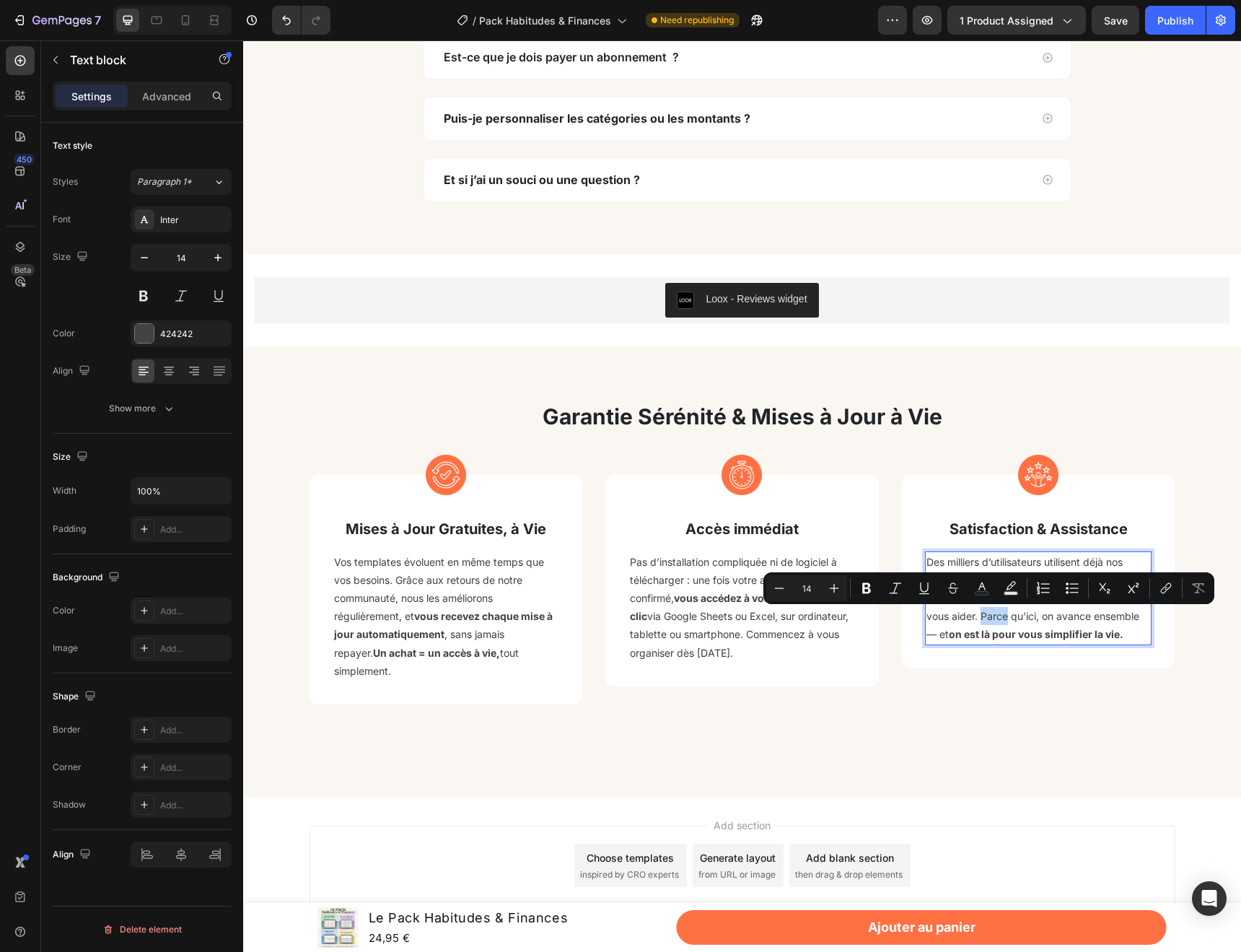
click at [938, 636] on p "Des milliers d’utilisateurs utilisent déjà nos templates chaque jour. Et si vou…" at bounding box center [1038, 598] width 225 height 91
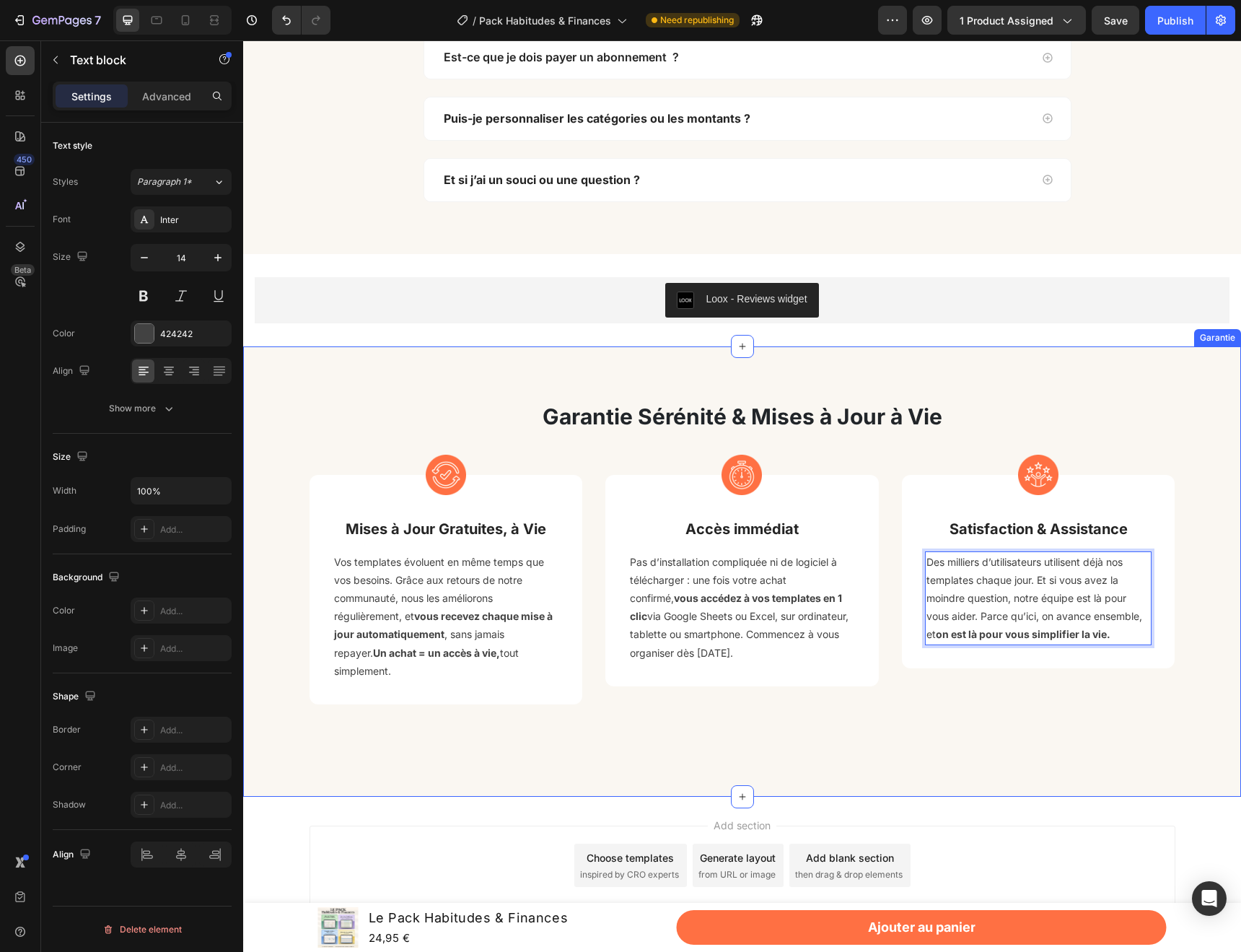
click at [1023, 726] on div "Garantie Sérénité & Mises à Jour à Vie Heading Row Image Mises à Jour Gratuites…" at bounding box center [742, 572] width 998 height 451
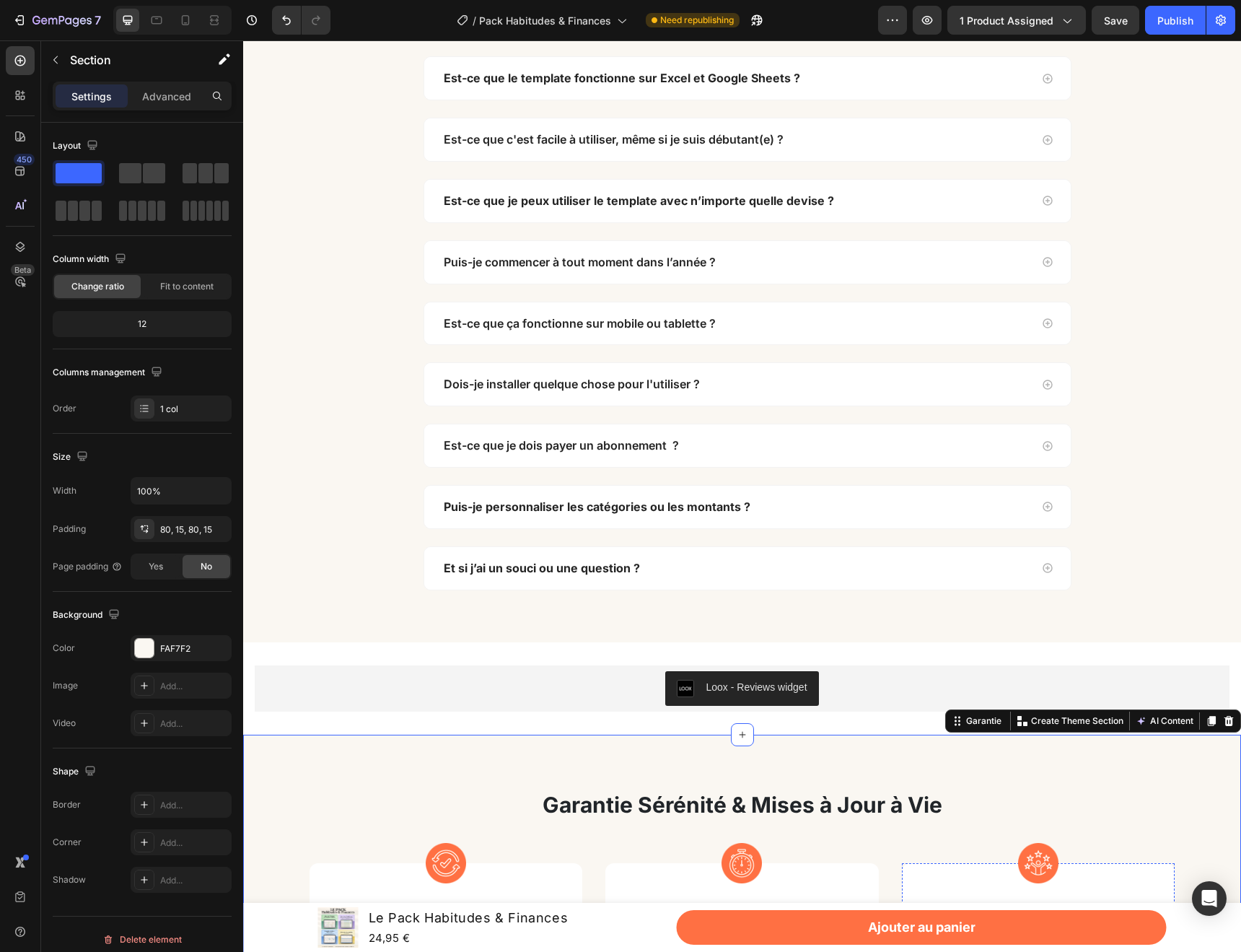
scroll to position [4941, 0]
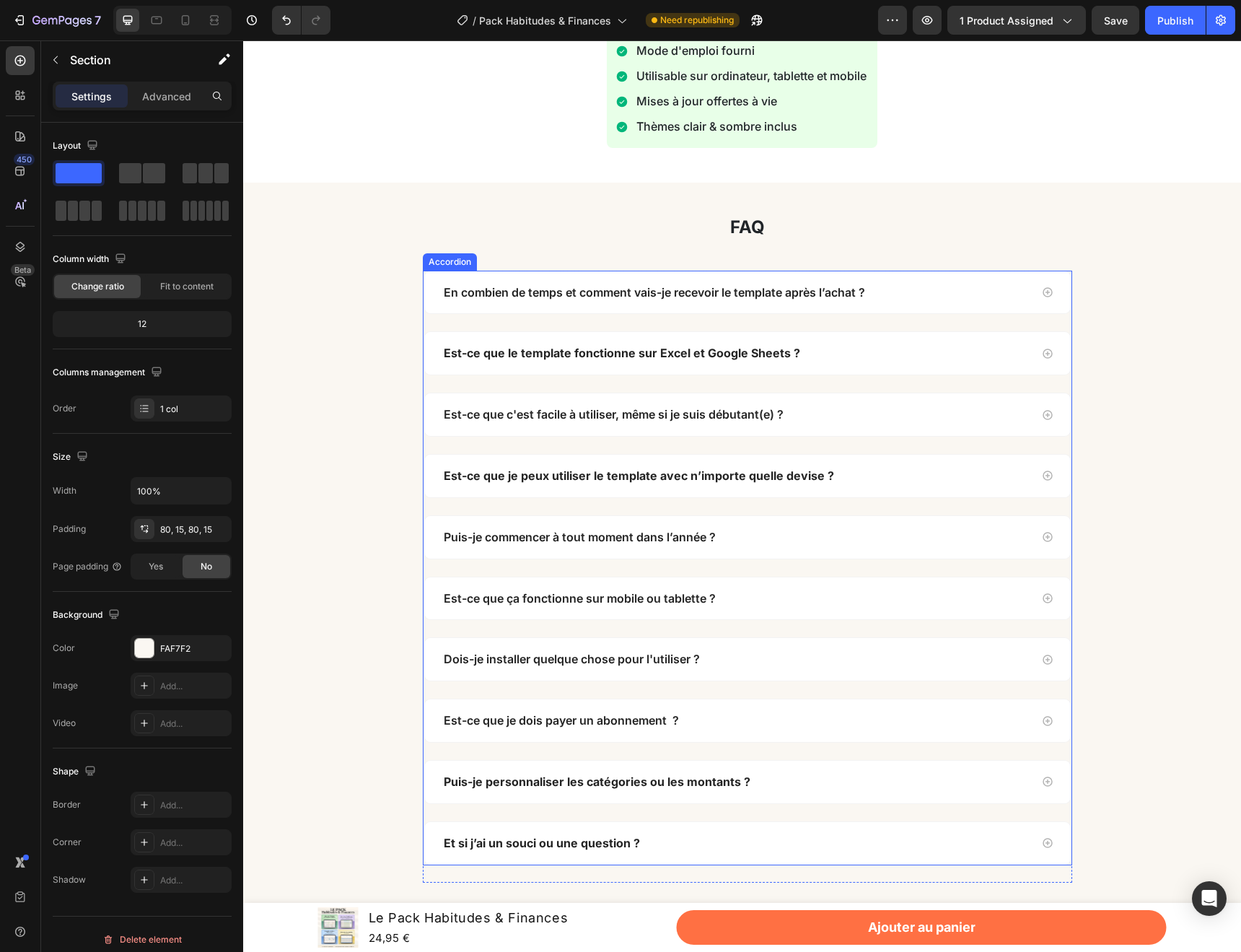
click at [794, 301] on div "En combien de temps et comment vais-je recevoir le template après l’achat ?" at bounding box center [655, 292] width 426 height 20
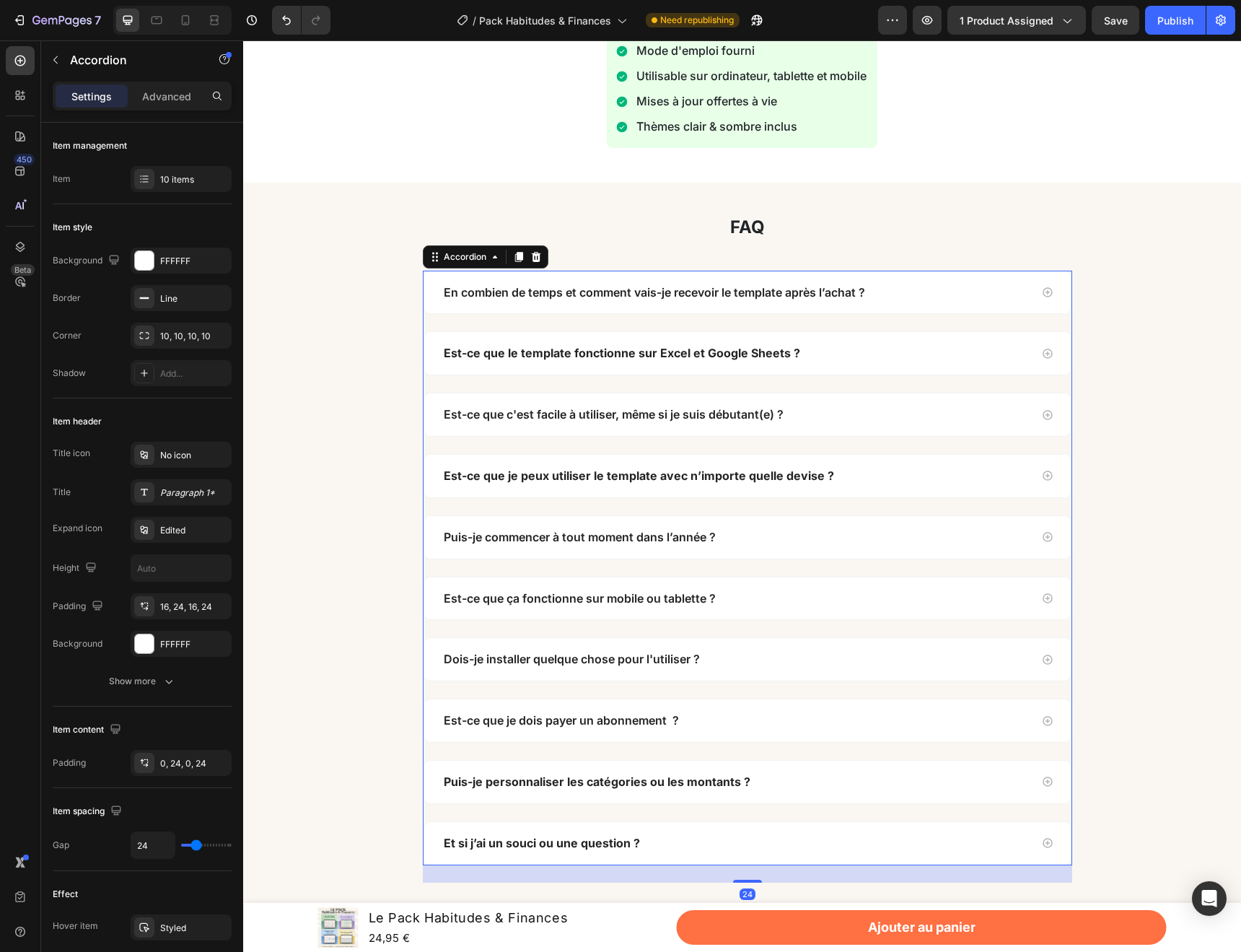
click at [910, 293] on div "En combien de temps et comment vais-je recevoir le template après l’achat ?" at bounding box center [736, 292] width 589 height 20
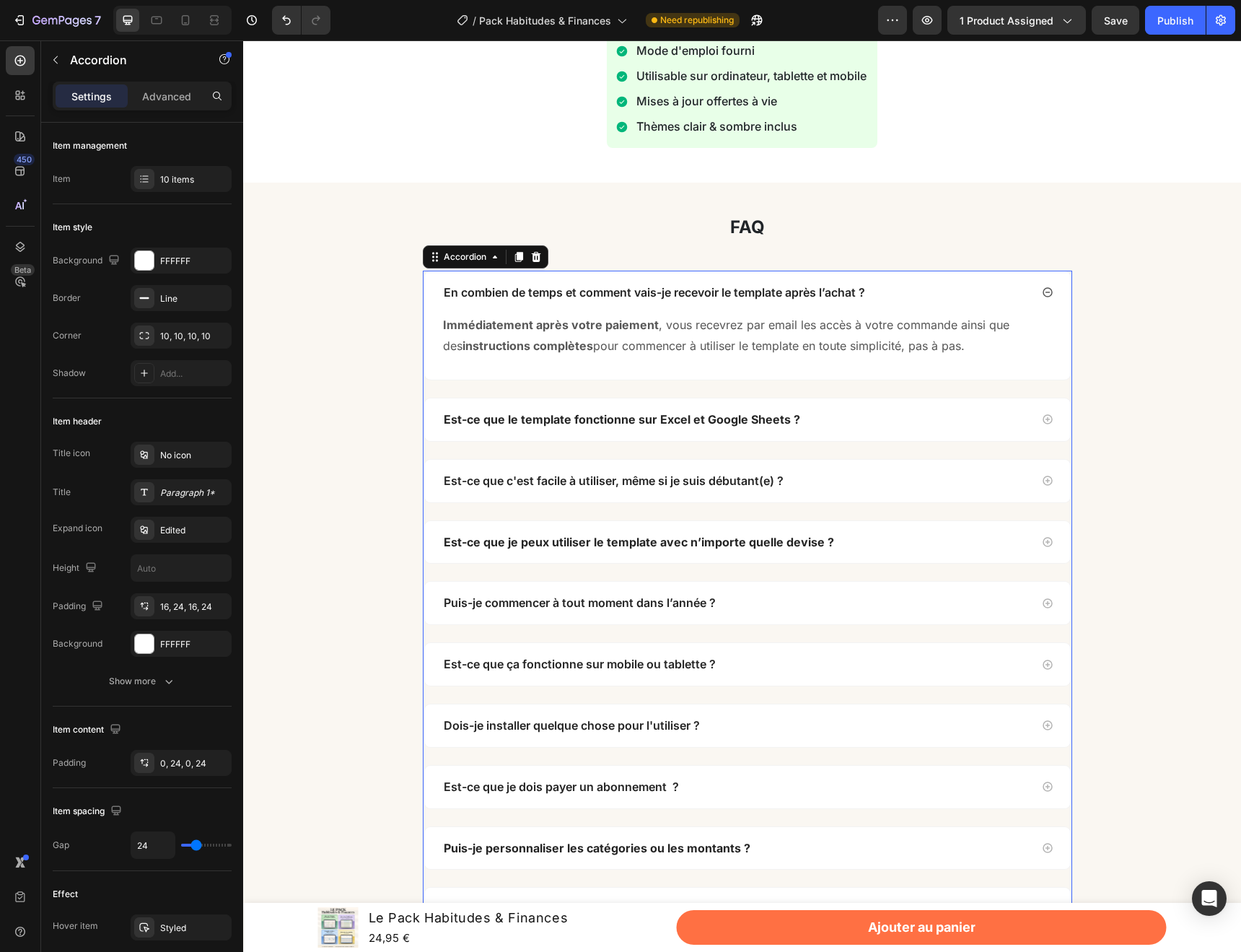
click at [764, 297] on p "En combien de temps et comment vais-je recevoir le template après l’achat ?" at bounding box center [655, 292] width 421 height 15
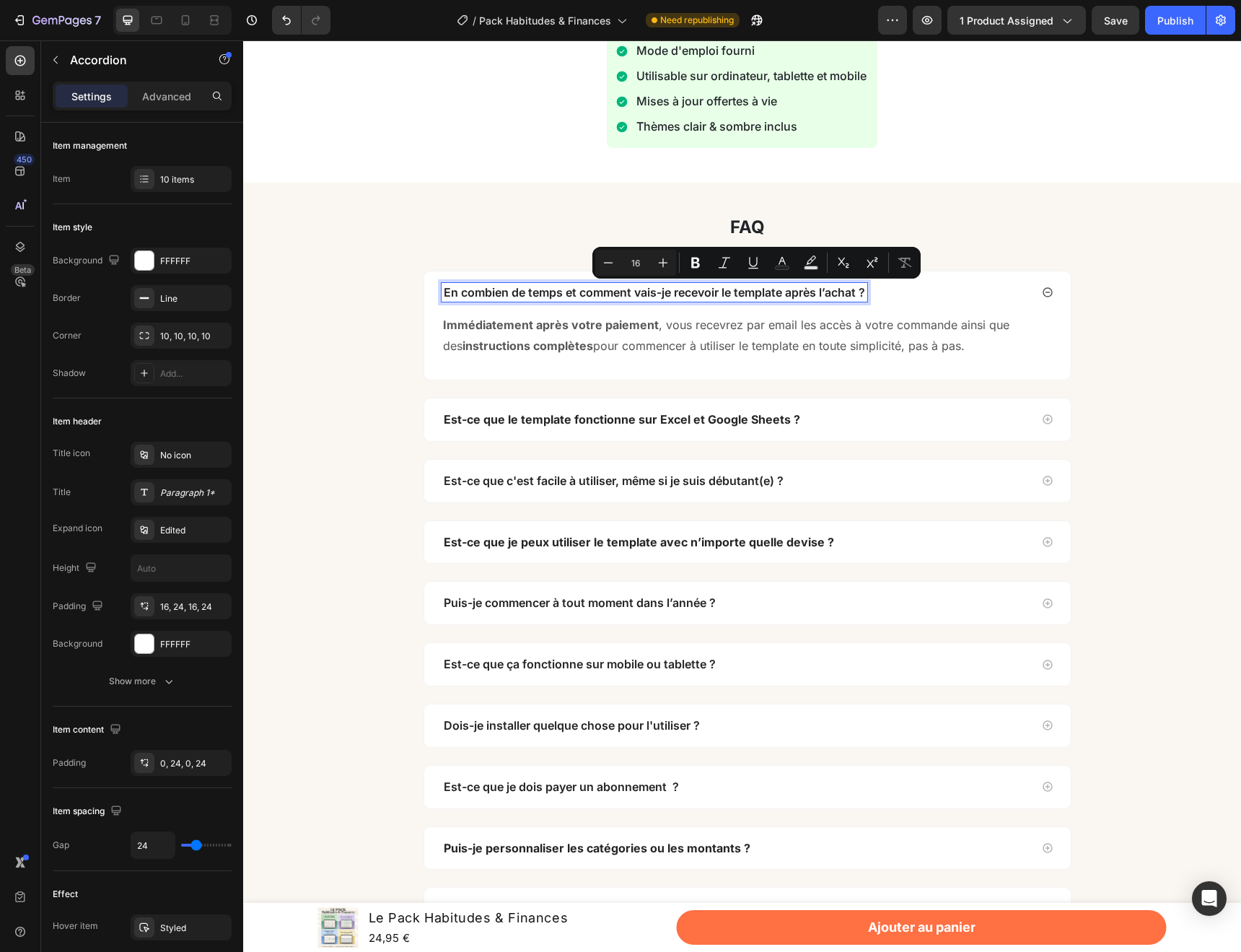
click at [726, 291] on p "En combien de temps et comment vais-je recevoir le template après l’achat ?" at bounding box center [655, 292] width 421 height 15
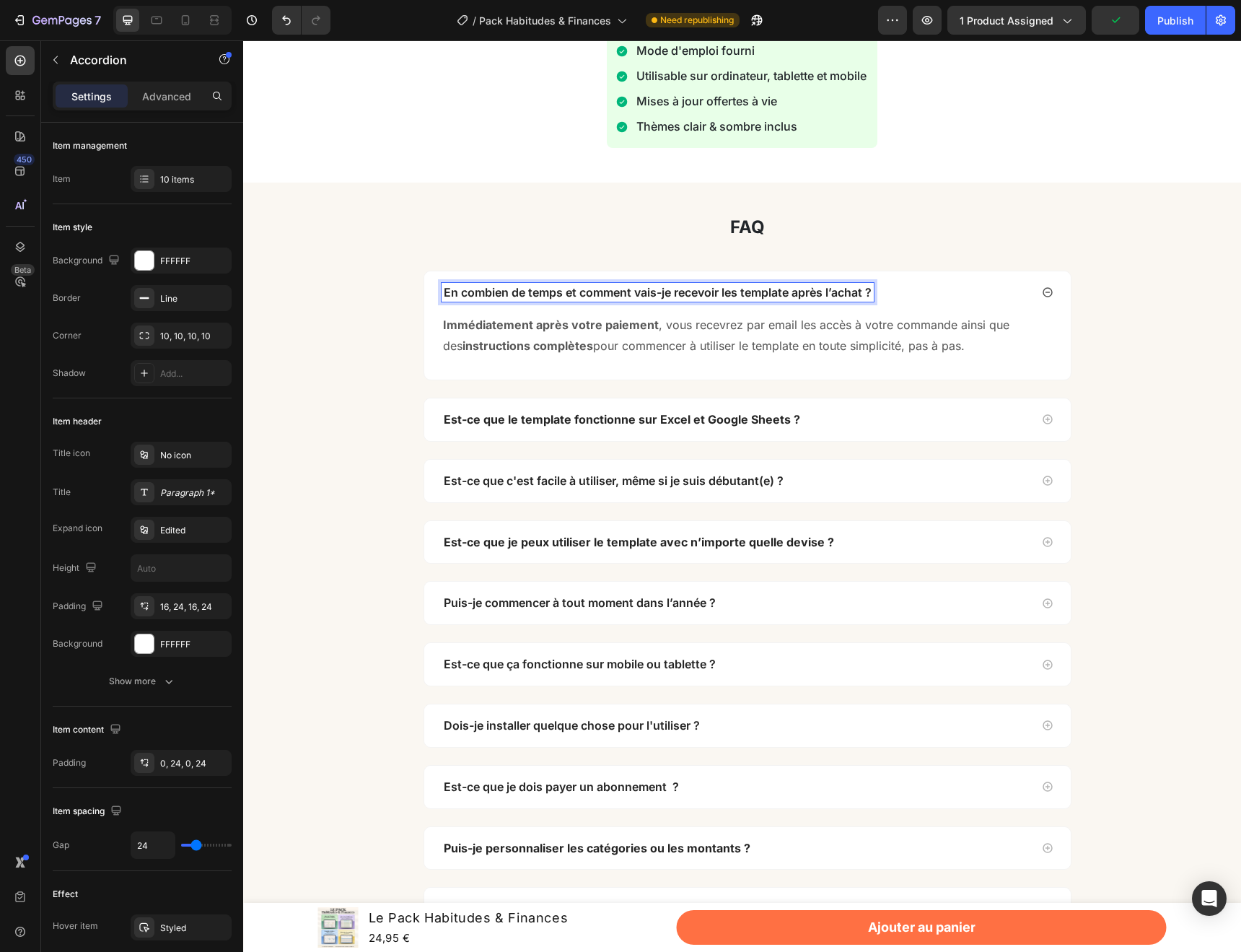
click at [785, 293] on p "En combien de temps et comment vais-je recevoir les template après l’achat ?" at bounding box center [658, 292] width 428 height 15
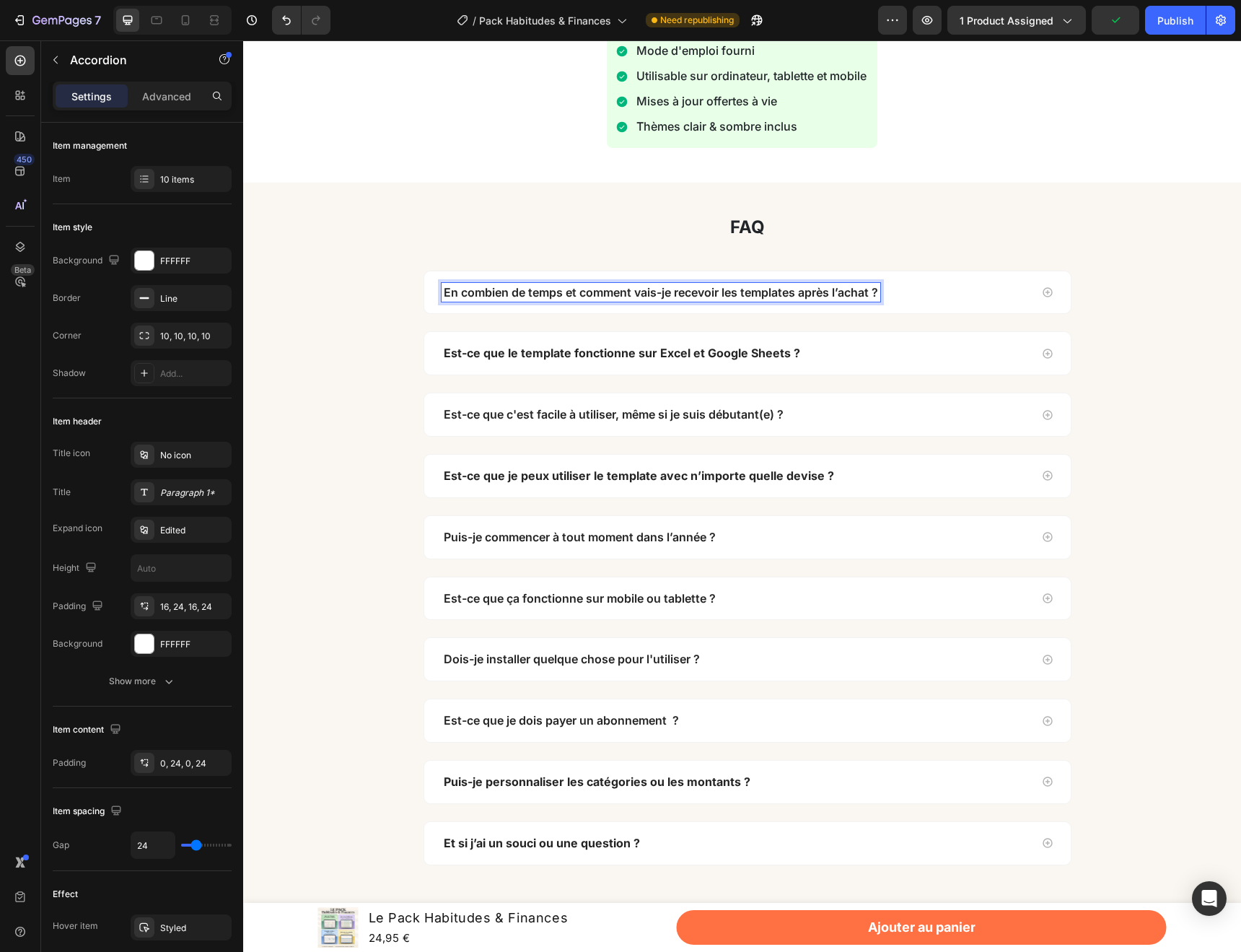
click at [930, 292] on div "En combien de temps et comment vais-je recevoir les templates après l’achat ?" at bounding box center [736, 292] width 589 height 20
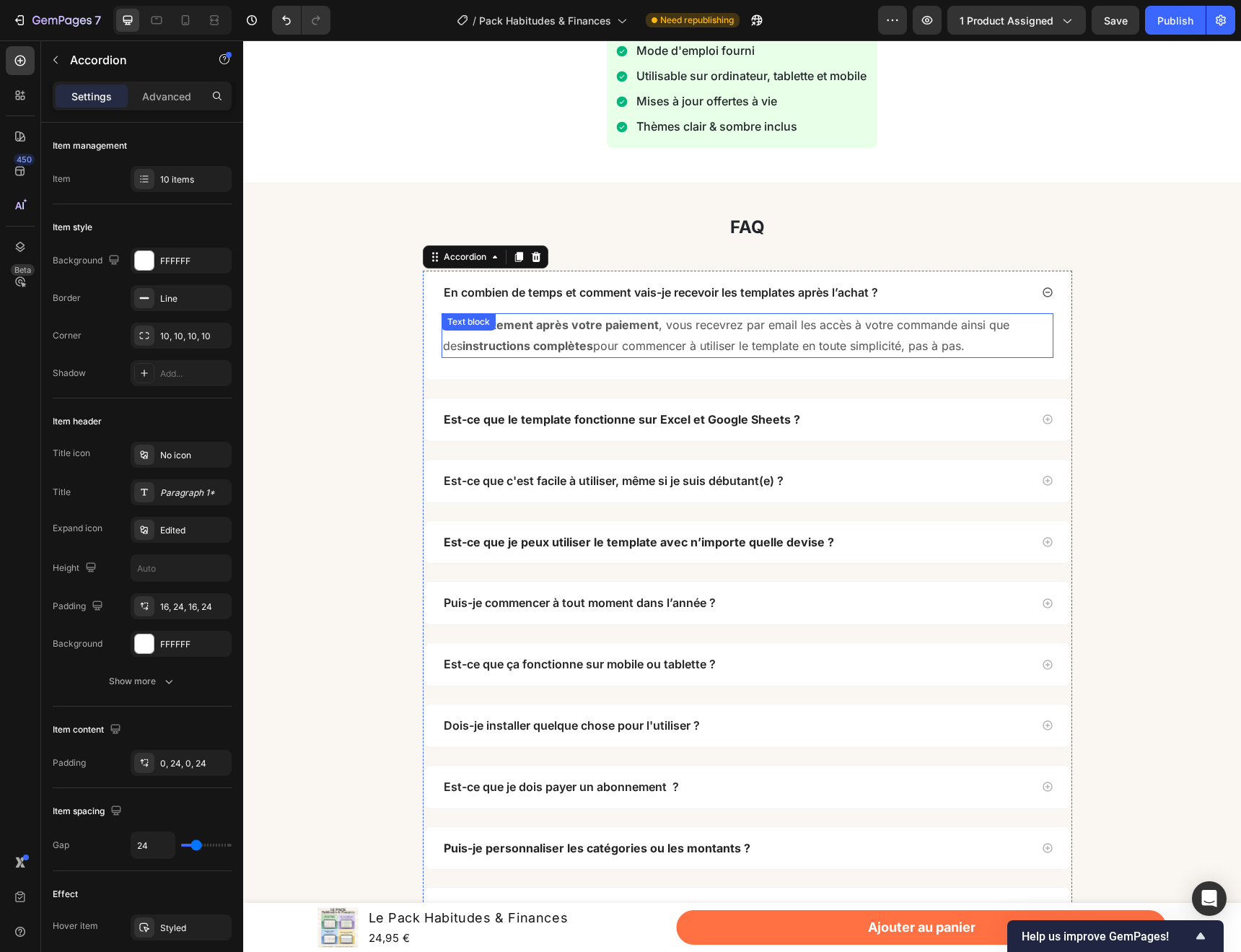
click at [751, 355] on p "Immédiatement après votre paiement , vous recevrez par email les accès à votre …" at bounding box center [748, 336] width 609 height 42
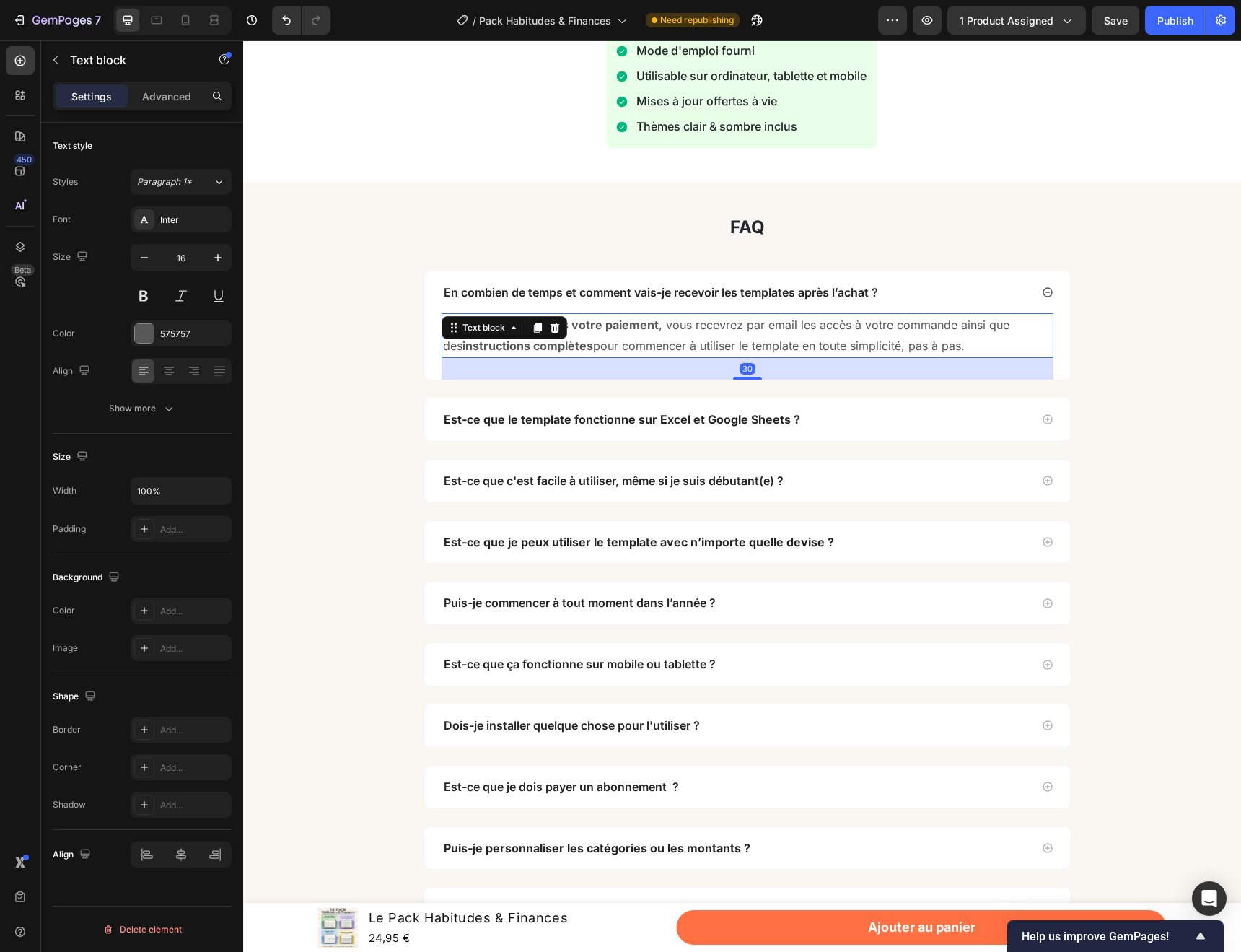
click at [748, 344] on p "Immédiatement après votre paiement , vous recevrez par email les accès à votre …" at bounding box center [748, 336] width 609 height 42
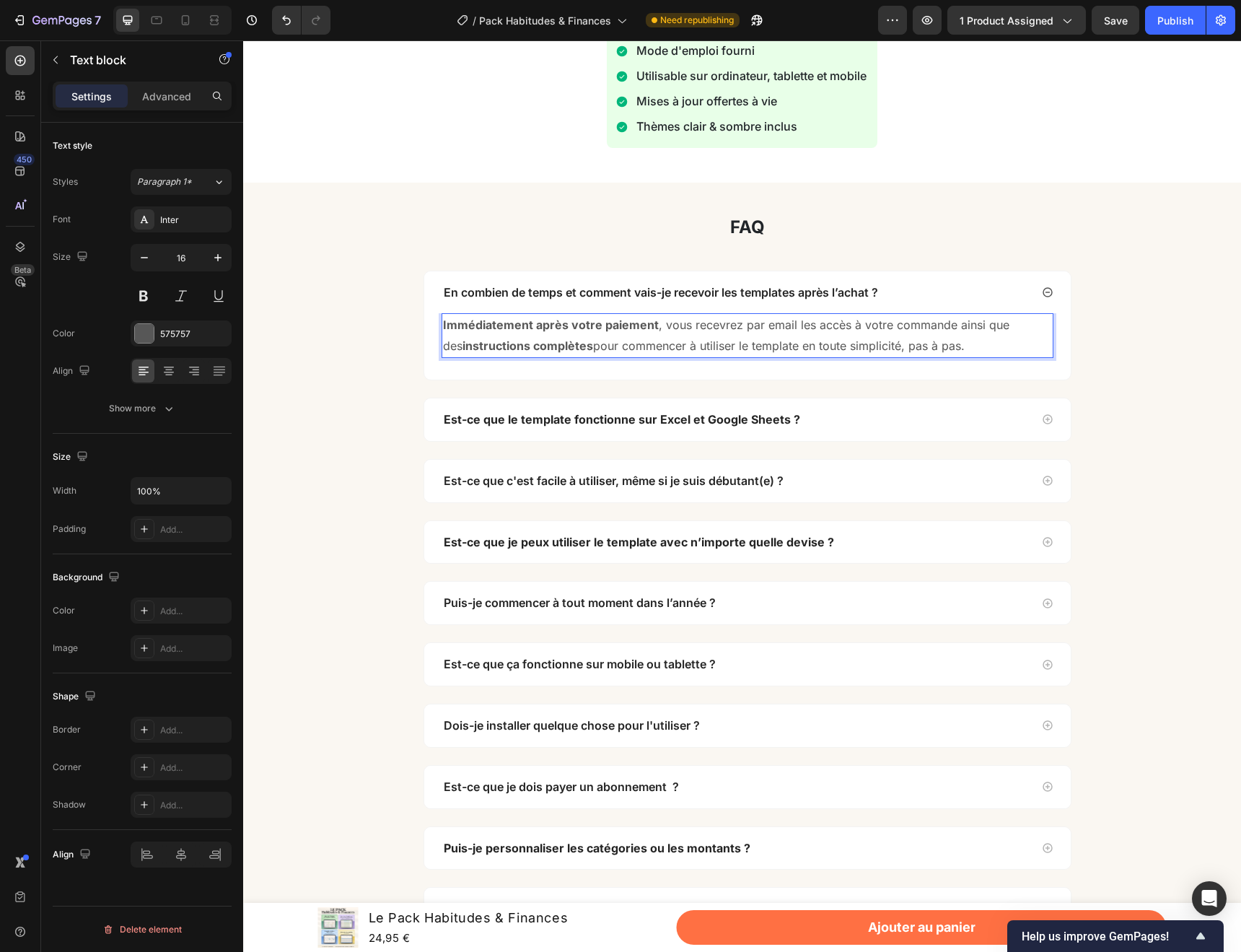
click at [726, 348] on p "Immédiatement après votre paiement , vous recevrez par email les accès à votre …" at bounding box center [748, 336] width 609 height 42
click at [783, 349] on p "Immédiatement après votre paiement , vous recevrez par email les accès à votre …" at bounding box center [748, 336] width 609 height 42
click at [856, 419] on div "Est-ce que le template fonctionne sur Excel et Google Sheets ?" at bounding box center [736, 419] width 589 height 20
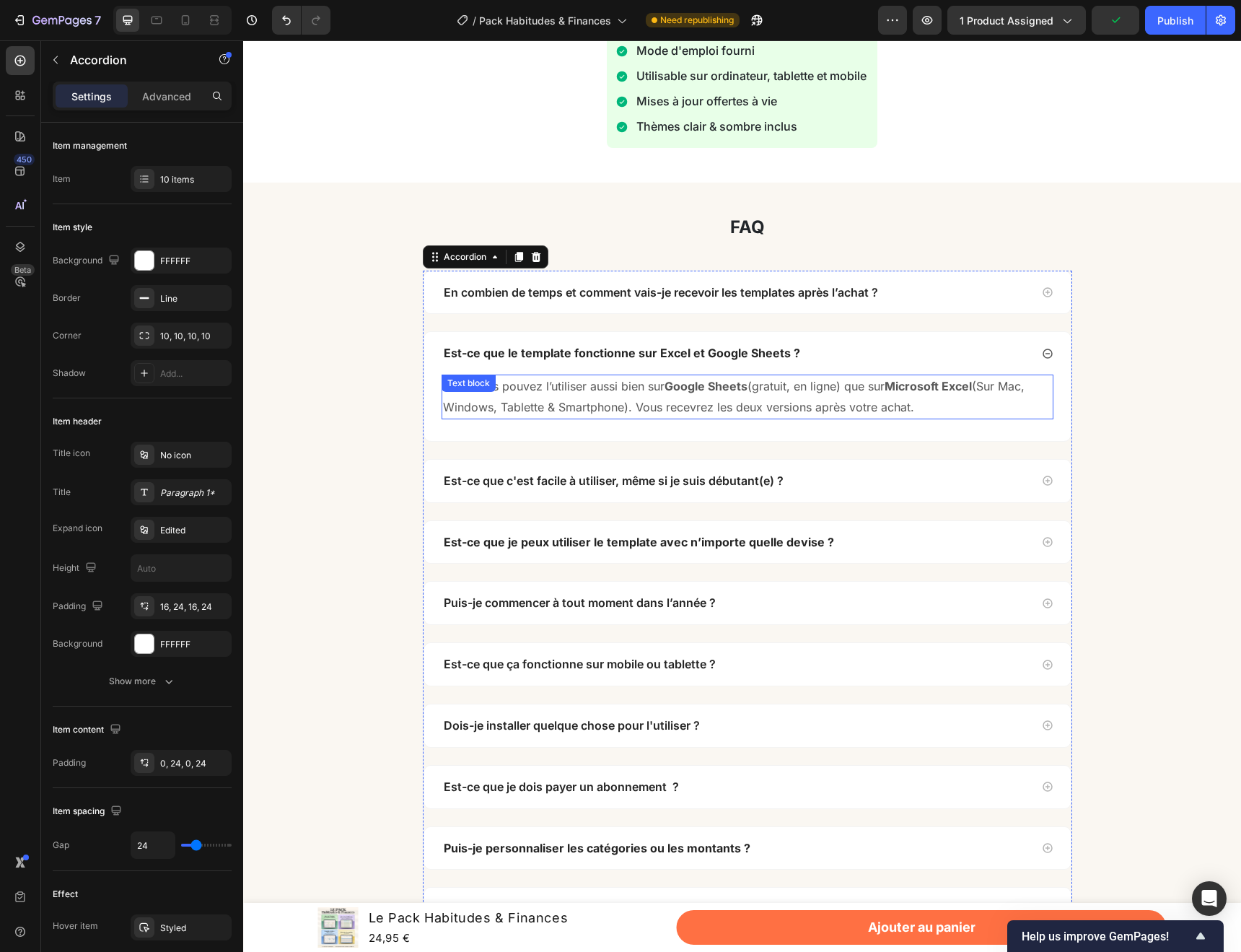
click at [546, 386] on p "Oui ! Vous pouvez l’utiliser aussi bien sur Google Sheets (gratuit, en ligne) q…" at bounding box center [748, 397] width 609 height 42
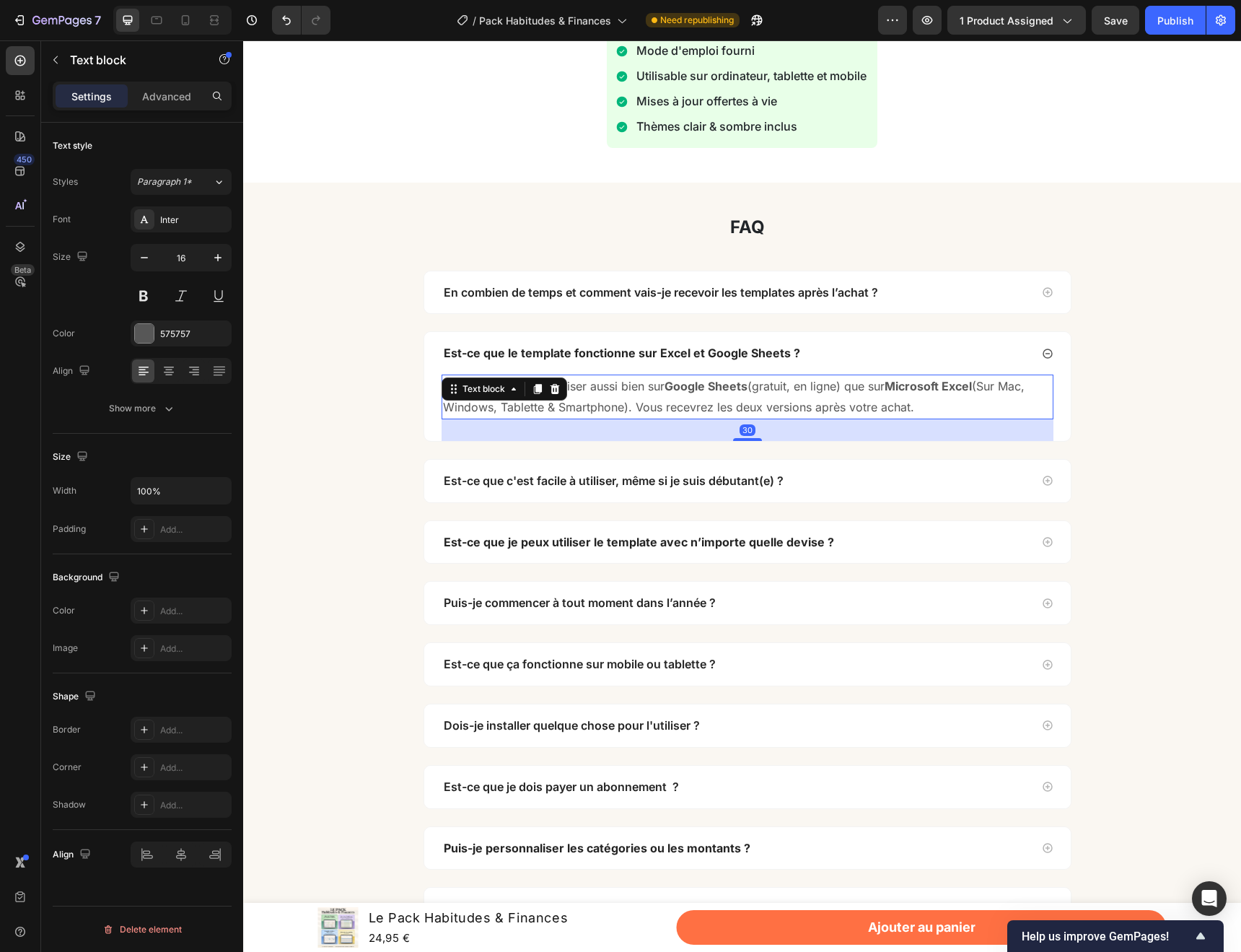
click at [587, 390] on p "Oui ! Vous pouvez l’utiliser aussi bien sur Google Sheets (gratuit, en ligne) q…" at bounding box center [748, 397] width 609 height 42
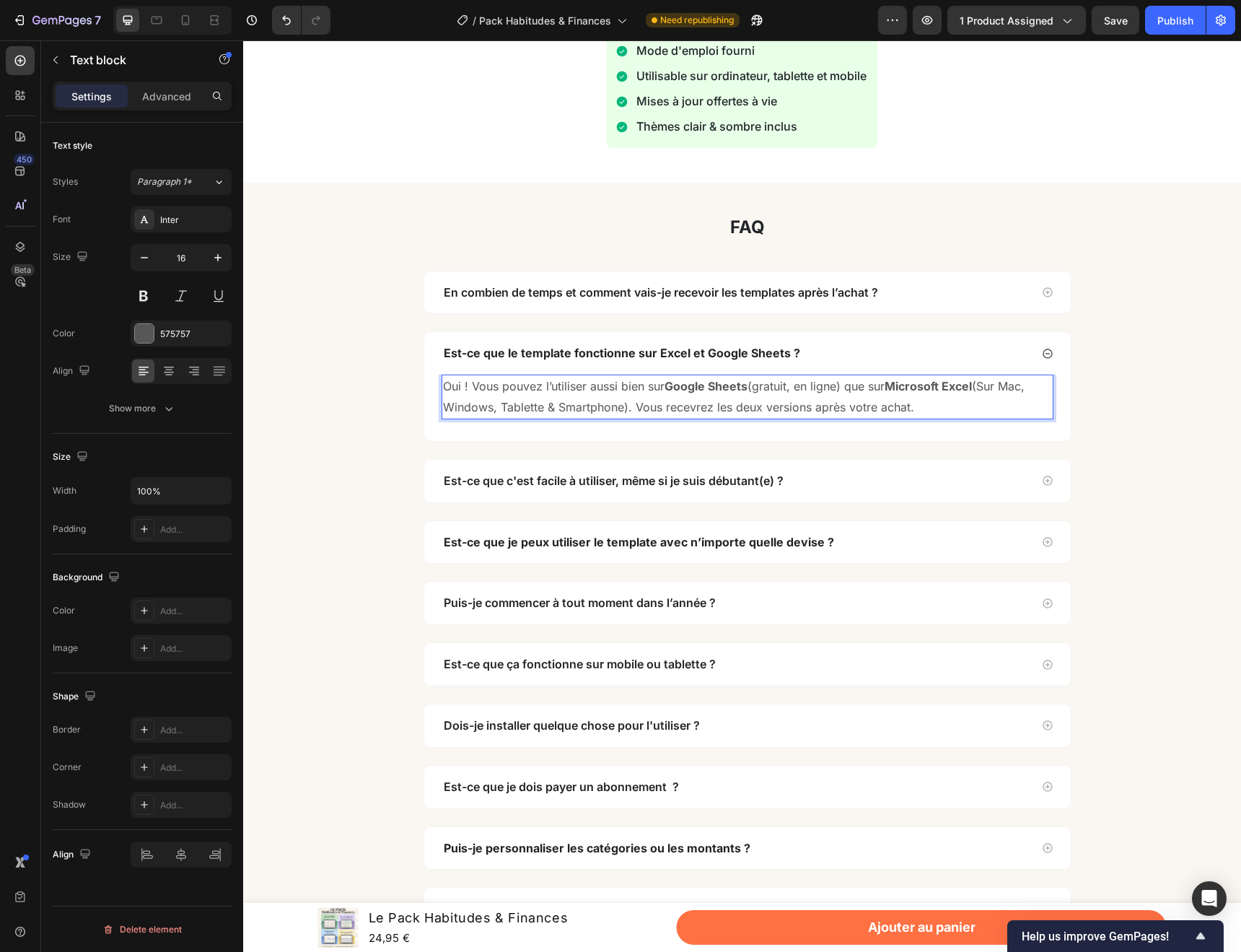
click at [544, 385] on p "Oui ! Vous pouvez l’utiliser aussi bien sur Google Sheets (gratuit, en ligne) q…" at bounding box center [748, 397] width 609 height 42
click at [862, 475] on div "Est-ce que c'est facile à utiliser, même si je suis débutant(e) ?" at bounding box center [736, 480] width 589 height 20
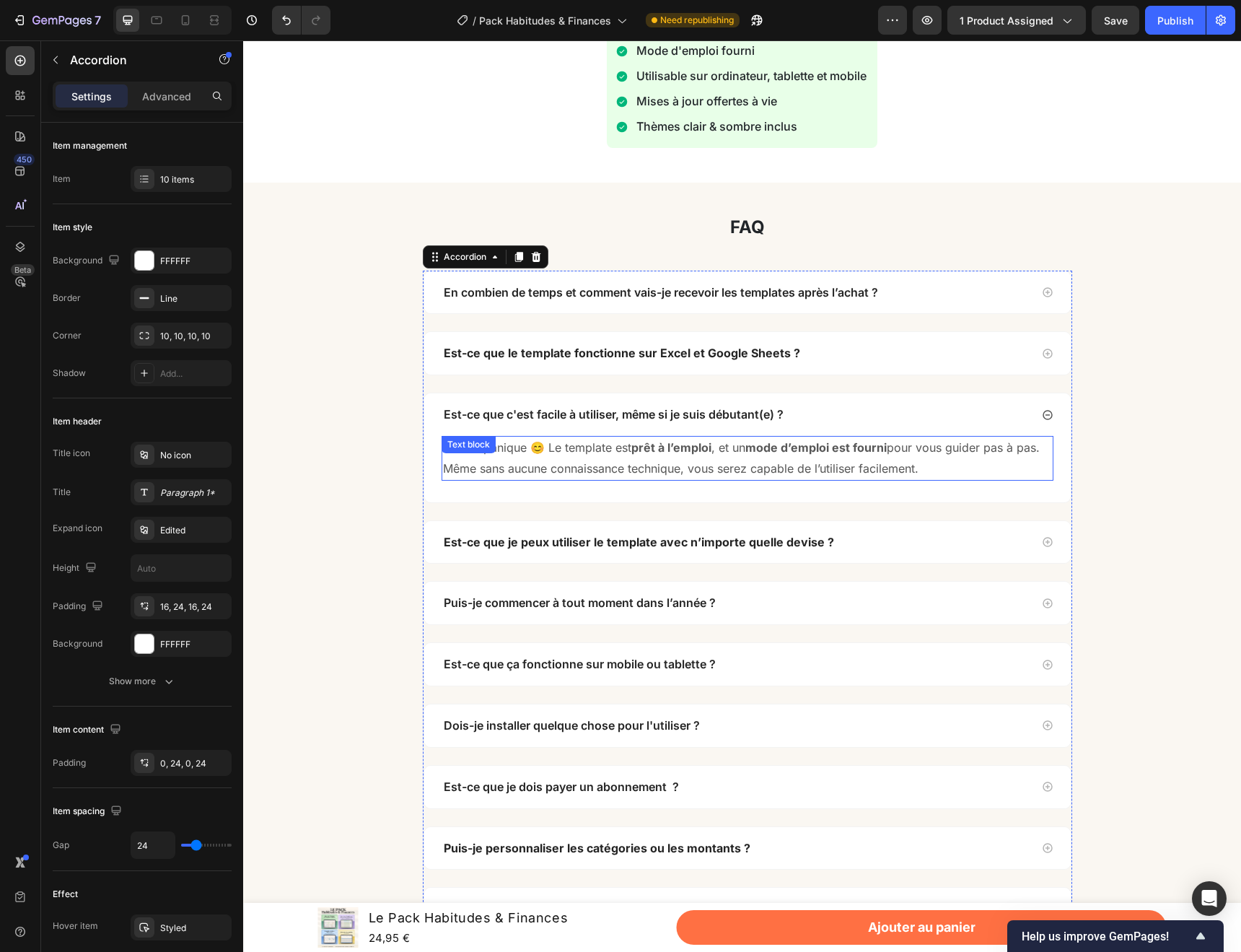
click at [556, 444] on p "Pas de panique 😊 Le template est prêt à l’emploi , et un mode d’emploi est four…" at bounding box center [748, 448] width 609 height 21
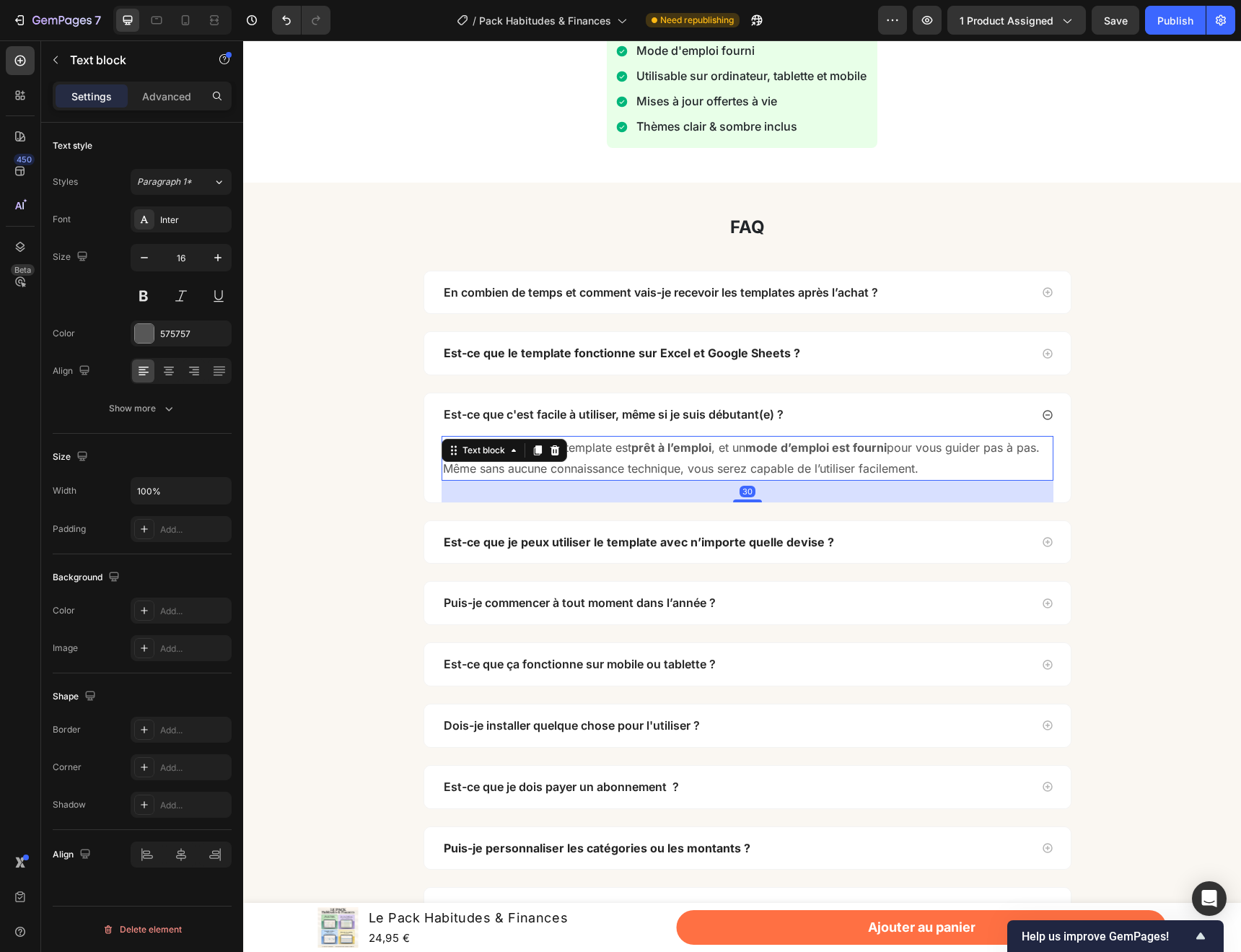
click at [585, 453] on p "Pas de panique 😊 Le template est prêt à l’emploi , et un mode d’emploi est four…" at bounding box center [748, 448] width 609 height 21
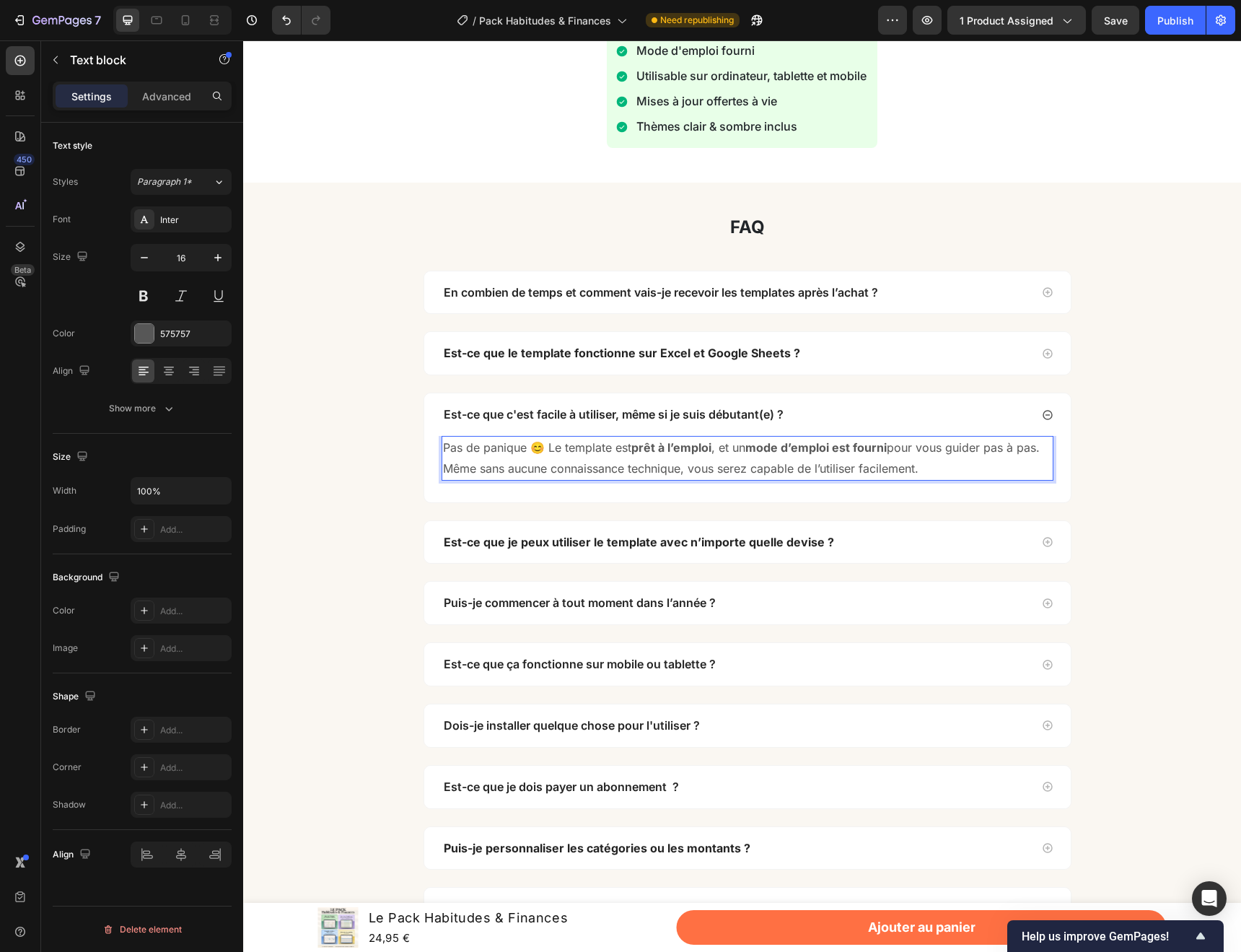
click at [554, 447] on p "Pas de panique 😊 Le template est prêt à l’emploi , et un mode d’emploi est four…" at bounding box center [748, 448] width 609 height 21
click at [631, 448] on p "Pas de panique 😊 Les template est prêt à l’emploi , et un mode d’emploi est fou…" at bounding box center [748, 448] width 609 height 21
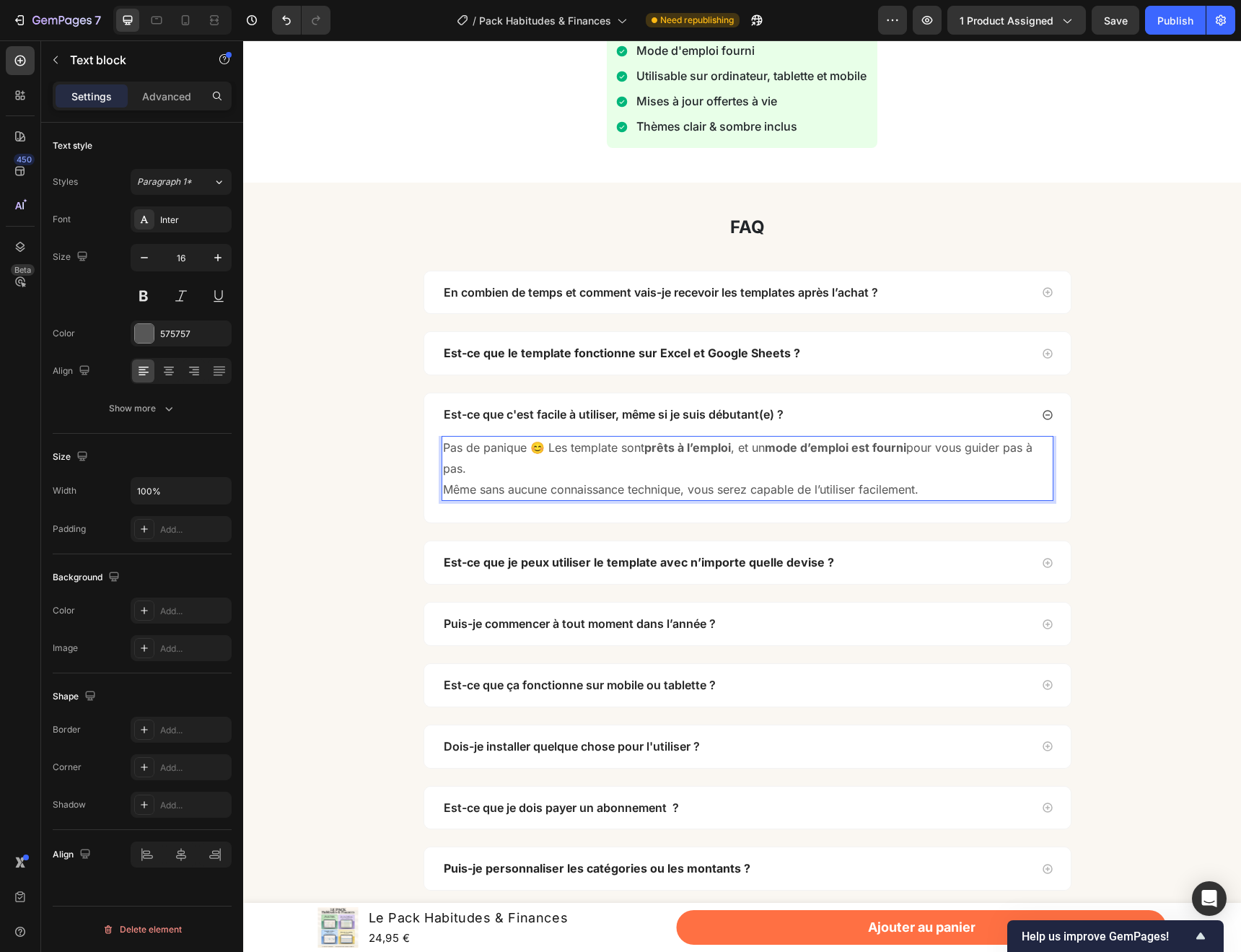
click at [468, 493] on p "Même sans aucune connaissance technique, vous serez capable de l’utiliser facil…" at bounding box center [748, 489] width 609 height 21
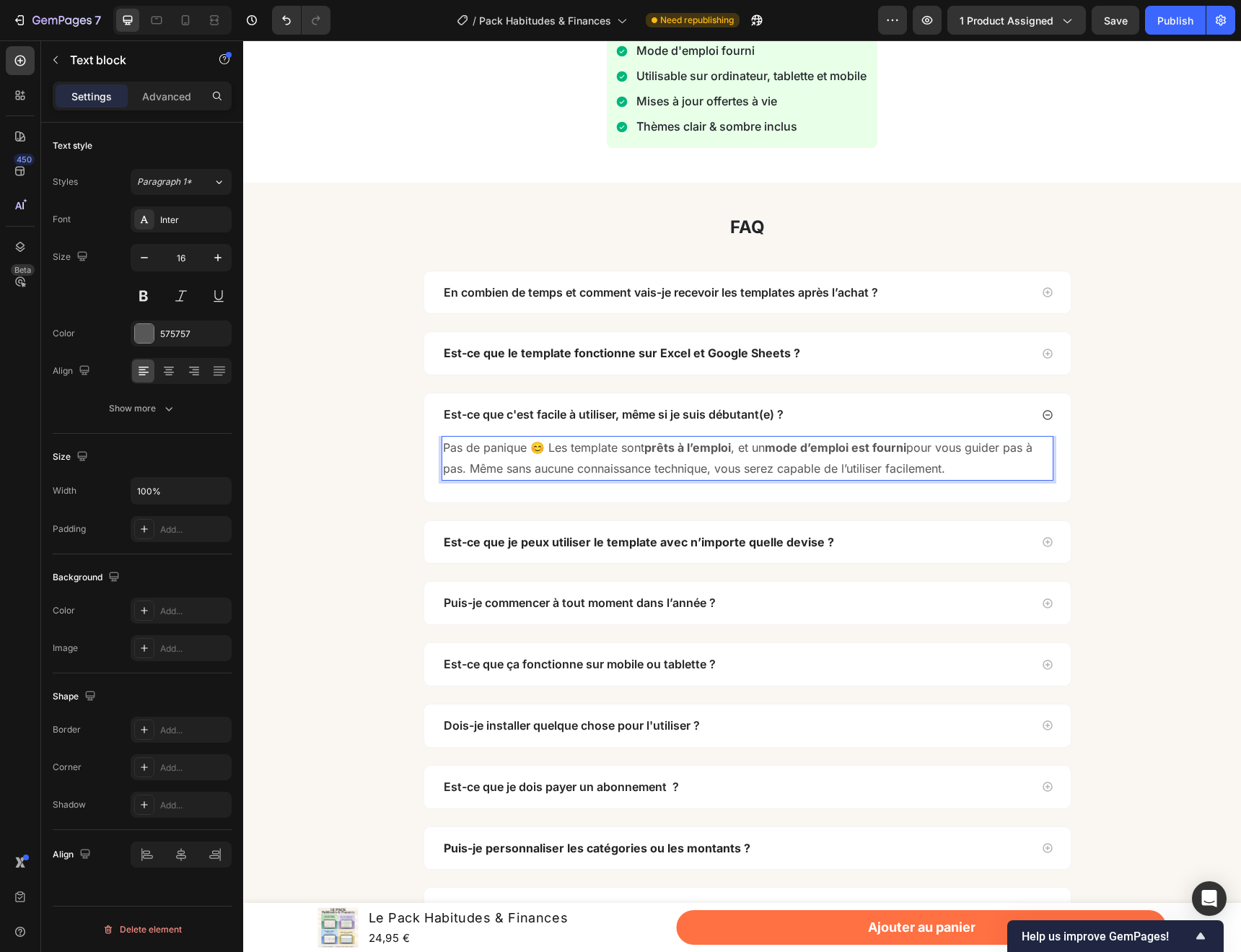
click at [843, 469] on p "Pas de panique 😊 Les template sont prêts à l’emploi , et un mode d’emploi est f…" at bounding box center [748, 459] width 609 height 42
click at [969, 538] on div "Est-ce que je peux utiliser le template avec n’importe quelle devise ?" at bounding box center [736, 542] width 589 height 20
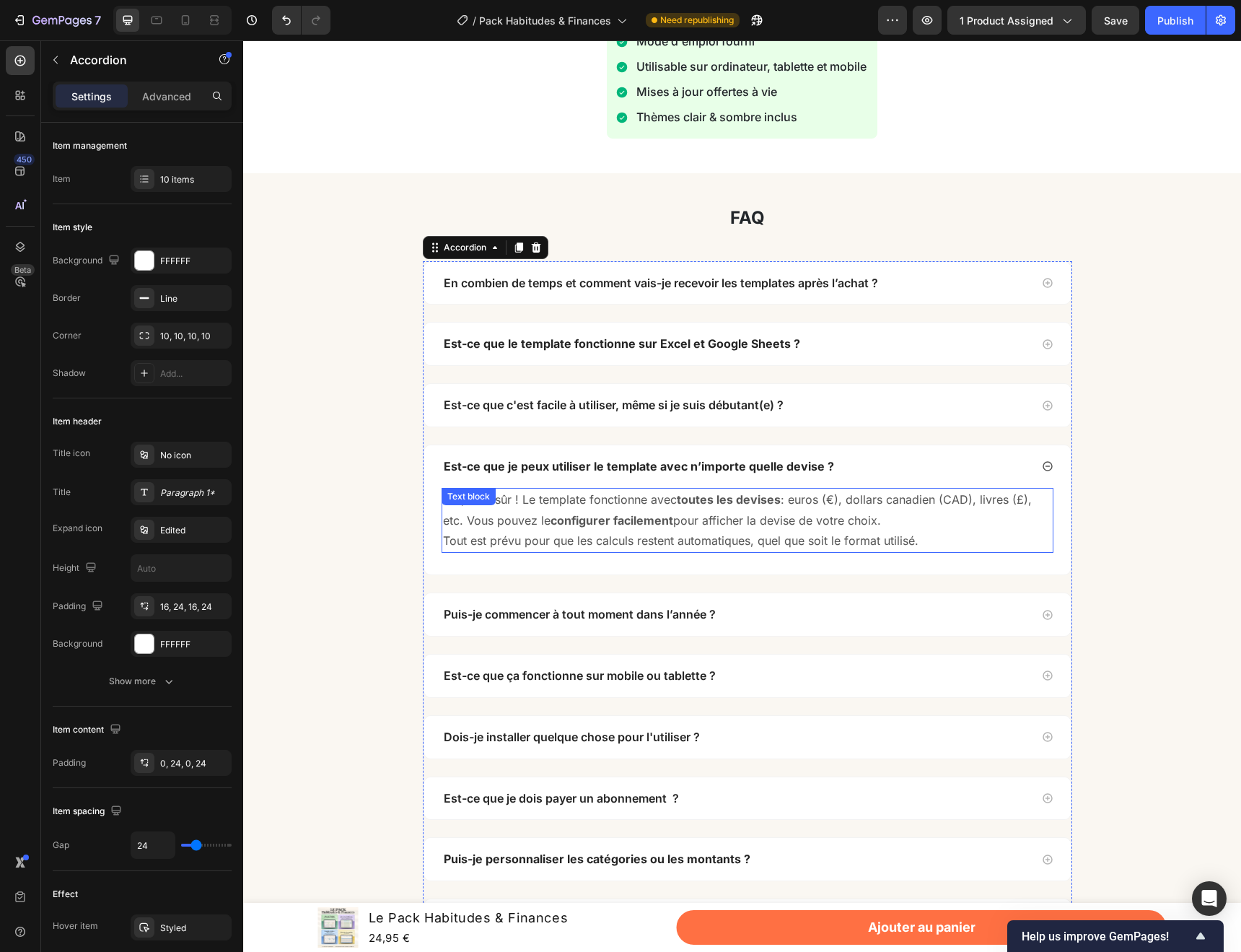
scroll to position [4953, 0]
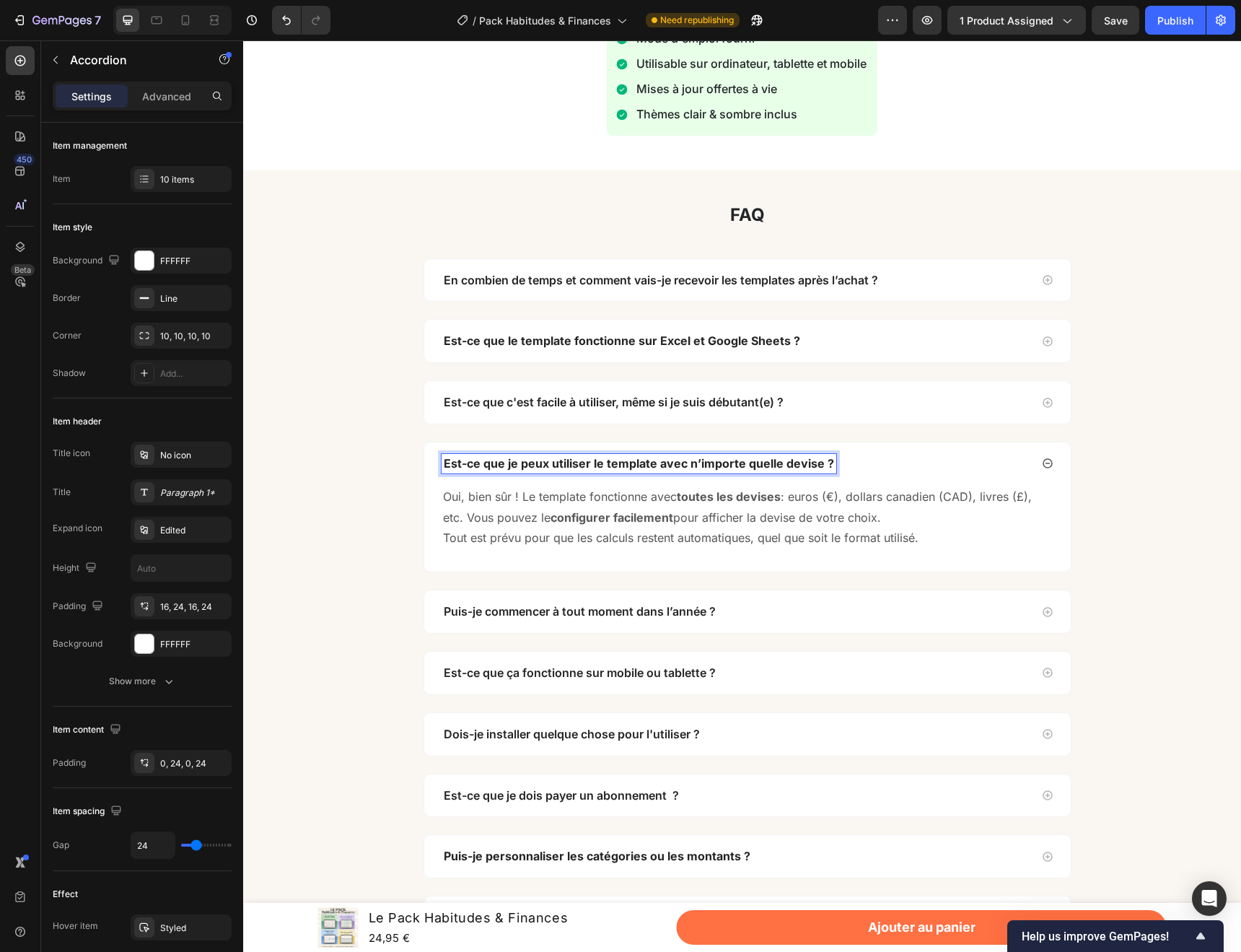
click at [596, 461] on strong "Est-ce que je peux utiliser le template avec n’importe quelle devise ?" at bounding box center [639, 464] width 390 height 15
click at [1071, 483] on div "faq Heading Row En combien de temps et comment vais-je recevoir les templates a…" at bounding box center [748, 581] width 987 height 752
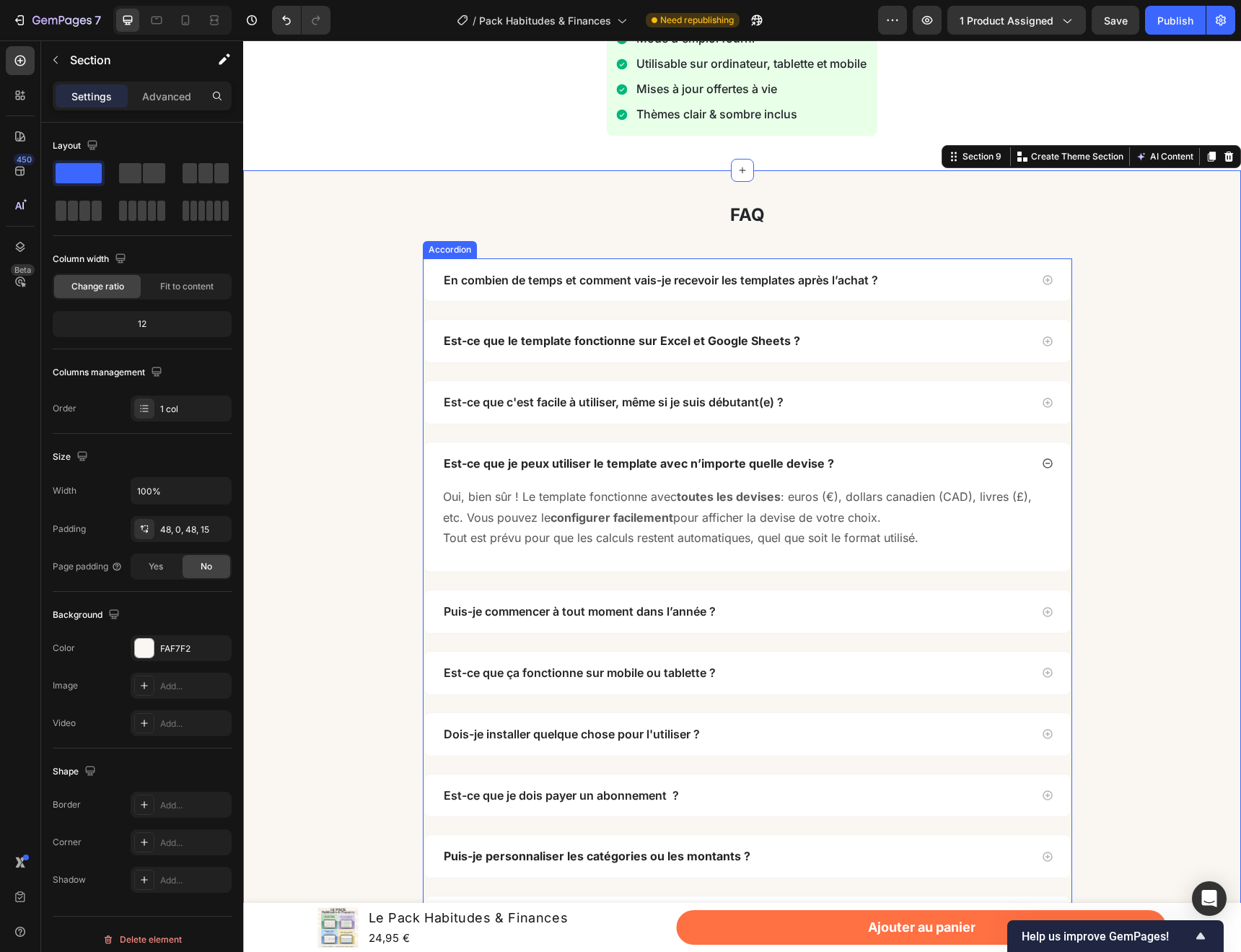
click at [671, 462] on strong "Est-ce que je peux utiliser le template avec n’importe quelle devise ?" at bounding box center [639, 464] width 390 height 15
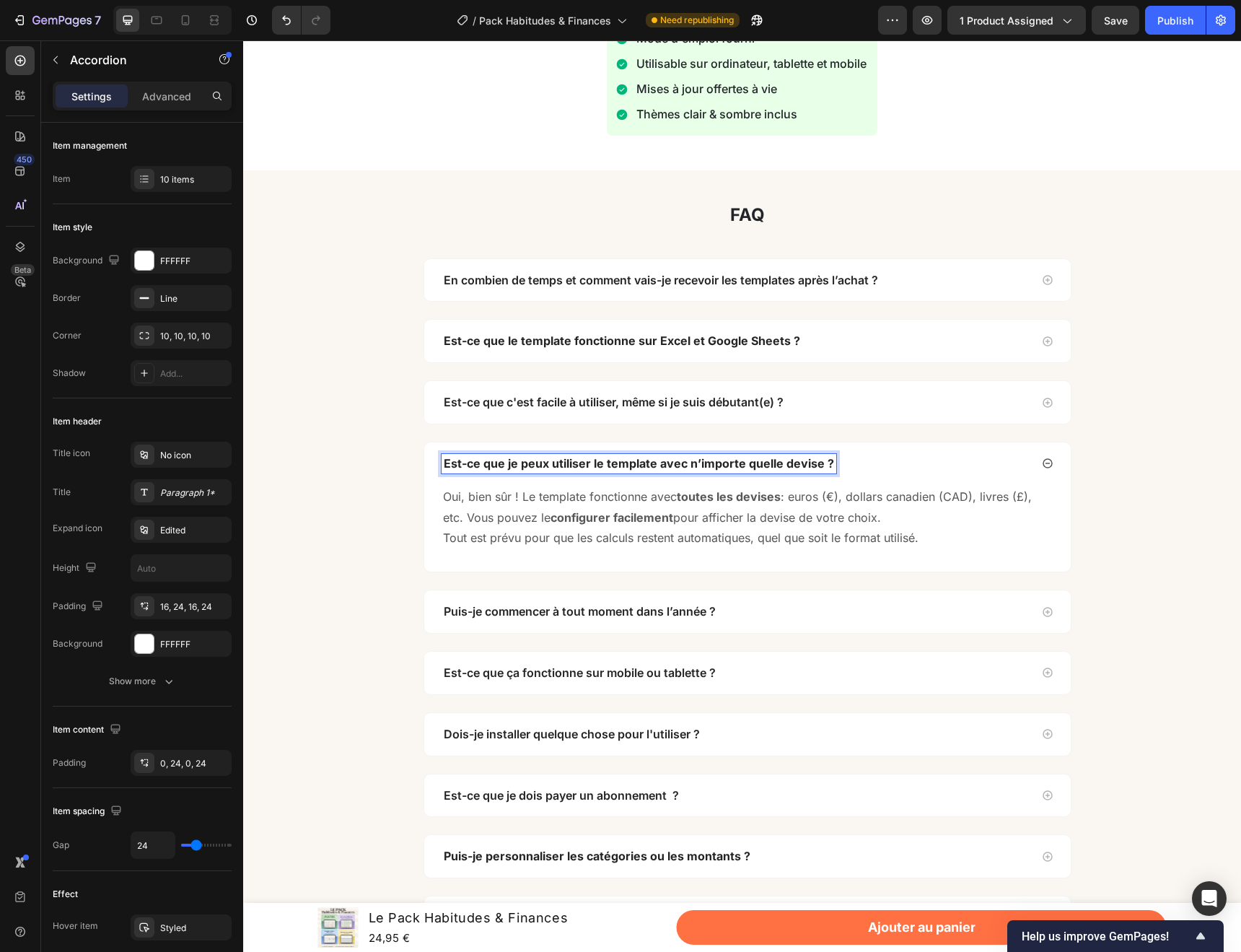
click at [594, 464] on strong "Est-ce que je peux utiliser le template avec n’importe quelle devise ?" at bounding box center [639, 464] width 390 height 15
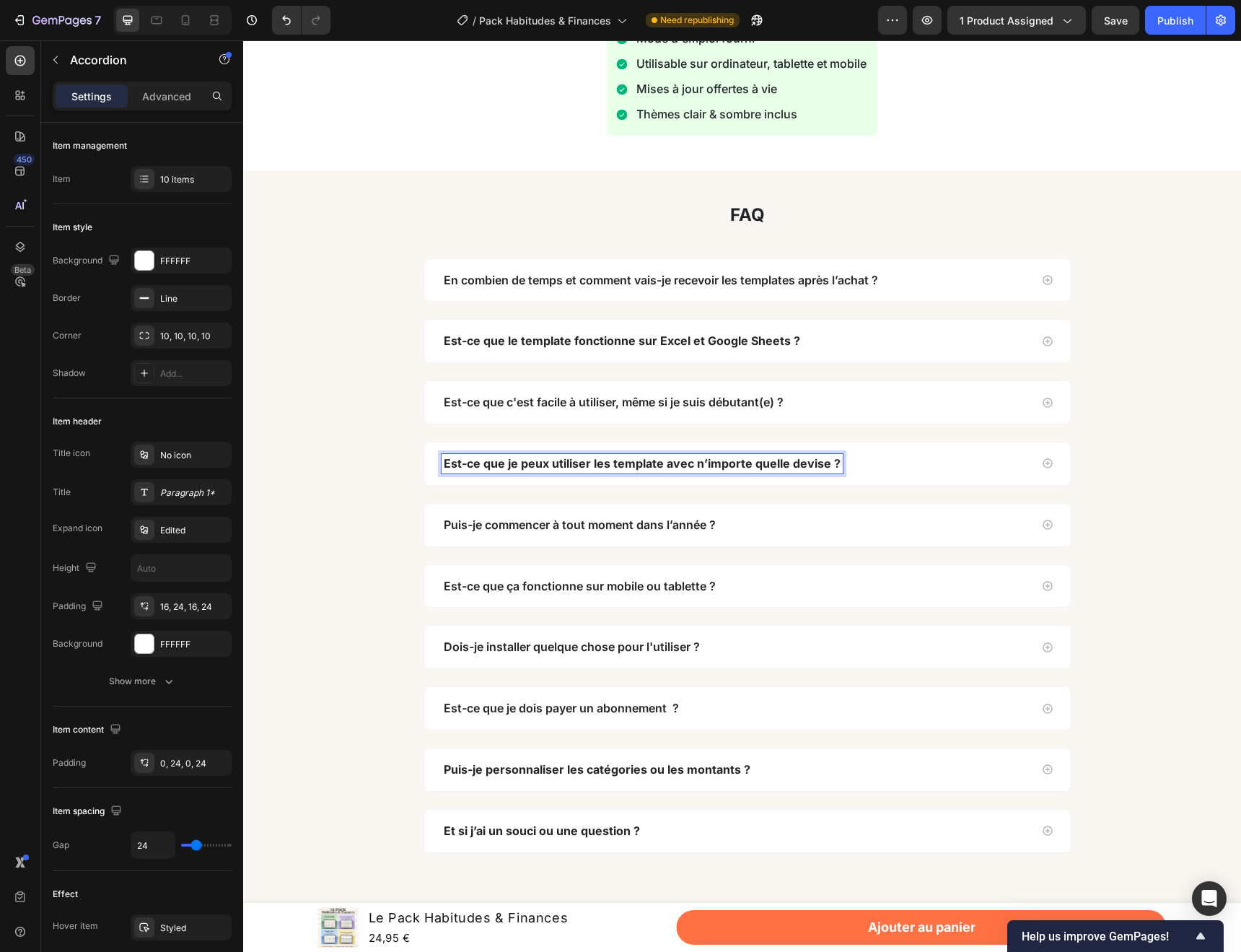
click at [892, 458] on div "Est-ce que je peux utiliser les template avec n’importe quelle devise ?" at bounding box center [736, 464] width 589 height 20
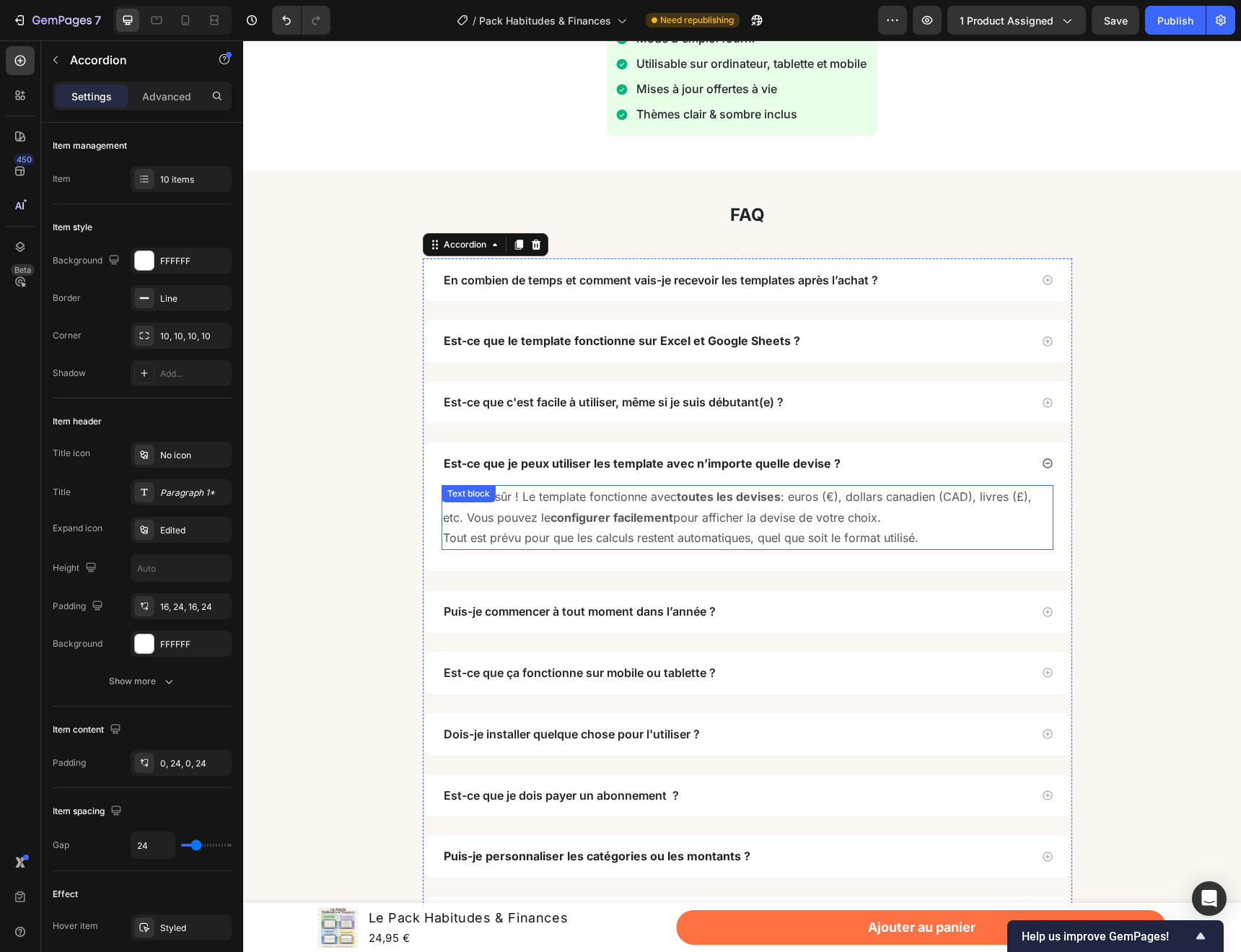
click at [524, 504] on p "Oui, bien sûr ! Le template fonctionne avec toutes les devises : euros (€), dol…" at bounding box center [748, 507] width 609 height 42
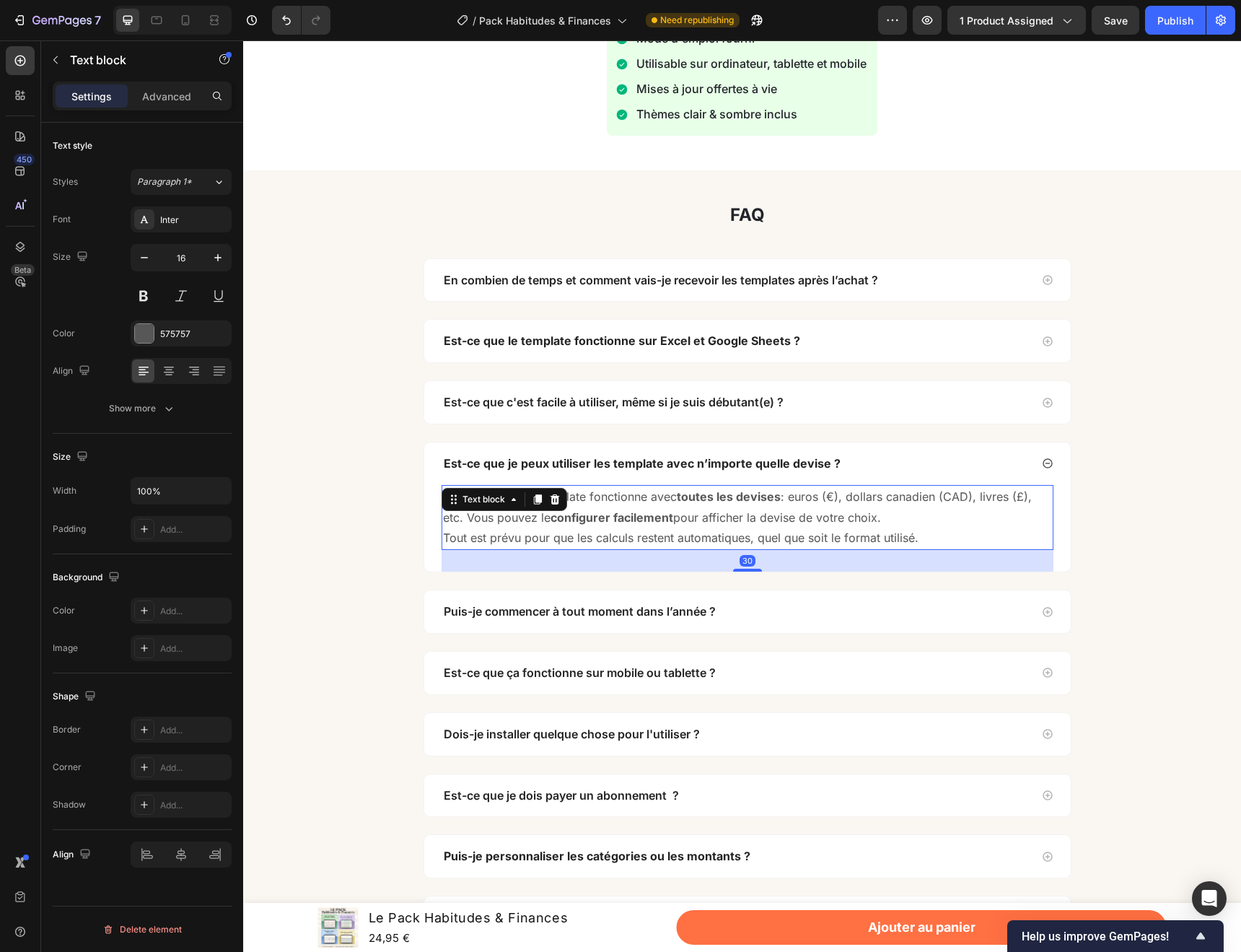
click at [529, 504] on div at bounding box center [538, 499] width 17 height 17
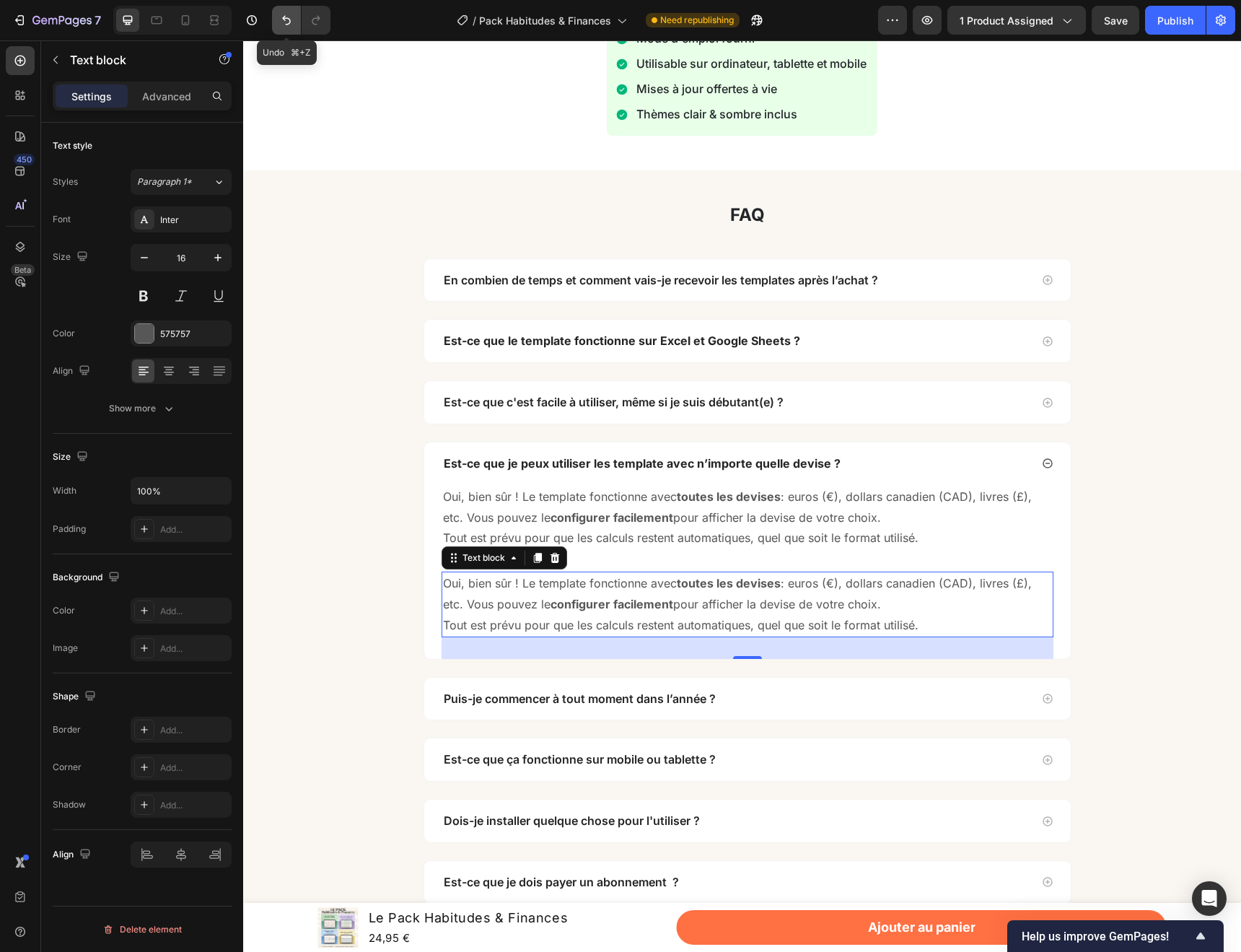
click at [284, 24] on icon "Undo/Redo" at bounding box center [286, 20] width 15 height 15
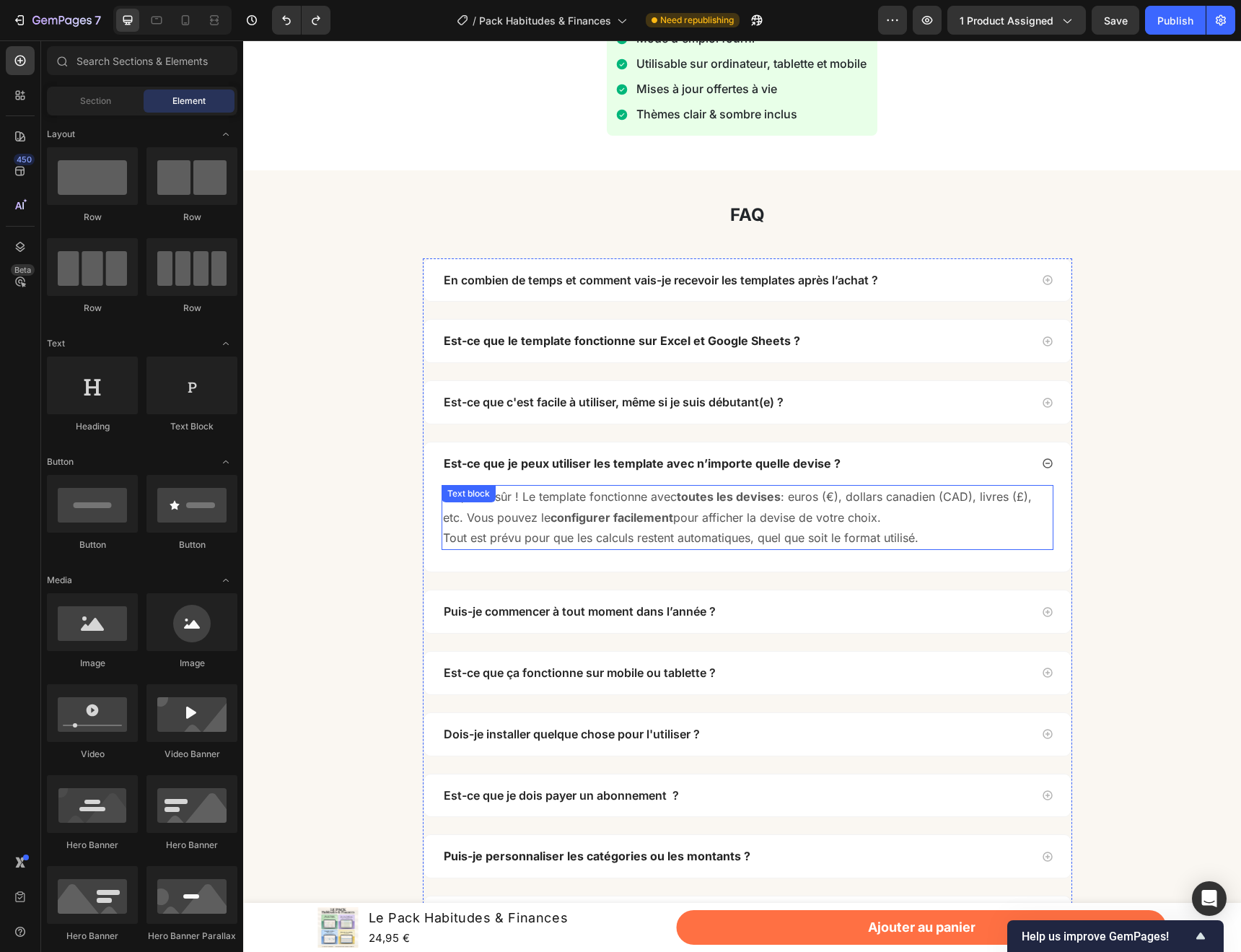
click at [517, 501] on p "Oui, bien sûr ! Le template fonctionne avec toutes les devises : euros (€), dol…" at bounding box center [748, 507] width 609 height 42
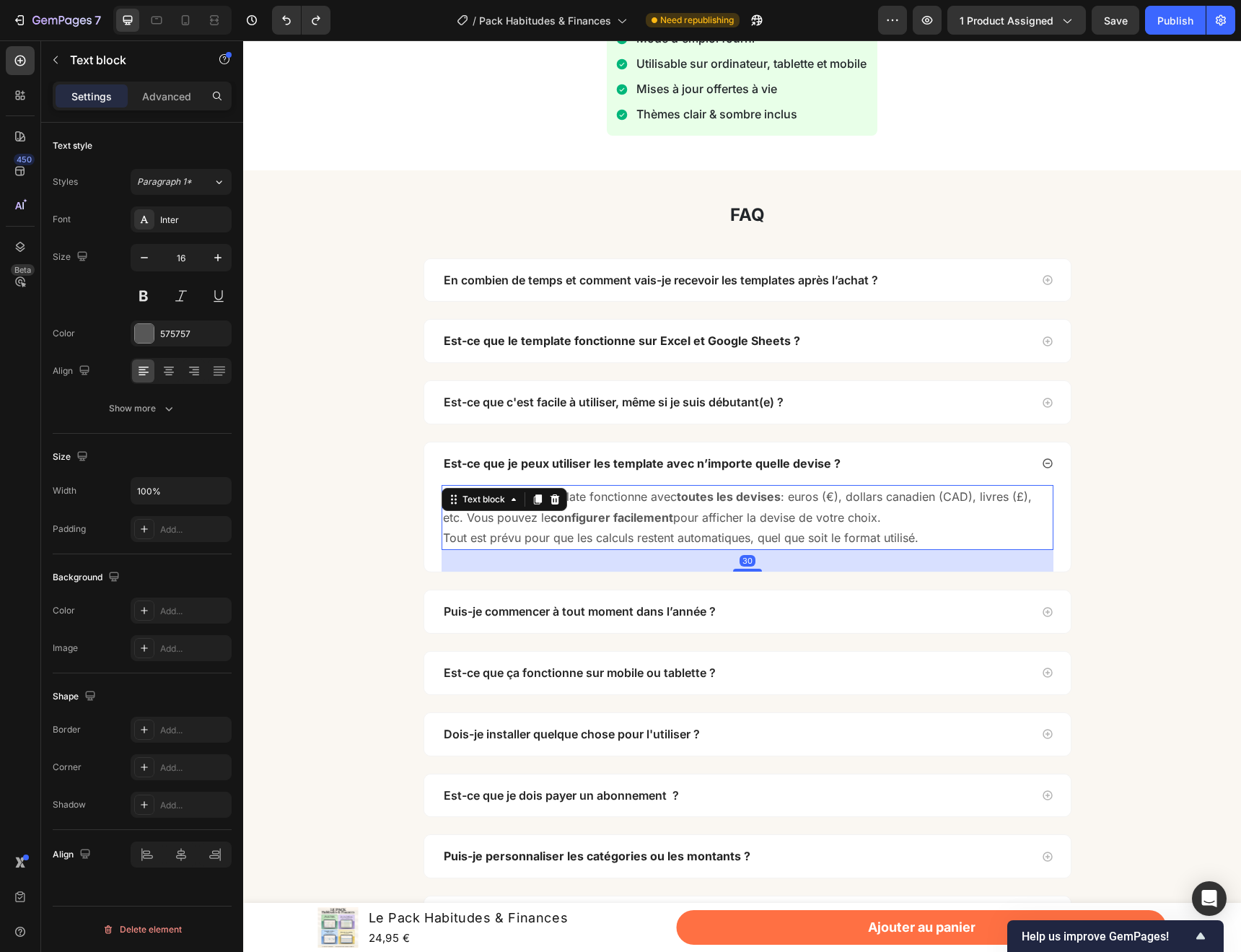
click at [517, 501] on div "Text block" at bounding box center [504, 499] width 126 height 23
click at [576, 515] on strong "configurer facilement" at bounding box center [612, 517] width 123 height 15
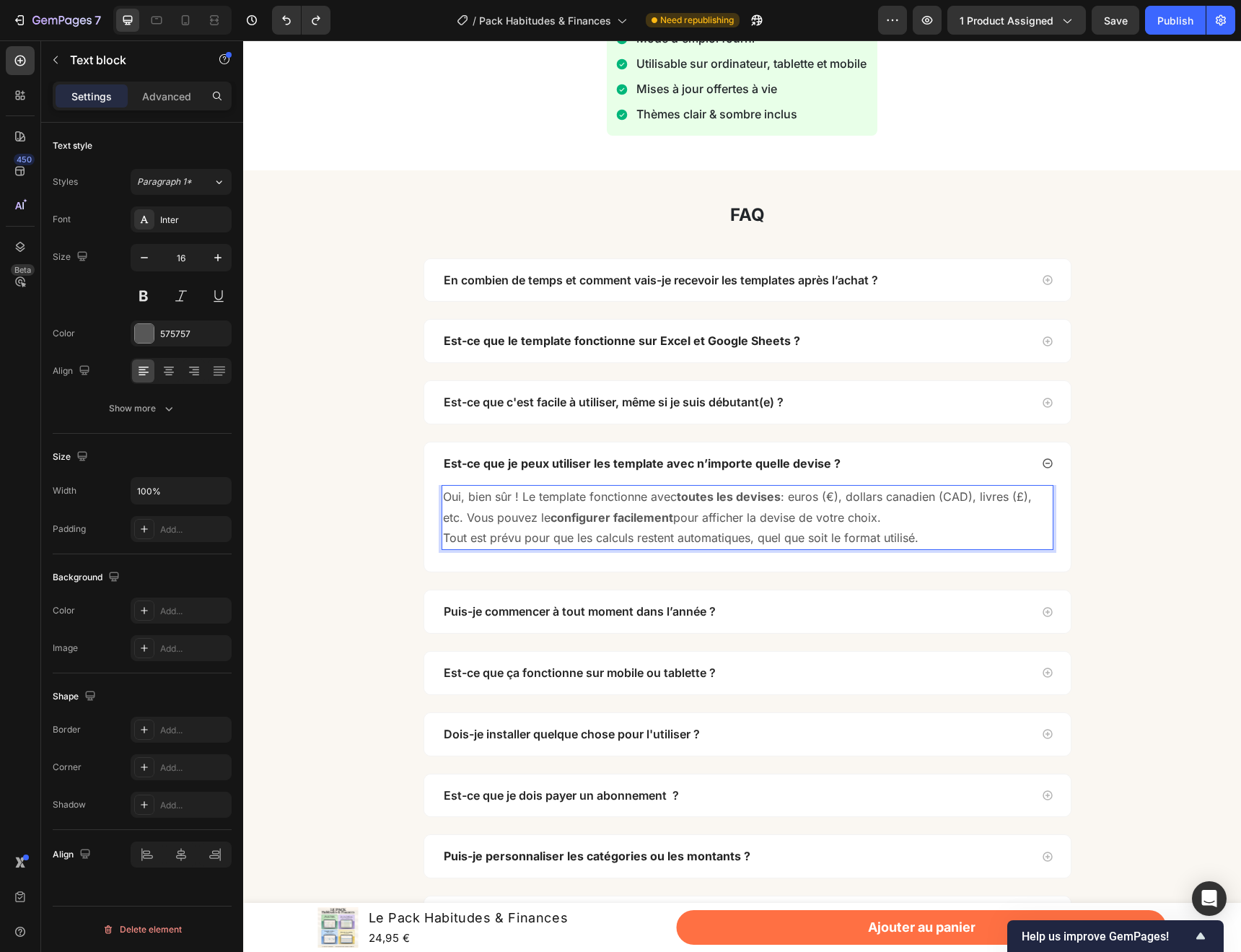
click at [527, 499] on p "Oui, bien sûr ! Le template fonctionne avec toutes les devises : euros (€), dol…" at bounding box center [748, 507] width 609 height 42
click at [581, 499] on p "Oui, bien sûr ! Les template fonctionne avec toutes les devises : euros (€), do…" at bounding box center [748, 507] width 609 height 42
click at [585, 499] on p "Oui, bien sûr ! Les template fonctionne avec toutes les devises : euros (€), do…" at bounding box center [748, 507] width 609 height 42
click at [650, 498] on p "Oui, bien sûr ! Les templates fonctionne avec toutes les devises : euros (€), d…" at bounding box center [748, 507] width 609 height 42
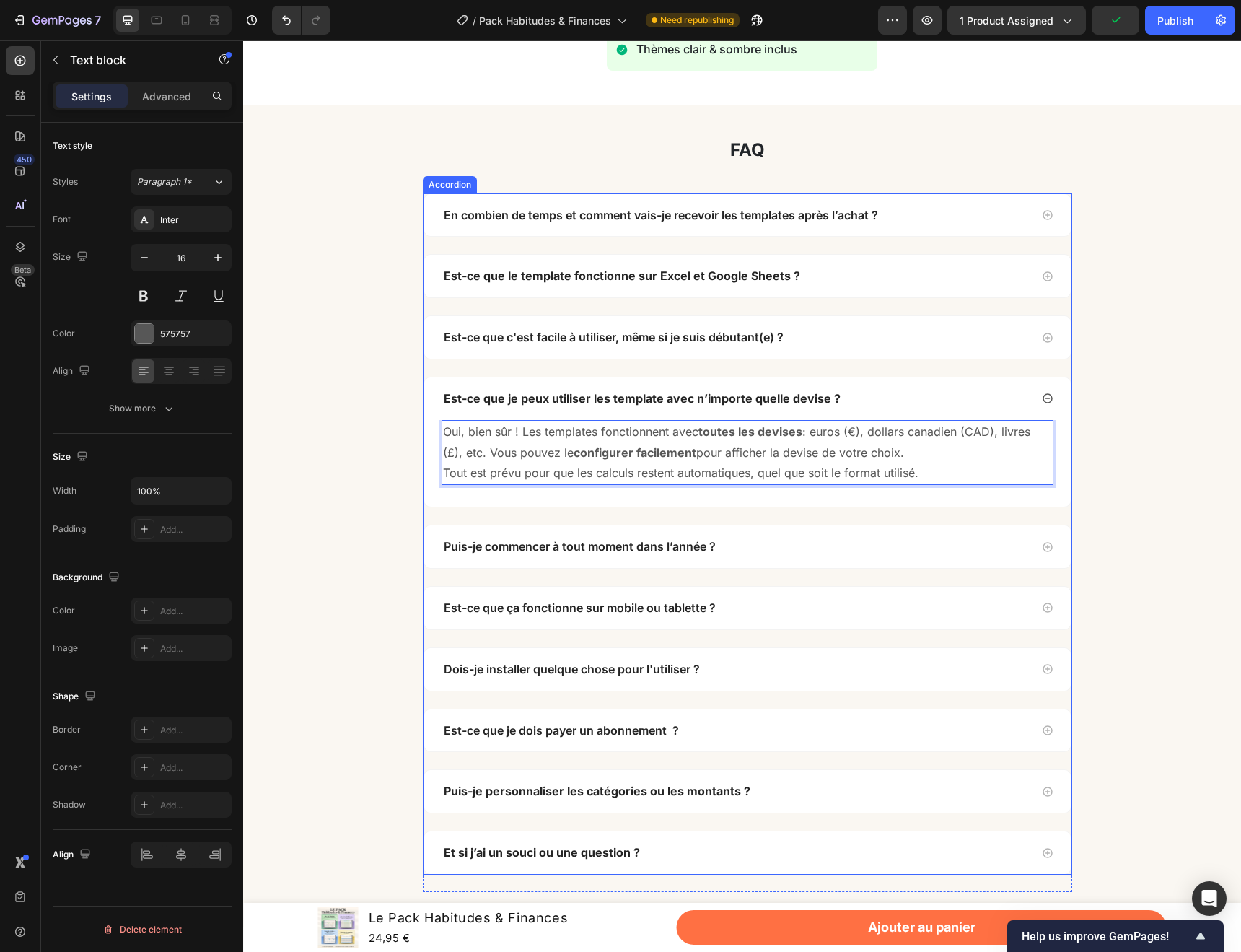
click at [780, 554] on div "Puis-je commencer à tout moment dans l’année ?" at bounding box center [736, 546] width 589 height 20
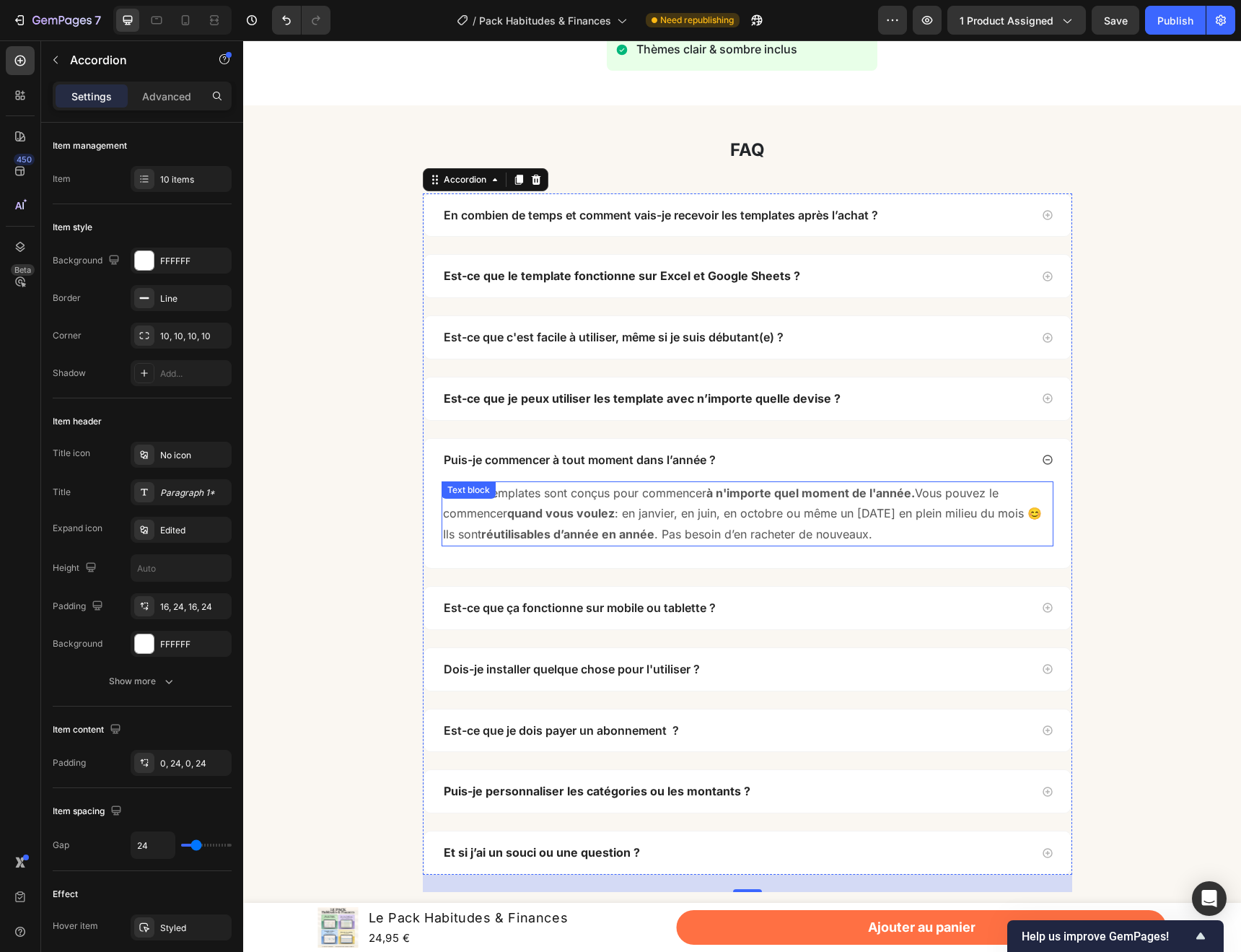
click at [1000, 494] on p "Oui nos templates sont conçus pour commencer à n'importe quel moment de l'année…" at bounding box center [748, 513] width 609 height 62
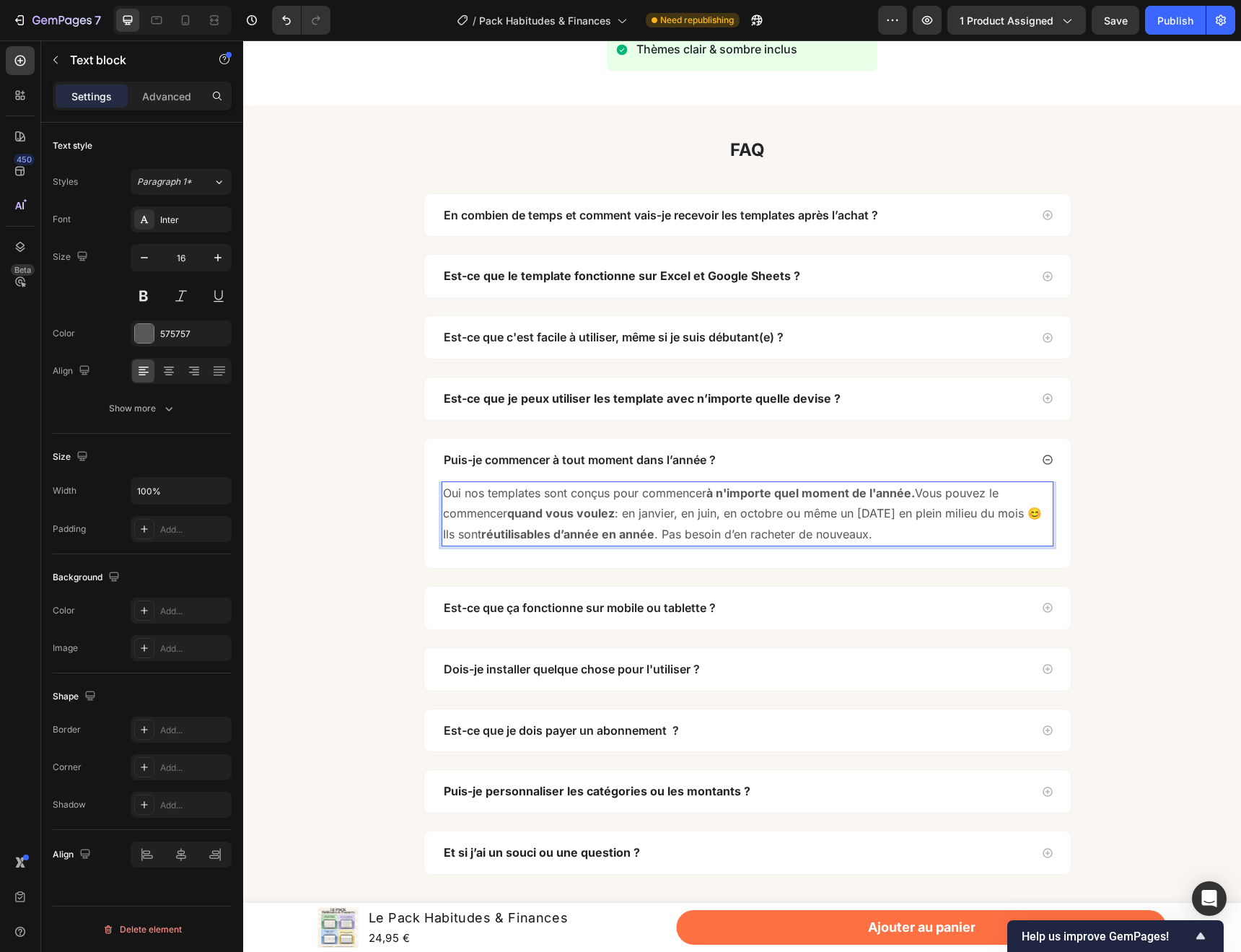
click at [994, 495] on p "Oui nos templates sont conçus pour commencer à n'importe quel moment de l'année…" at bounding box center [748, 513] width 609 height 62
click at [998, 493] on p "Oui nos templates sont conçus pour commencer à n'importe quel moment de l'année…" at bounding box center [748, 513] width 609 height 62
click at [443, 513] on p "Oui nos templates sont conçus pour commencer à n'importe quel moment de l'année…" at bounding box center [748, 513] width 609 height 62
click at [758, 605] on div "Est-ce que ça fonctionne sur mobile ou tablette ?" at bounding box center [736, 608] width 589 height 20
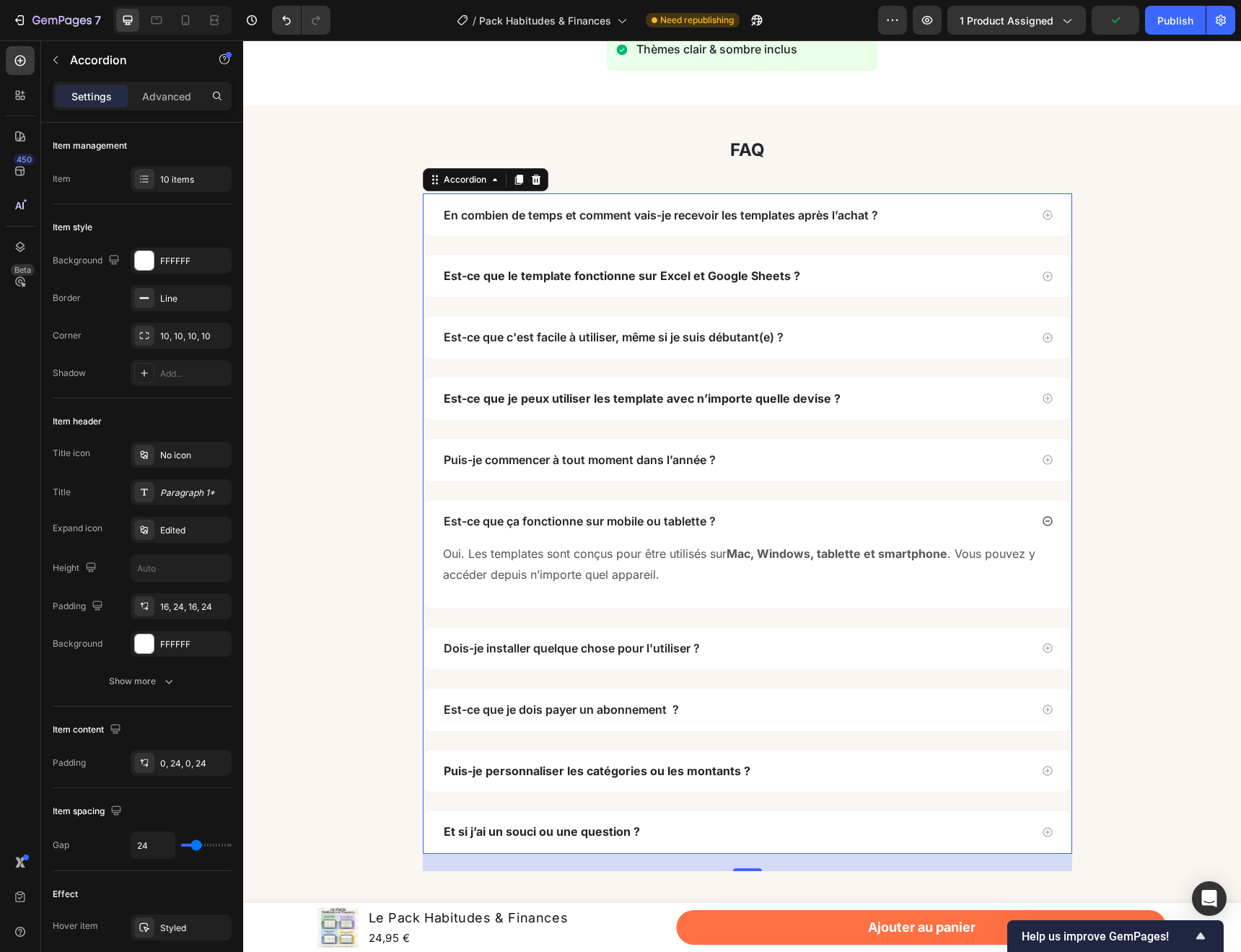
click at [761, 648] on div "Dois-je installer quelque chose pour l'utiliser ?" at bounding box center [736, 648] width 589 height 20
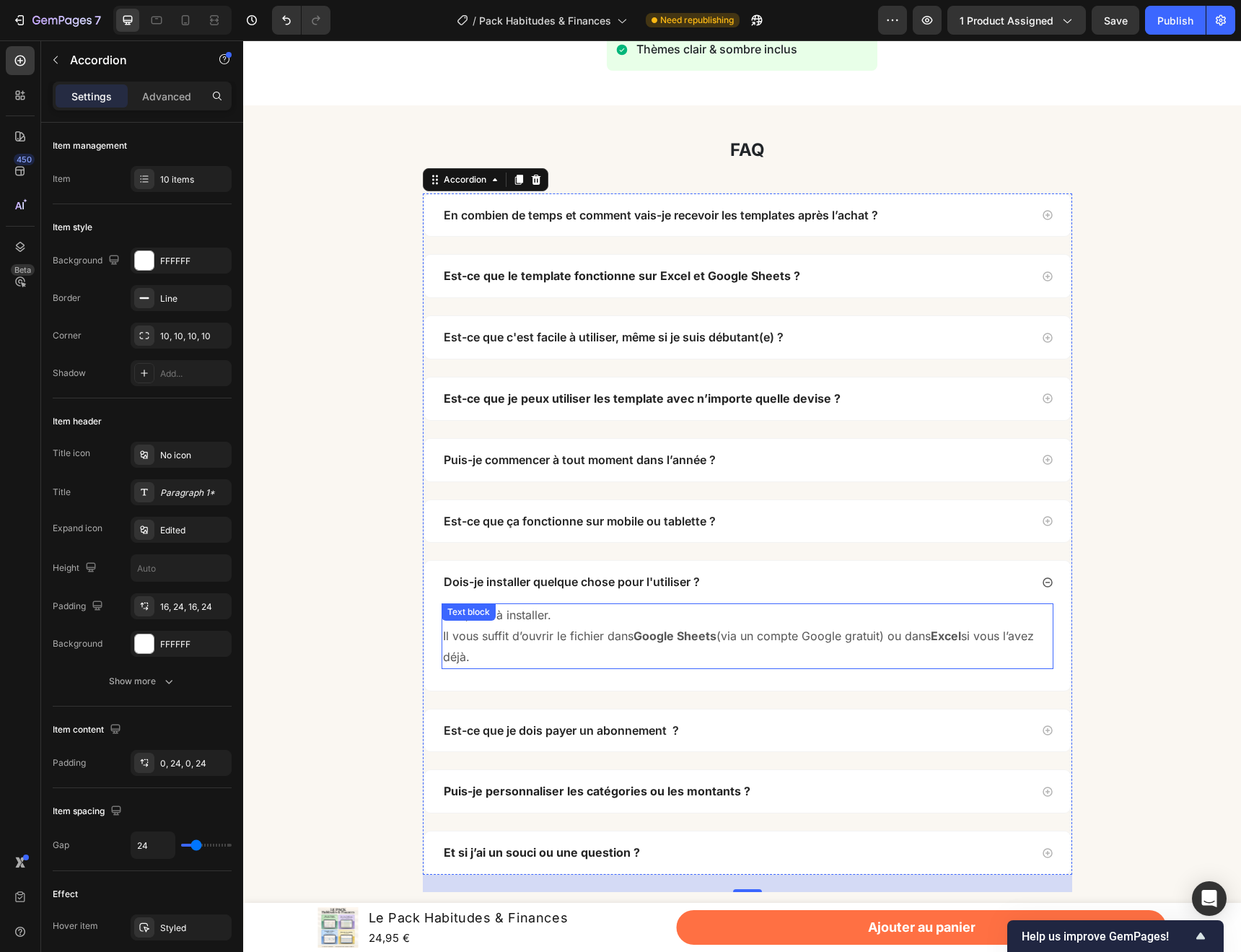
click at [554, 629] on p "Non, rien à installer. Il vous suffit d’ouvrir le fichier dans Google Sheets (v…" at bounding box center [748, 635] width 609 height 62
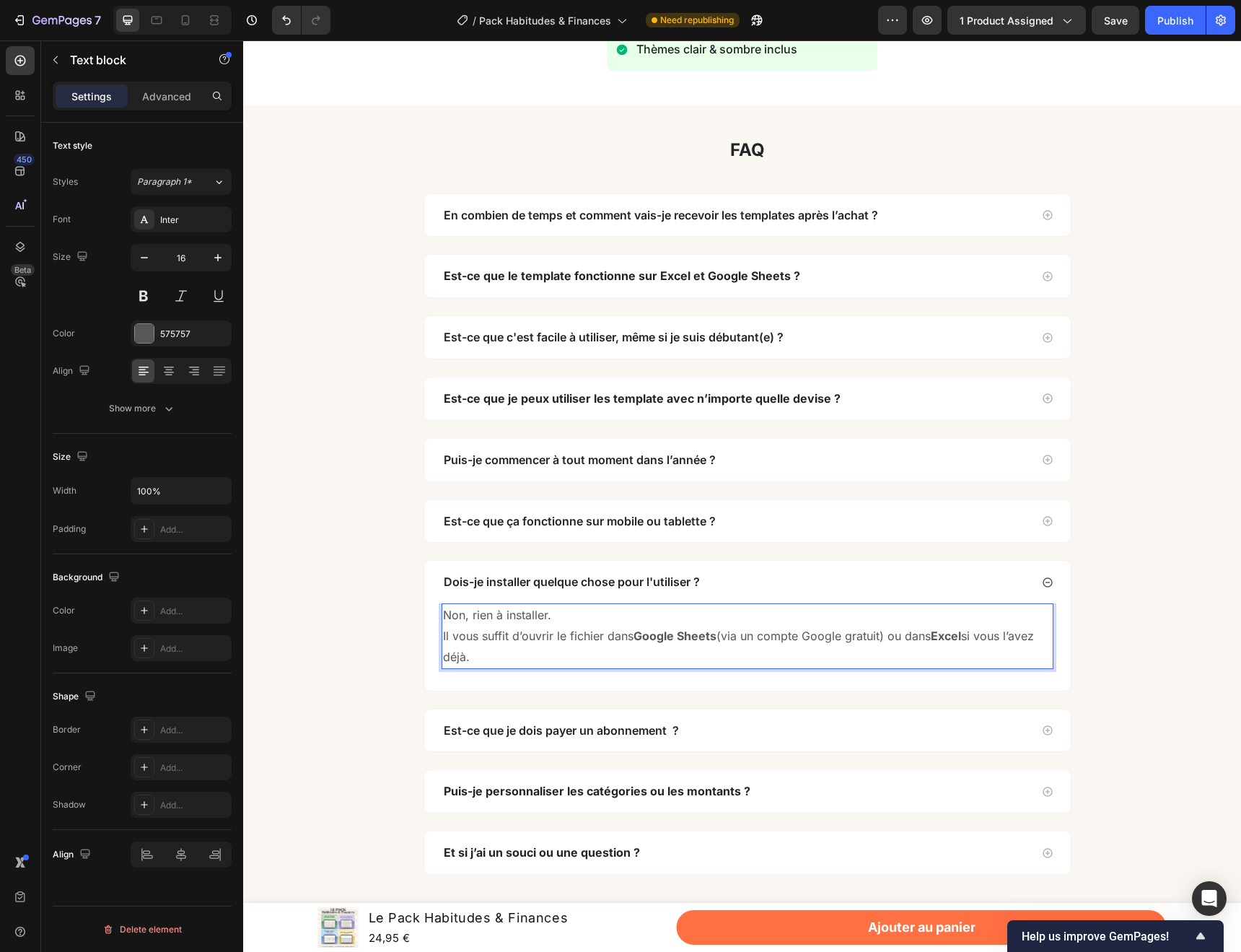
click at [560, 641] on p "Non, rien à installer. Il vous suffit d’ouvrir le fichier dans Google Sheets (v…" at bounding box center [748, 635] width 609 height 62
click at [602, 637] on p "Non, rien à installer. Il vous suffit d’ouvrir les fichier dans Google Sheets (…" at bounding box center [748, 635] width 609 height 62
click at [789, 738] on div "Est-ce que je dois payer un abonnement ?" at bounding box center [736, 730] width 589 height 20
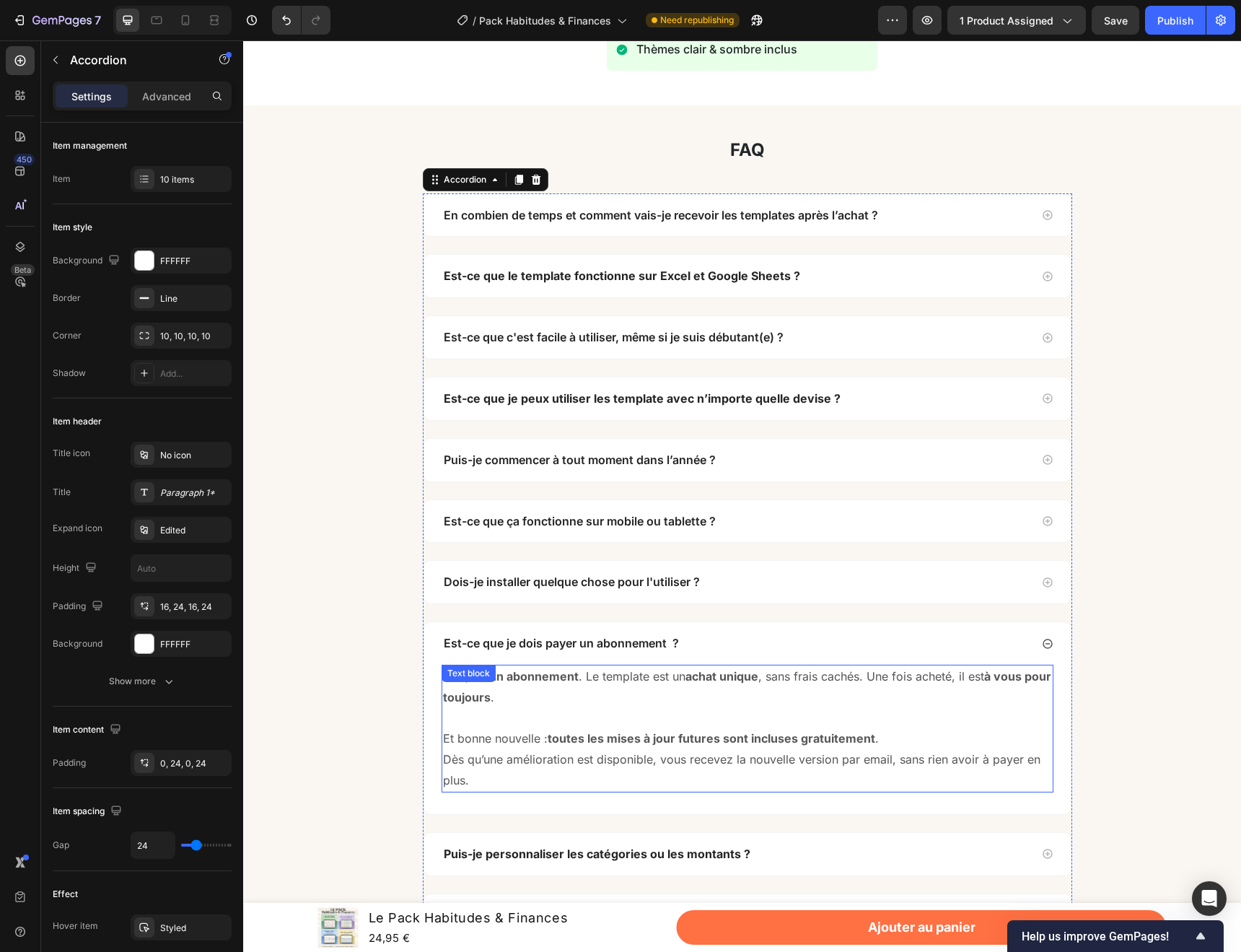
click at [642, 676] on p "Non, aucun abonnement . Le template est un achat unique , sans frais cachés. Un…" at bounding box center [748, 687] width 609 height 42
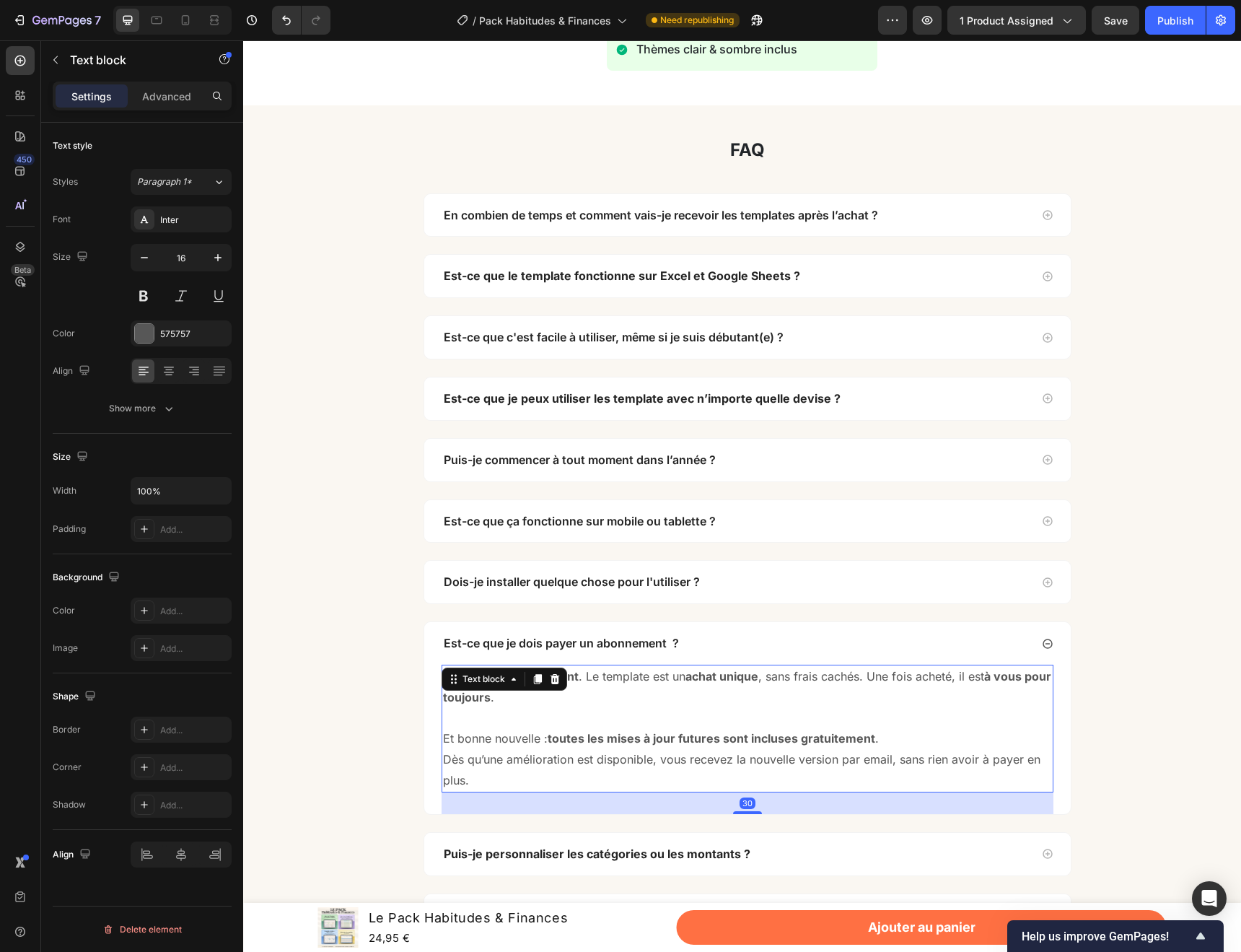
click at [645, 677] on p "Non, aucun abonnement . Le template est un achat unique , sans frais cachés. Un…" at bounding box center [748, 687] width 609 height 42
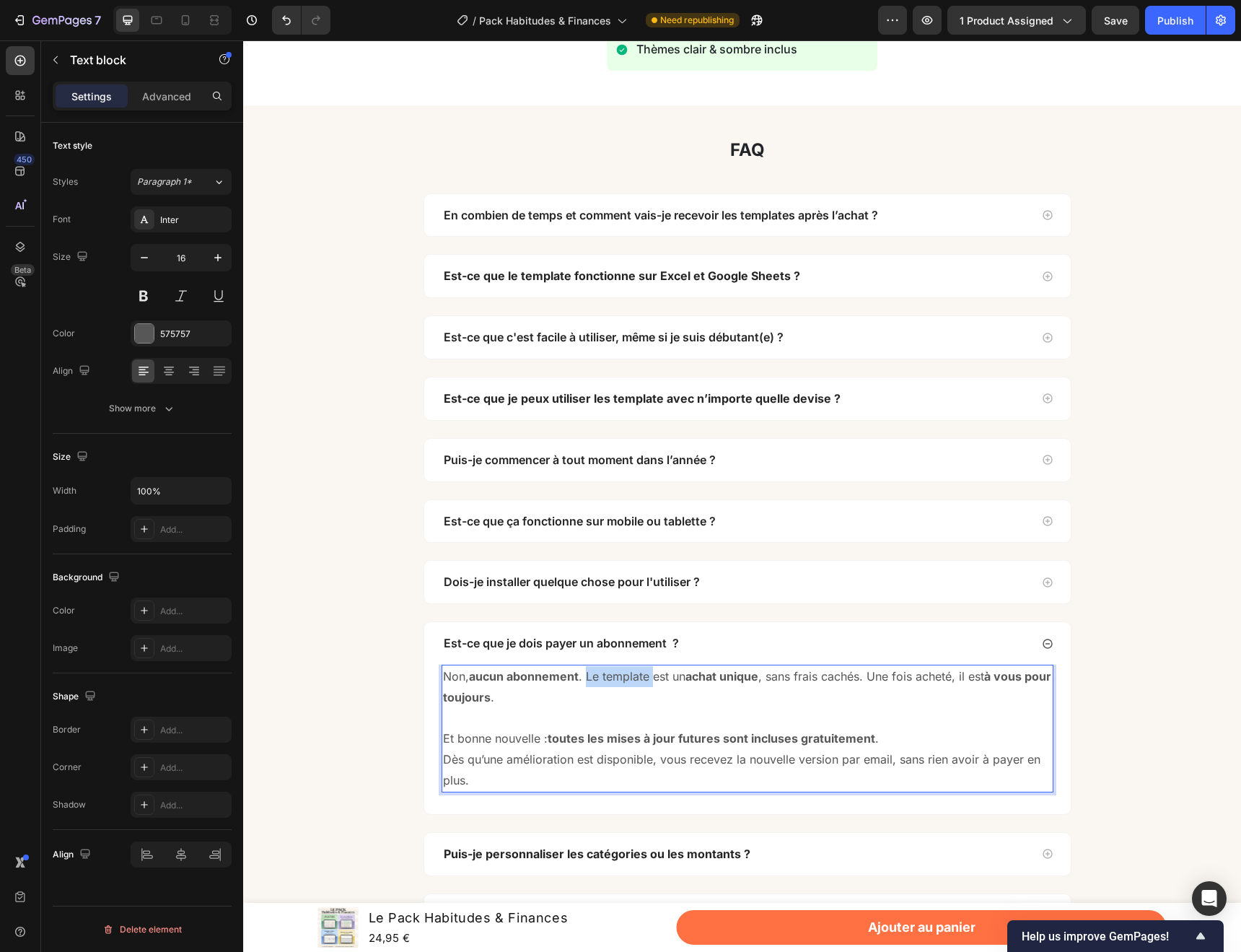
drag, startPoint x: 648, startPoint y: 678, endPoint x: 582, endPoint y: 678, distance: 66.0
click at [582, 678] on p "Non, aucun abonnement . Le template est un achat unique , sans frais cachés. Un…" at bounding box center [748, 687] width 609 height 42
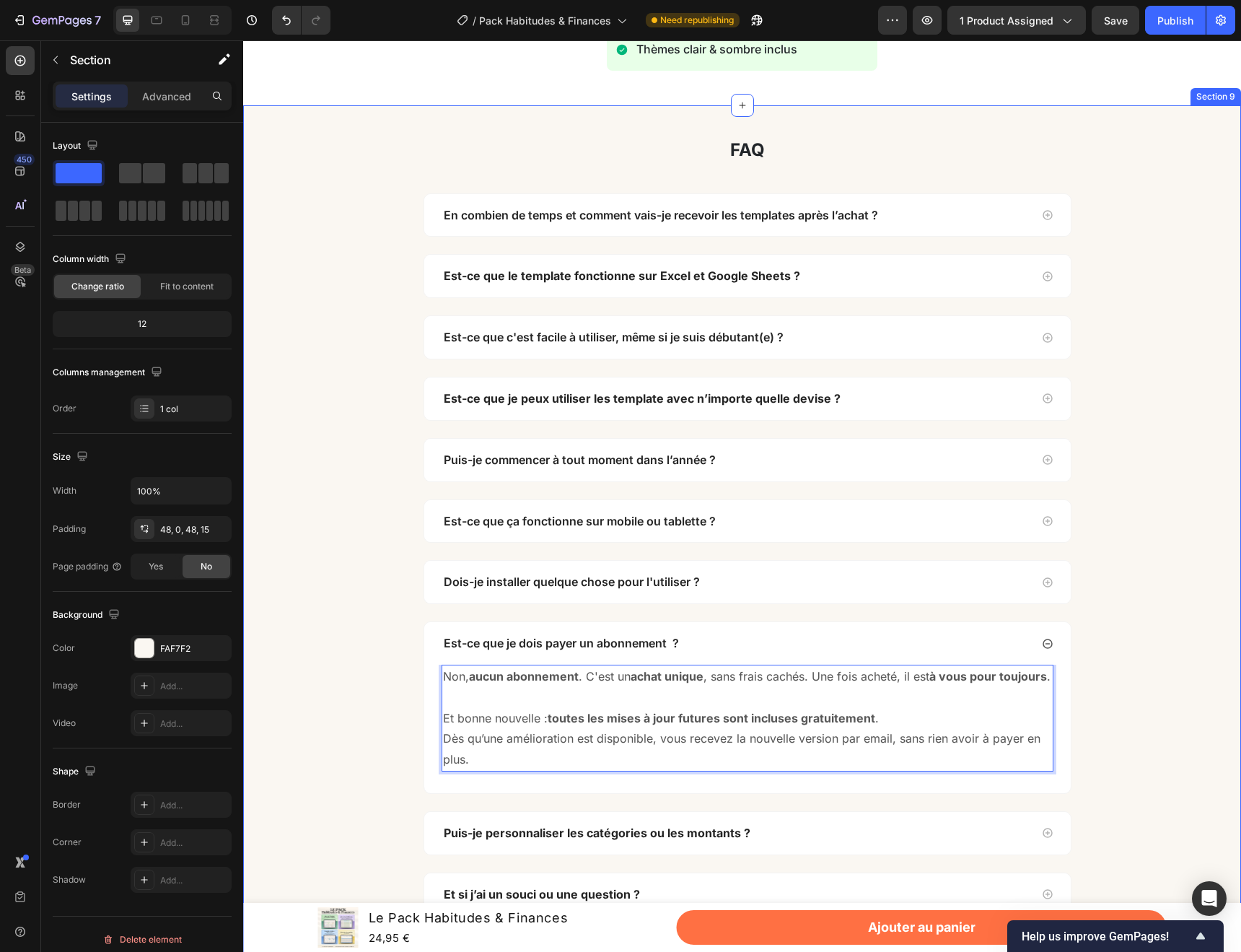
click at [1140, 664] on div "faq Heading Row En combien de temps et comment vais-je recevoir les templates a…" at bounding box center [748, 537] width 987 height 794
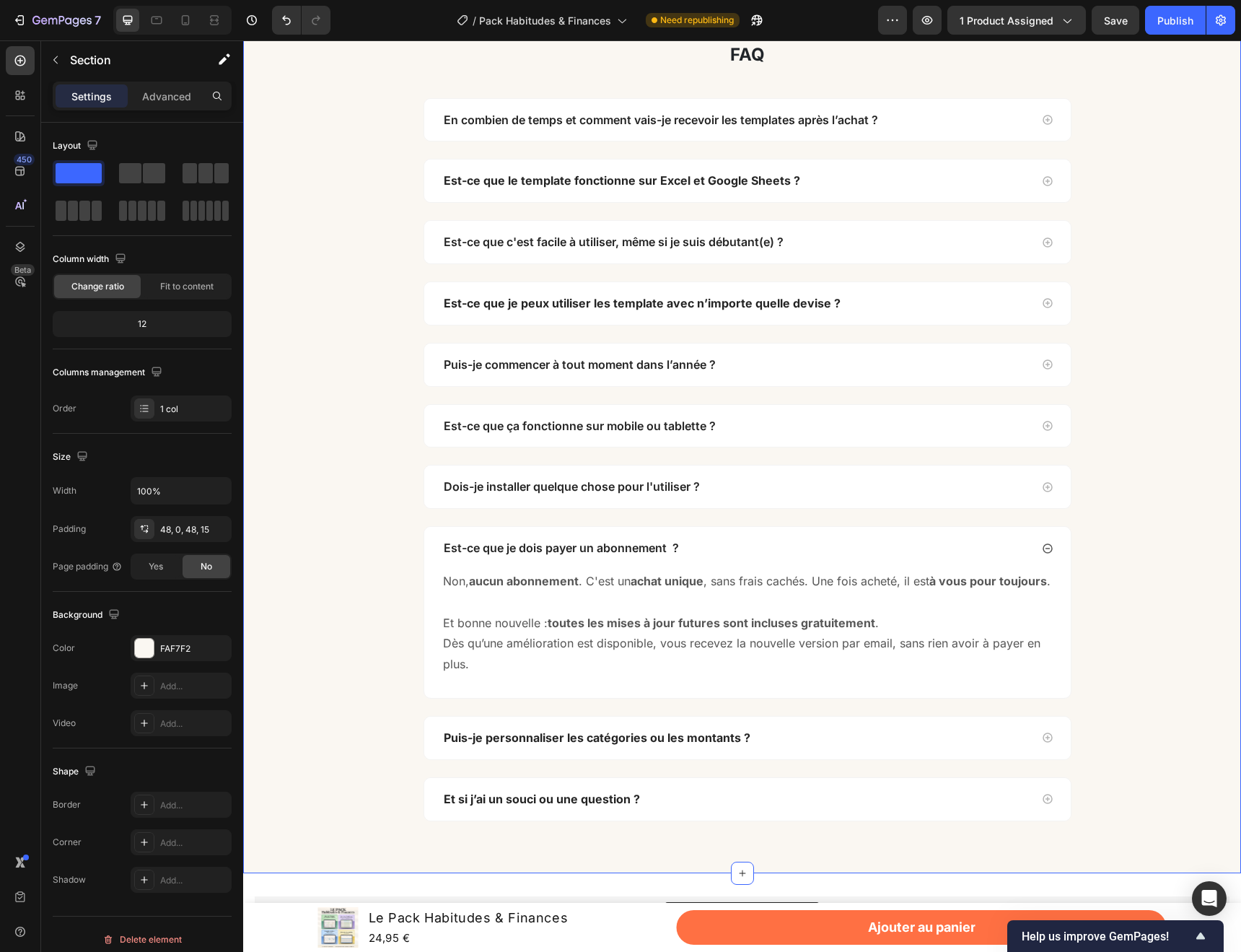
scroll to position [5116, 0]
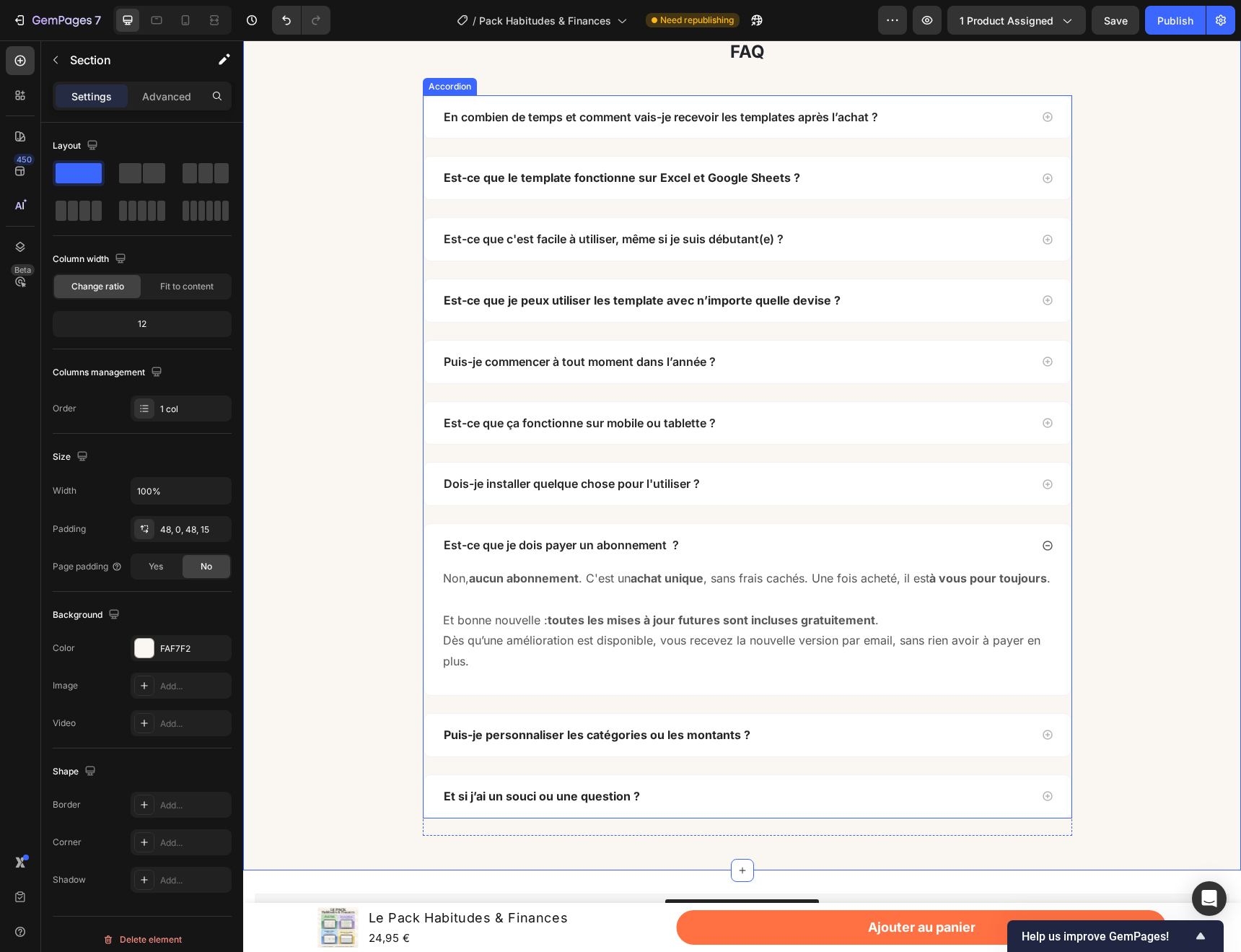
click at [913, 745] on div "Puis-je personnaliser les catégories ou les montants ?" at bounding box center [736, 735] width 589 height 20
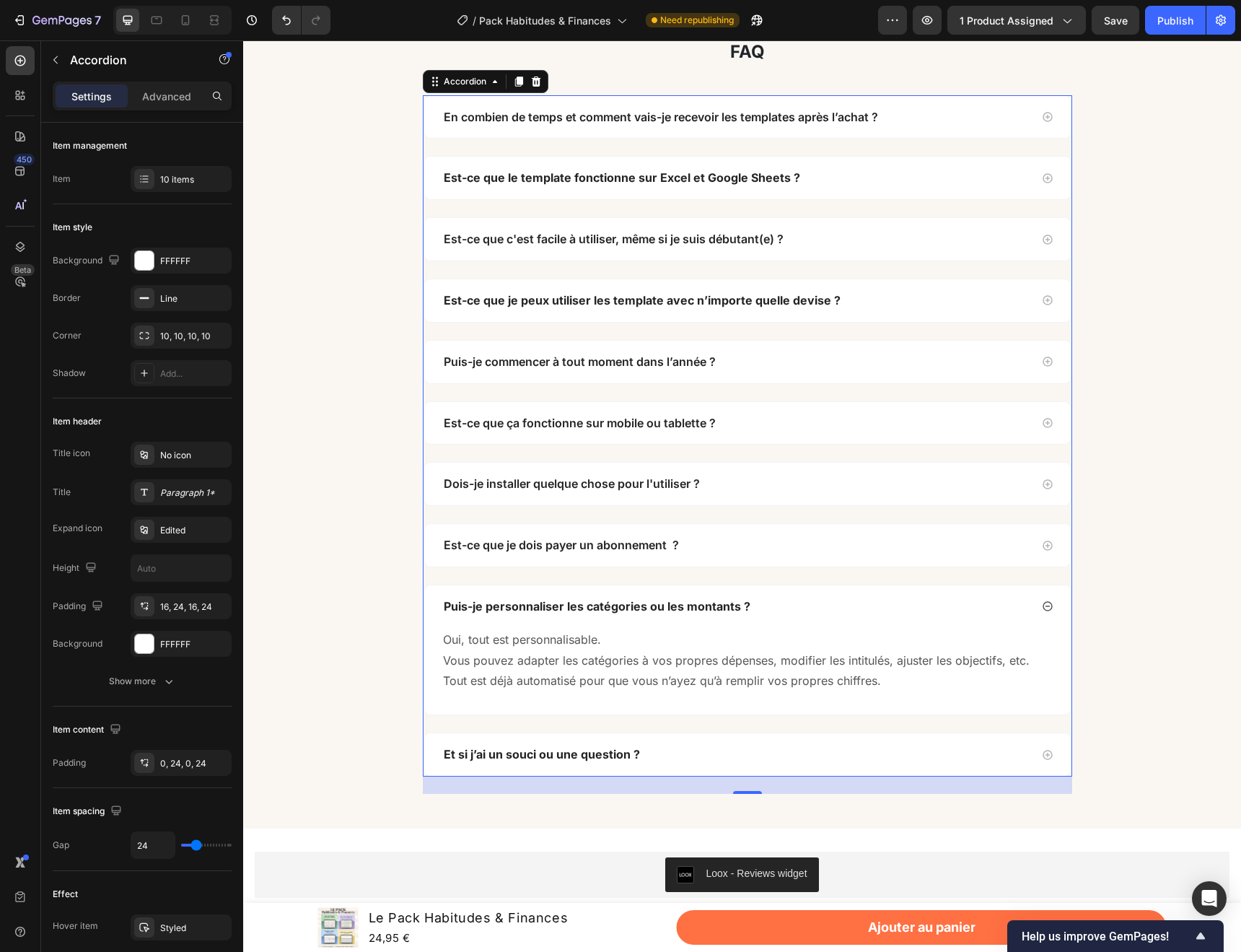
click at [948, 604] on div "Puis-je personnaliser les catégories ou les montants ?" at bounding box center [736, 606] width 589 height 20
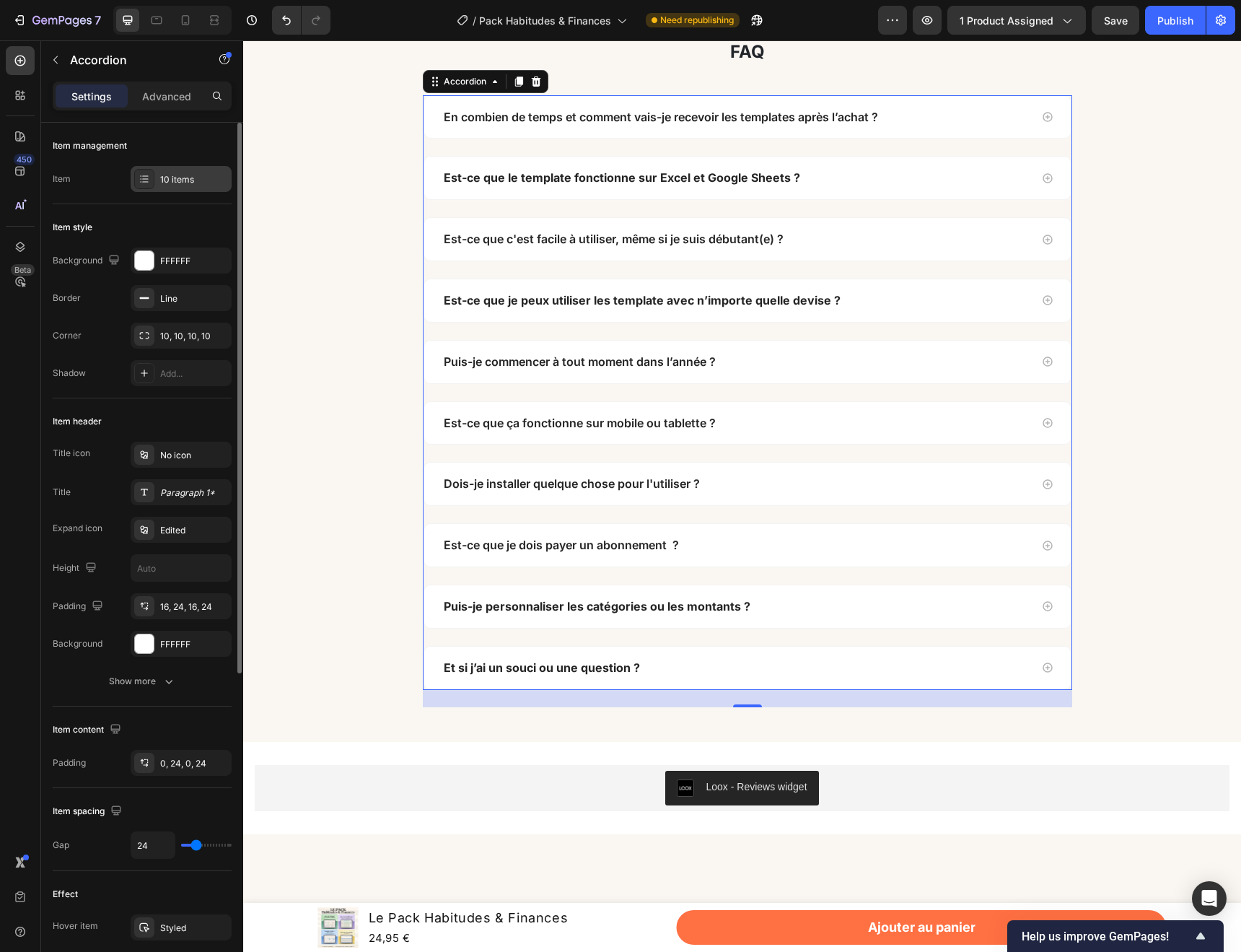
click at [193, 186] on div "10 items" at bounding box center [181, 179] width 101 height 26
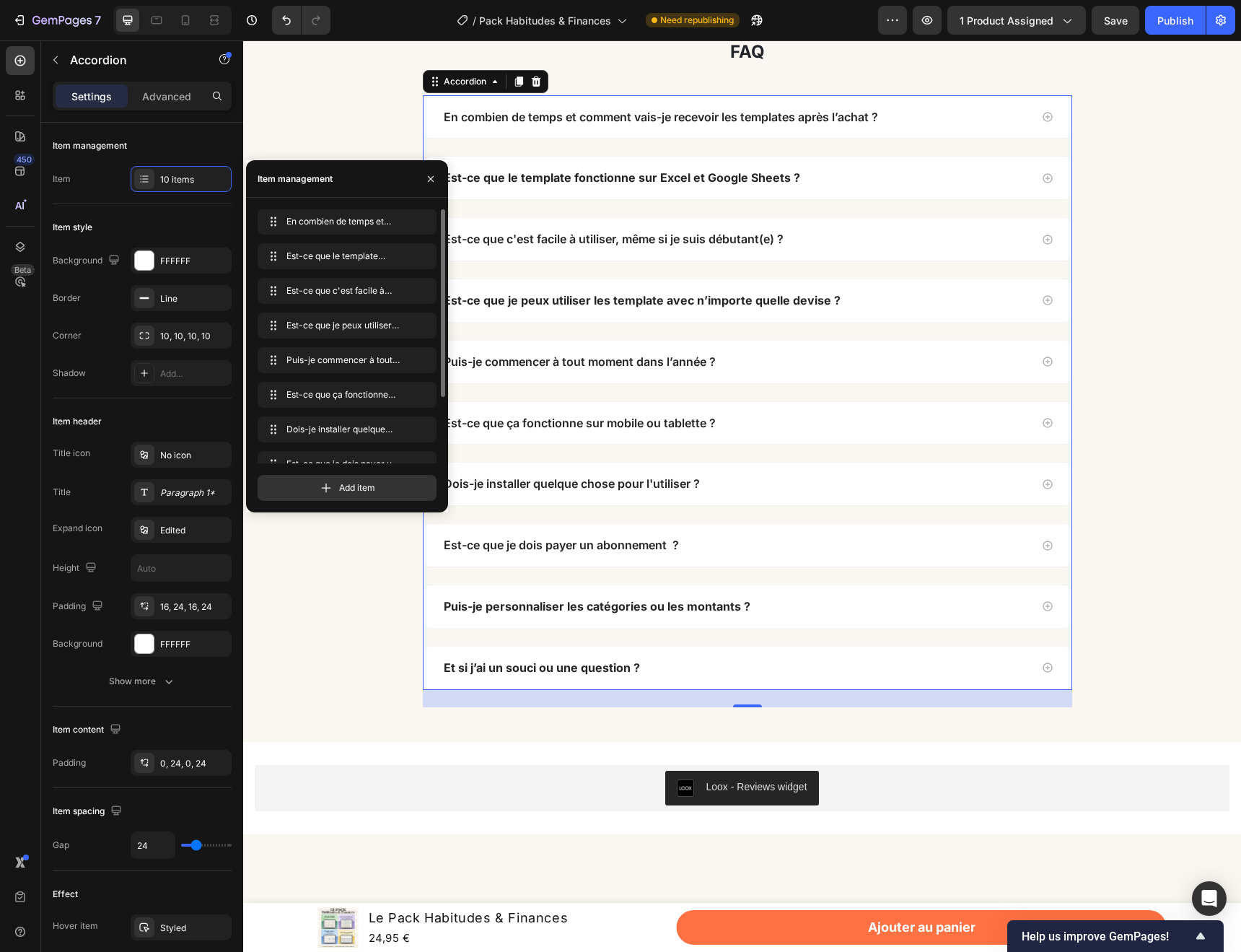
scroll to position [89, 0]
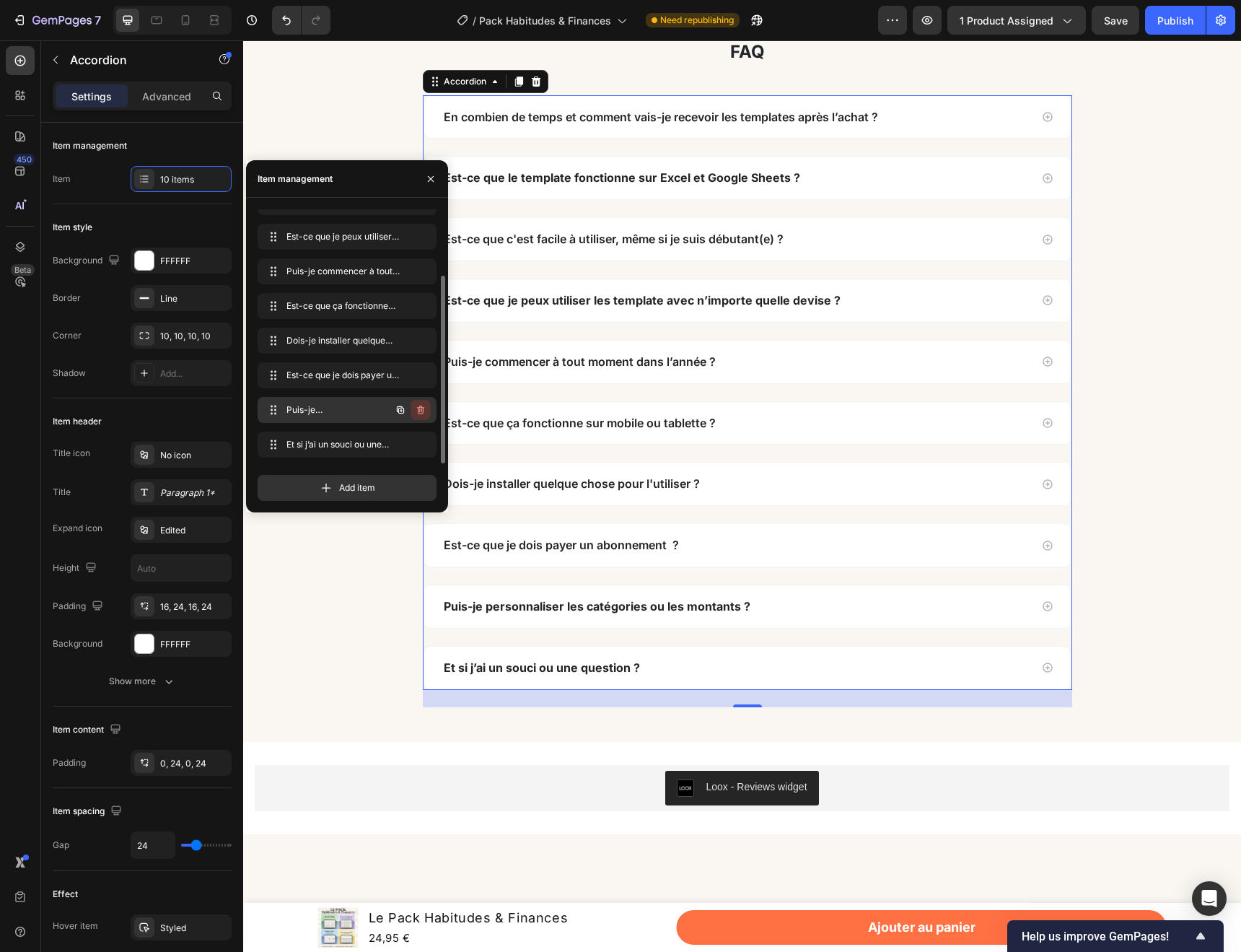
click at [427, 411] on button "button" at bounding box center [421, 410] width 20 height 20
click at [409, 409] on div "Delete" at bounding box center [411, 410] width 27 height 13
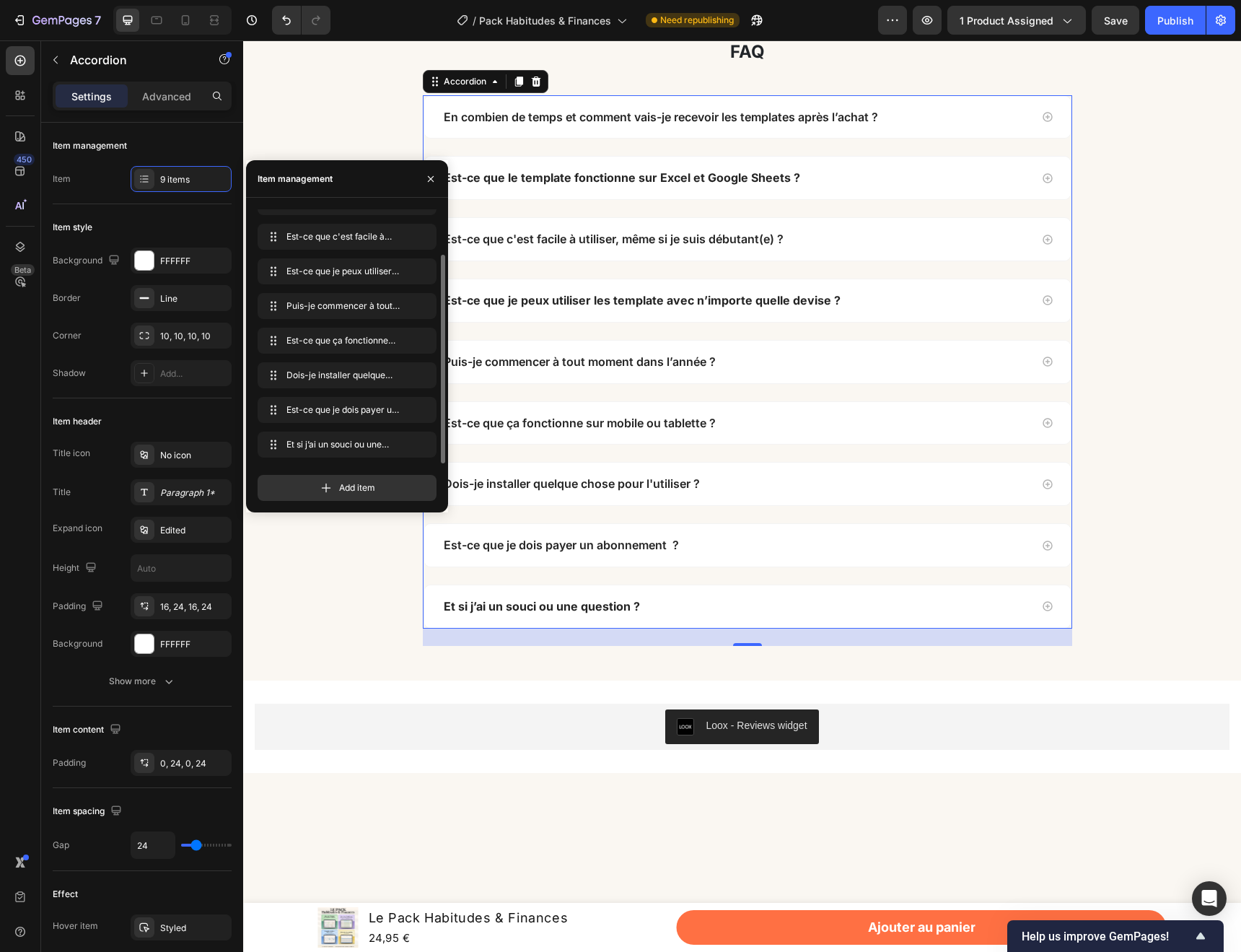
scroll to position [55, 0]
click at [1173, 484] on div "faq Heading Row En combien de temps et comment vais-je recevoir les templates a…" at bounding box center [748, 344] width 987 height 604
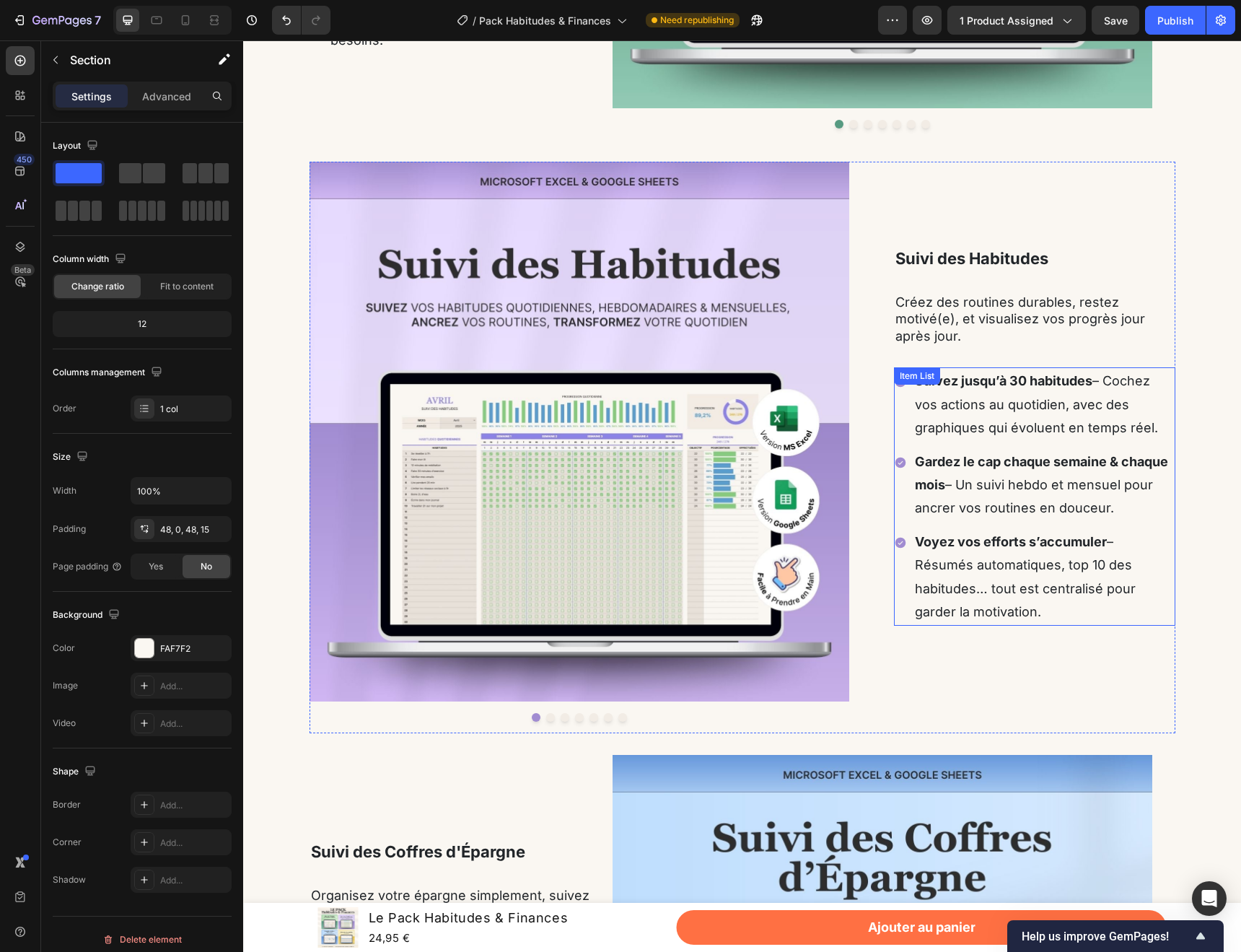
scroll to position [1116, 0]
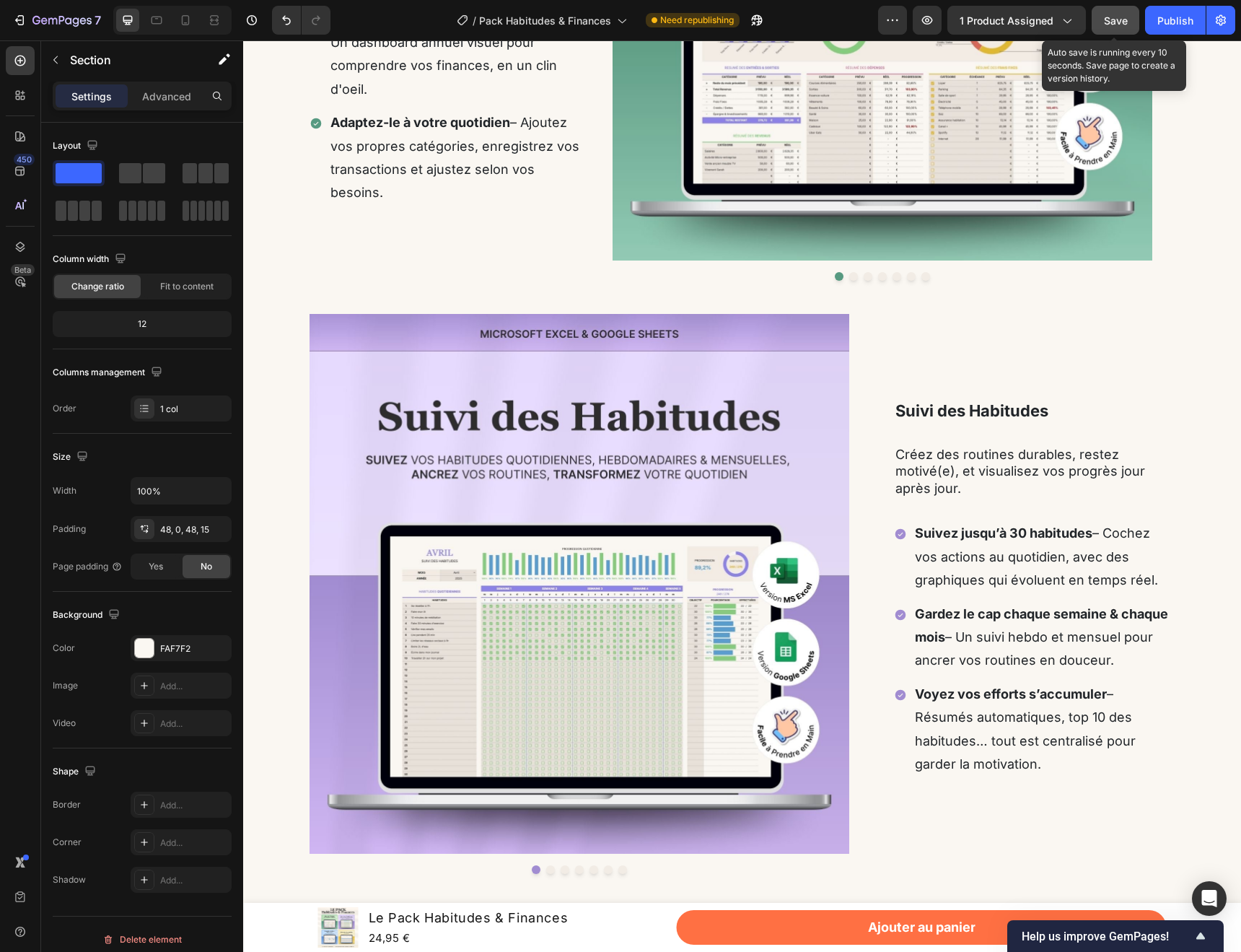
click at [1112, 15] on span "Save" at bounding box center [1115, 20] width 24 height 12
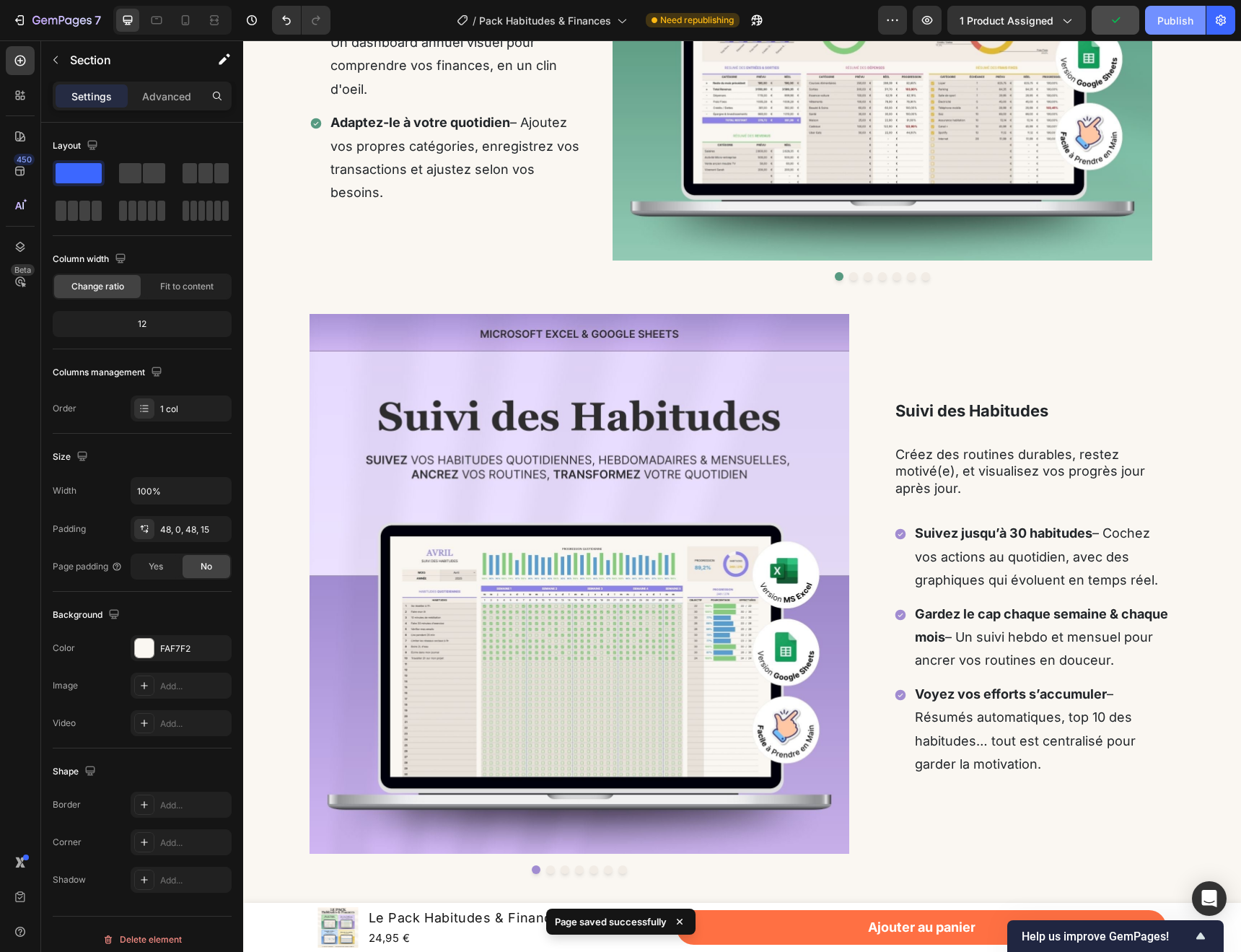
click at [1173, 25] on div "Publish" at bounding box center [1176, 20] width 36 height 15
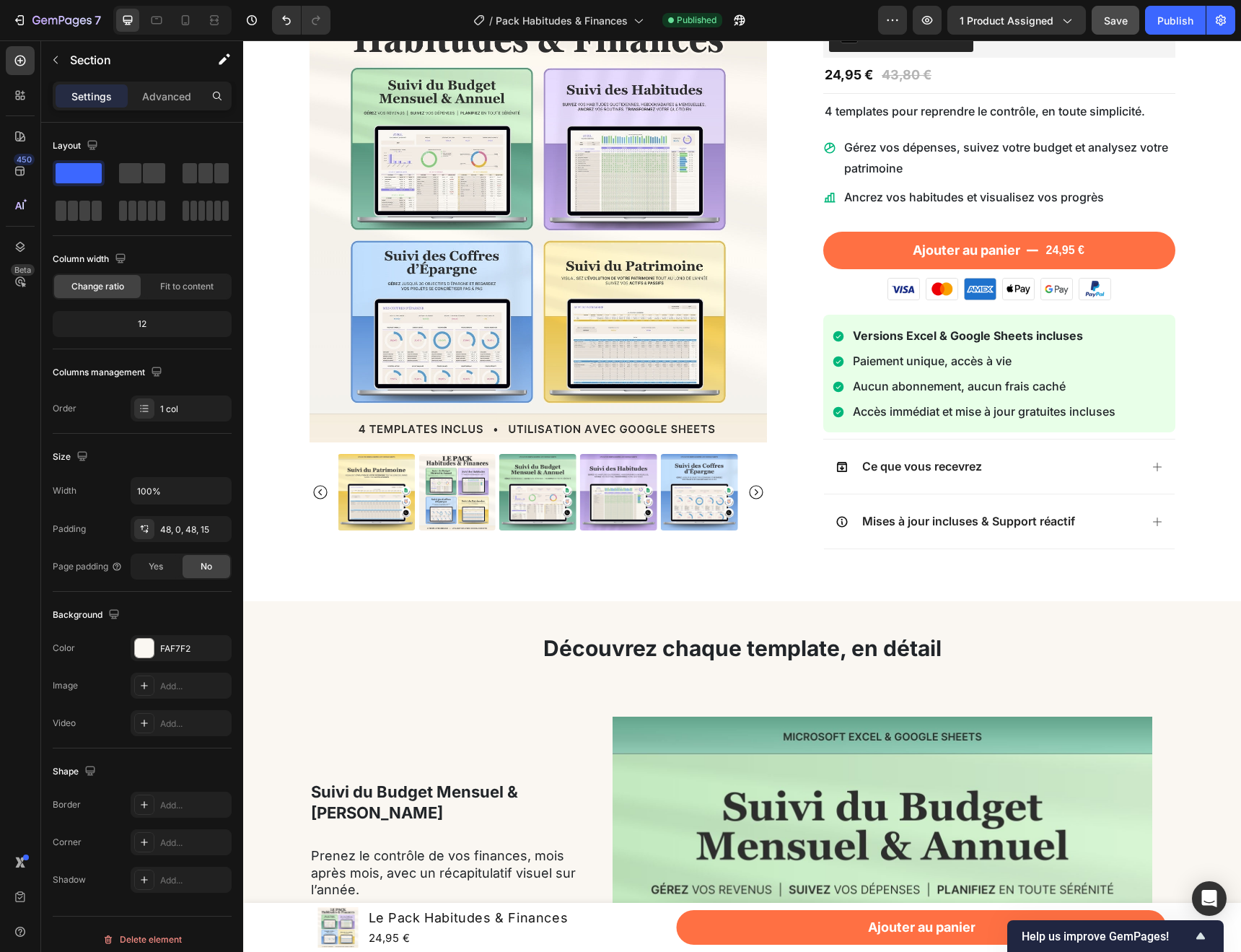
scroll to position [0, 0]
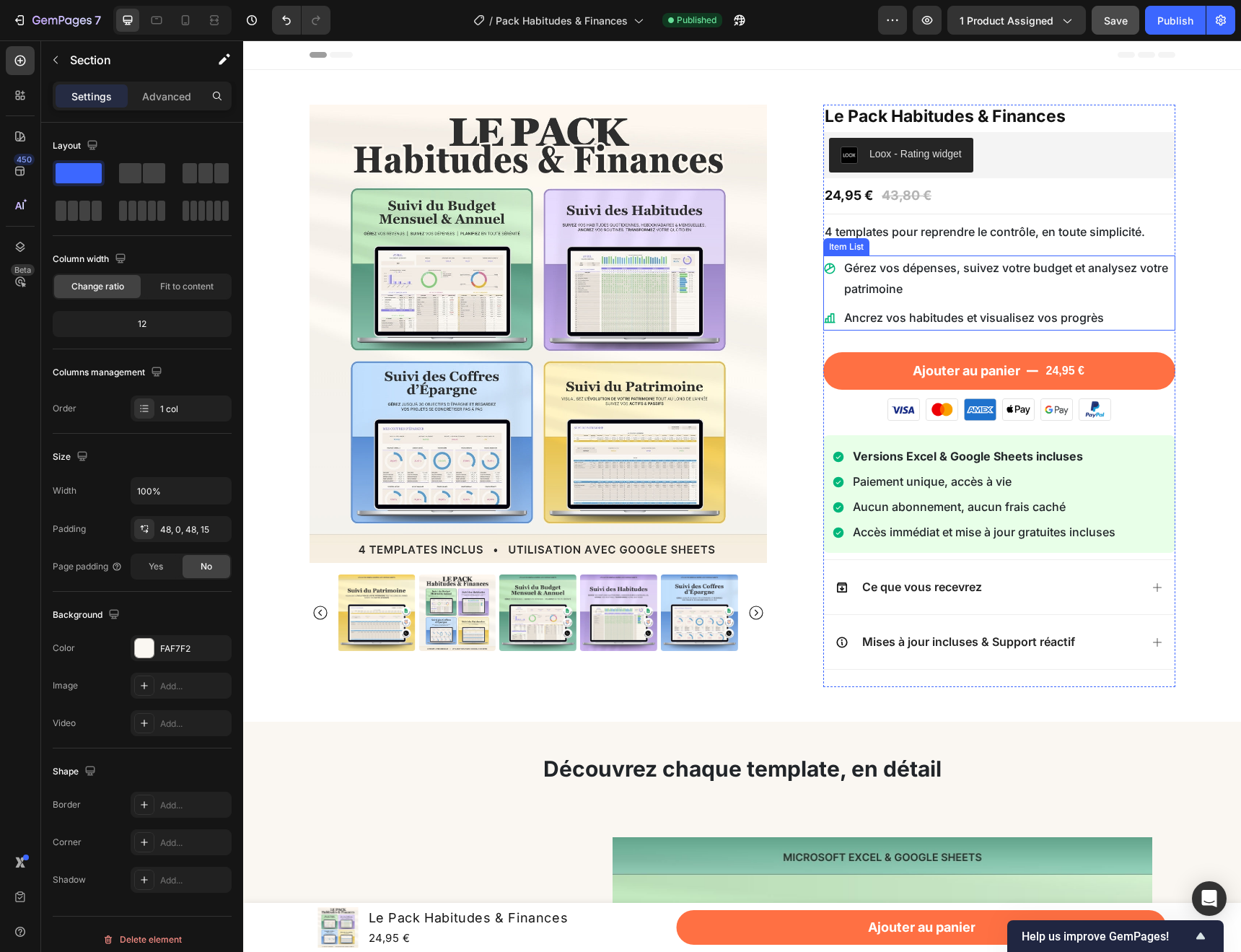
click at [886, 273] on p "Gérez vos dépenses, suivez votre budget et analysez votre patrimoine" at bounding box center [1008, 279] width 329 height 42
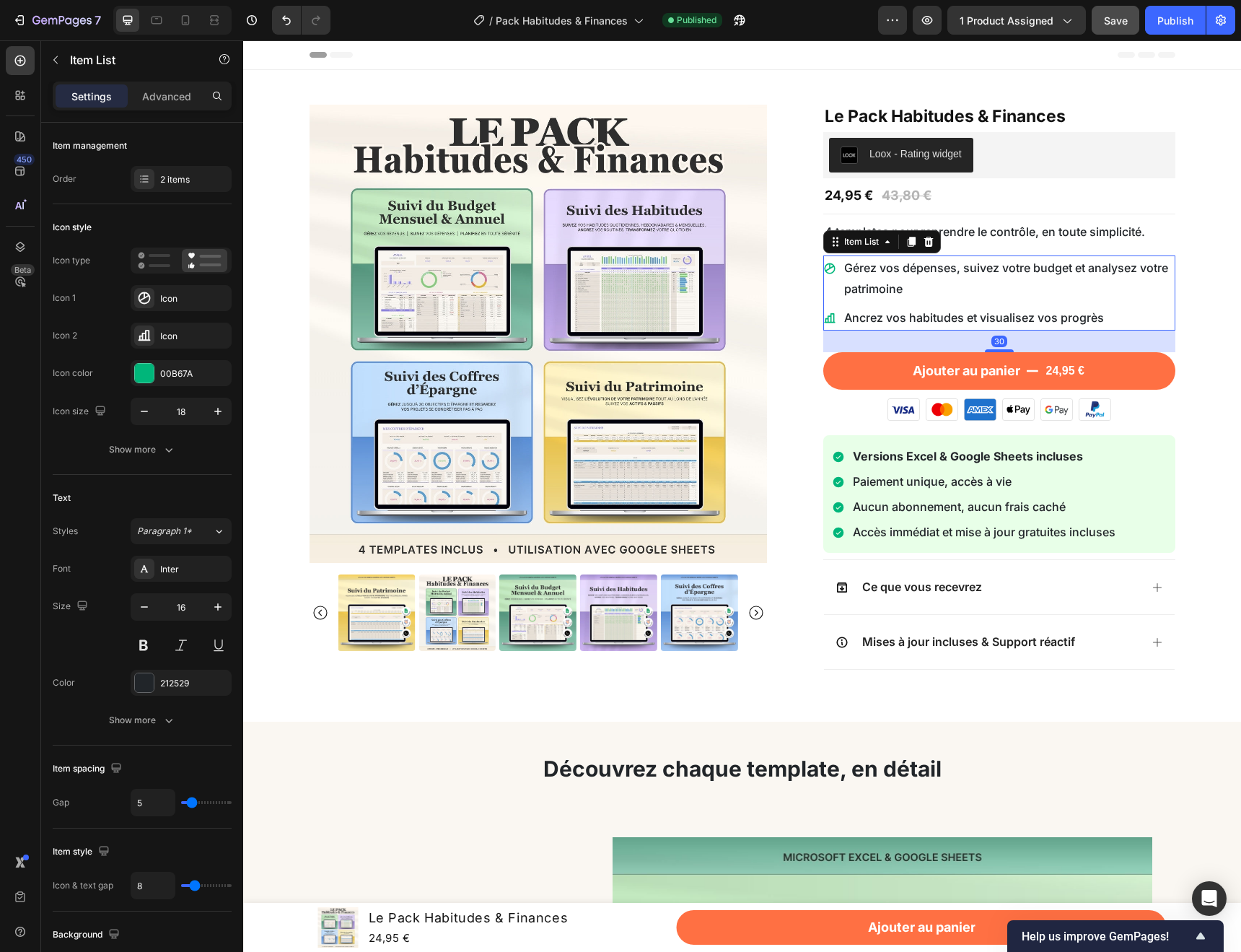
click at [886, 270] on p "Gérez vos dépenses, suivez votre budget et analysez votre patrimoine" at bounding box center [1008, 279] width 329 height 42
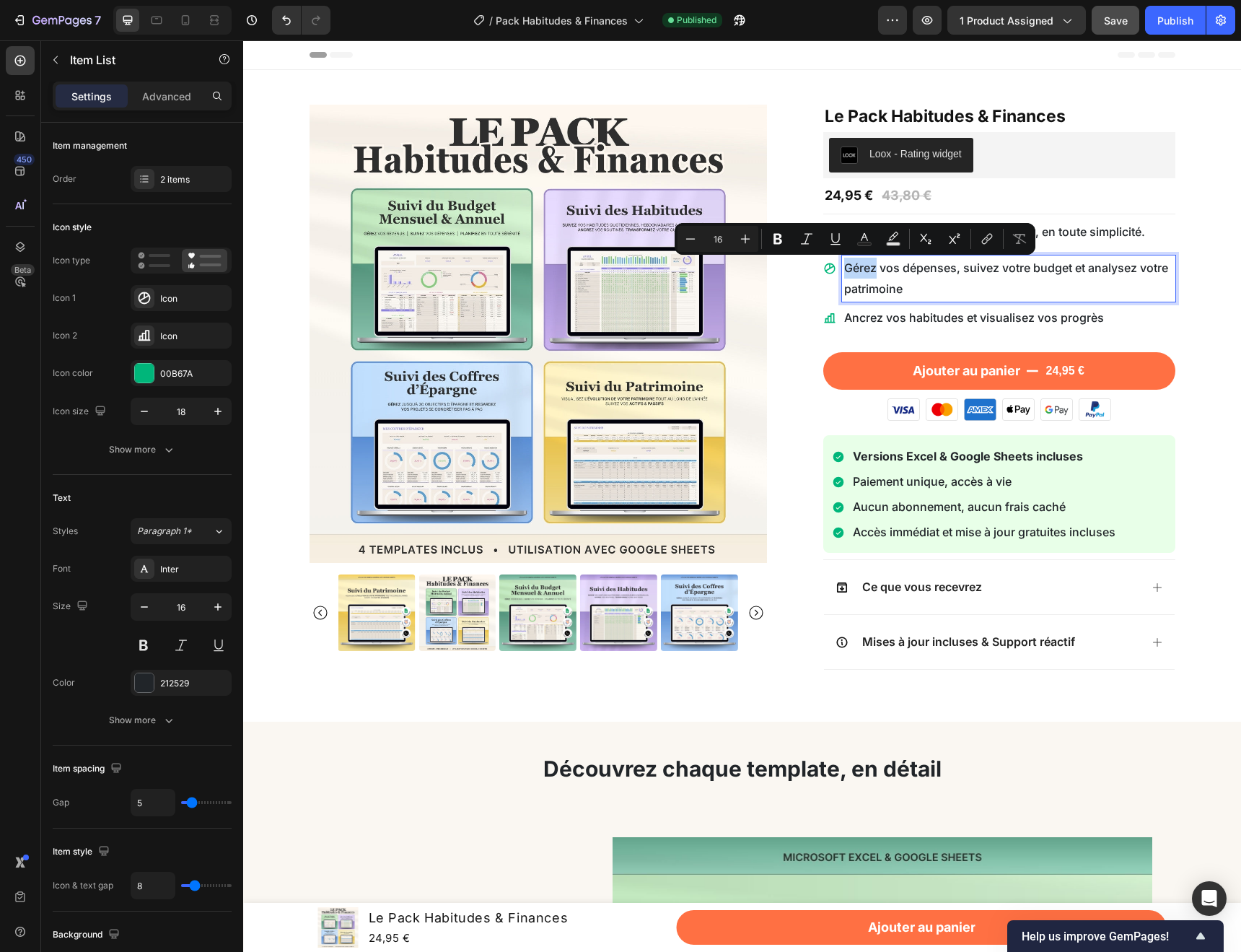
drag, startPoint x: 841, startPoint y: 268, endPoint x: 870, endPoint y: 269, distance: 29.0
click at [870, 269] on p "Gérez vos dépenses, suivez votre budget et analysez votre patrimoine" at bounding box center [1008, 279] width 329 height 42
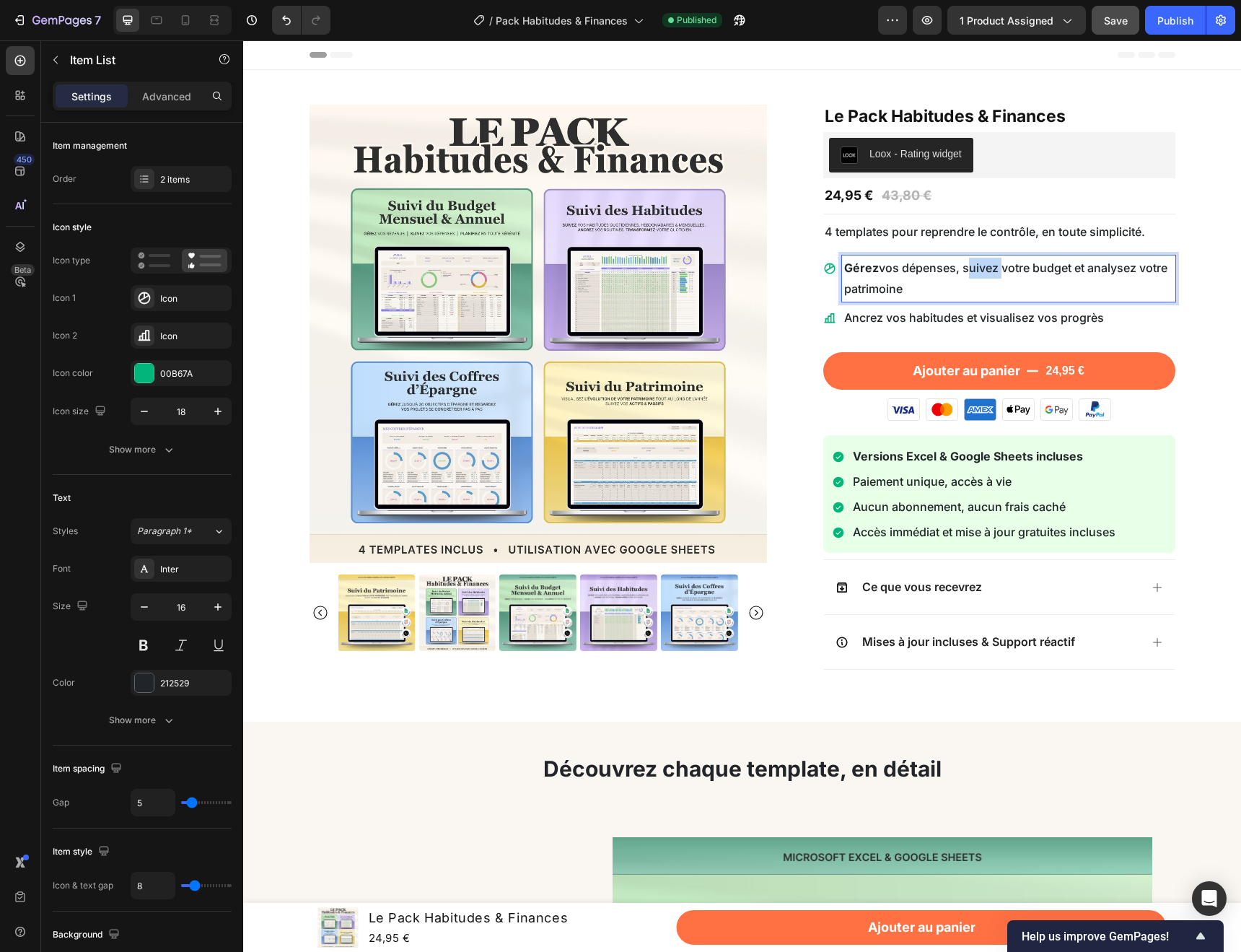
drag, startPoint x: 960, startPoint y: 267, endPoint x: 991, endPoint y: 275, distance: 32.0
click at [991, 275] on p "Gérez vos dépenses, suivez votre budget et analysez votre patrimoine" at bounding box center [1008, 279] width 329 height 42
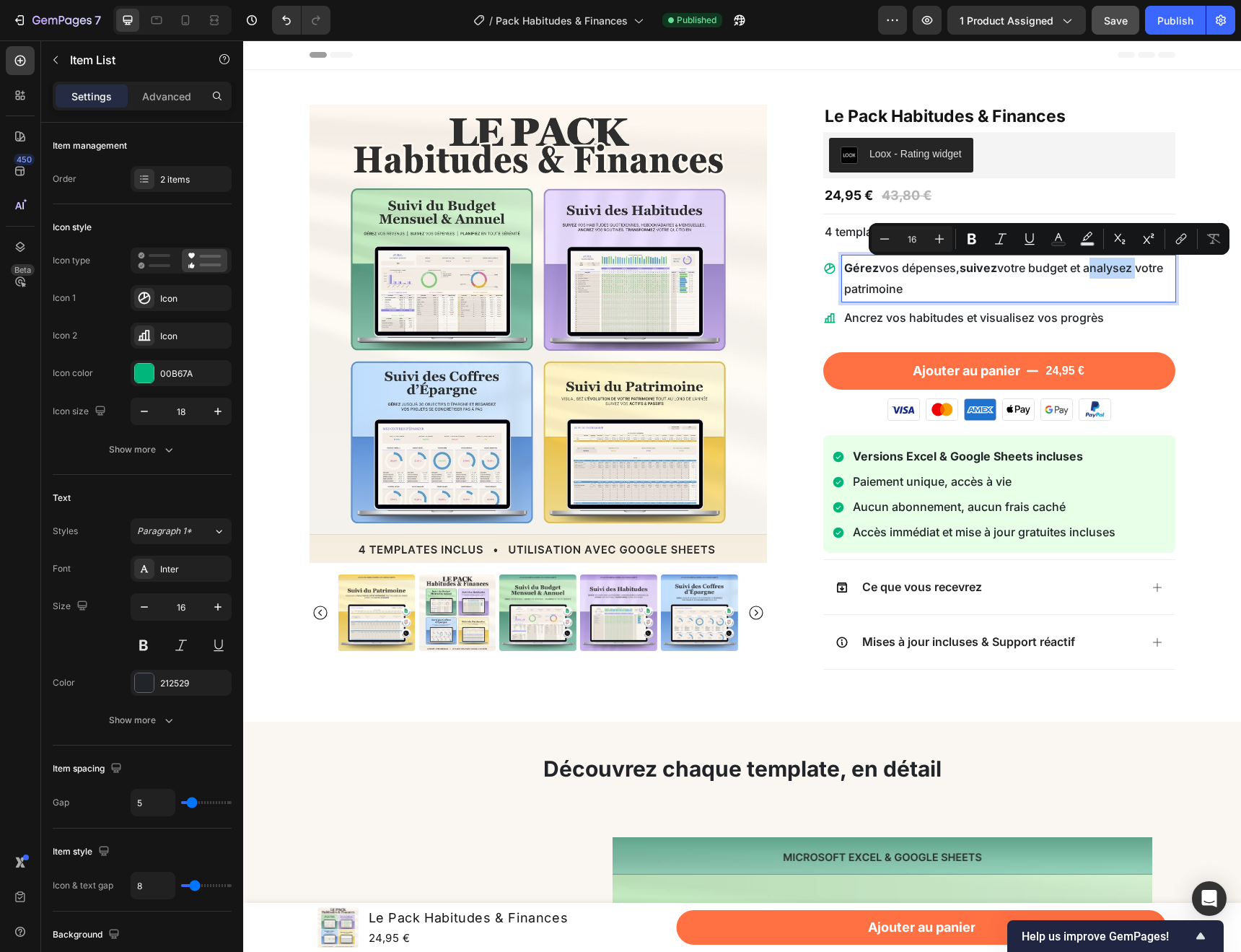
drag, startPoint x: 1088, startPoint y: 272, endPoint x: 1132, endPoint y: 270, distance: 44.0
click at [1132, 270] on p "Gérez vos dépenses, suivez votre budget et analysez votre patrimoine" at bounding box center [1008, 279] width 329 height 42
click at [846, 317] on p "Ancrez vos habitudes et visualisez vos progrès" at bounding box center [1008, 318] width 329 height 21
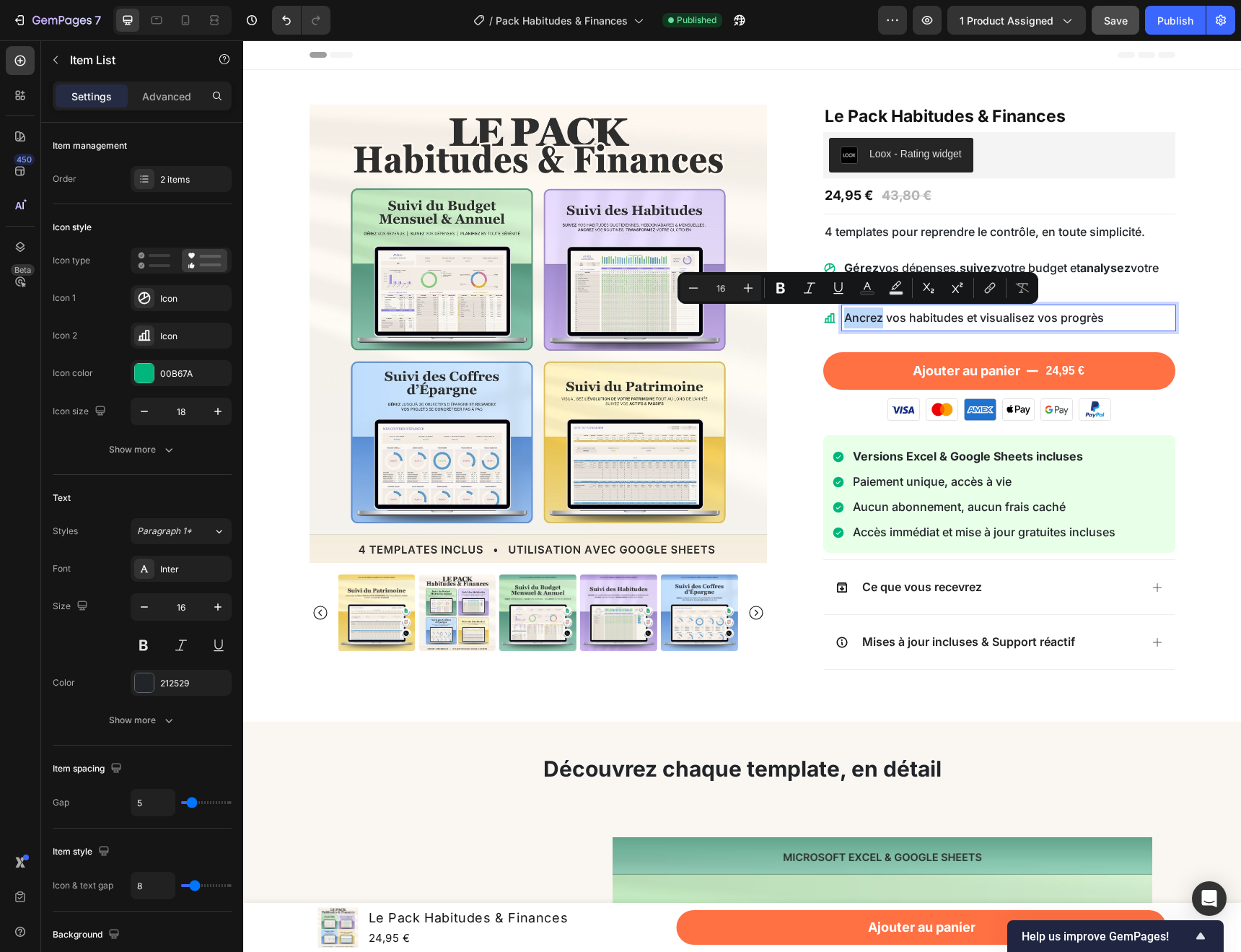
drag, startPoint x: 840, startPoint y: 317, endPoint x: 876, endPoint y: 318, distance: 36.0
click at [876, 318] on p "Ancrez vos habitudes et visualisez vos progrès" at bounding box center [1008, 318] width 329 height 21
click at [1171, 28] on div "Publish" at bounding box center [1176, 20] width 36 height 15
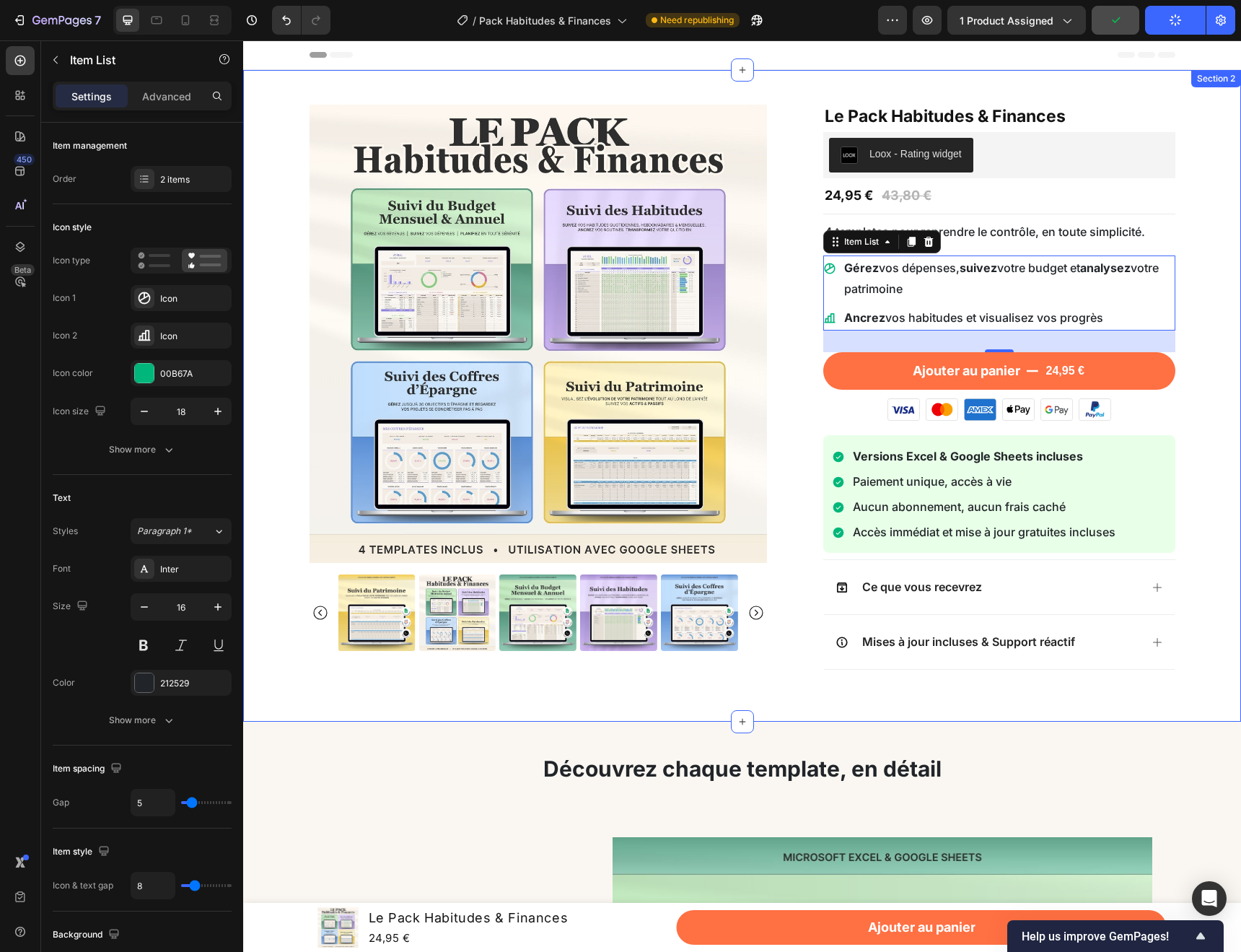
click at [1208, 337] on div "Product Images Le Pack Habitudes & Finances Product Title Loox - Rating widget …" at bounding box center [743, 395] width 977 height 582
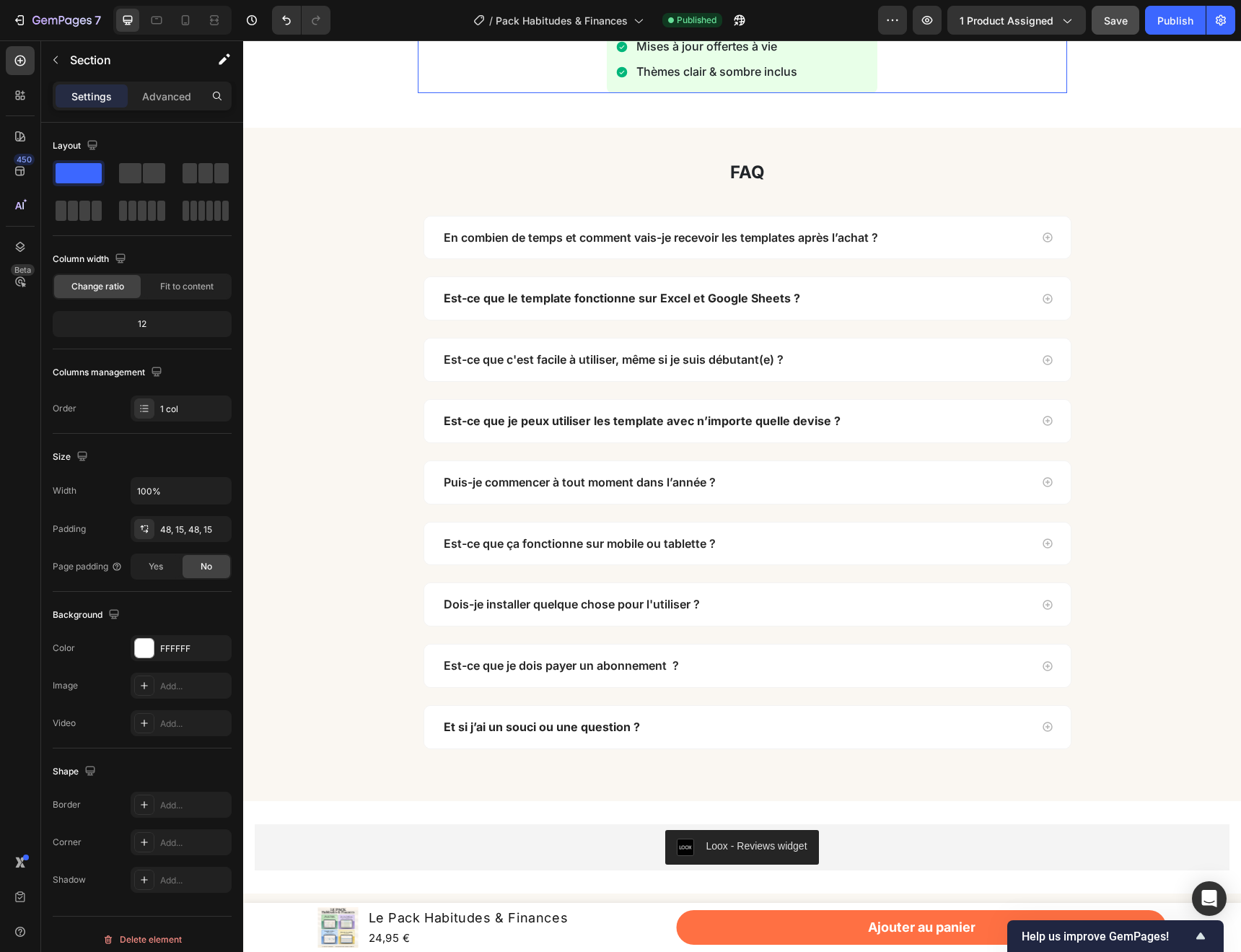
scroll to position [5014, 0]
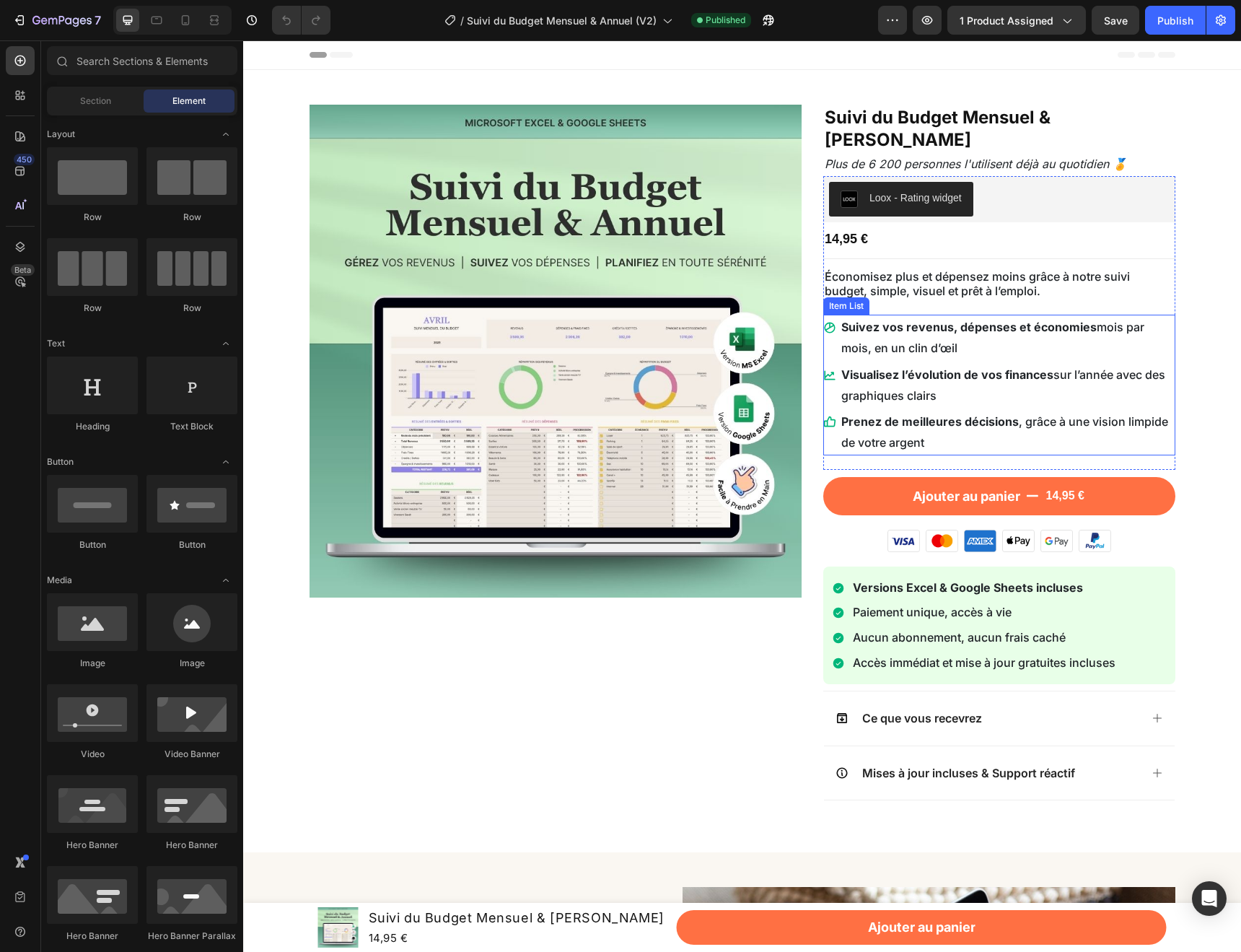
click at [869, 317] on p "Suivez vos revenus, dépenses et économies mois par mois, en un clin d’œil" at bounding box center [1007, 338] width 332 height 42
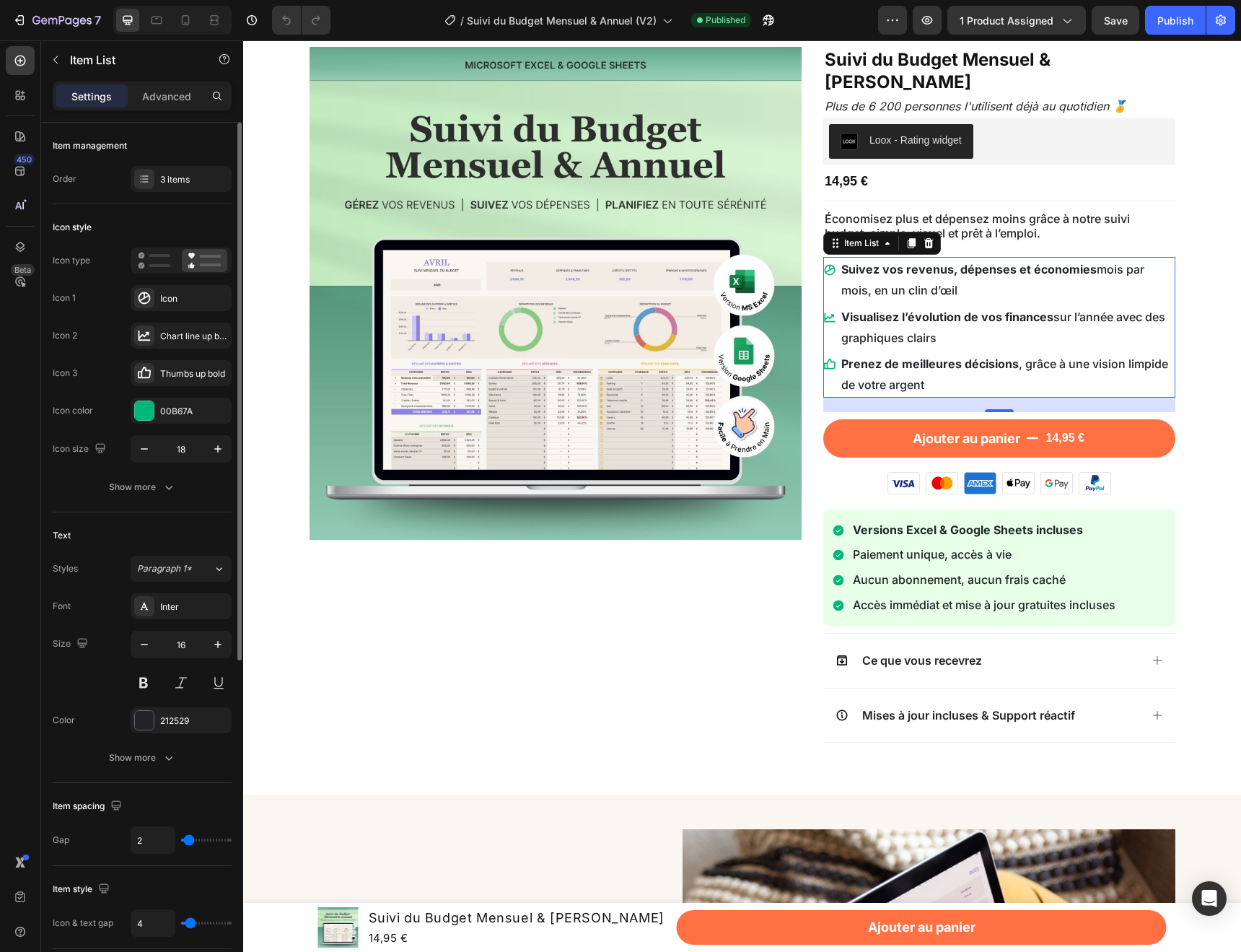
scroll to position [49, 0]
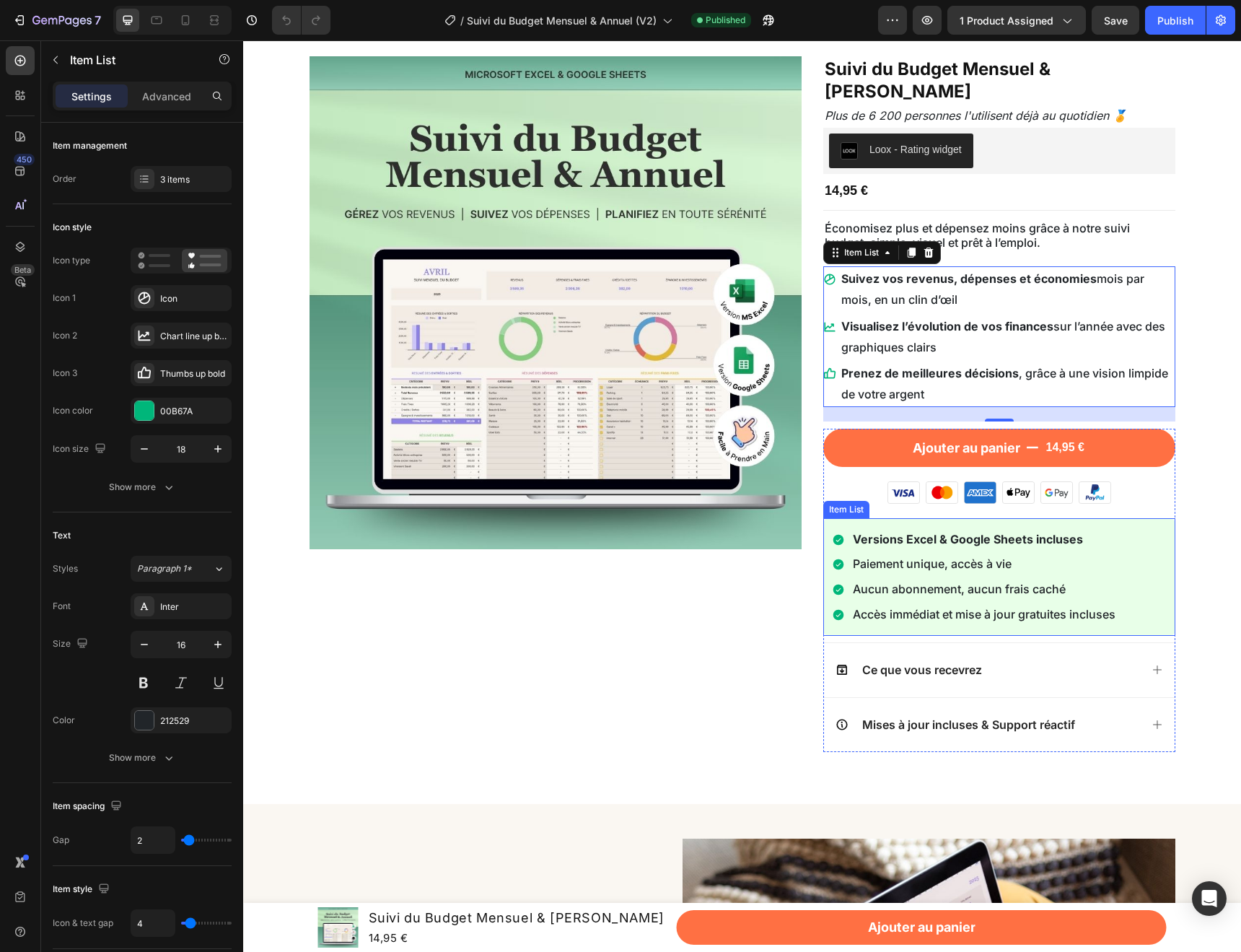
click at [1128, 518] on div "Versions Excel & Google Sheets incluses Paiement unique, accès à vie Aucun abon…" at bounding box center [999, 577] width 352 height 118
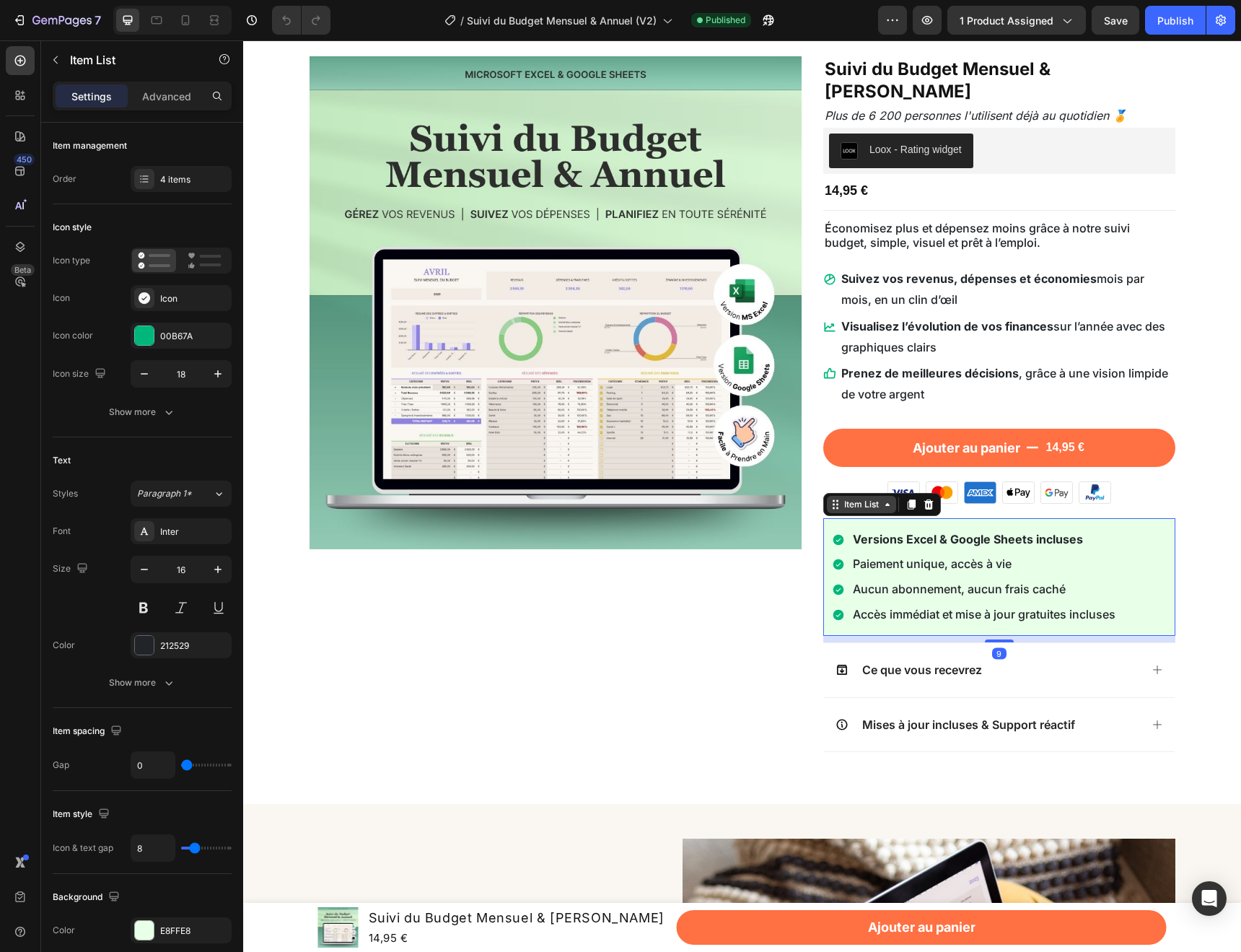
click at [871, 498] on div "Item List" at bounding box center [862, 504] width 41 height 13
click at [1152, 518] on div "Versions Excel & Google Sheets incluses Paiement unique, accès à vie Aucun abon…" at bounding box center [999, 577] width 352 height 118
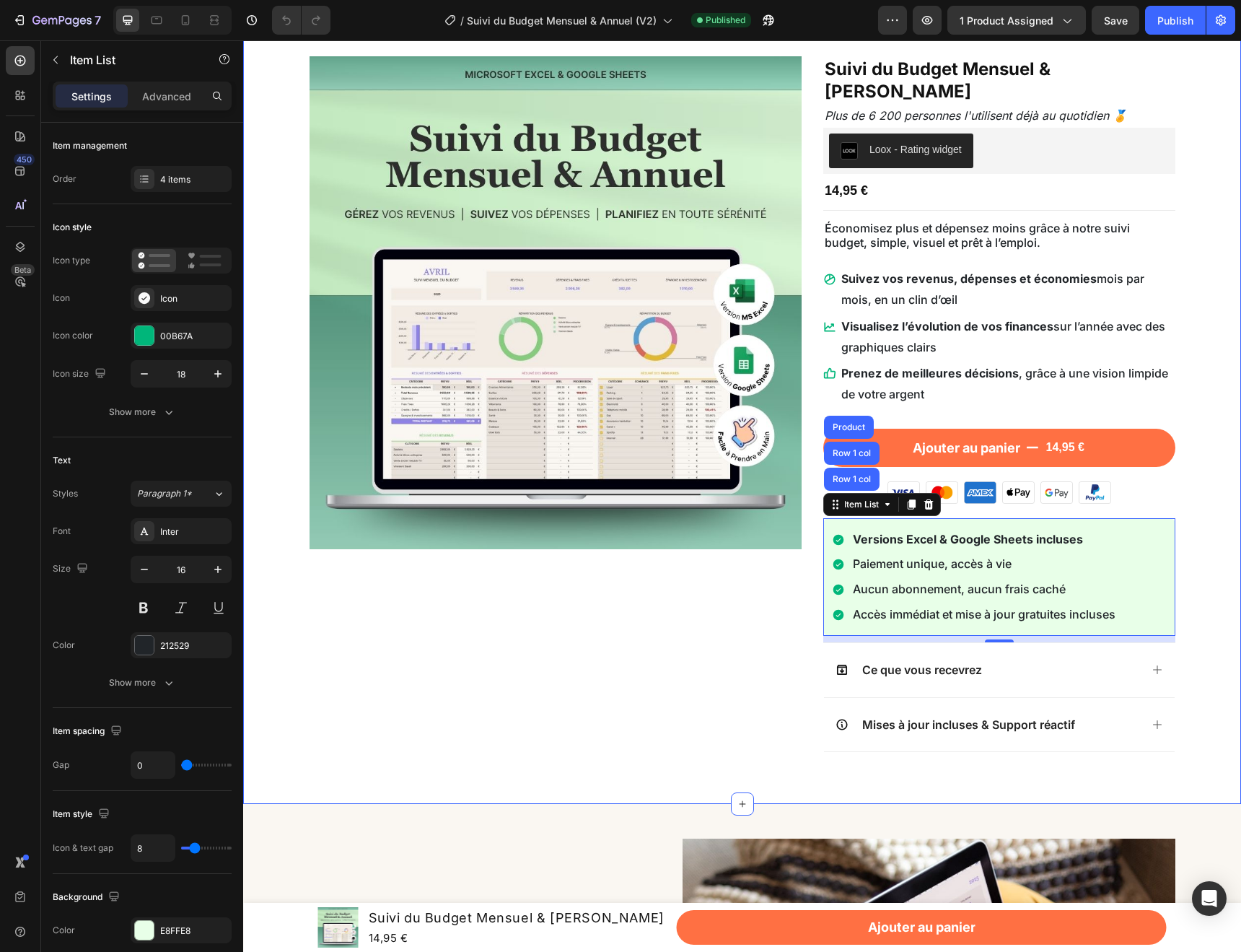
click at [1189, 493] on div "Image Suivi du Budget Mensuel & Annuel Product Title Plus de 6 200 personnes l'…" at bounding box center [743, 412] width 977 height 713
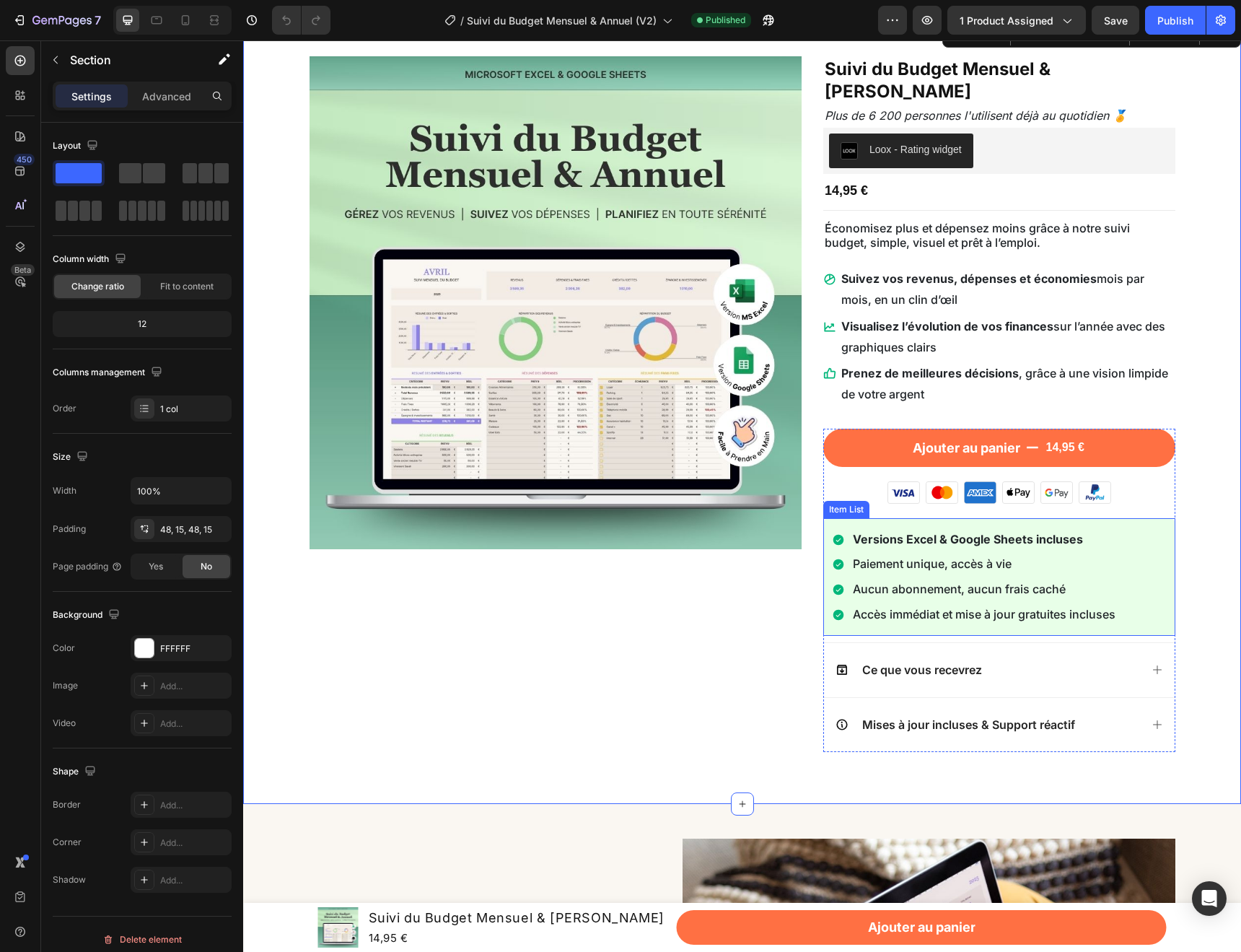
click at [1145, 518] on div "Versions Excel & Google Sheets incluses Paiement unique, accès à vie Aucun abon…" at bounding box center [999, 577] width 352 height 118
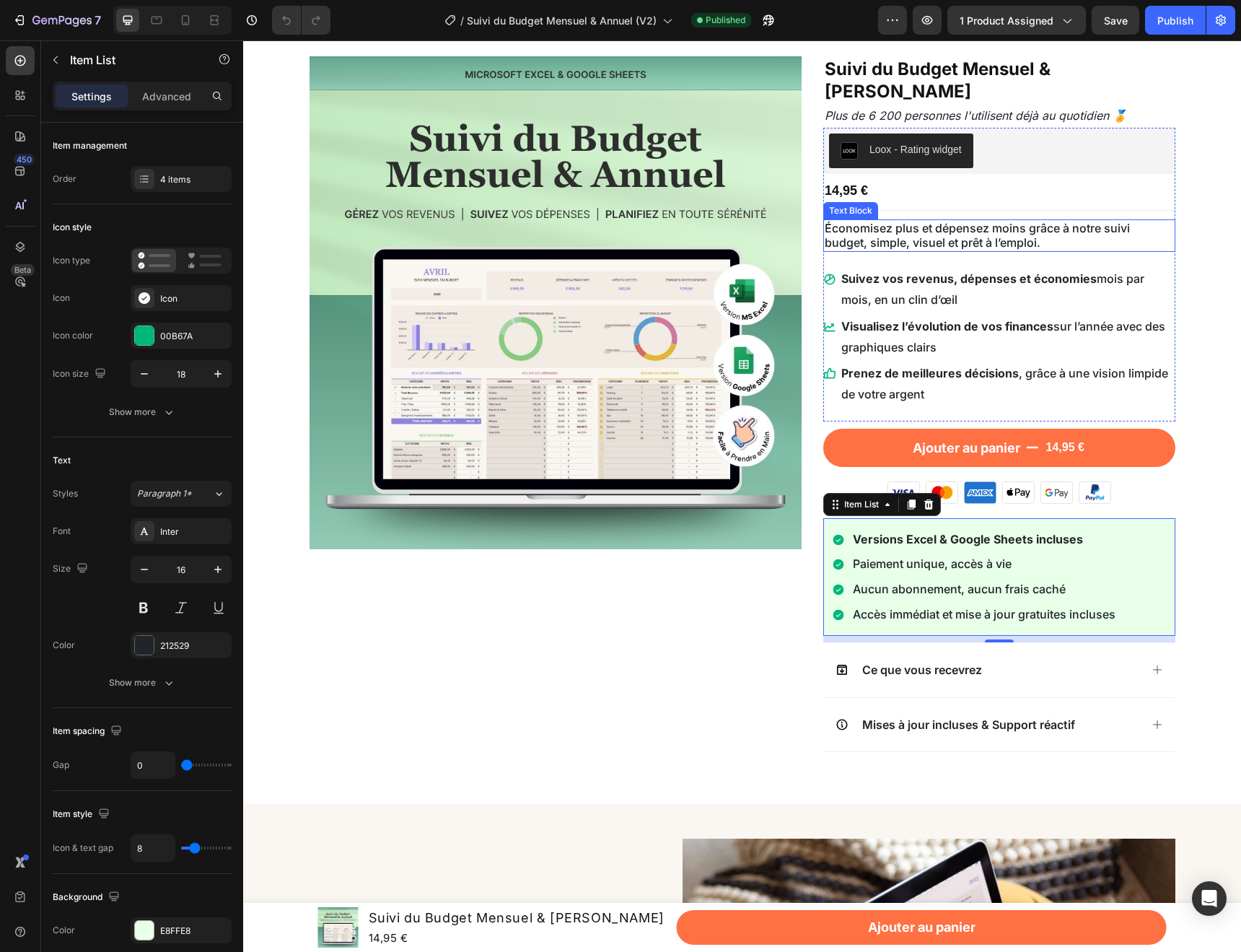
click at [838, 221] on p "Économisez plus et dépensez moins grâce à notre suivi budget, simple, visuel et…" at bounding box center [999, 236] width 349 height 31
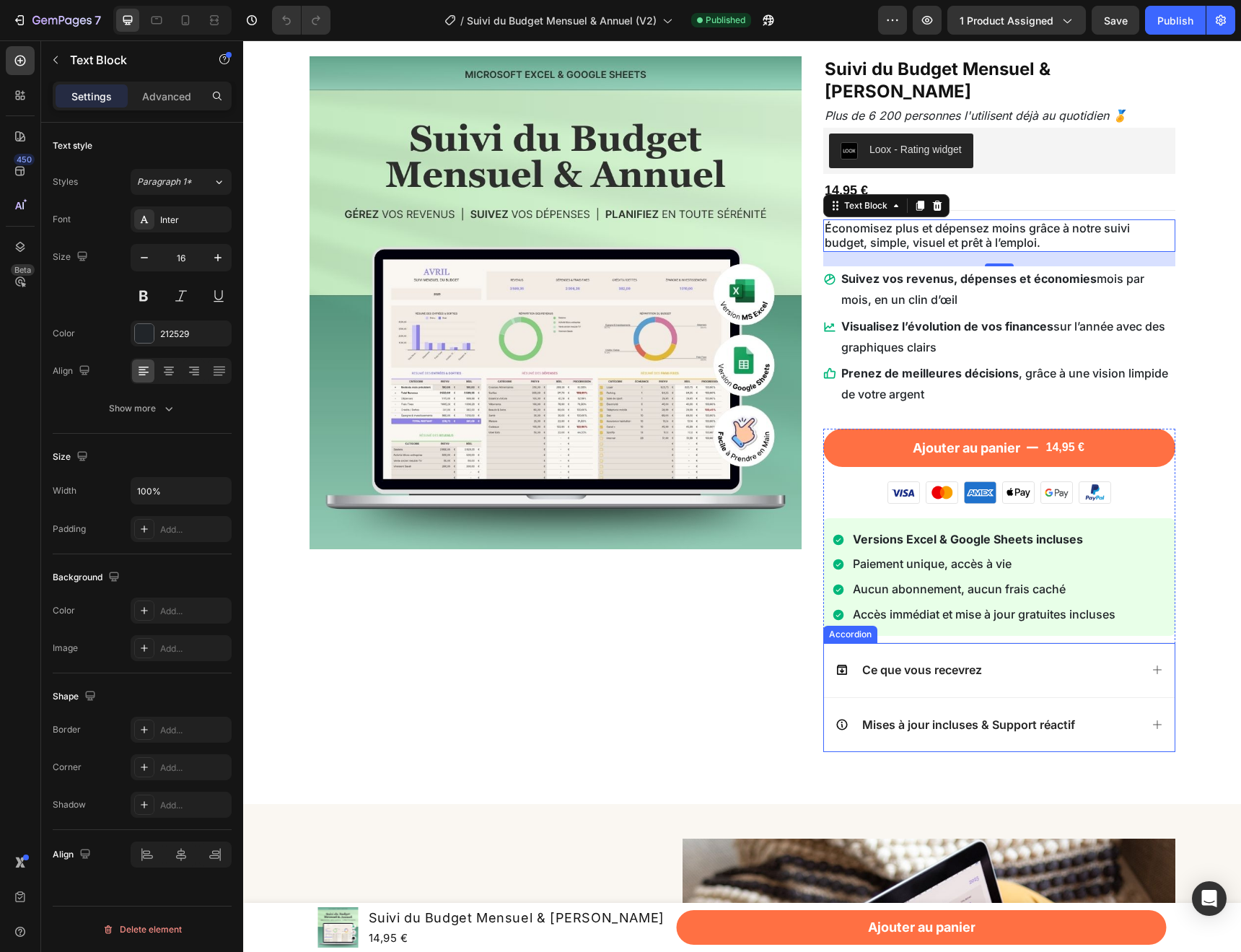
click at [835, 643] on div "Ce que vous recevrez" at bounding box center [999, 670] width 351 height 54
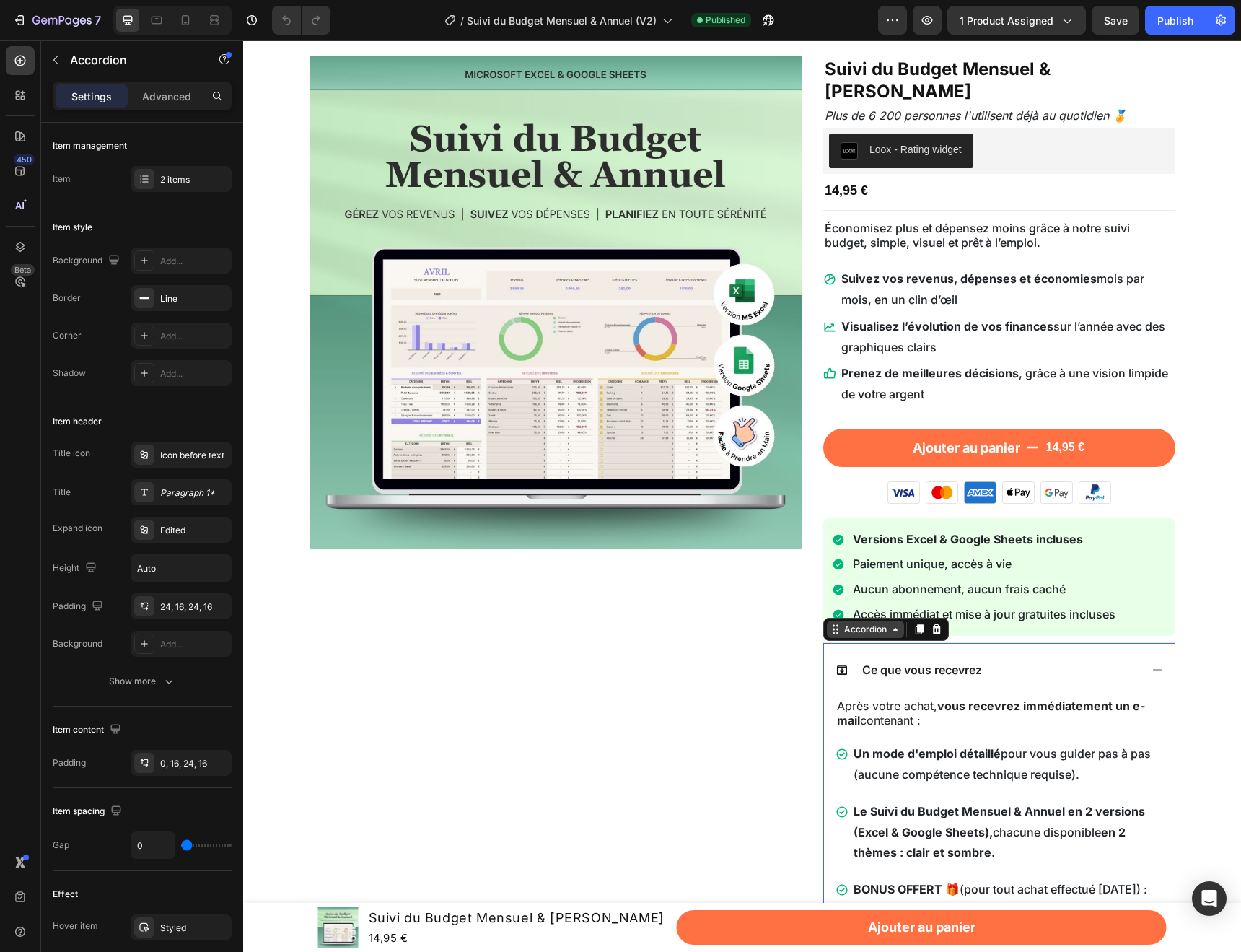
click at [853, 623] on div "Accordion" at bounding box center [865, 629] width 49 height 13
click at [850, 623] on div "Accordion" at bounding box center [865, 629] width 49 height 13
click at [868, 623] on div "Accordion" at bounding box center [865, 629] width 49 height 13
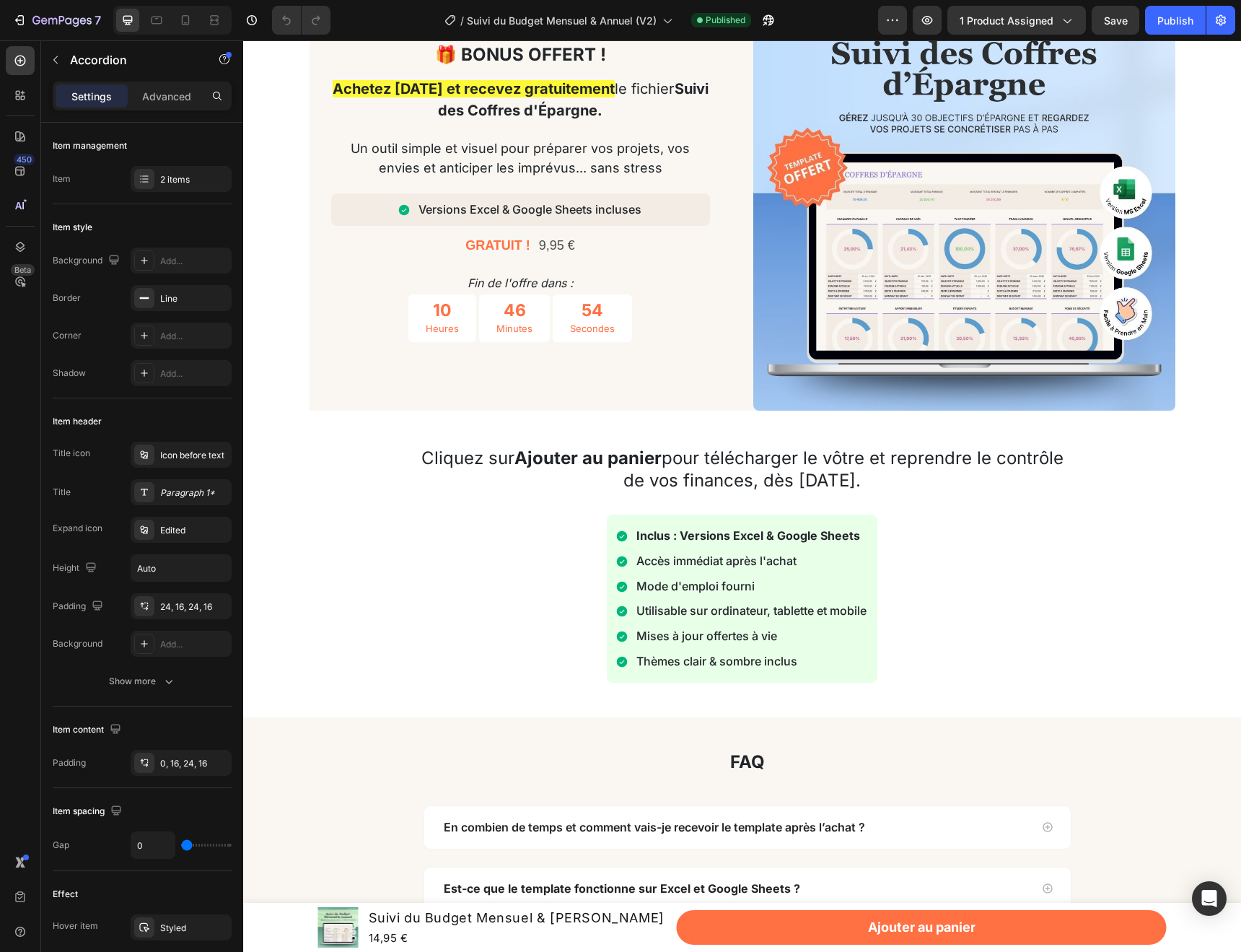
scroll to position [4381, 0]
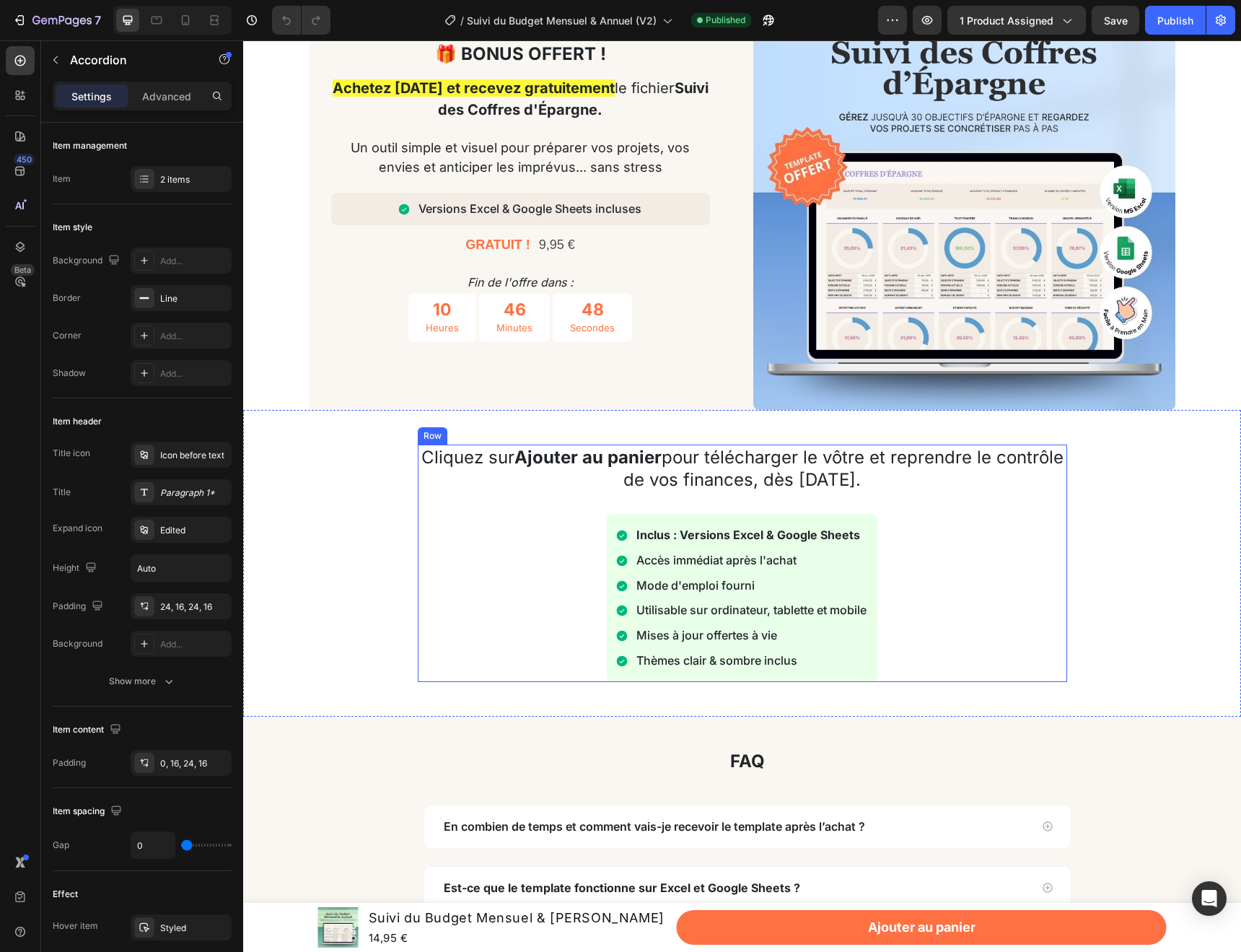
click at [436, 510] on div "Cliquez sur Ajouter au panier pour télécharger le vôtre et reprendre le contrôl…" at bounding box center [743, 563] width 650 height 238
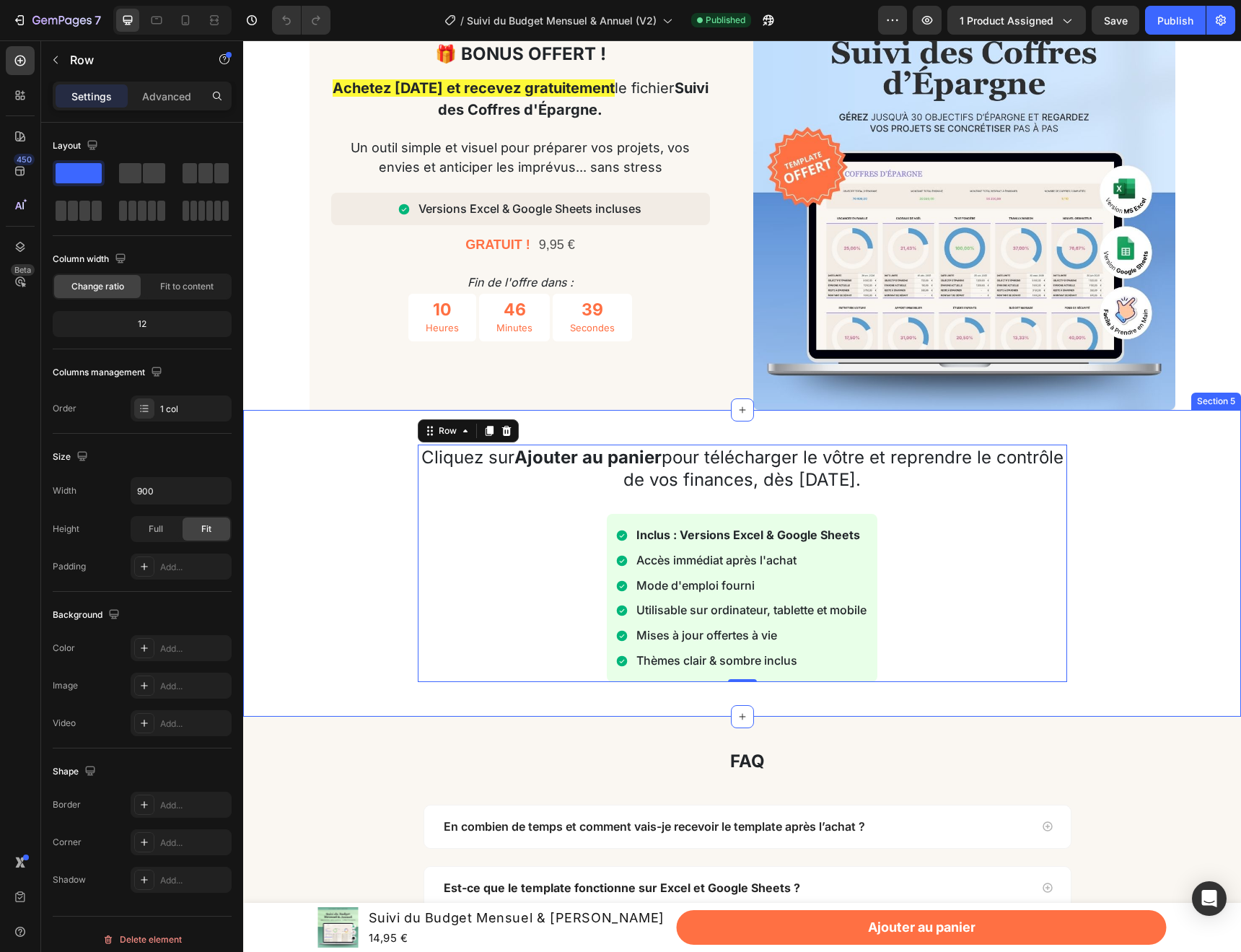
click at [331, 431] on div "Cliquez sur Ajouter au panier pour télécharger le vôtre et reprendre le contrôl…" at bounding box center [742, 563] width 998 height 307
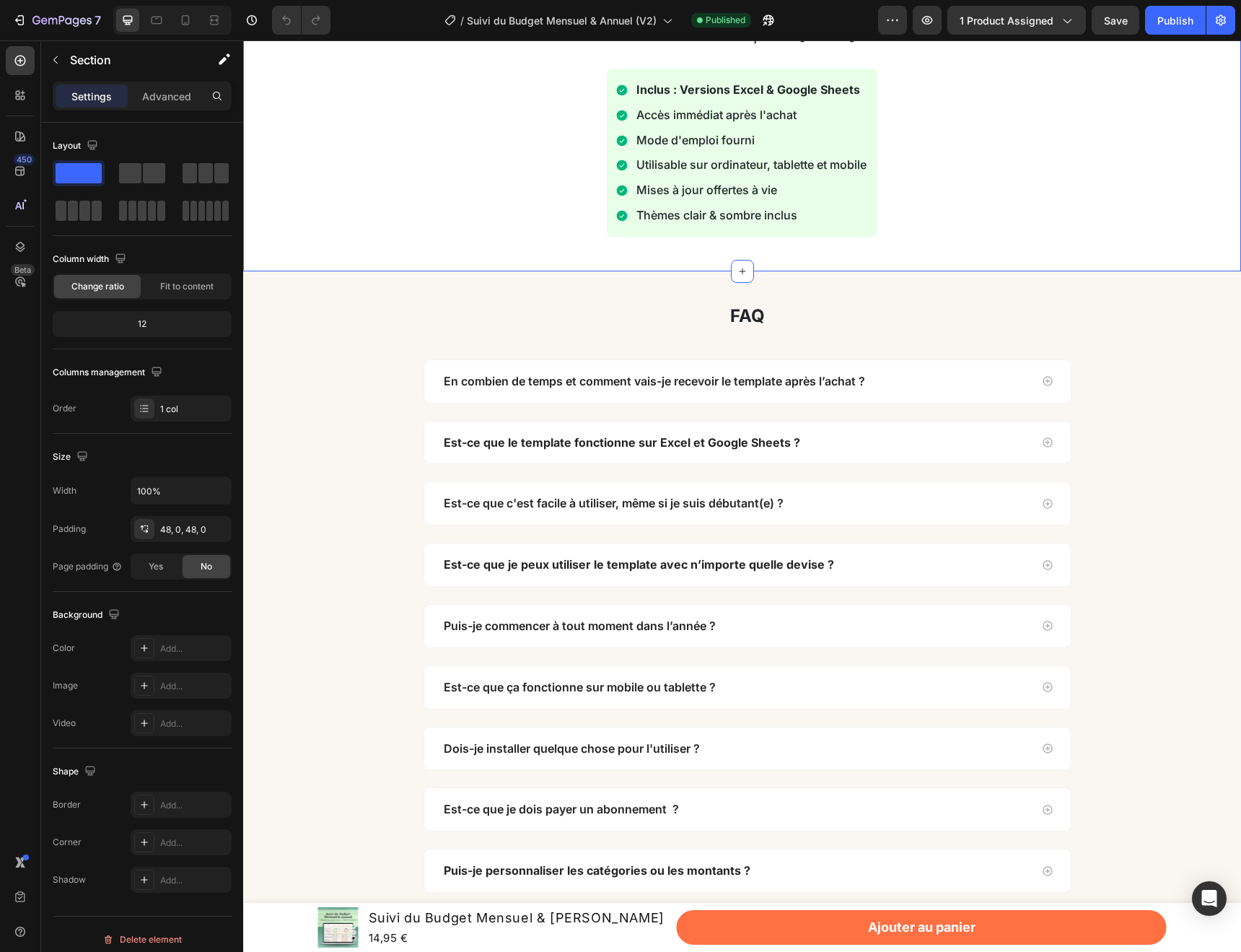
scroll to position [4844, 0]
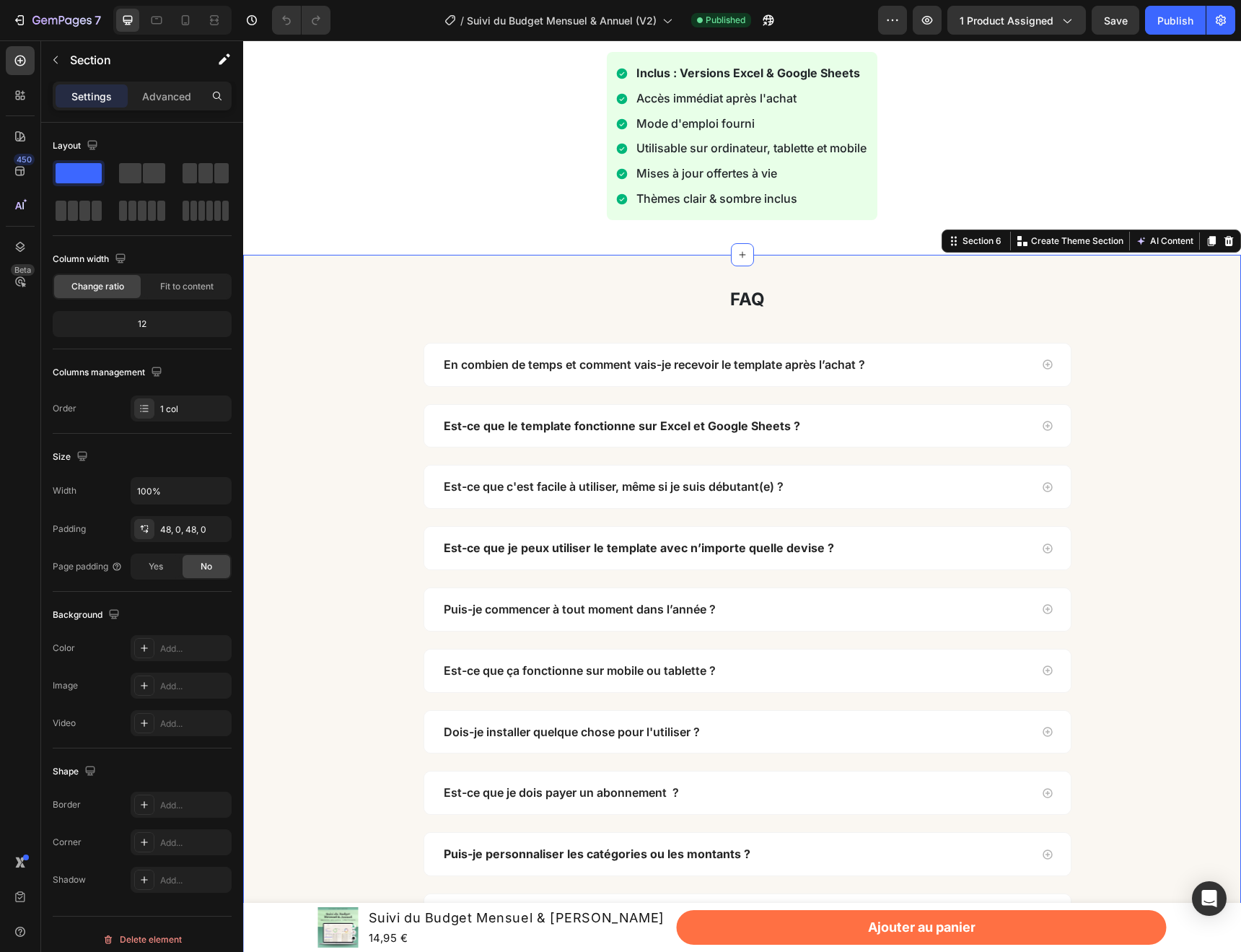
click at [357, 347] on div "faq Heading Row En combien de temps et comment vais-je recevoir le template apr…" at bounding box center [748, 622] width 987 height 666
